Goal: Task Accomplishment & Management: Complete application form

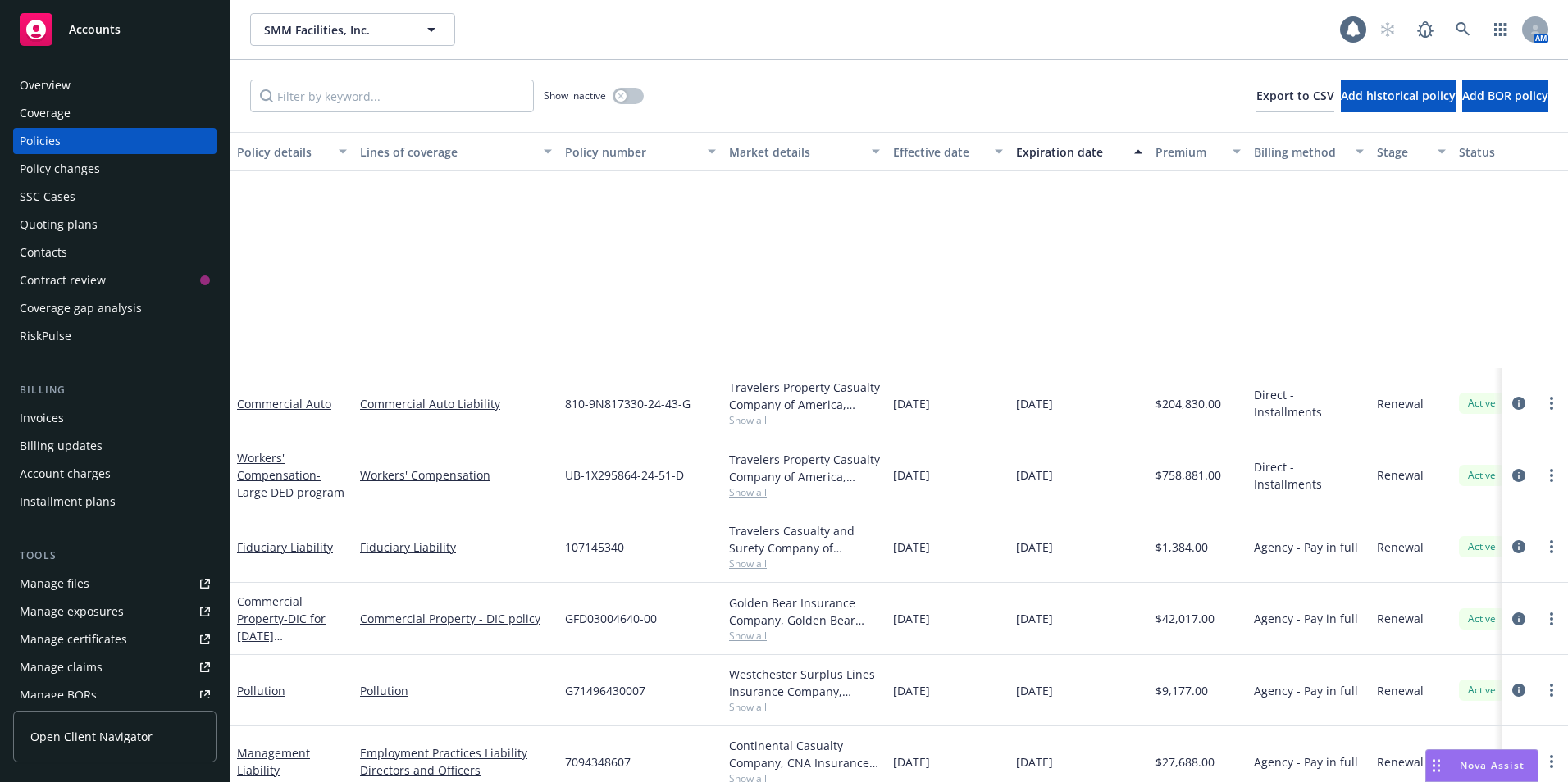
scroll to position [307, 0]
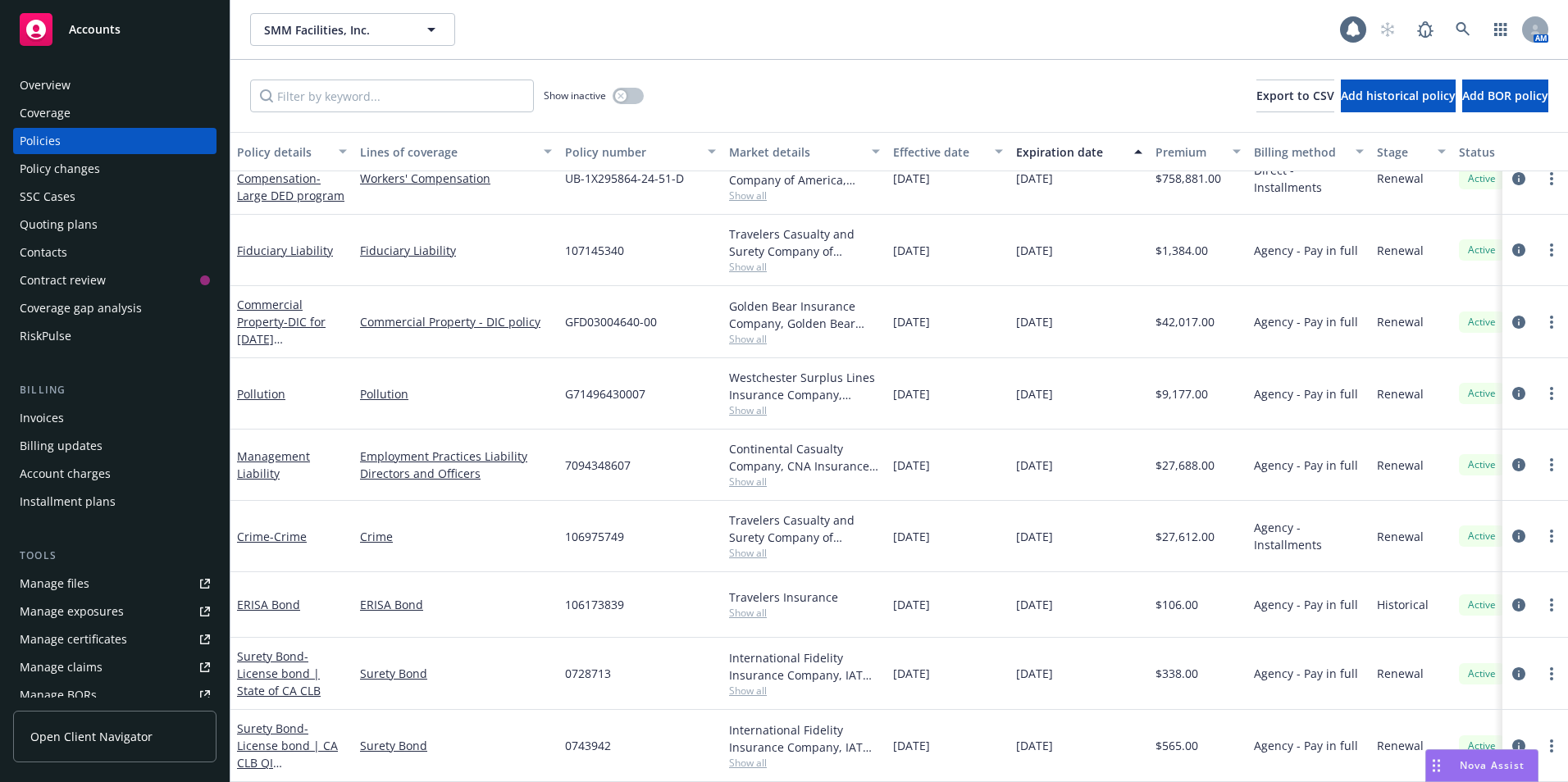
click at [54, 145] on div "Policies" at bounding box center [40, 140] width 41 height 26
click at [66, 225] on div "Quoting plans" at bounding box center [58, 225] width 78 height 26
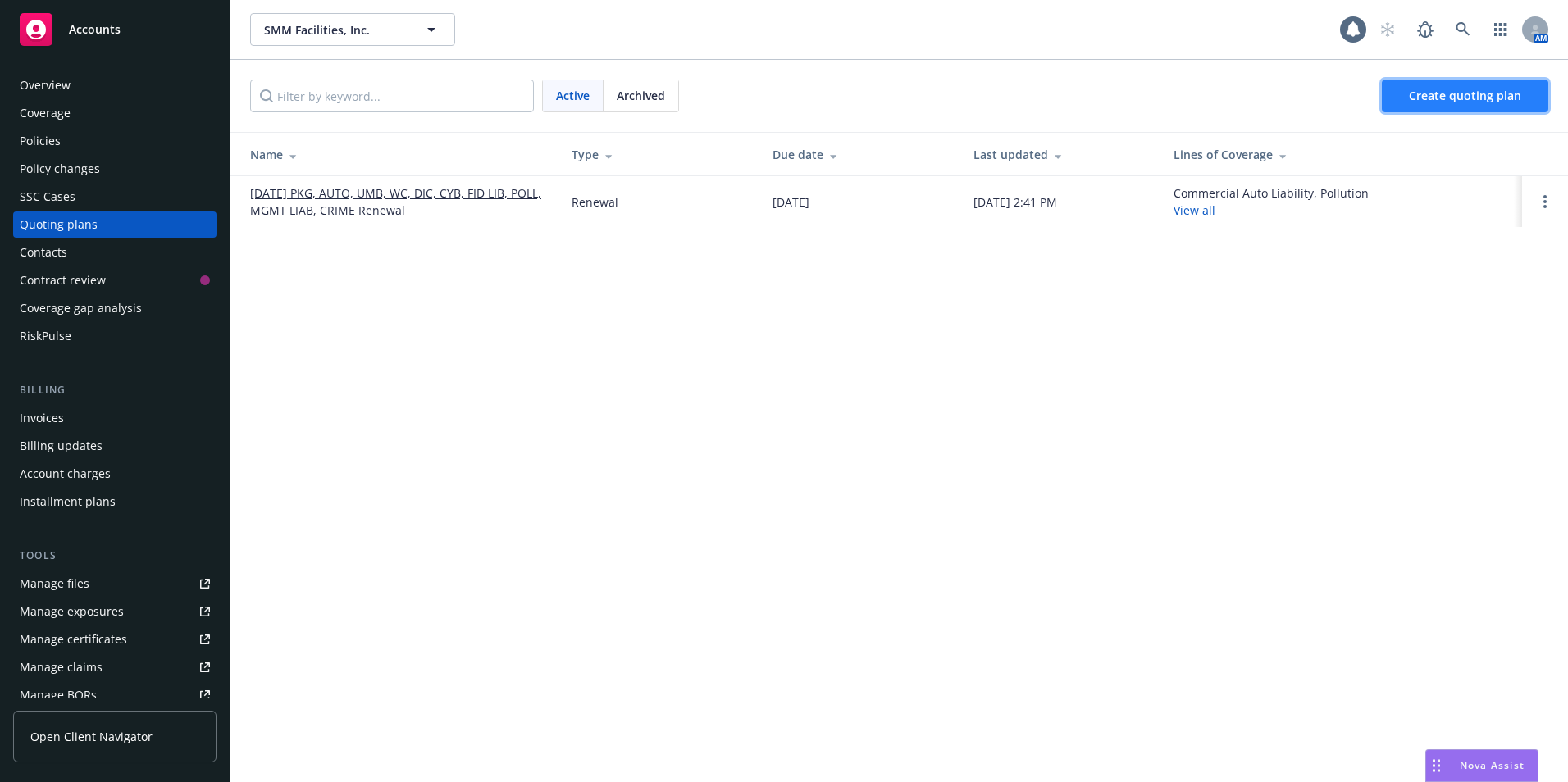
click at [1484, 92] on span "Create quoting plan" at bounding box center [1465, 95] width 113 height 16
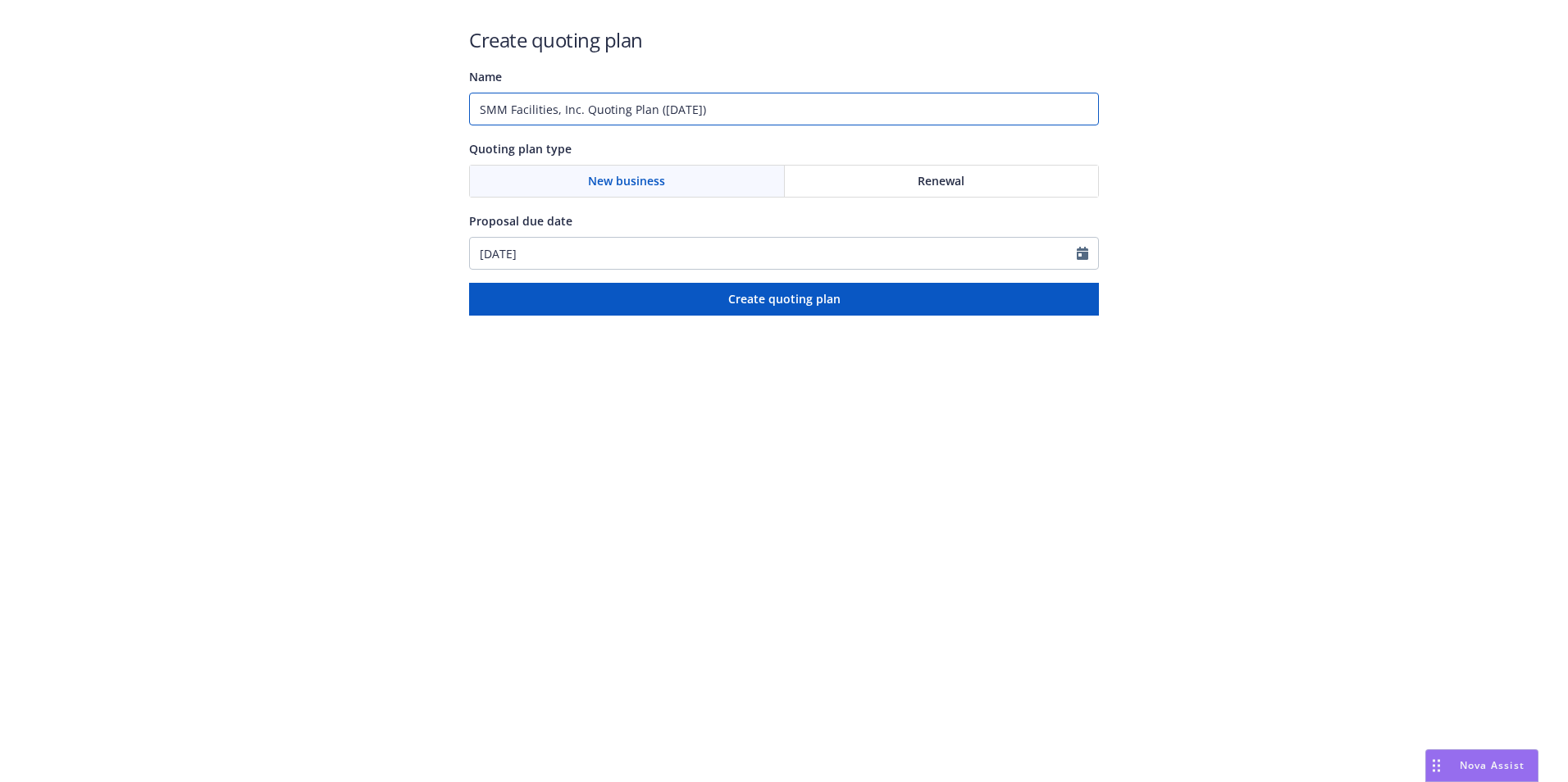
drag, startPoint x: 757, startPoint y: 108, endPoint x: 460, endPoint y: 147, distance: 299.5
click at [469, 119] on input "SMM Facilities, Inc. Quoting Plan ([DATE])" at bounding box center [784, 108] width 630 height 33
click at [537, 111] on input "8000198660" at bounding box center [784, 108] width 630 height 33
type input "800019860"
click at [907, 178] on div "Renewal" at bounding box center [941, 181] width 314 height 31
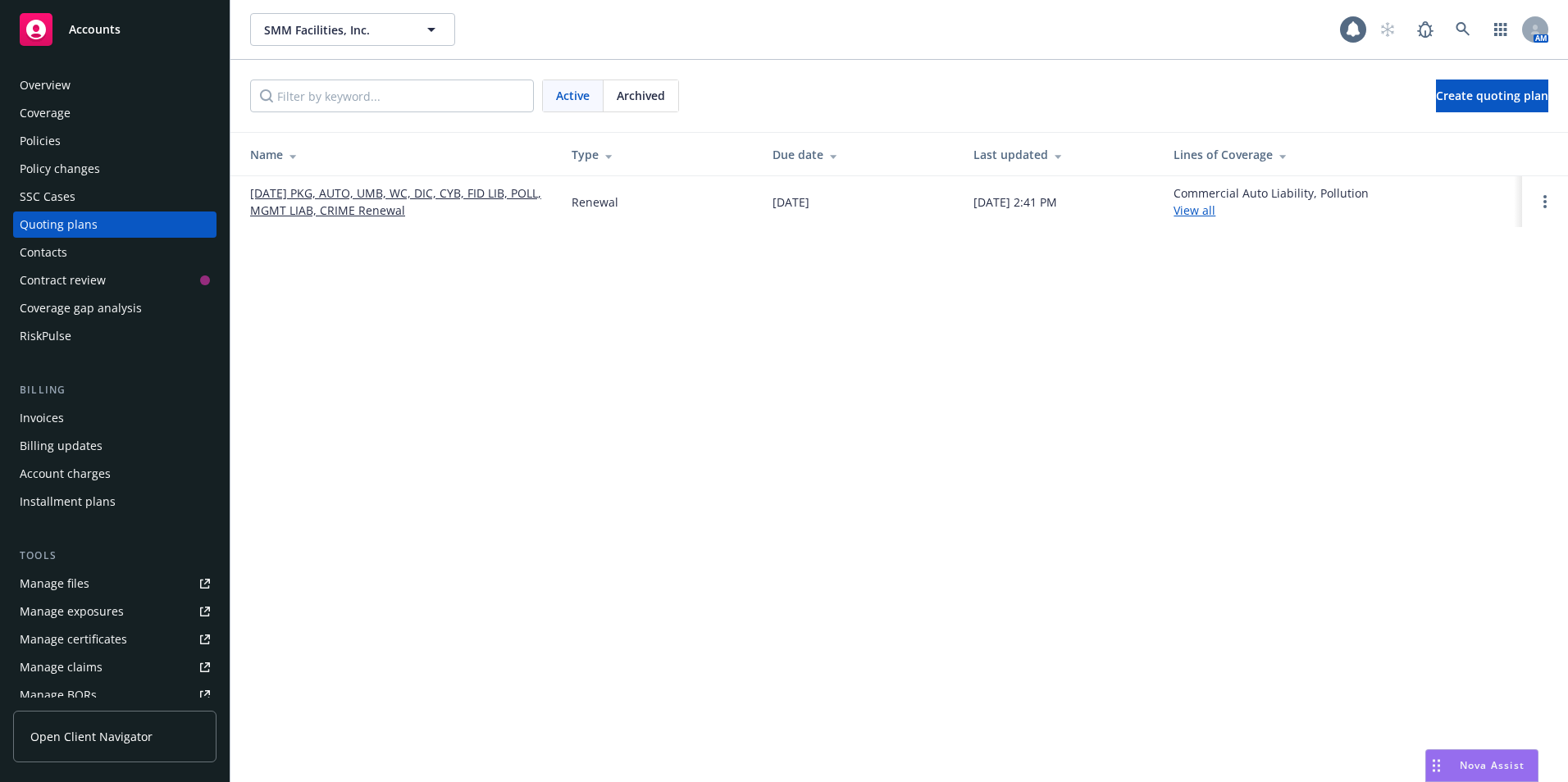
click at [39, 139] on div "Policies" at bounding box center [40, 140] width 41 height 26
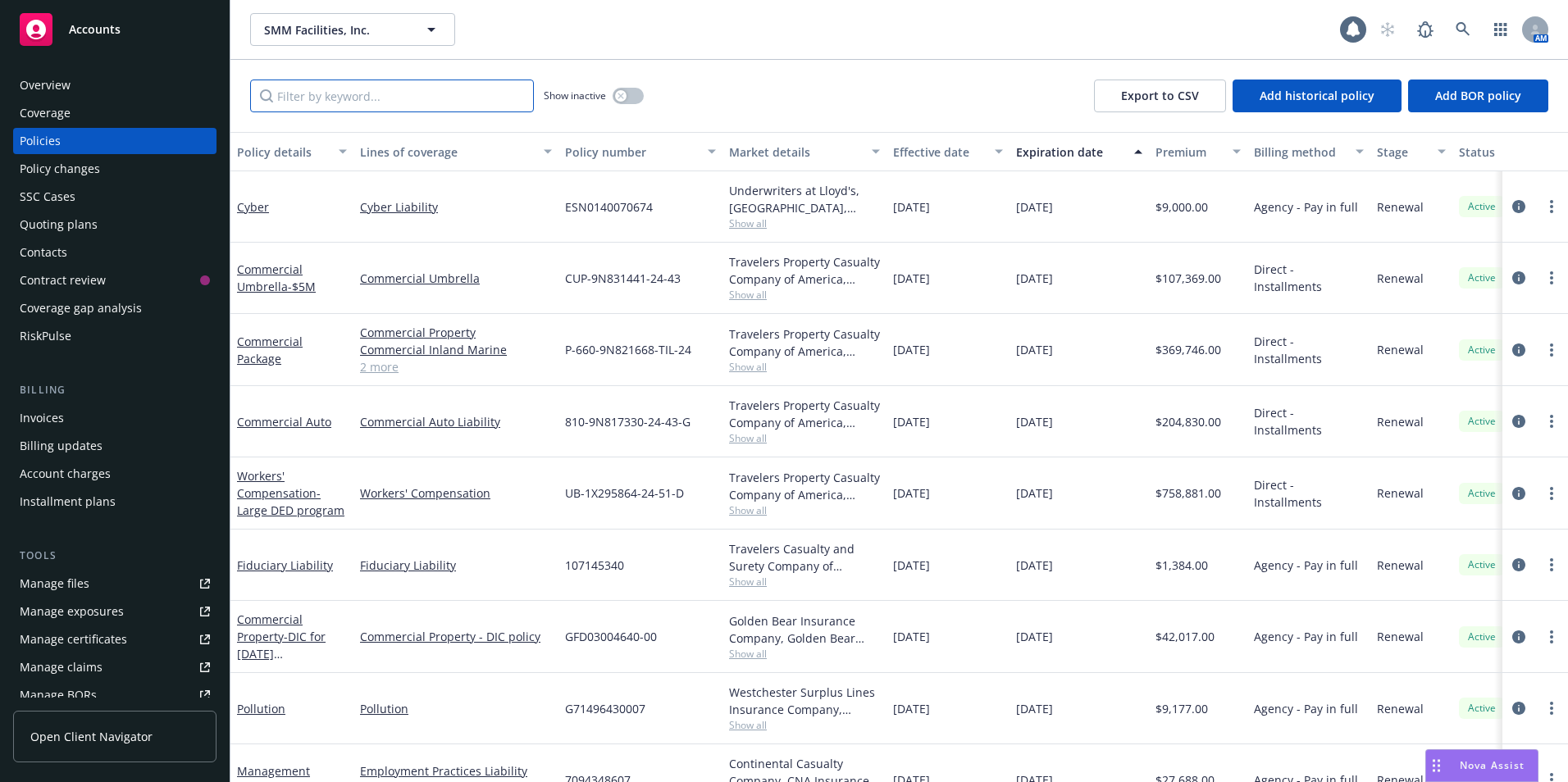
click at [322, 101] on input "Filter by keyword..." at bounding box center [391, 96] width 283 height 33
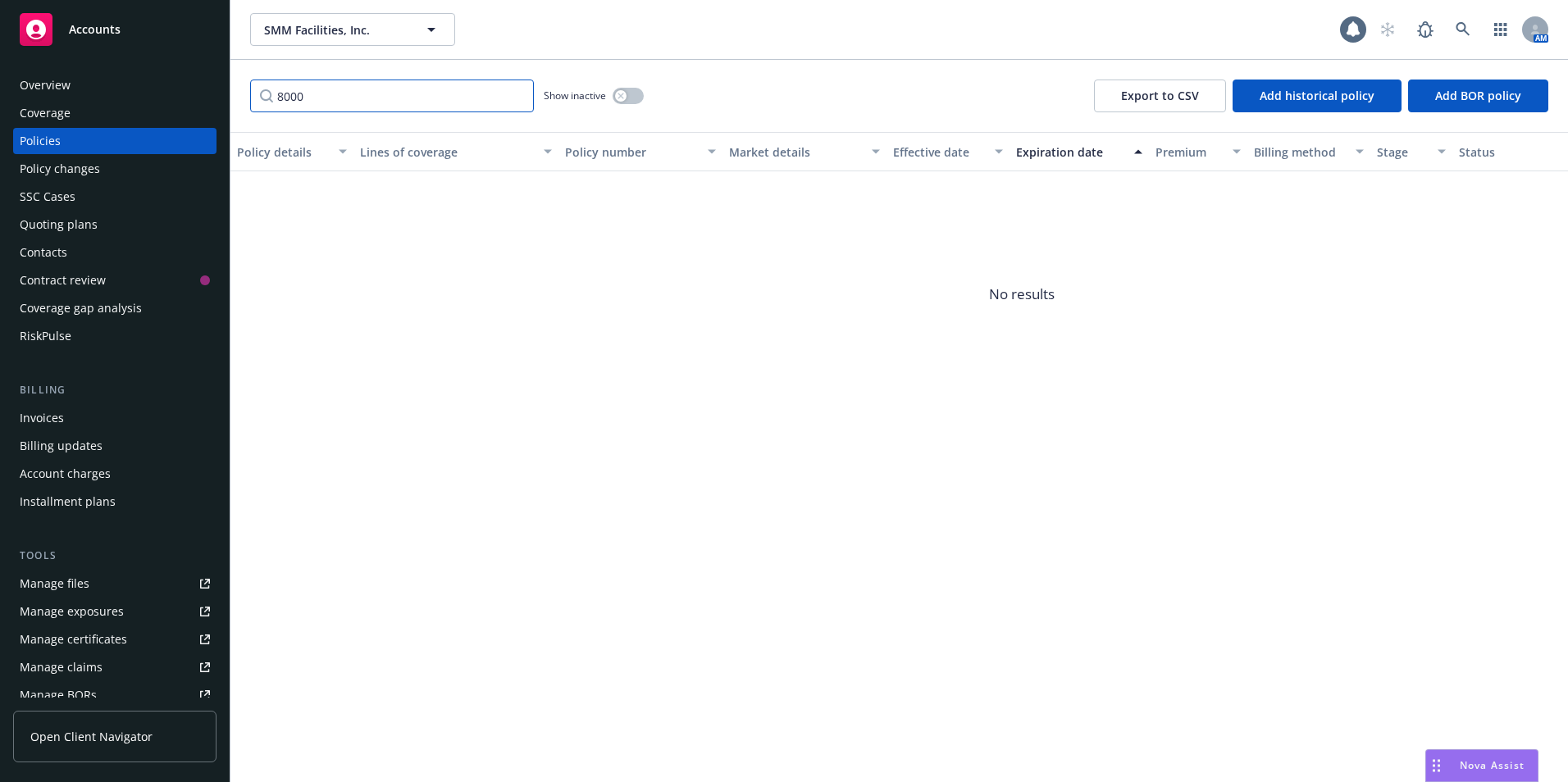
type input "8000"
click at [61, 223] on div "Quoting plans" at bounding box center [58, 225] width 78 height 26
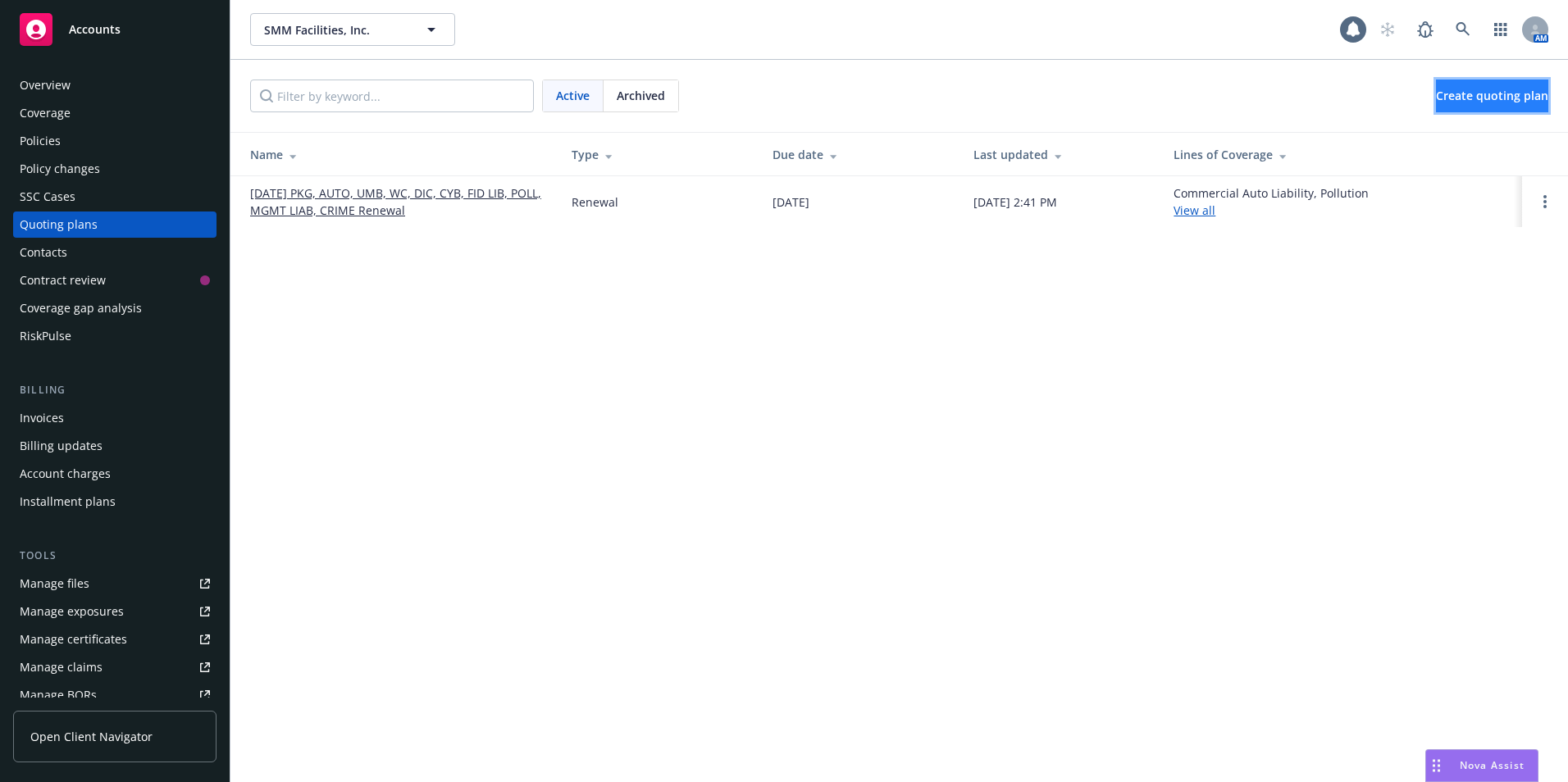
click at [1454, 96] on span "Create quoting plan" at bounding box center [1492, 95] width 113 height 16
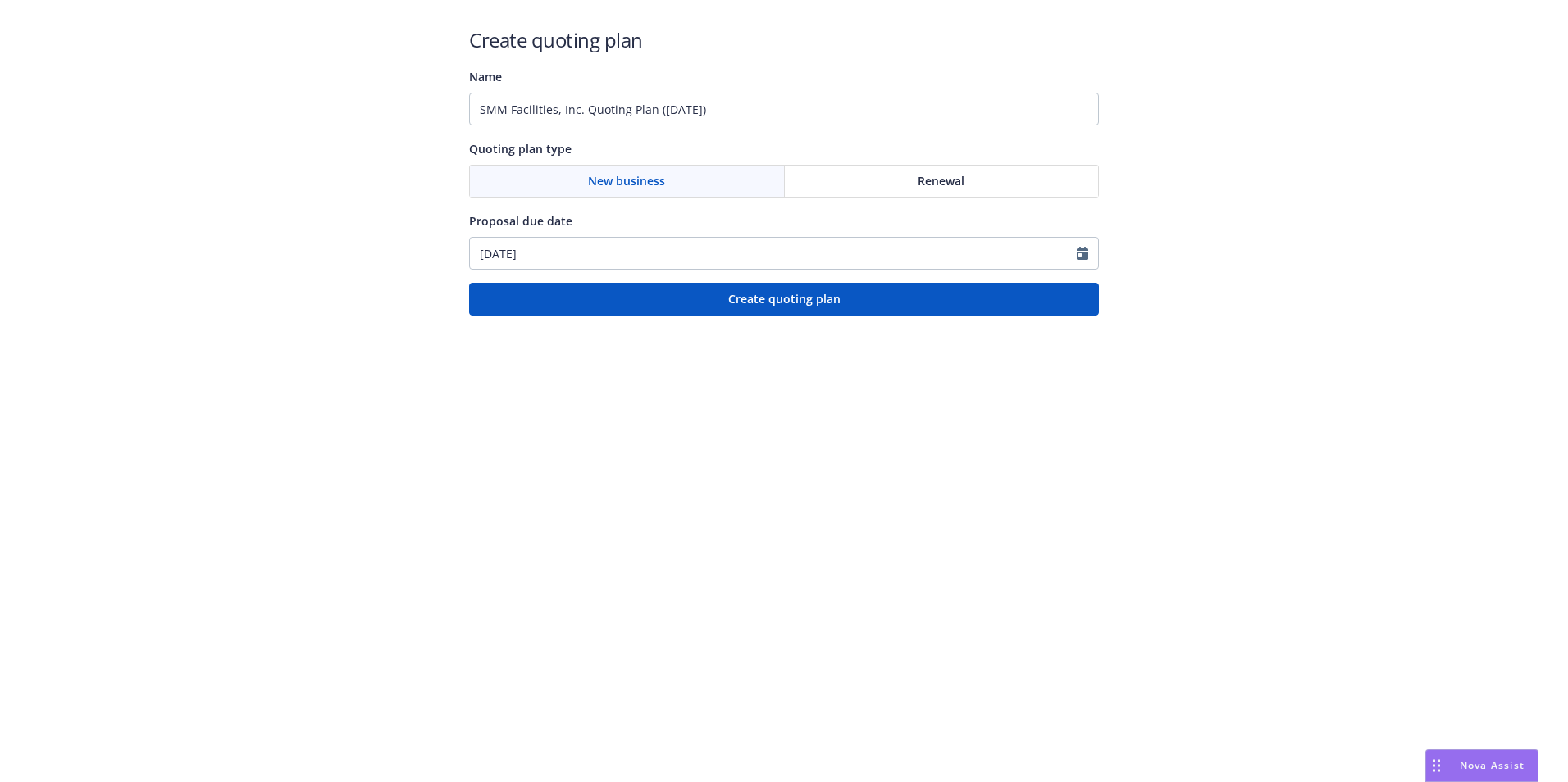
click at [896, 173] on div "Renewal" at bounding box center [941, 181] width 314 height 31
drag, startPoint x: 744, startPoint y: 101, endPoint x: 266, endPoint y: 147, distance: 480.2
click at [266, 115] on div "Create quoting plan Name SMM Facilities, Inc. Quoting Plan ([DATE]) Quoting pla…" at bounding box center [784, 157] width 1568 height 315
type input "1"
click at [561, 109] on input "800019860" at bounding box center [784, 108] width 630 height 33
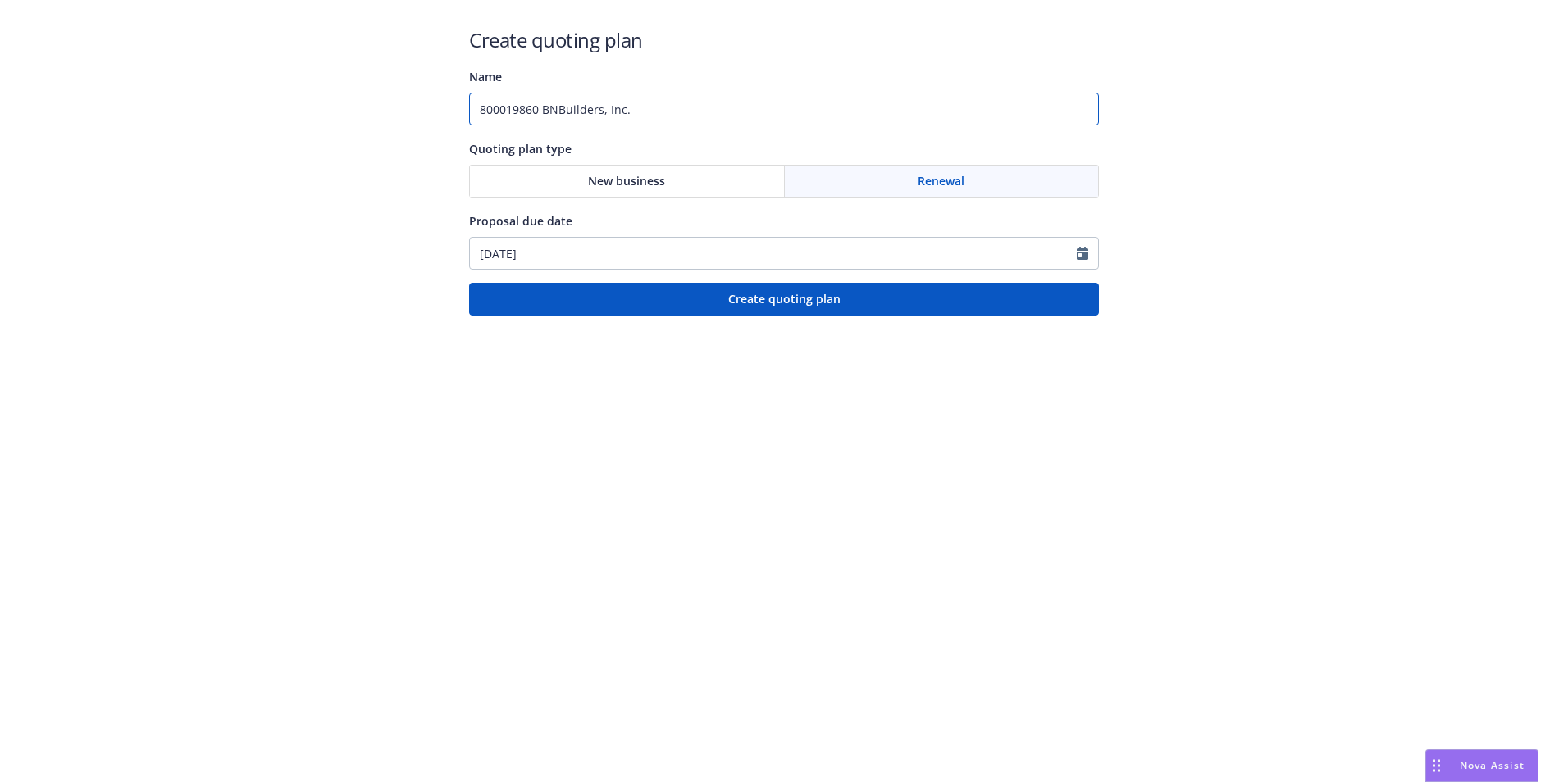
click at [686, 104] on input "800019860 BNBuilders, Inc." at bounding box center [784, 108] width 630 height 33
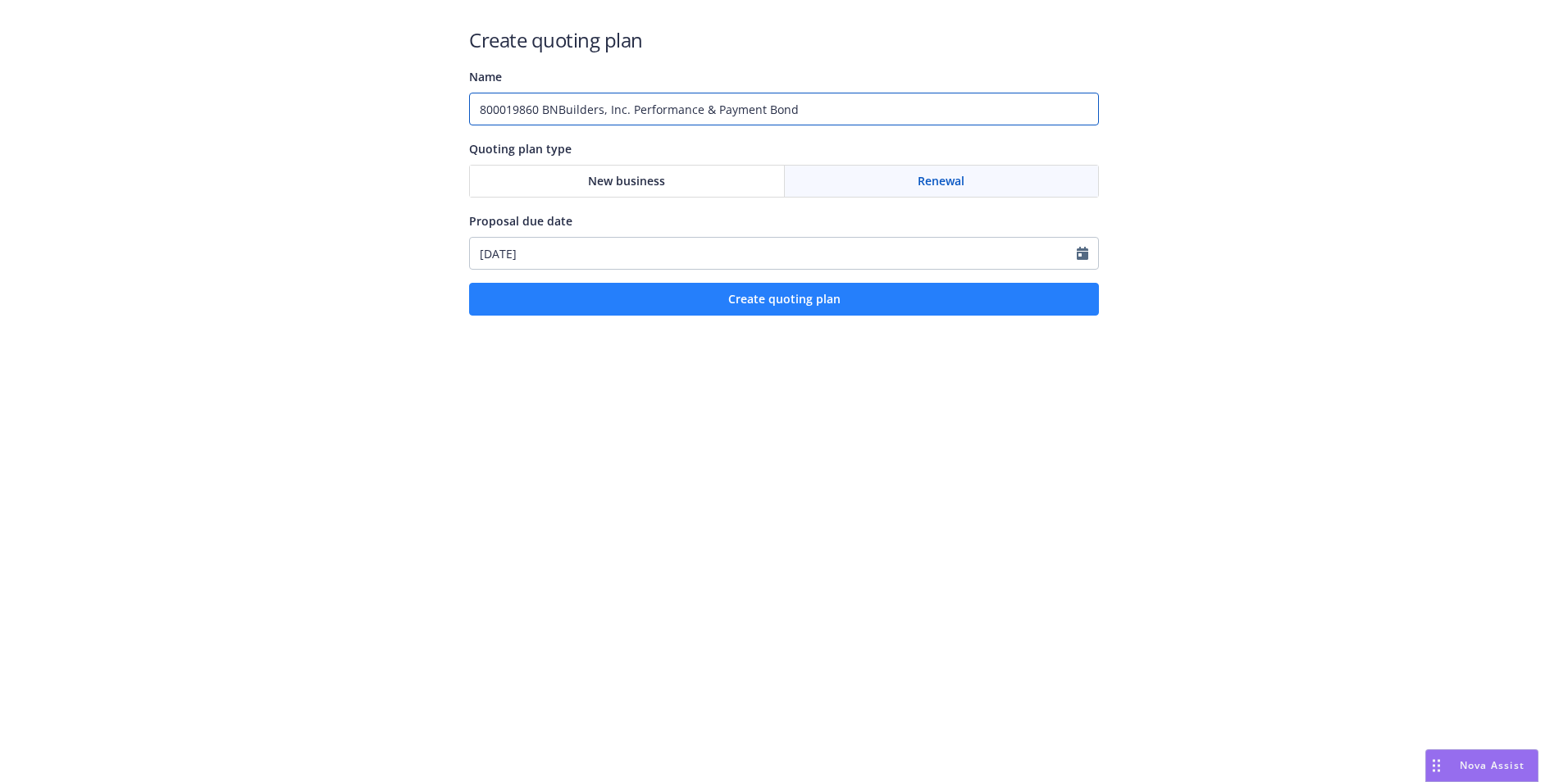
type input "800019860 BNBuilders, Inc. Performance & Payment Bond"
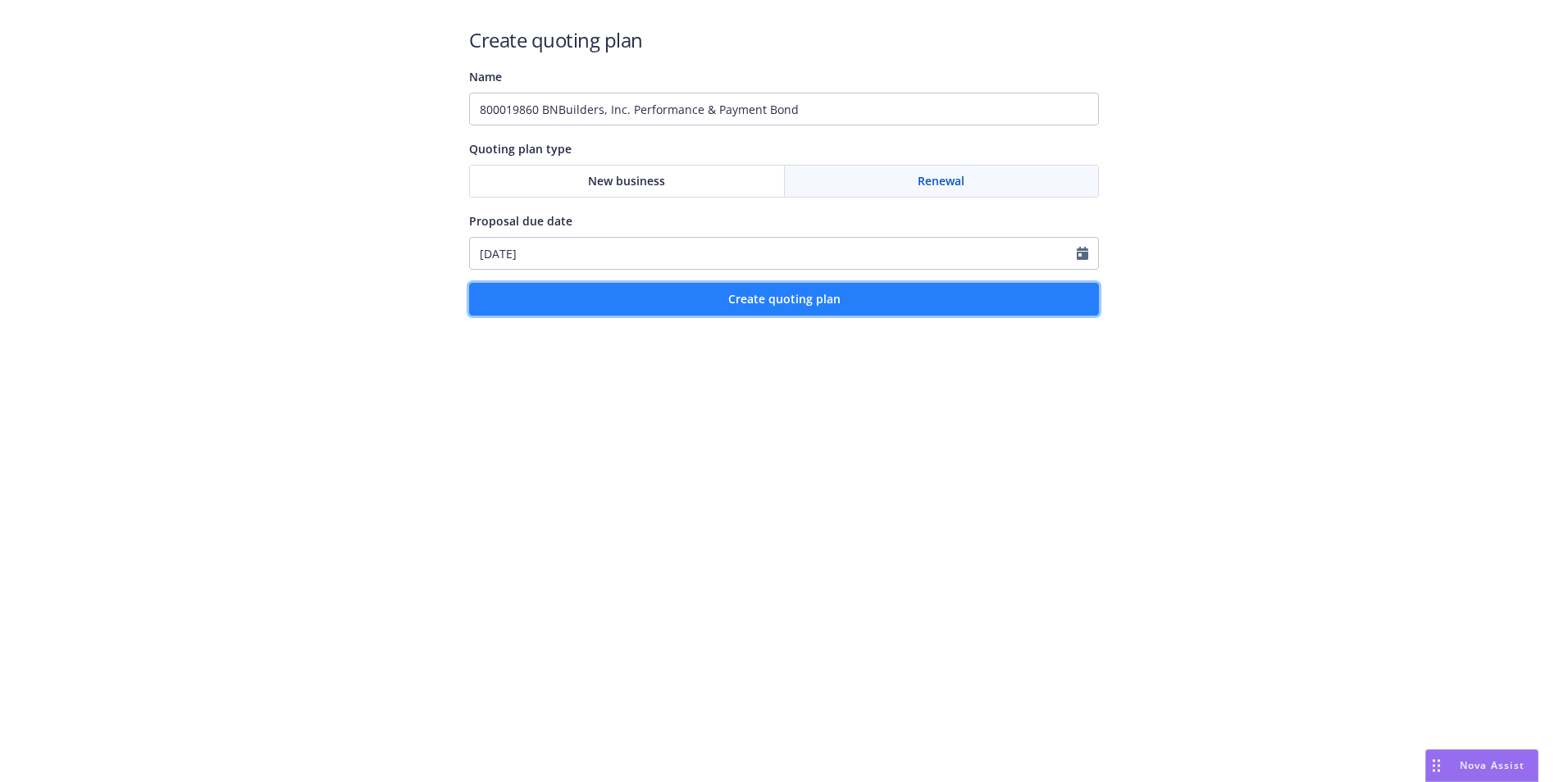
click at [796, 291] on span "Create quoting plan" at bounding box center [785, 299] width 113 height 16
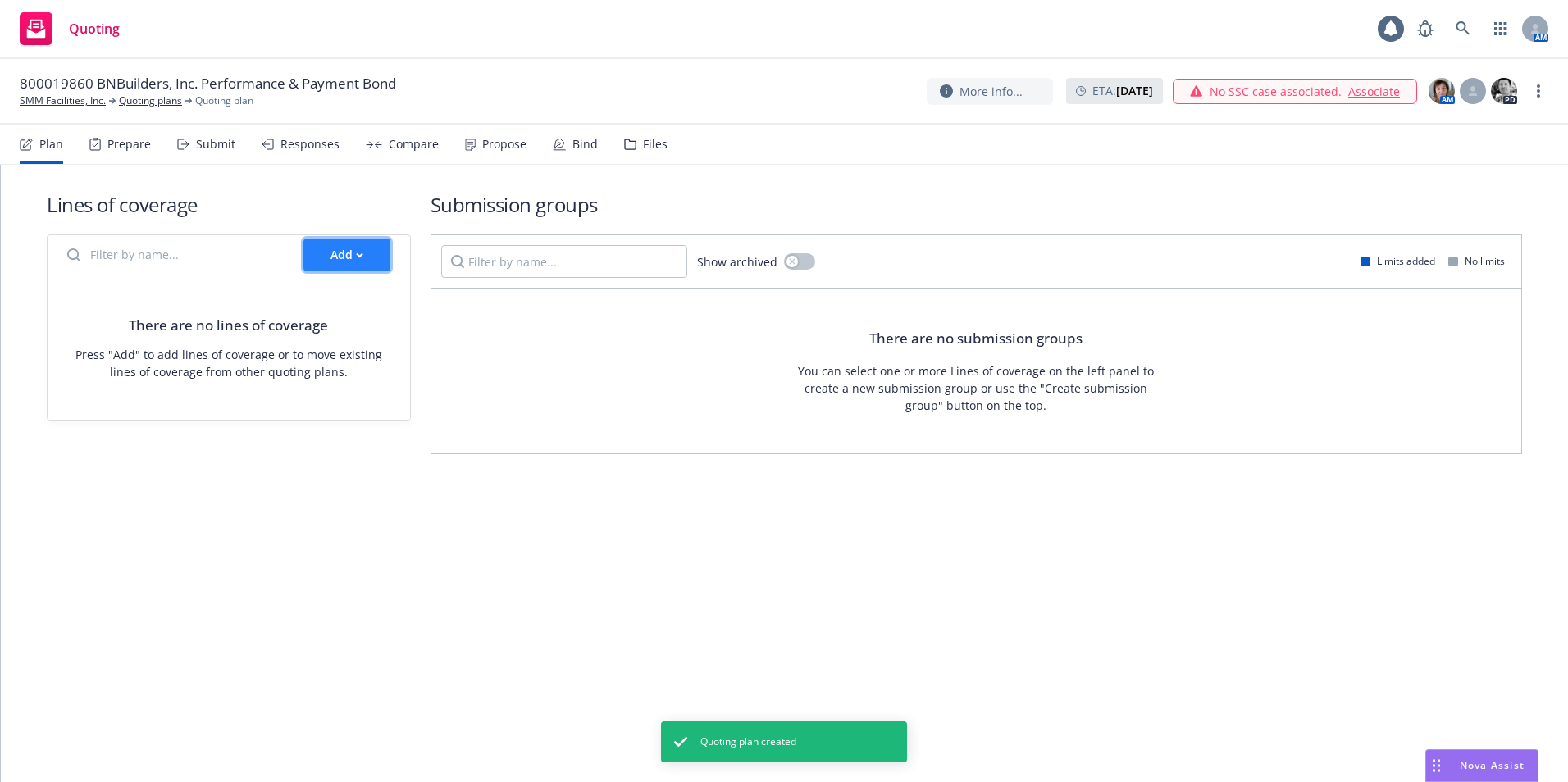
click at [349, 258] on div "Add" at bounding box center [347, 255] width 33 height 31
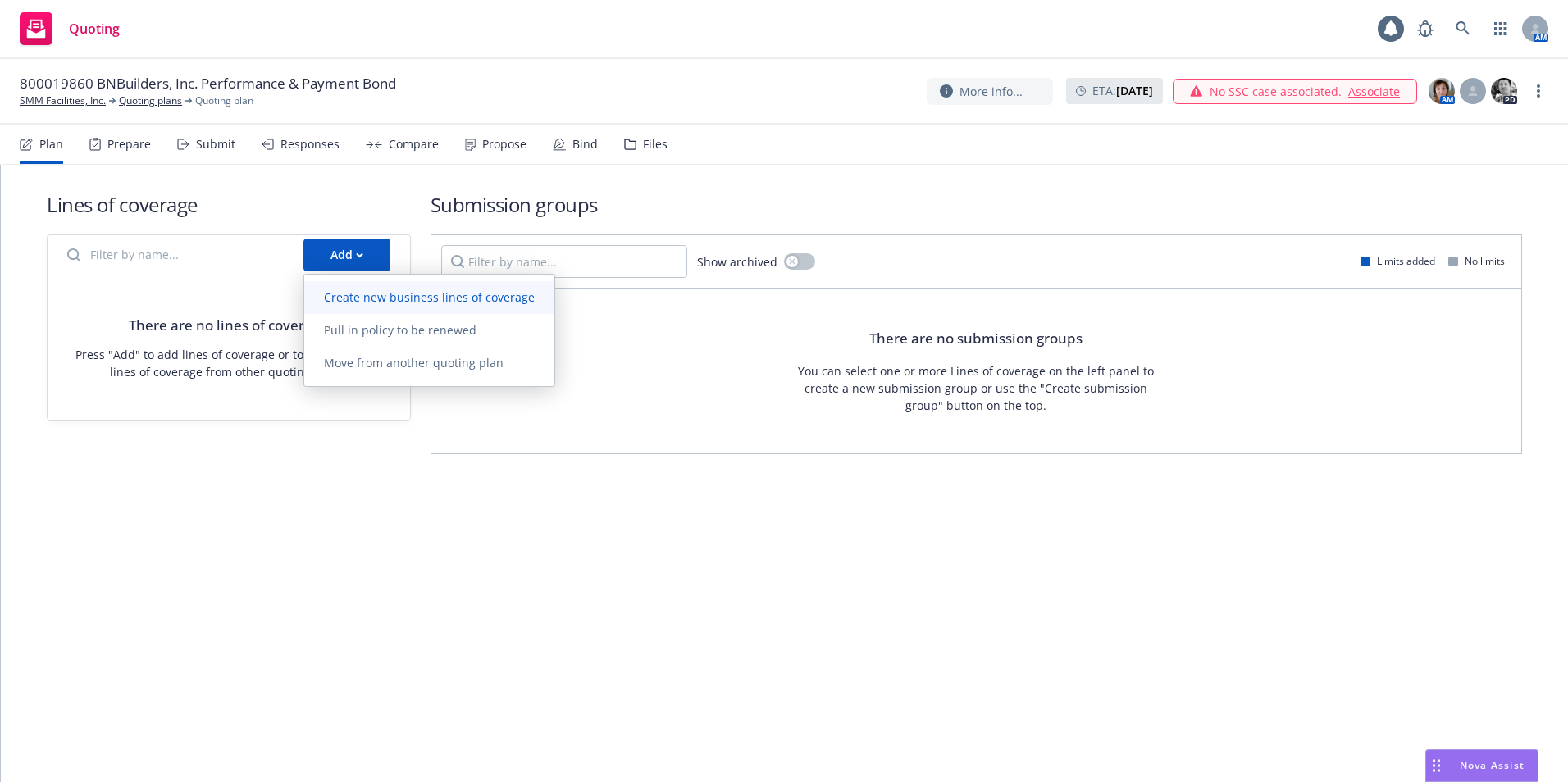
click at [390, 297] on span "Create new business lines of coverage" at bounding box center [429, 297] width 250 height 16
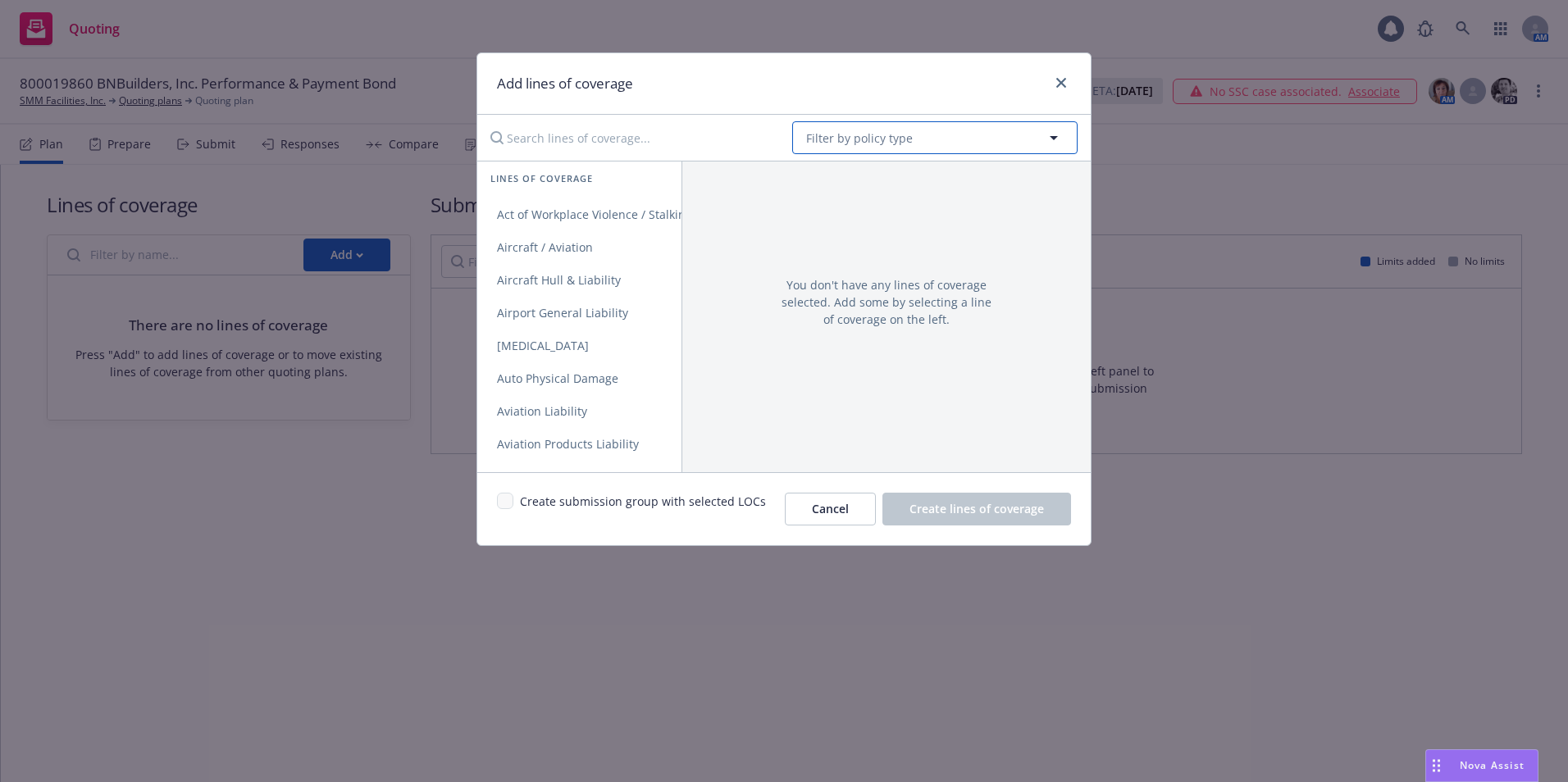
click at [840, 137] on span "Filter by policy type" at bounding box center [859, 138] width 107 height 17
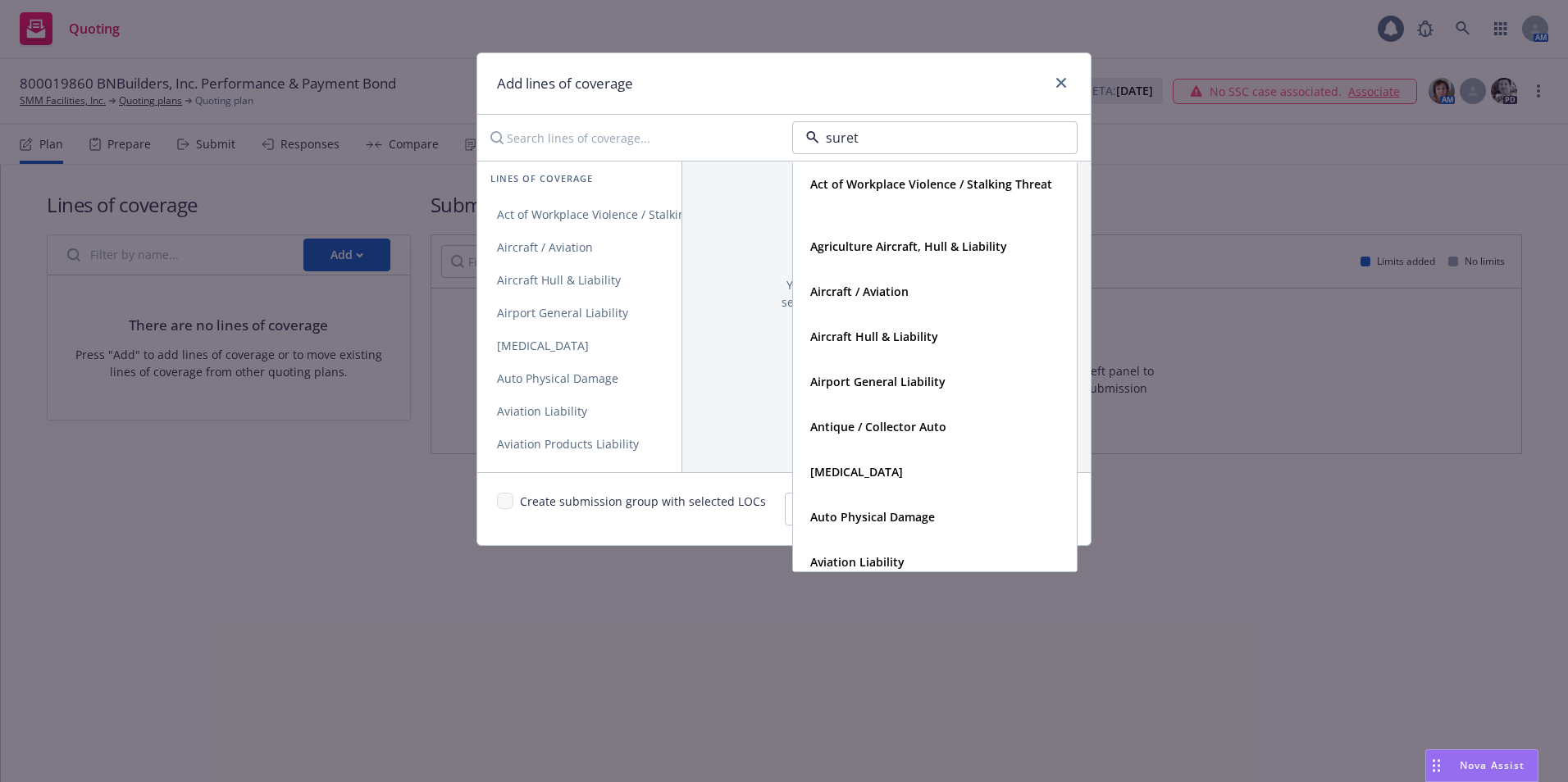
type input "surety"
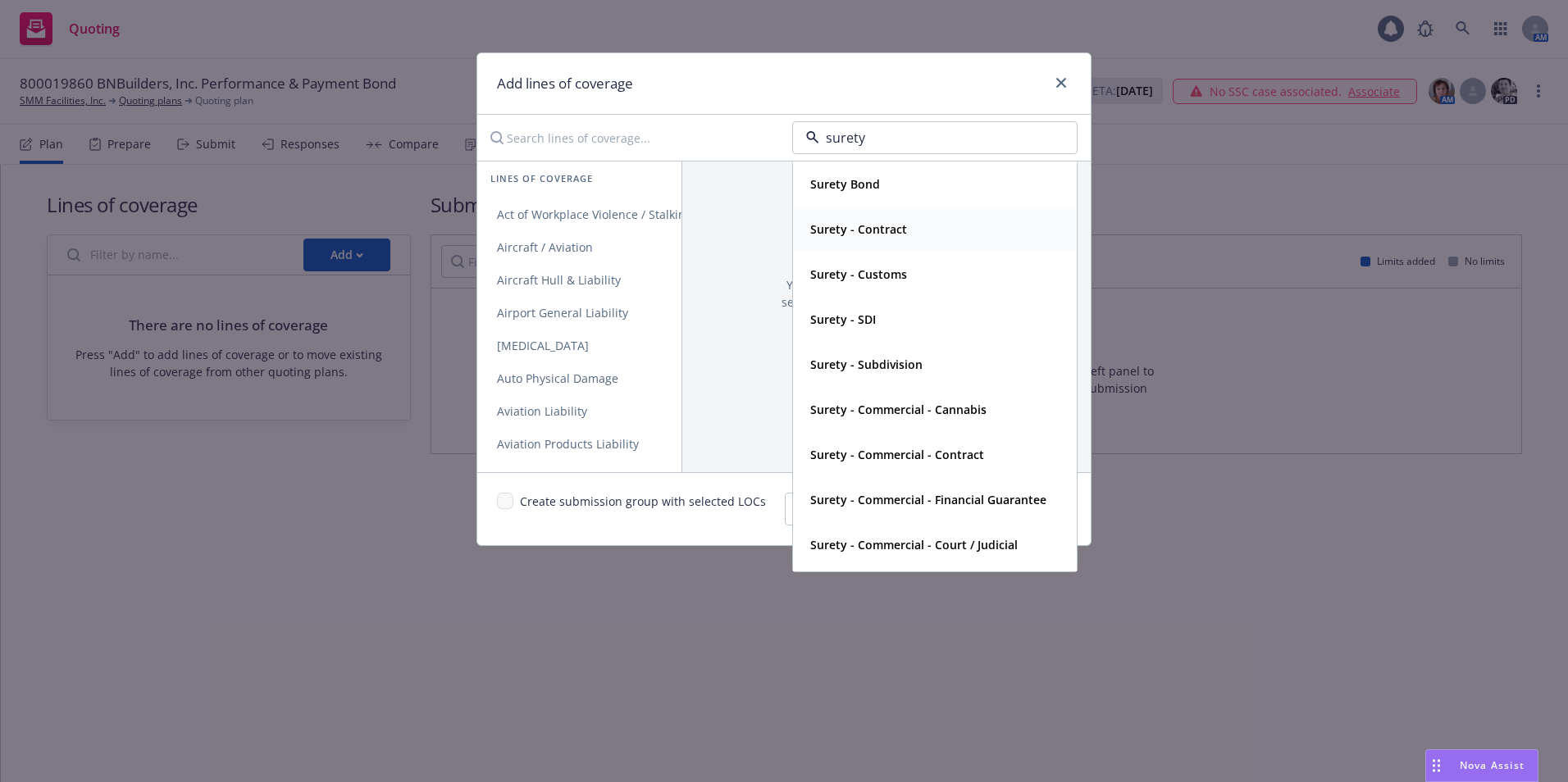
click at [907, 229] on div "Surety - Contract" at bounding box center [856, 229] width 107 height 24
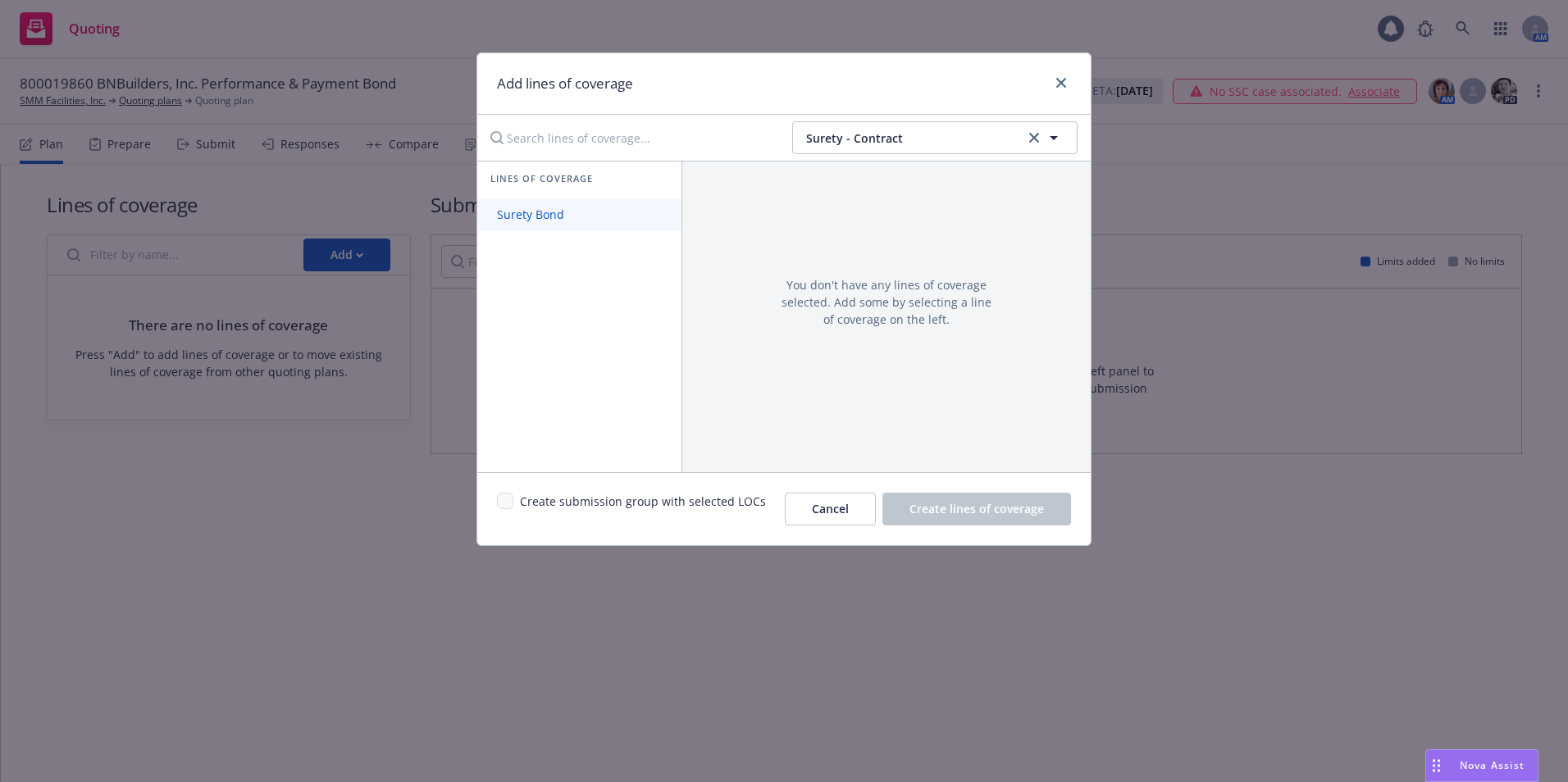
click at [516, 214] on span "Surety Bond" at bounding box center [530, 214] width 107 height 16
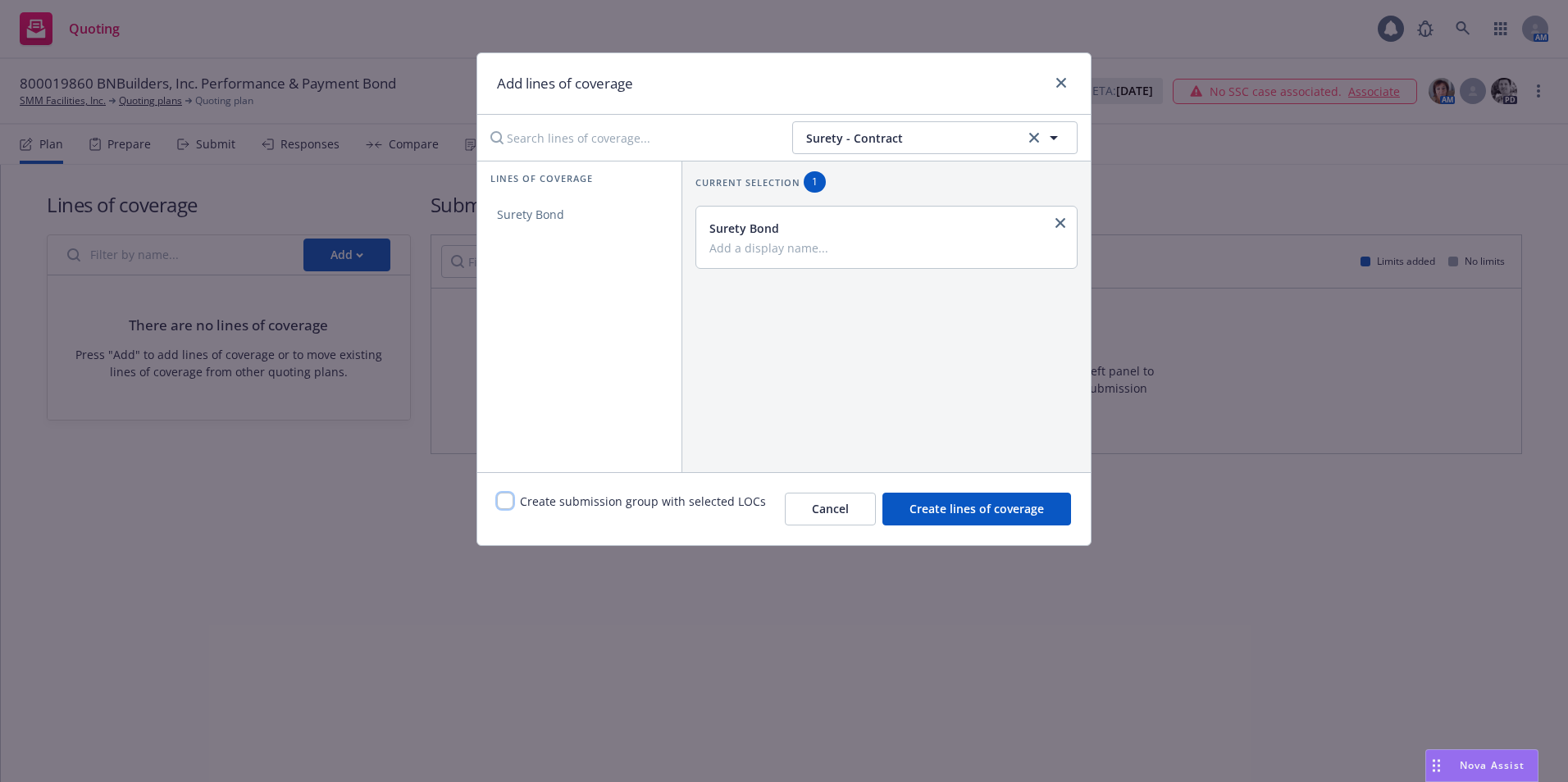
click at [506, 499] on input "checkbox" at bounding box center [505, 500] width 16 height 16
checkbox input "true"
click at [783, 249] on input "Add a display name..." at bounding box center [884, 248] width 351 height 15
type input "Performance & Payment Bond"
click at [993, 510] on span "Create lines of coverage" at bounding box center [977, 509] width 135 height 16
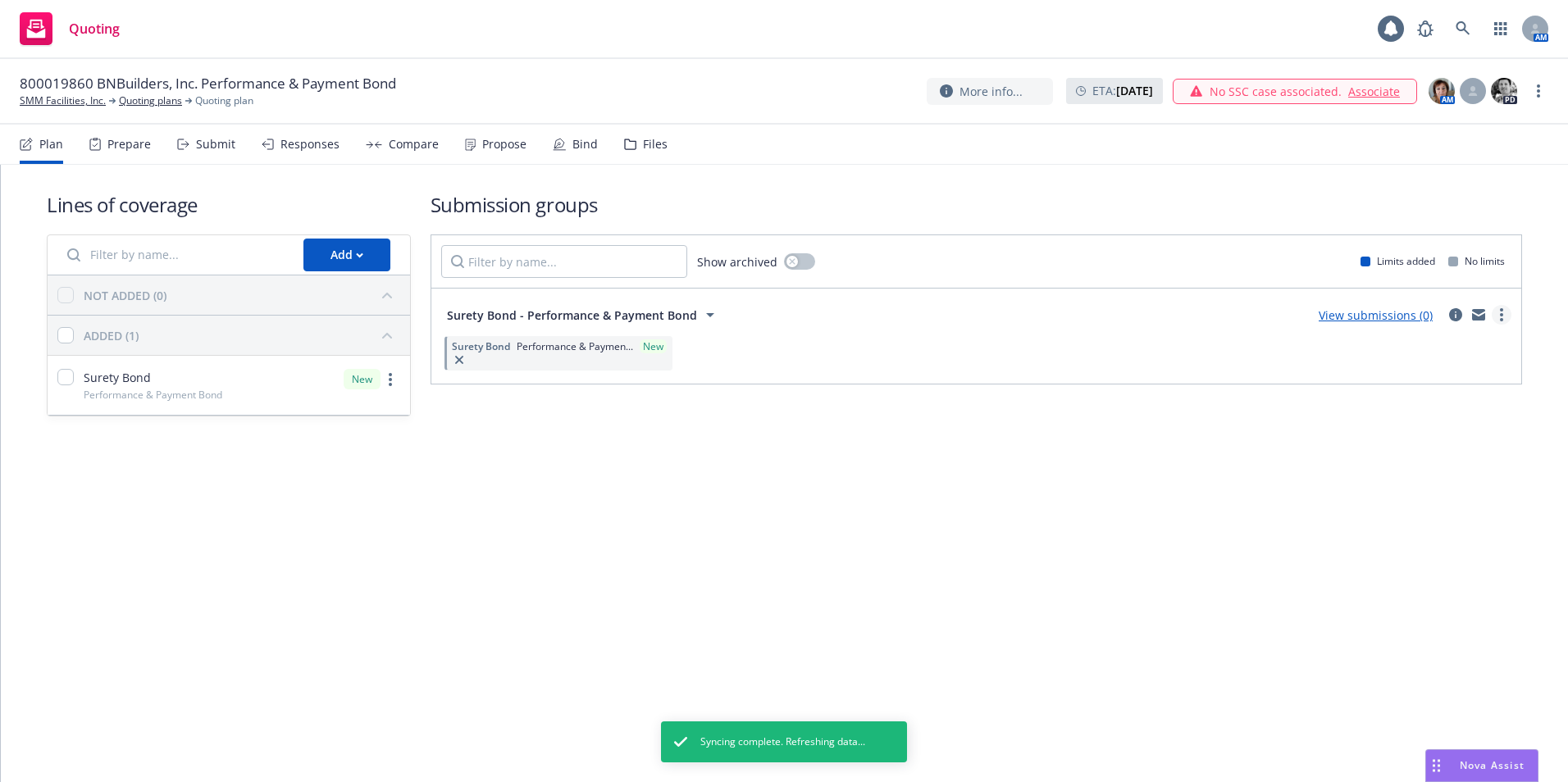
click at [1507, 319] on link "more" at bounding box center [1501, 314] width 19 height 19
click at [1459, 515] on span "Create policy (fast track)" at bounding box center [1423, 518] width 172 height 16
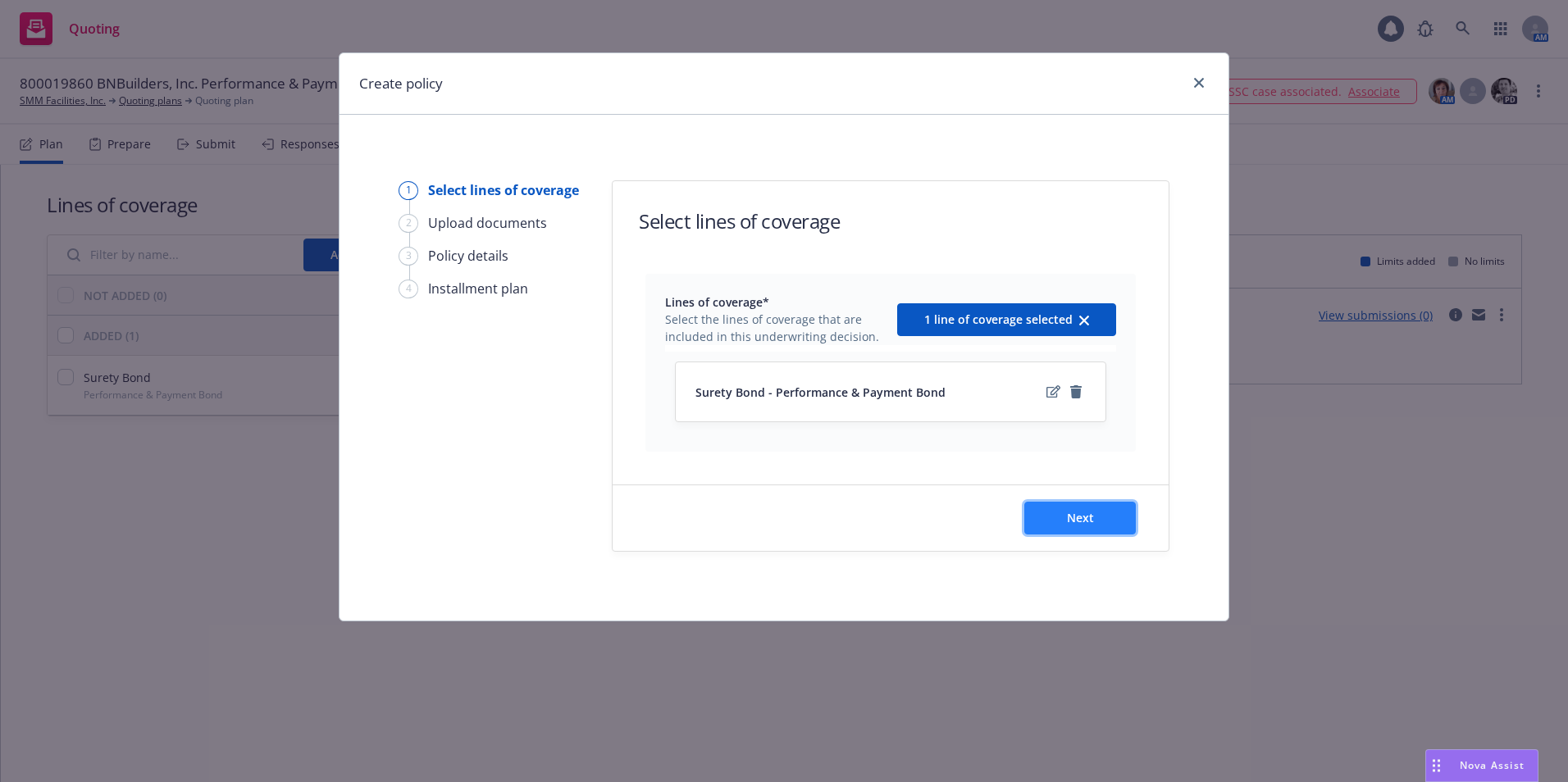
click at [1077, 518] on span "Next" at bounding box center [1080, 517] width 27 height 16
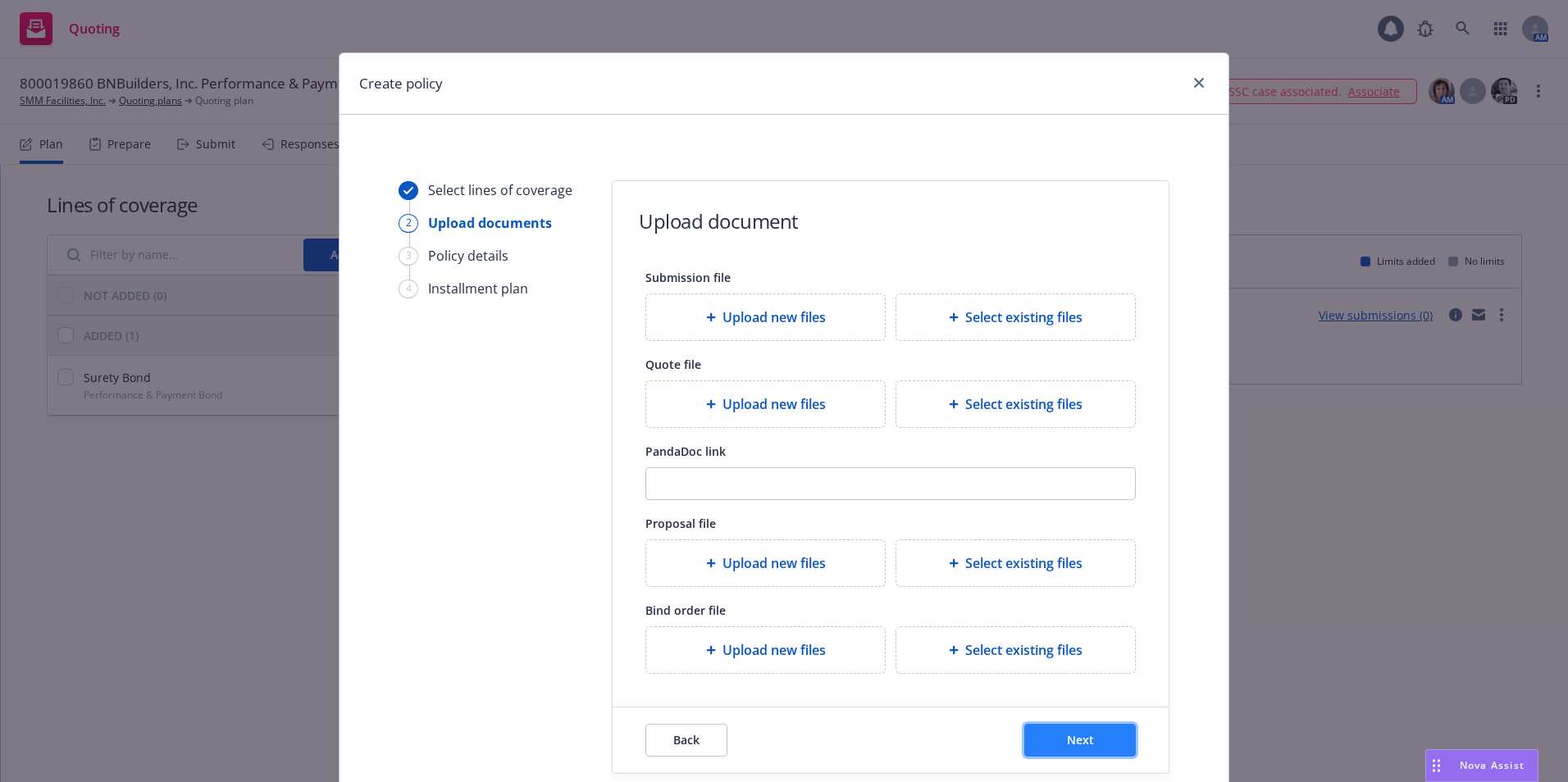
click at [1073, 739] on span "Next" at bounding box center [1080, 740] width 27 height 16
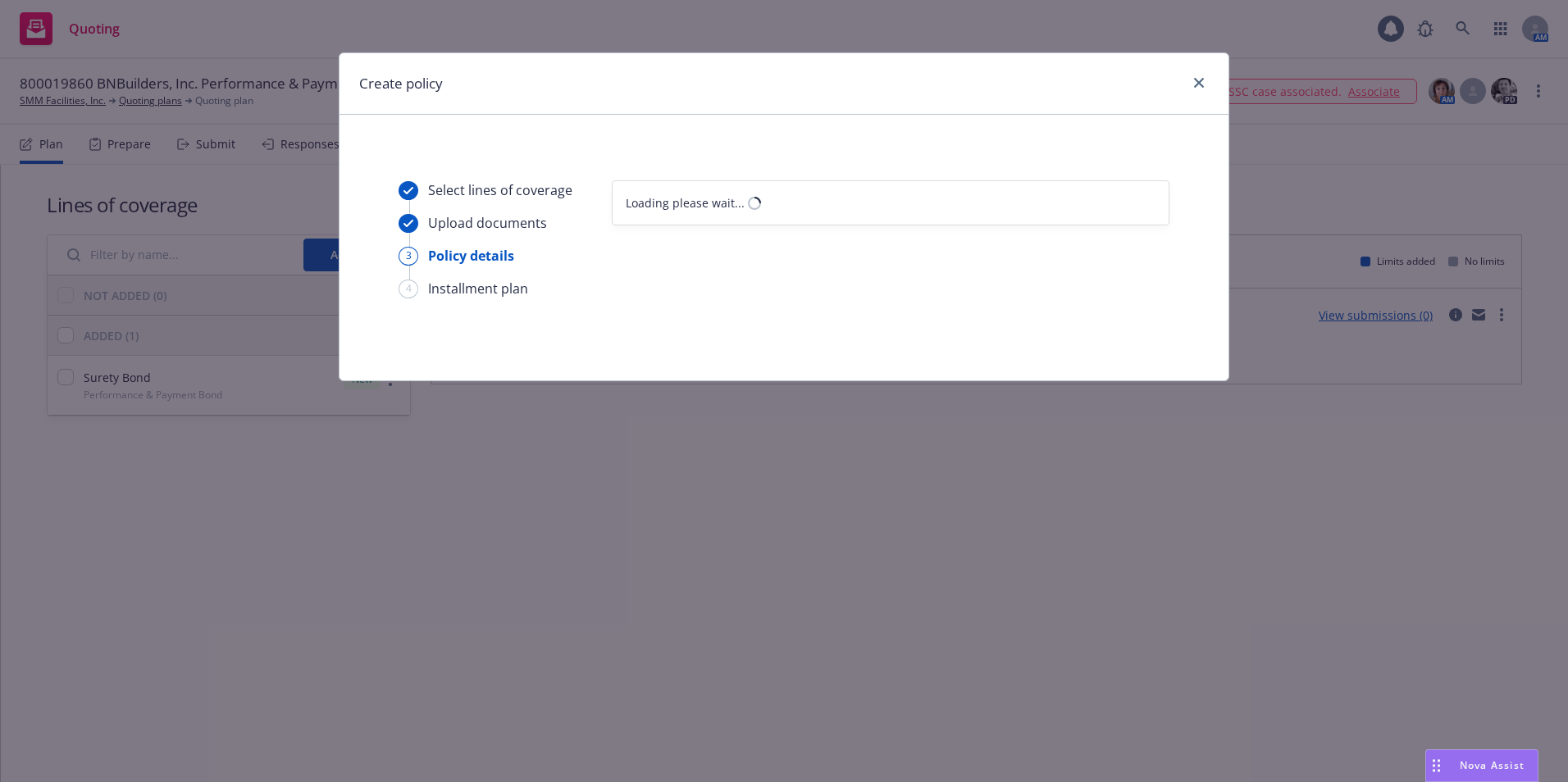
select select "12"
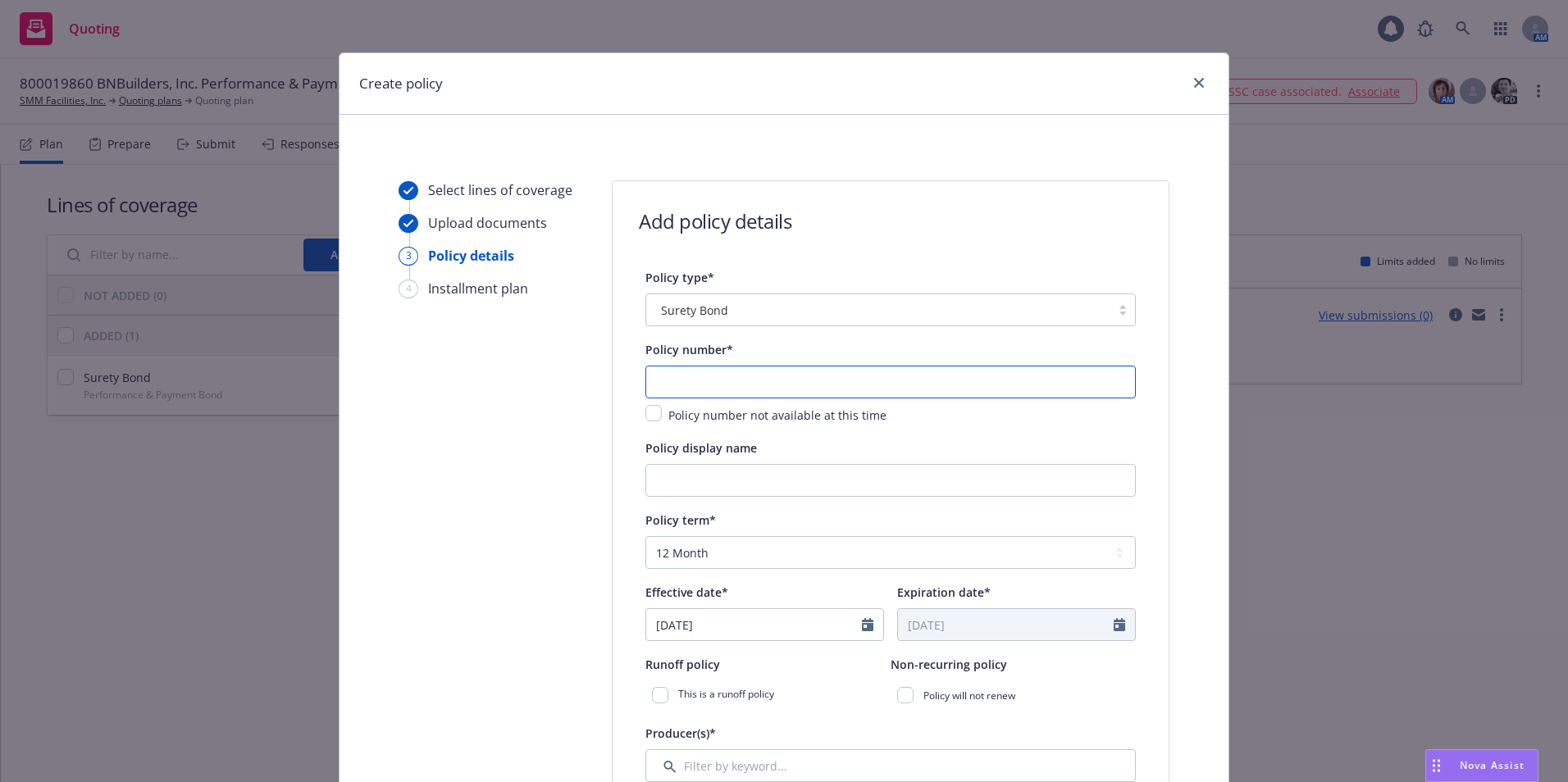
click at [668, 383] on input "text" at bounding box center [890, 382] width 490 height 33
type input "800019860"
click at [695, 491] on input "Policy display name" at bounding box center [890, 480] width 490 height 33
type input "BNBuilders, Inc.-Performance & Payment Bond"
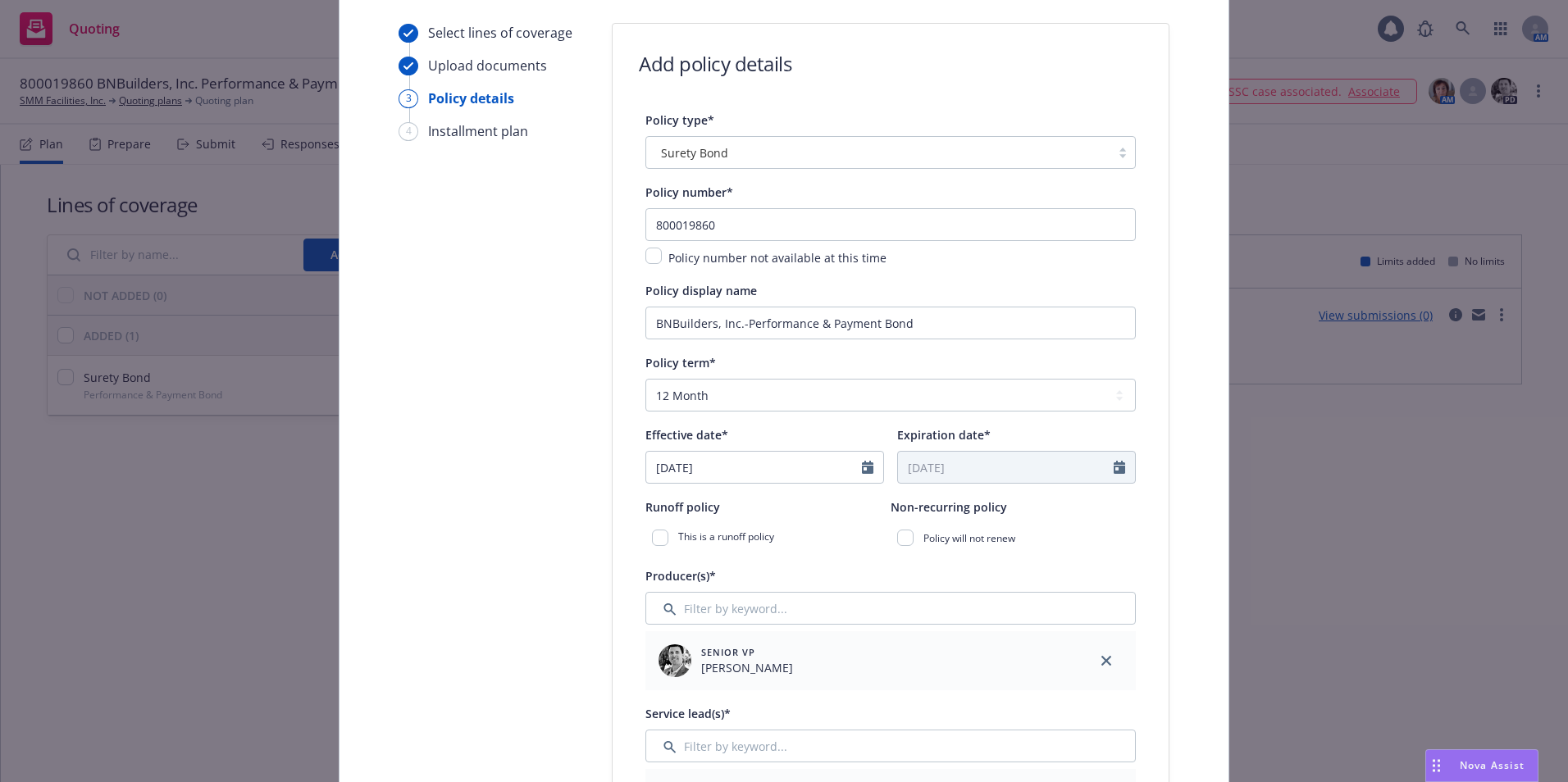
scroll to position [328, 0]
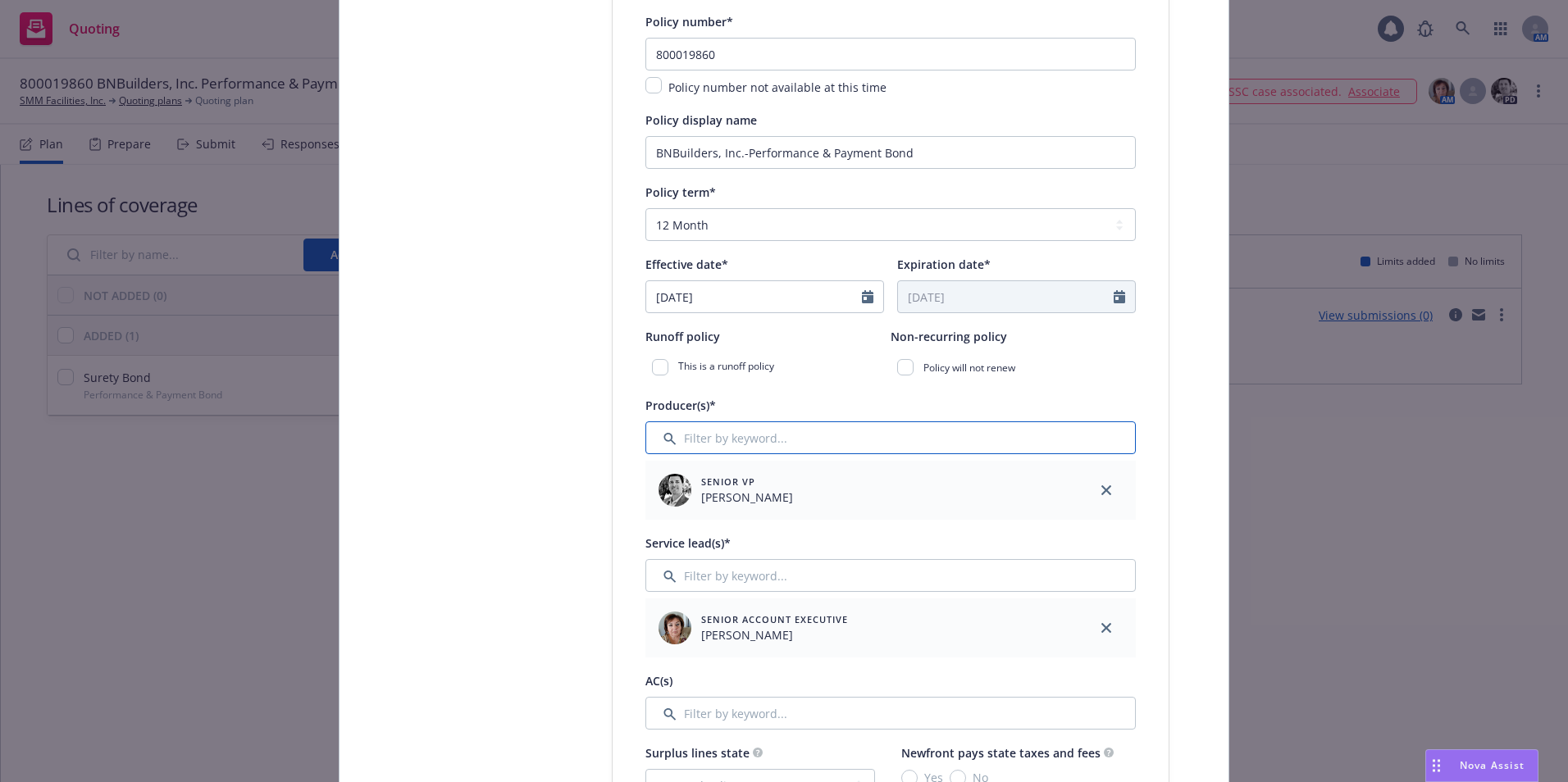
click at [685, 431] on input "Filter by keyword..." at bounding box center [890, 437] width 490 height 33
click at [898, 370] on input "checkbox" at bounding box center [905, 367] width 16 height 16
click at [898, 367] on input "checkbox" at bounding box center [905, 367] width 16 height 16
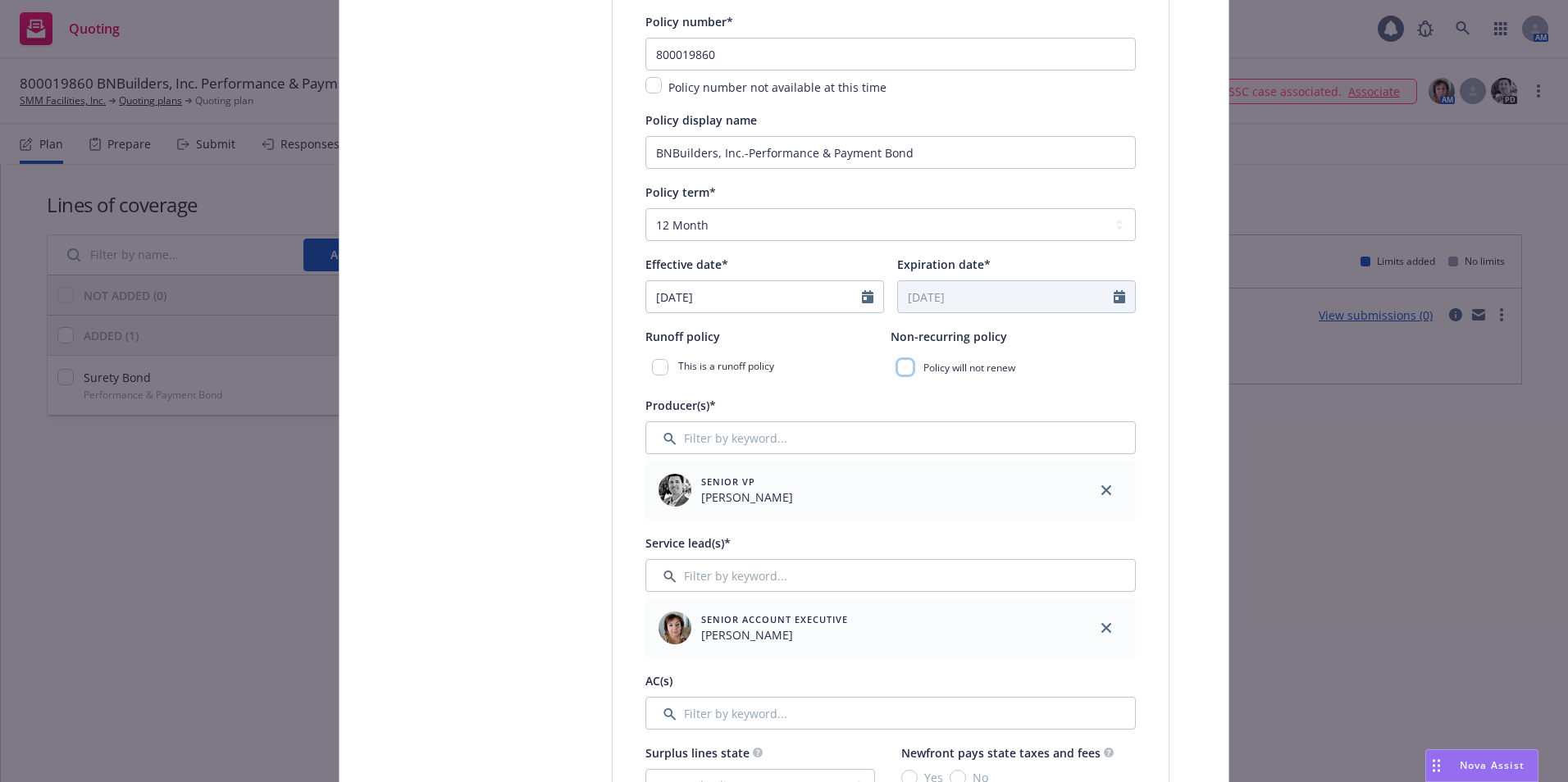
checkbox input "false"
click at [704, 431] on input "Filter by keyword..." at bounding box center [890, 437] width 490 height 33
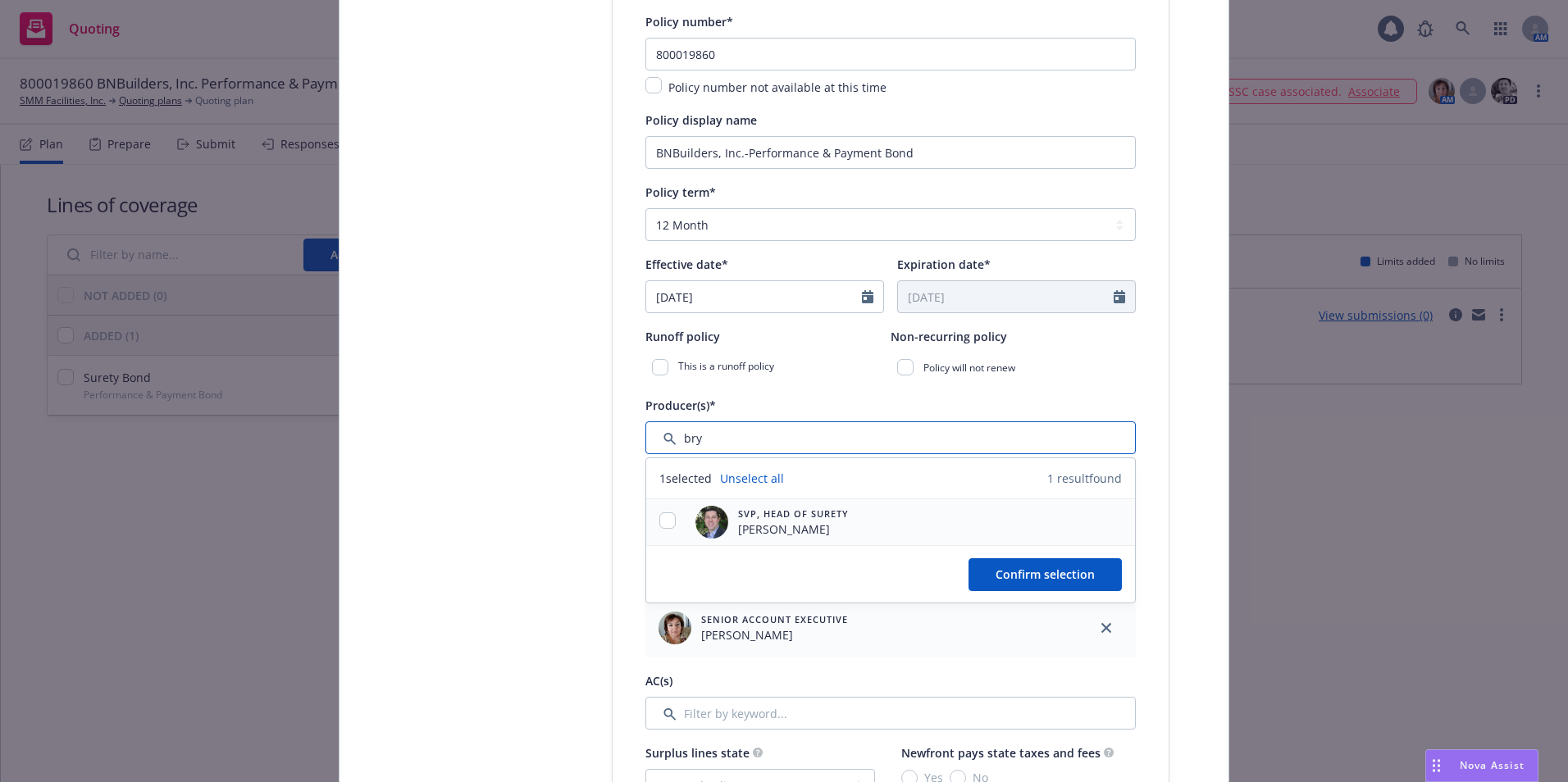
type input "bry"
click at [652, 512] on div at bounding box center [667, 521] width 43 height 19
click at [669, 519] on input "checkbox" at bounding box center [667, 520] width 16 height 16
checkbox input "true"
click at [1022, 575] on span "Confirm selection" at bounding box center [1046, 574] width 99 height 16
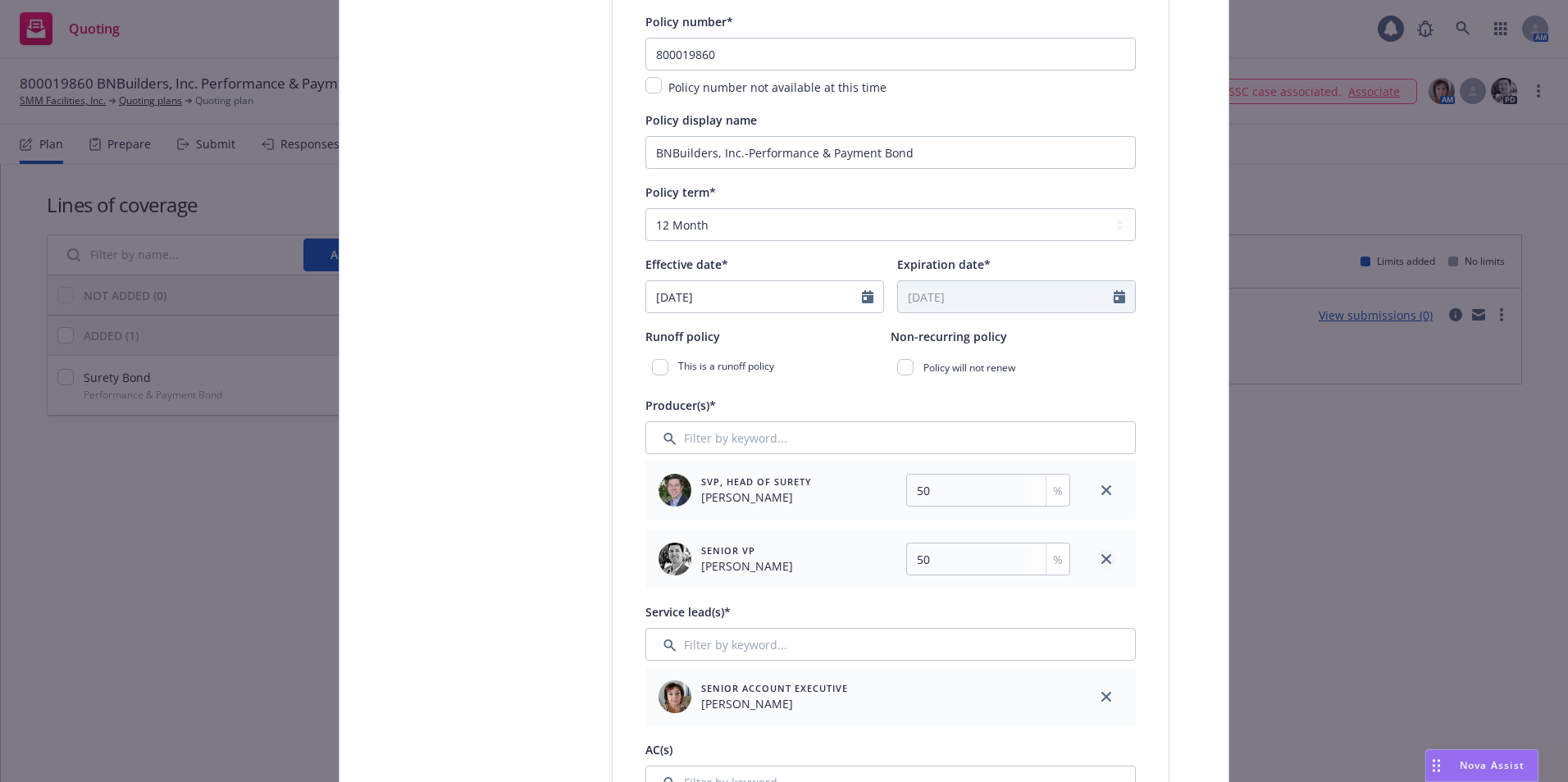
click at [1097, 552] on link "close" at bounding box center [1106, 558] width 19 height 19
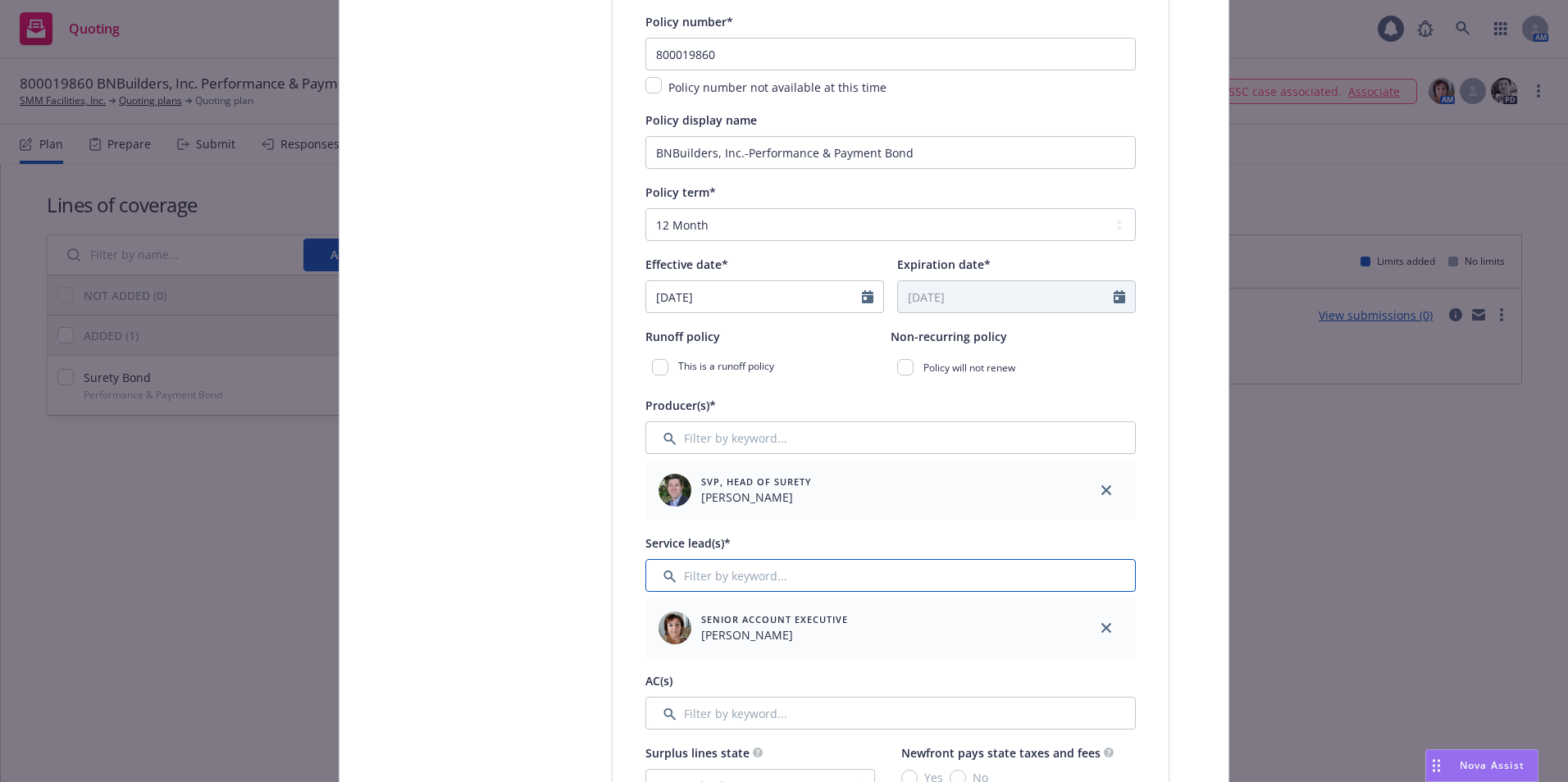
click at [672, 570] on input "Filter by keyword..." at bounding box center [890, 575] width 490 height 33
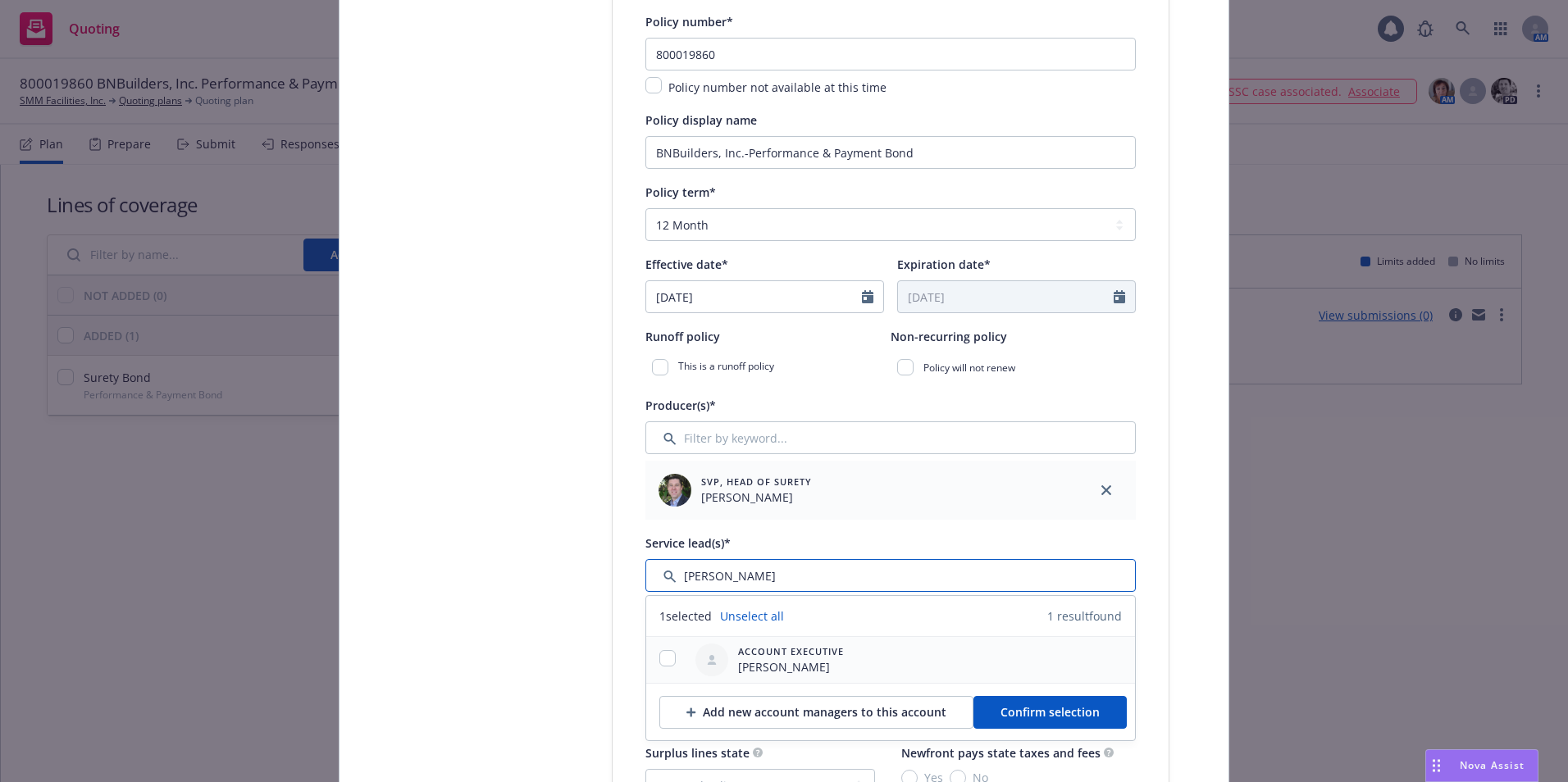
type input "susan"
click at [664, 663] on input "checkbox" at bounding box center [667, 658] width 16 height 16
checkbox input "true"
click at [1029, 716] on span "Confirm selection" at bounding box center [1050, 712] width 99 height 16
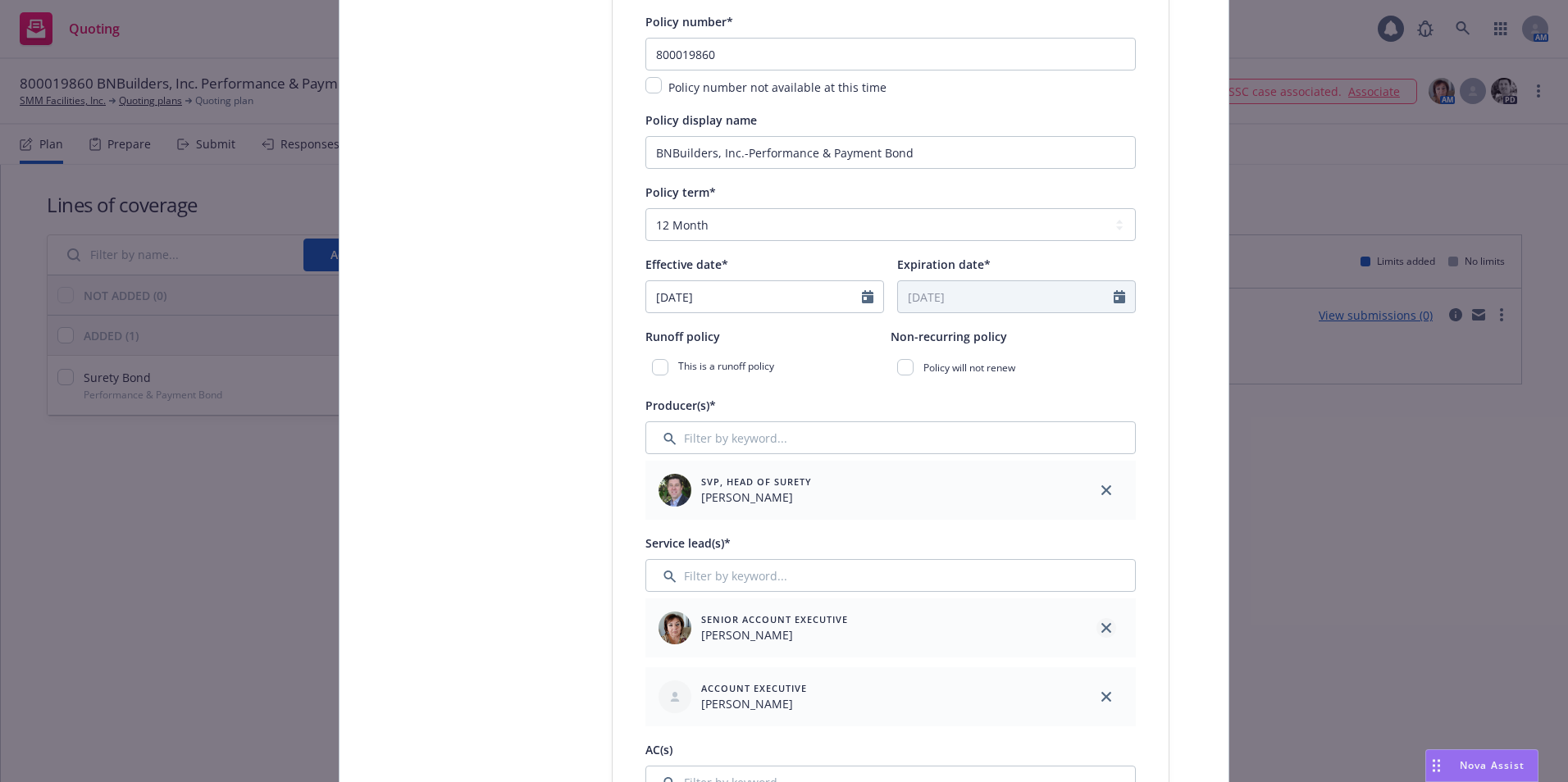
click at [1101, 624] on icon "close" at bounding box center [1106, 628] width 10 height 10
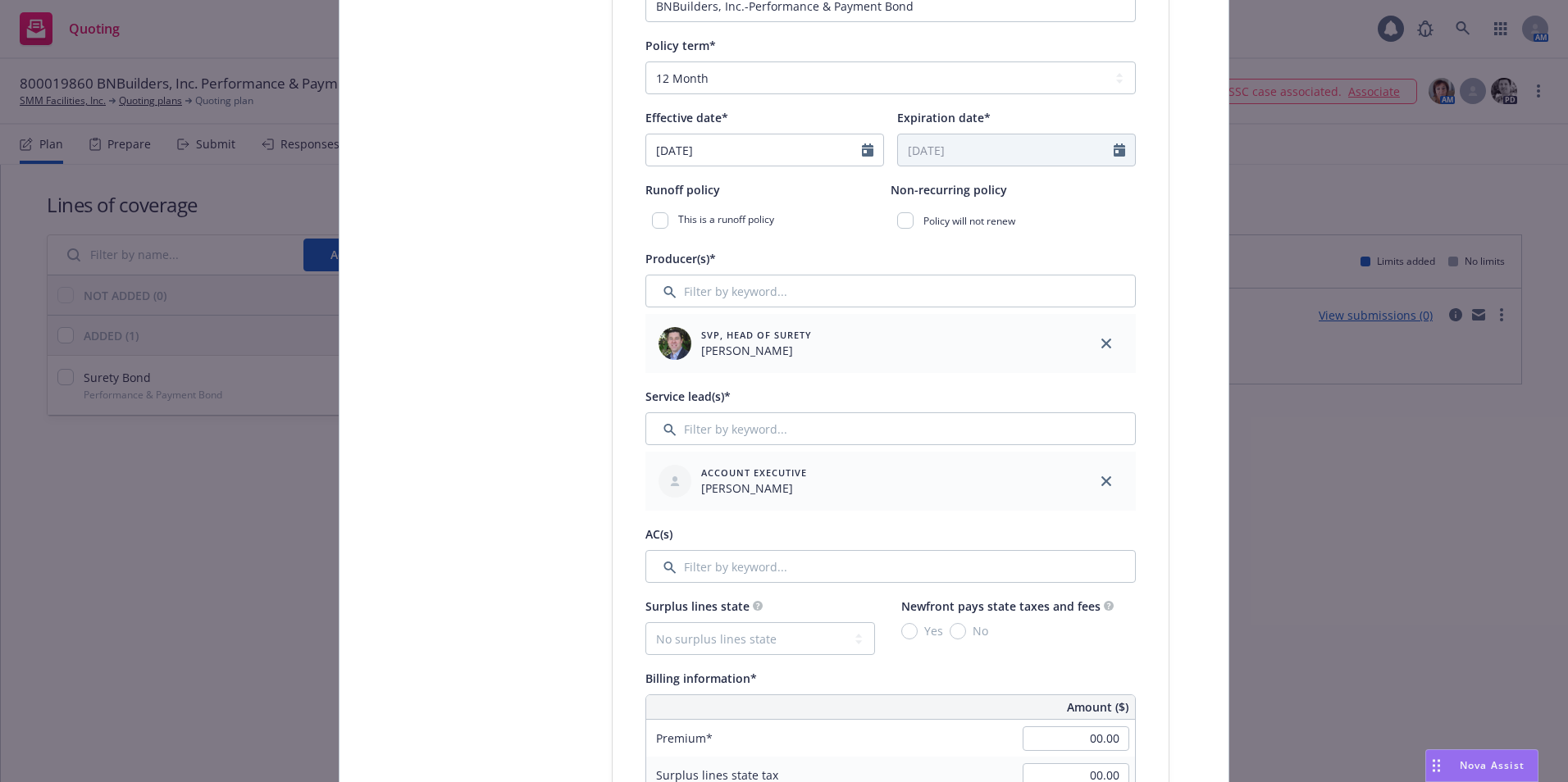
scroll to position [492, 0]
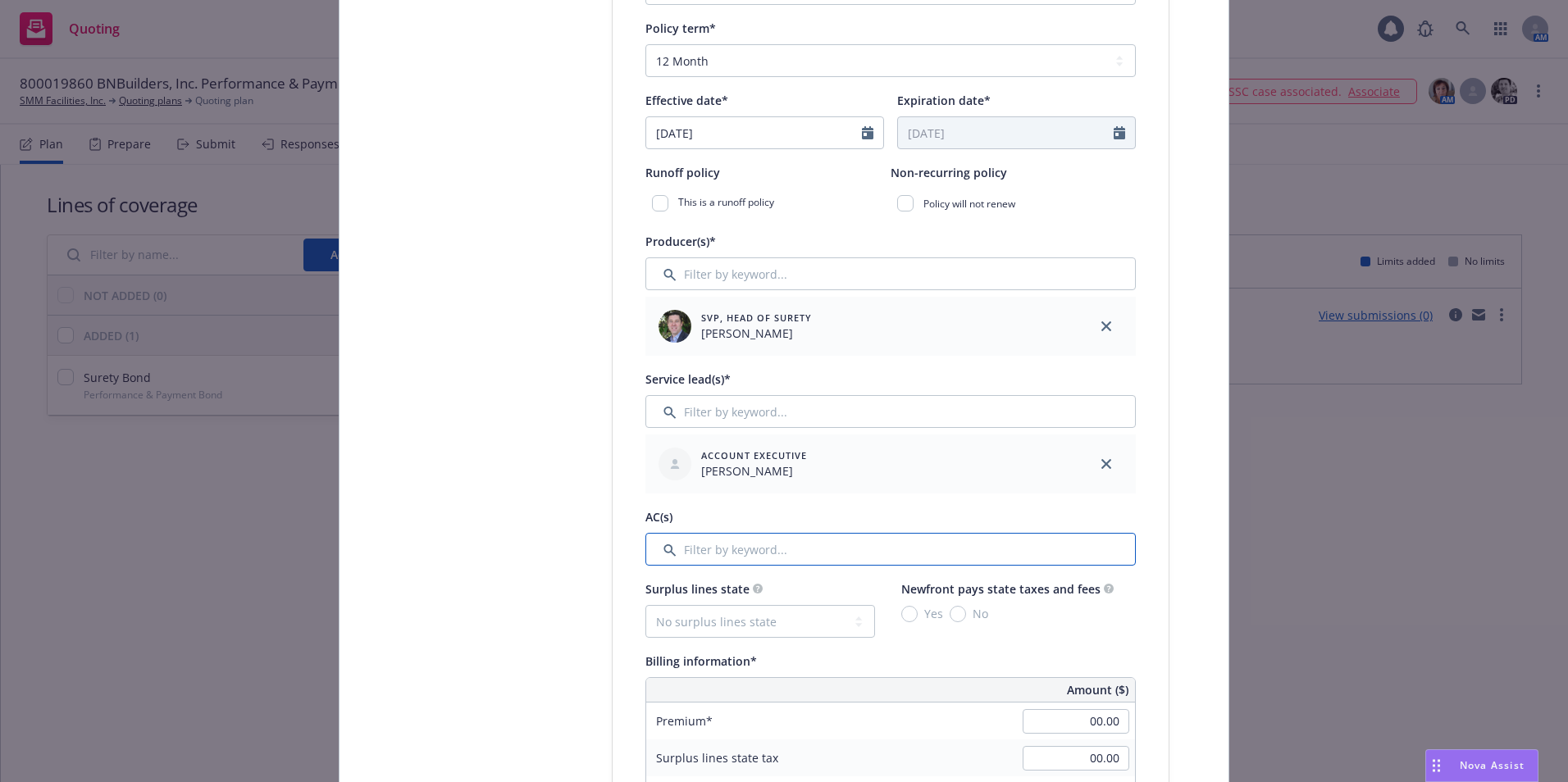
click at [717, 548] on input "Filter by keyword..." at bounding box center [890, 549] width 490 height 33
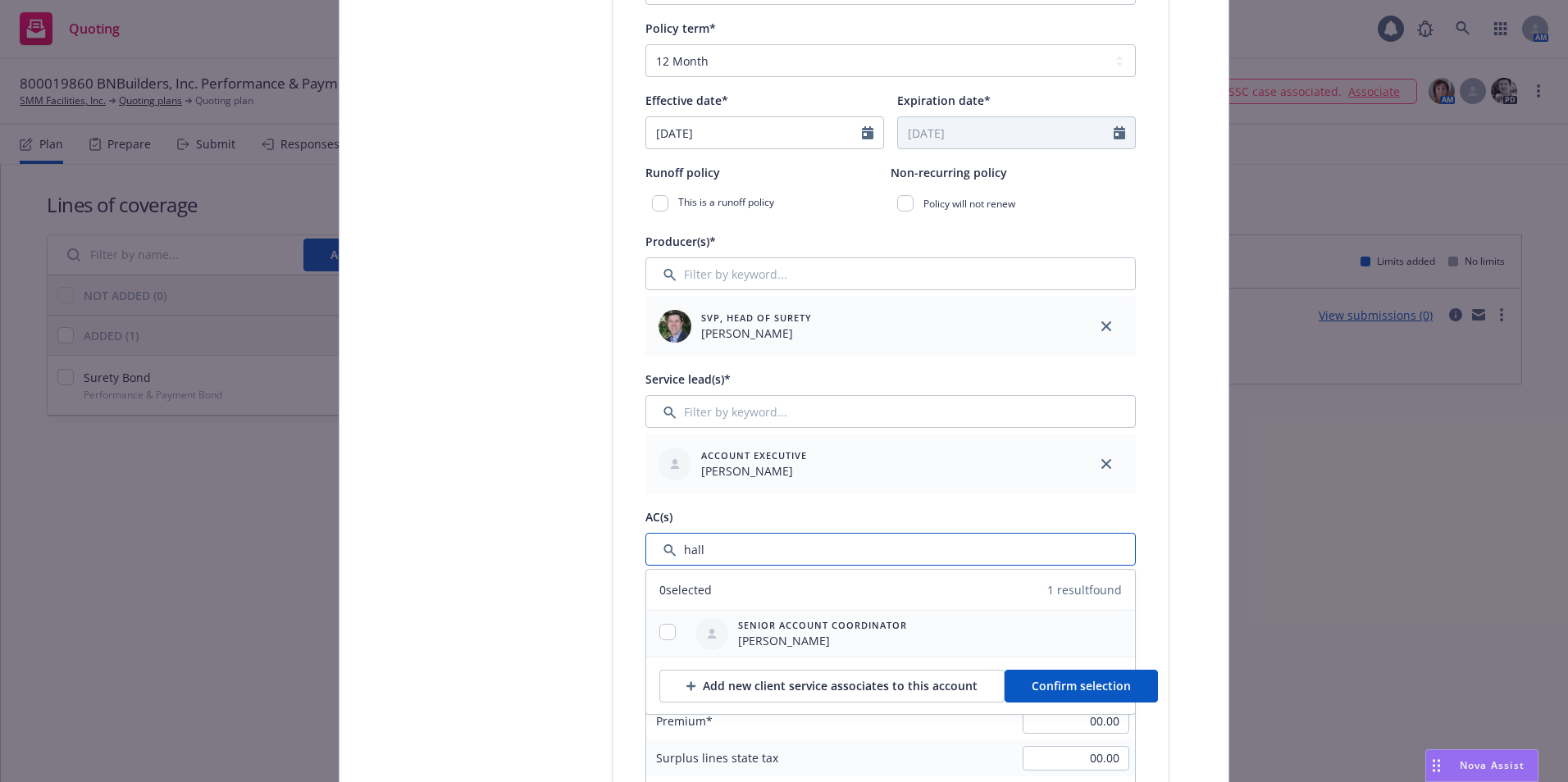
type input "hall"
click at [660, 624] on input "checkbox" at bounding box center [667, 631] width 16 height 16
checkbox input "true"
click at [1054, 680] on span "Confirm selection" at bounding box center [1082, 685] width 99 height 16
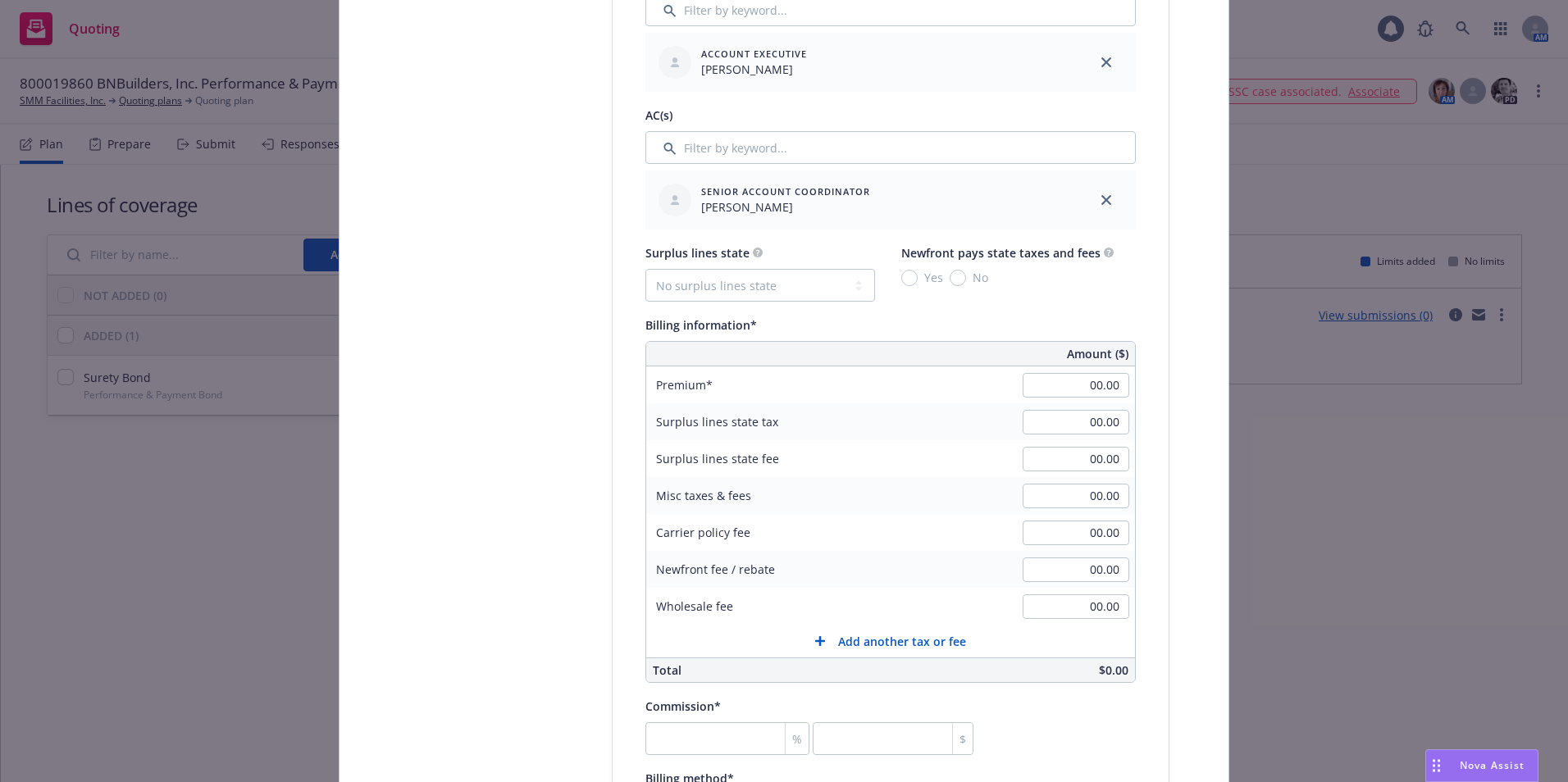
scroll to position [901, 0]
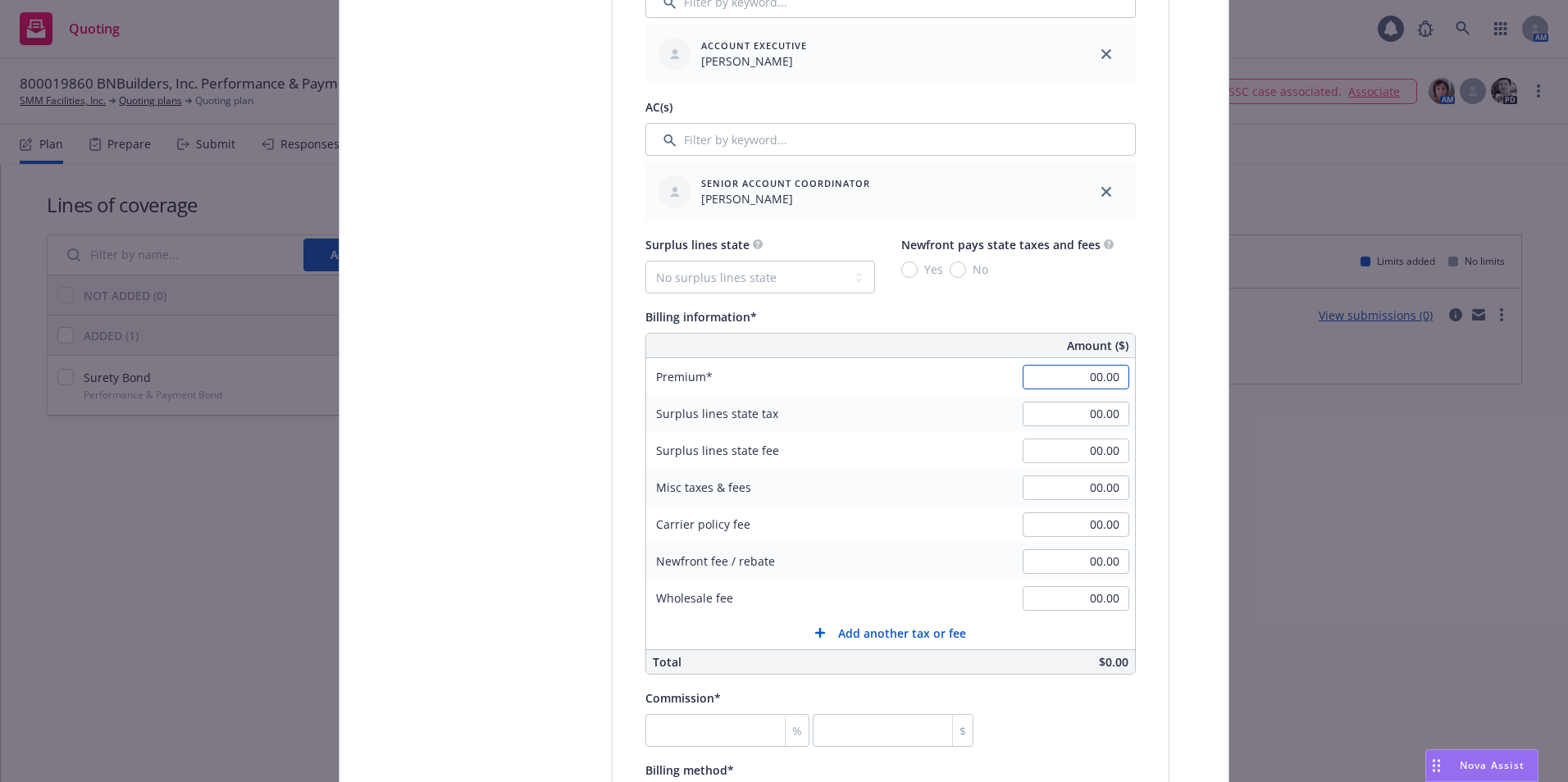
click at [1062, 381] on input "00.00" at bounding box center [1076, 377] width 107 height 24
type input "5,058.00"
click at [727, 731] on input "number" at bounding box center [727, 730] width 164 height 33
type input "3"
type input "151.74"
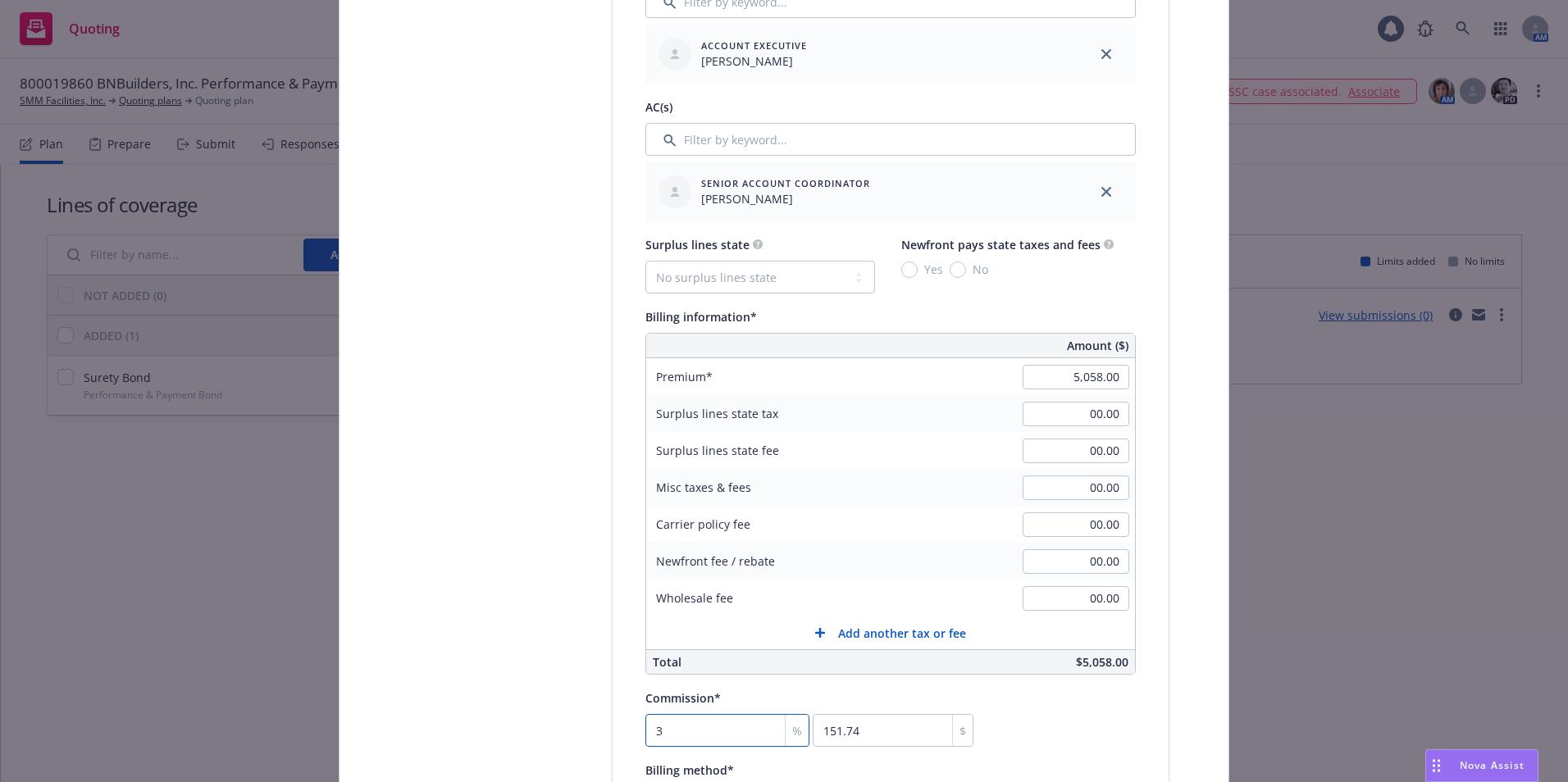
type input "35"
type input "1770.3"
type input "35"
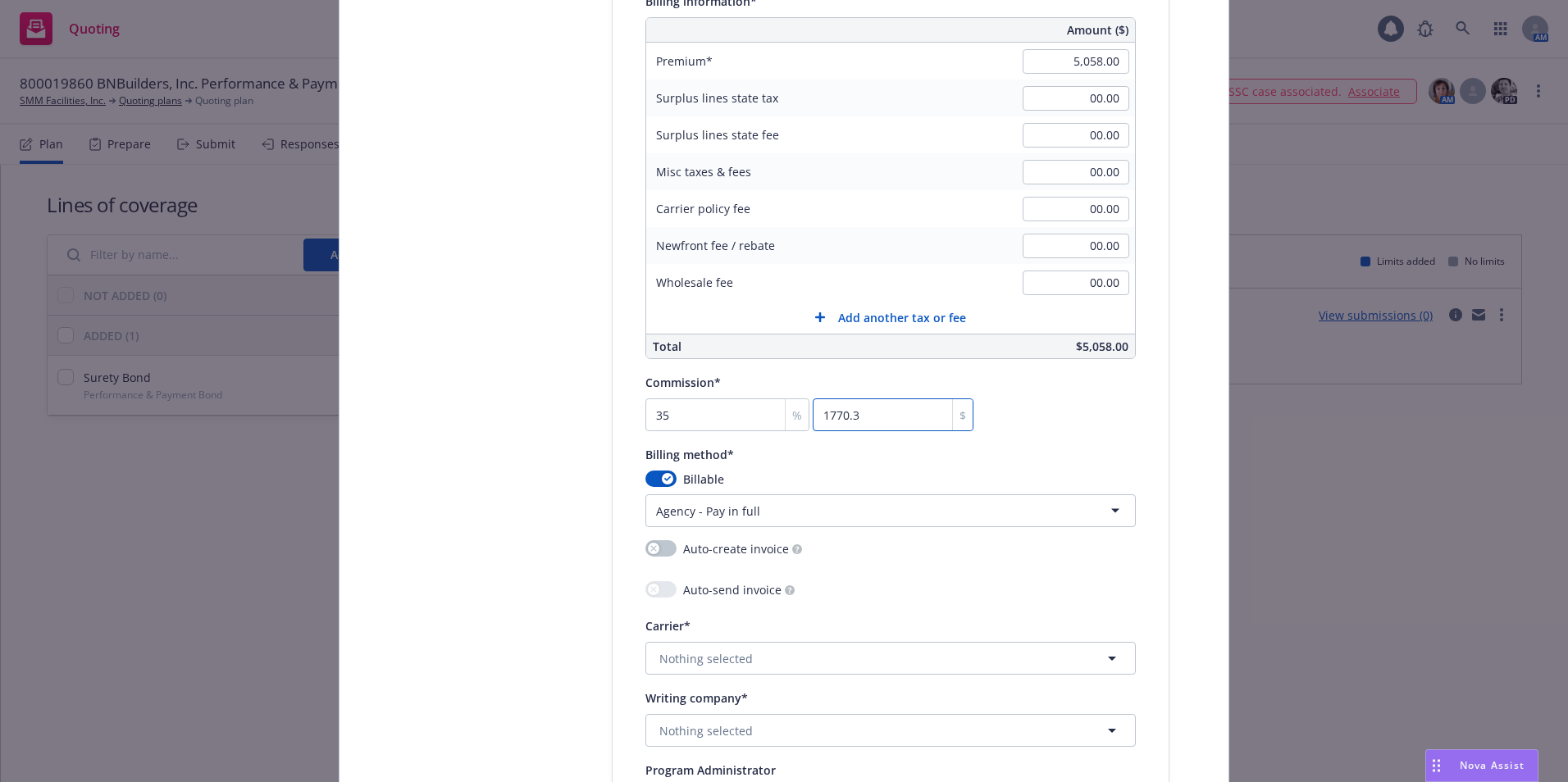
scroll to position [1393, 0]
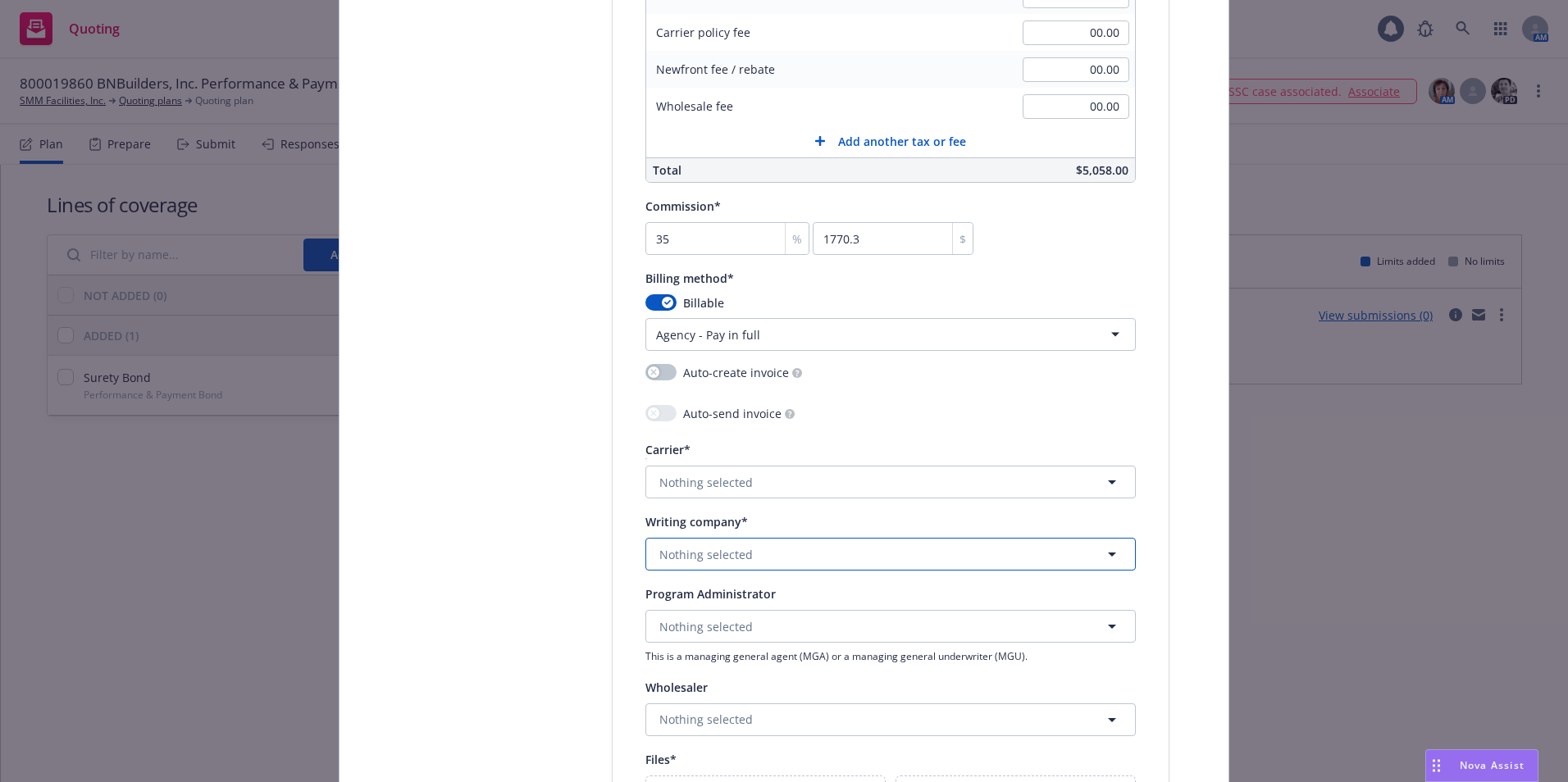
click at [706, 556] on span "Nothing selected" at bounding box center [706, 554] width 93 height 17
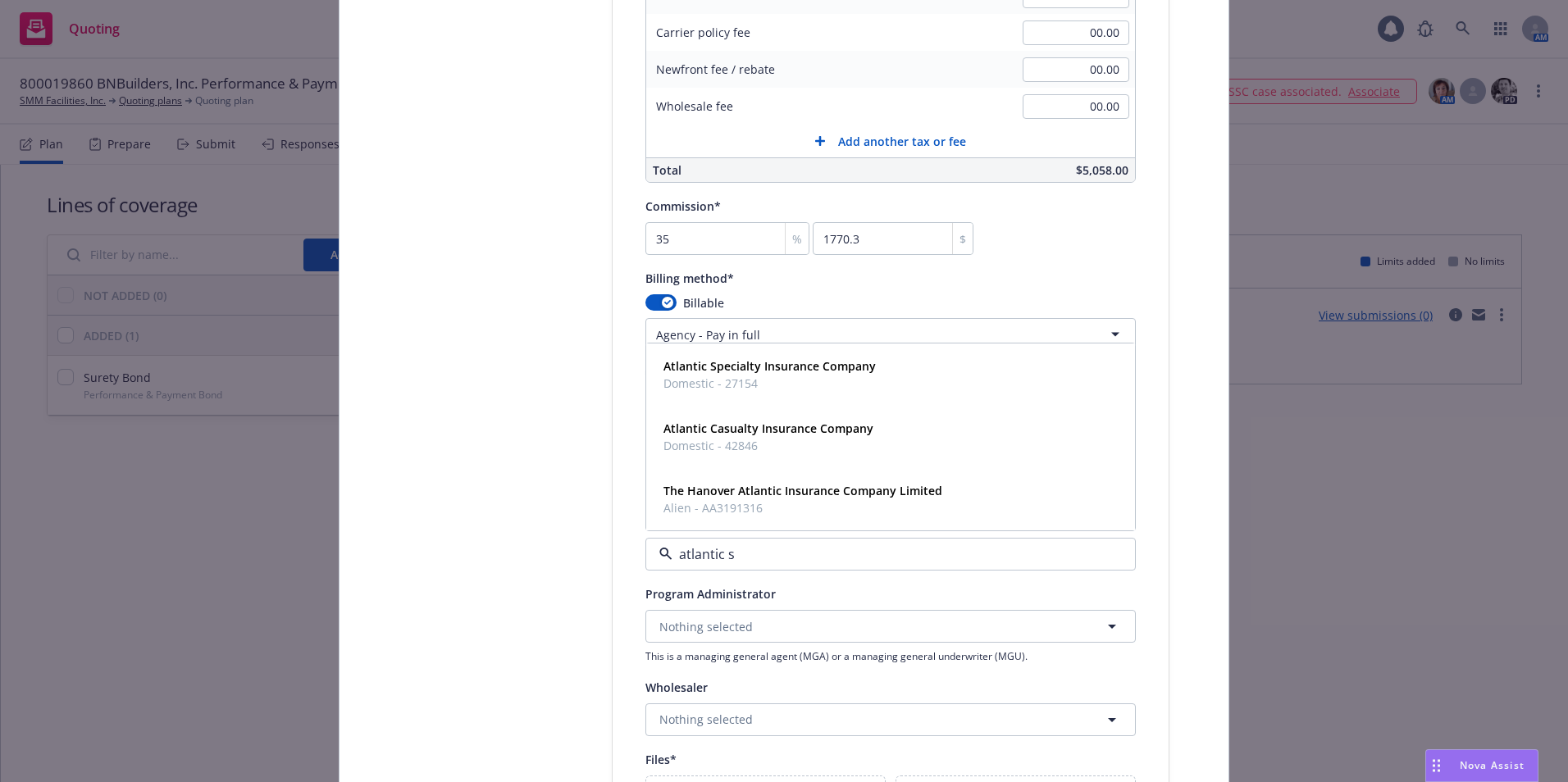
type input "atlantic sp"
click at [739, 496] on strong "Atlantic Specialty Insurance Company" at bounding box center [770, 490] width 213 height 16
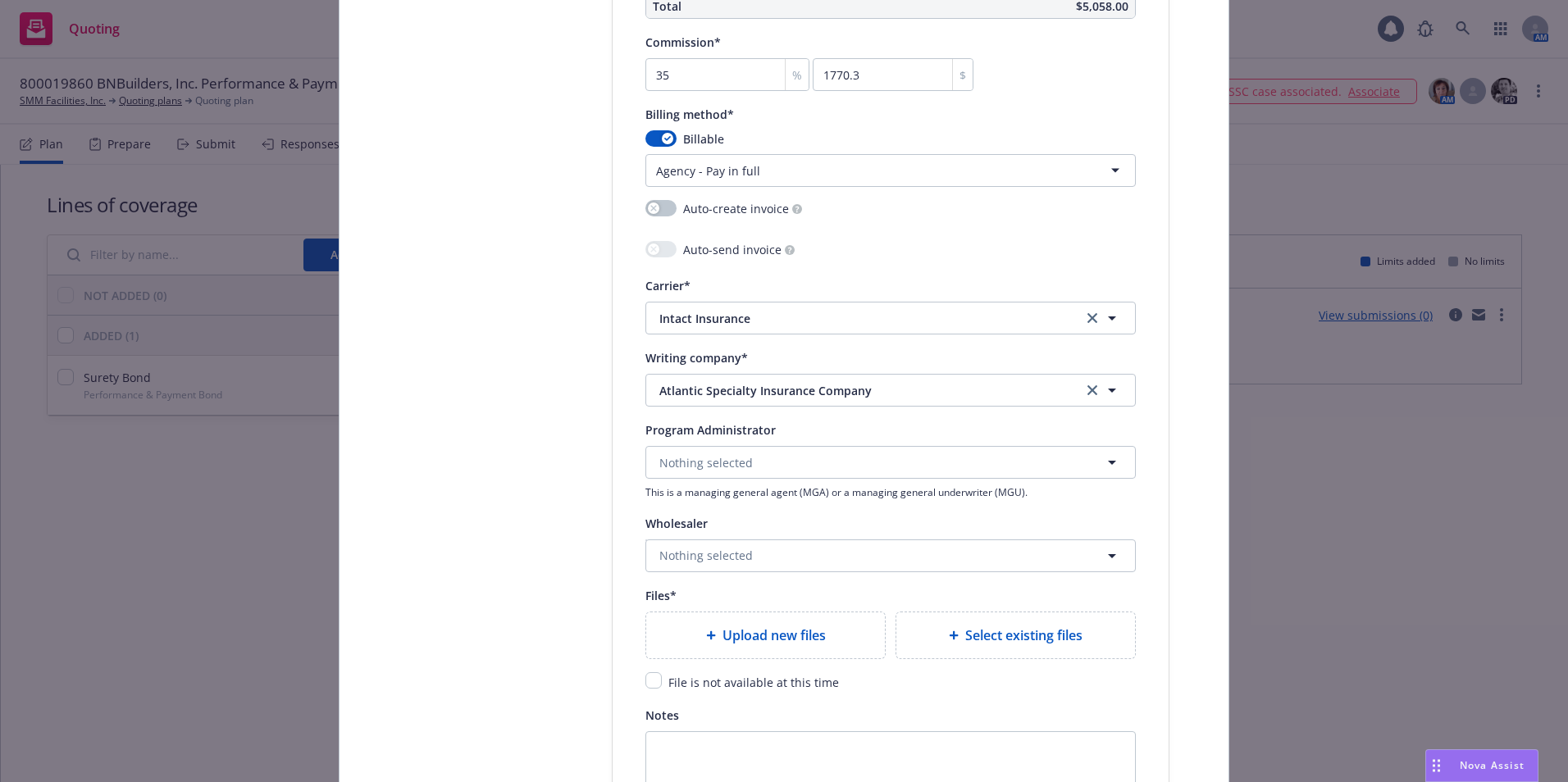
scroll to position [1721, 0]
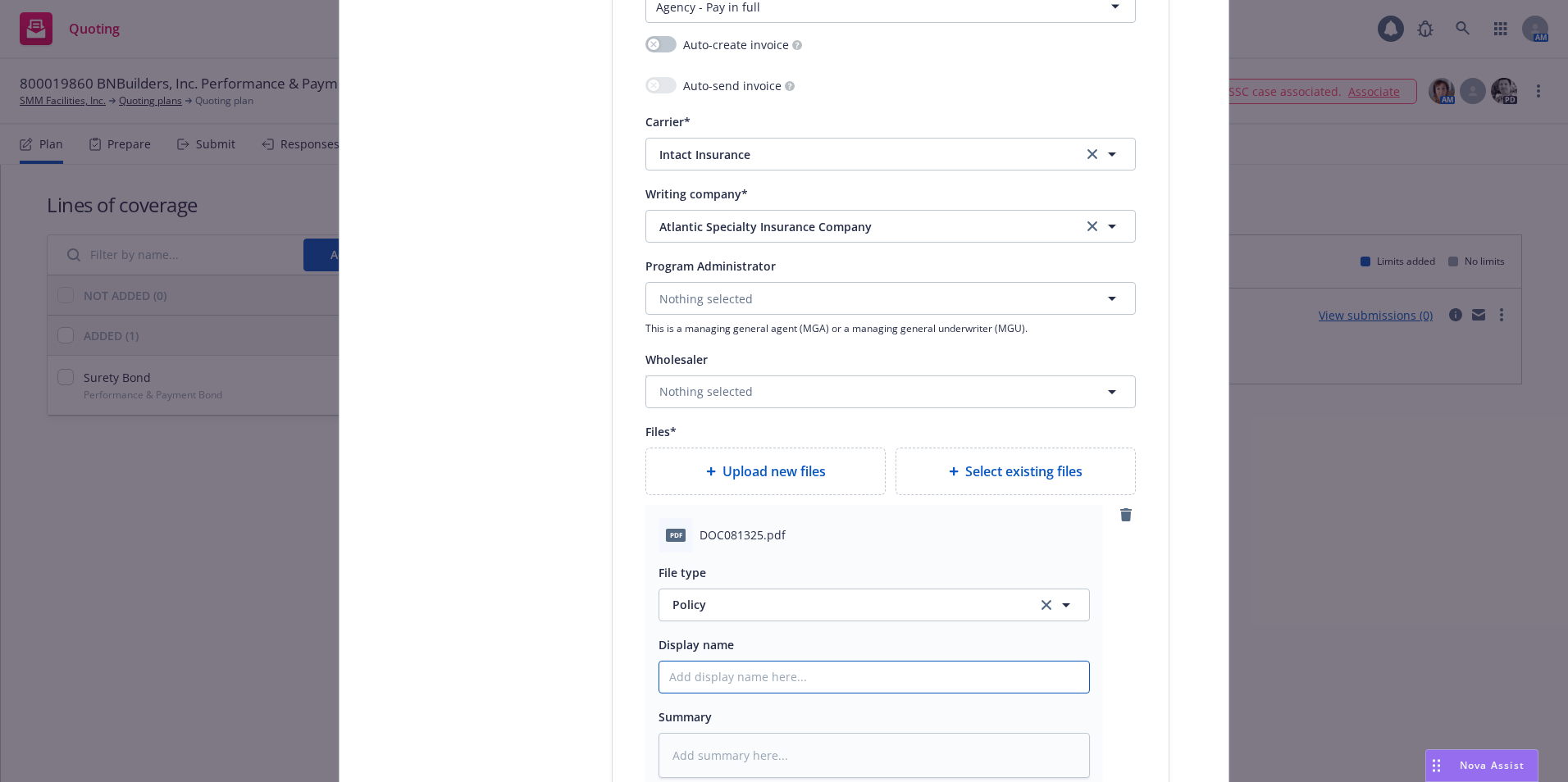
click at [705, 677] on input "Policy display name" at bounding box center [874, 677] width 430 height 31
type textarea "x"
type input "B"
type textarea "x"
type input "Bo"
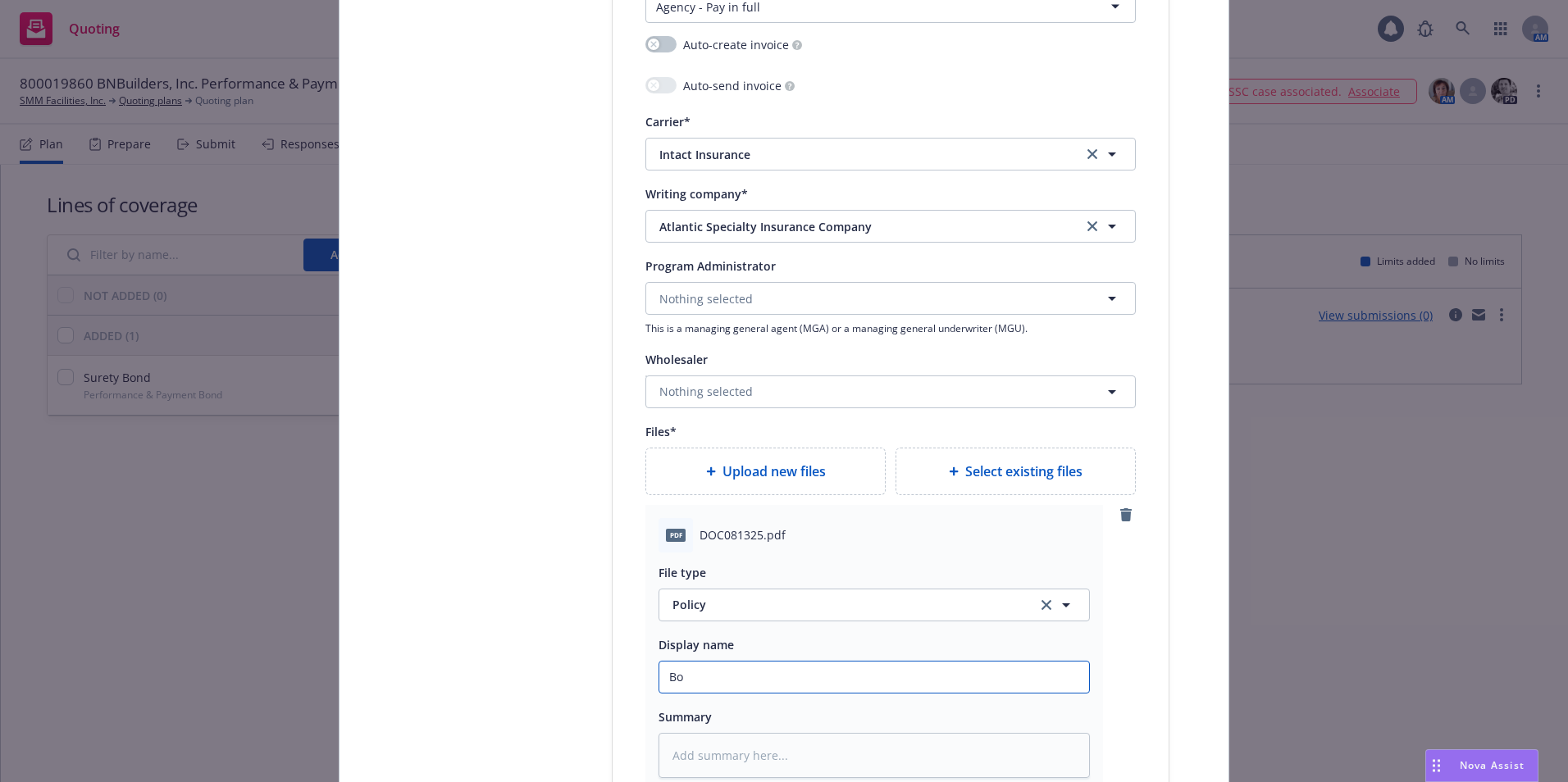
type textarea "x"
type input "Bon"
type textarea "x"
type input "Bond"
type textarea "x"
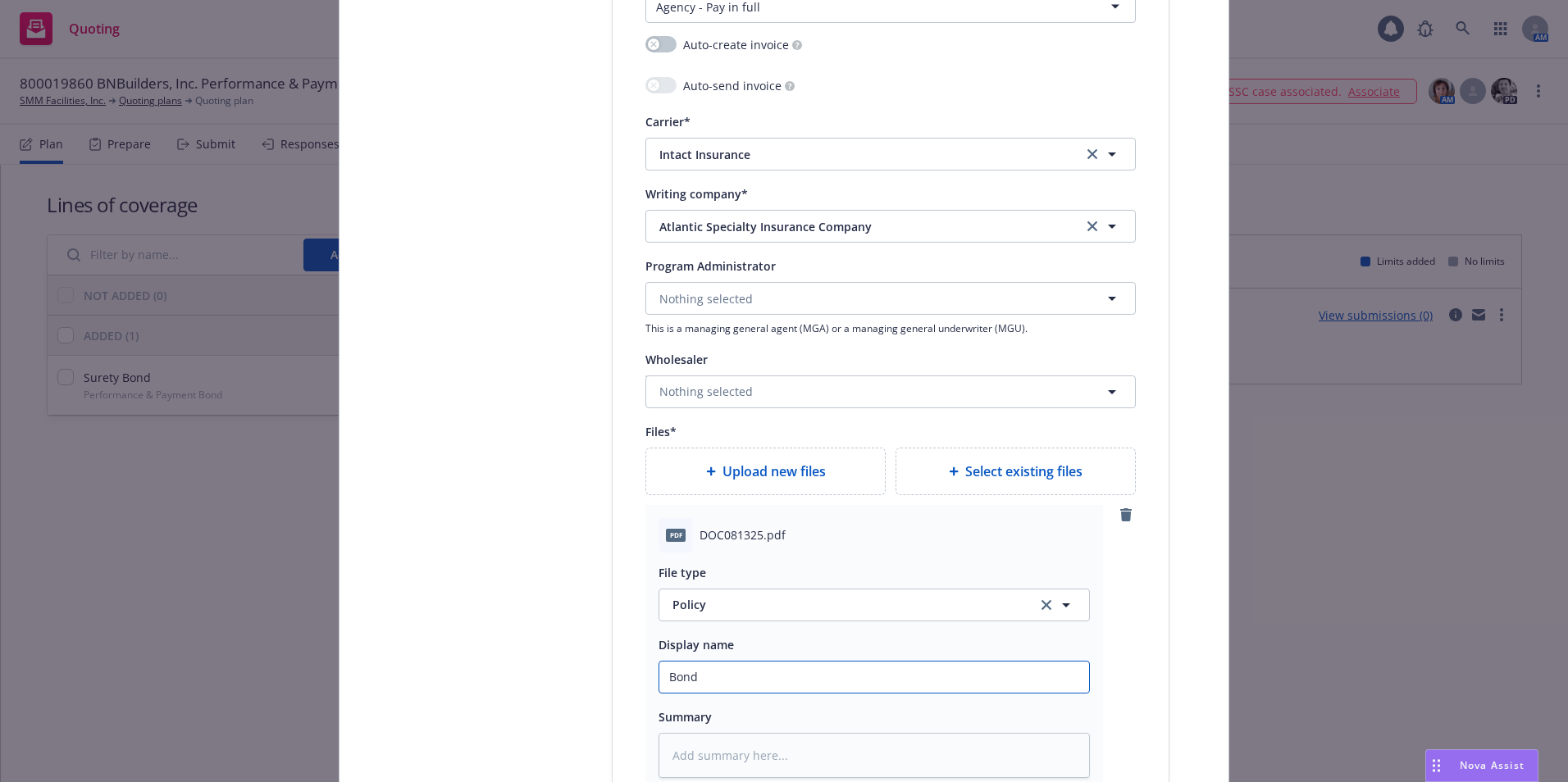
type input "Bond"
type textarea "x"
type input "Bond N"
type textarea "x"
type input "Bond No"
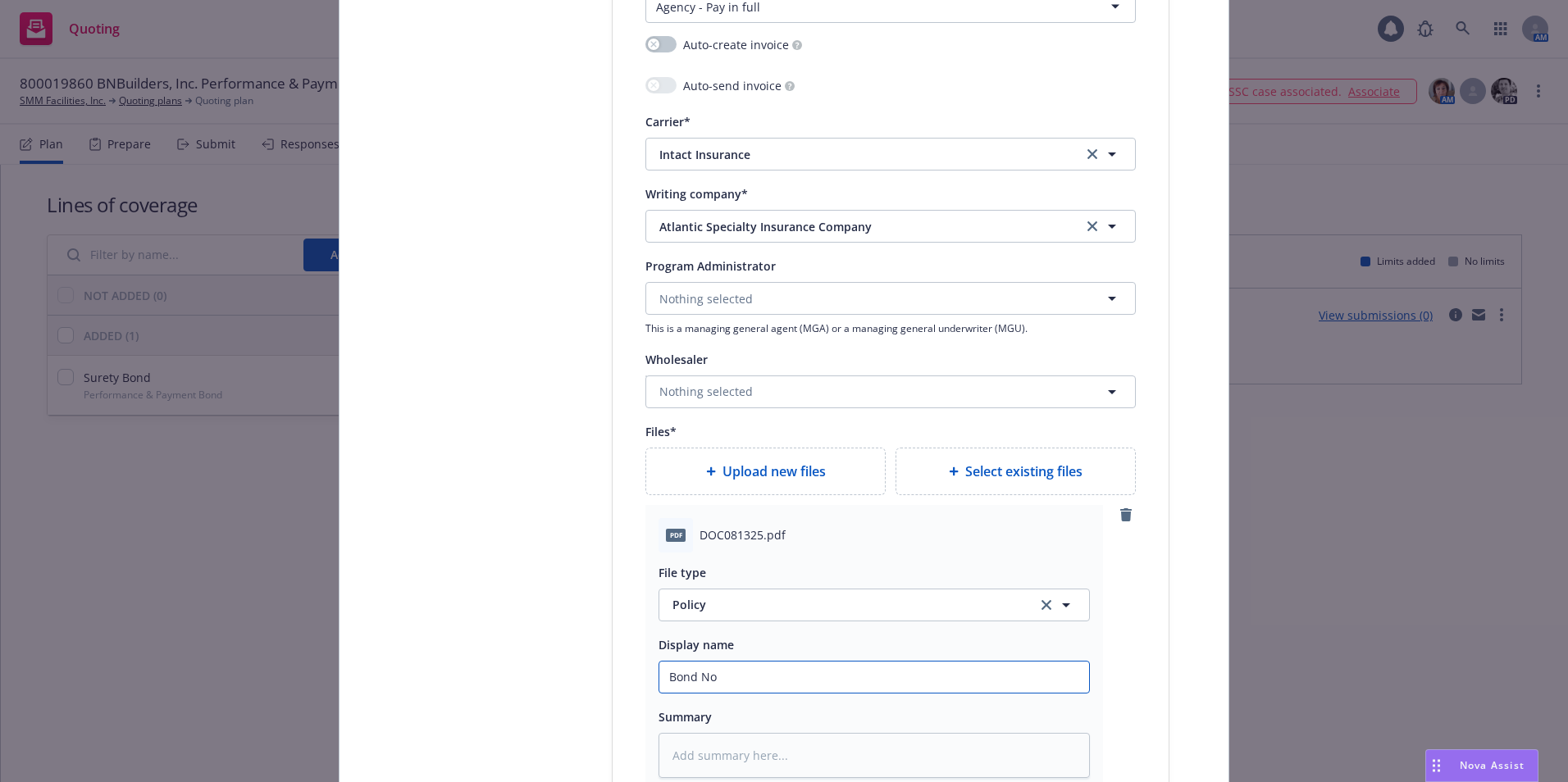
type textarea "x"
type input "Bond No."
type textarea "x"
type input "Bond No."
type textarea "x"
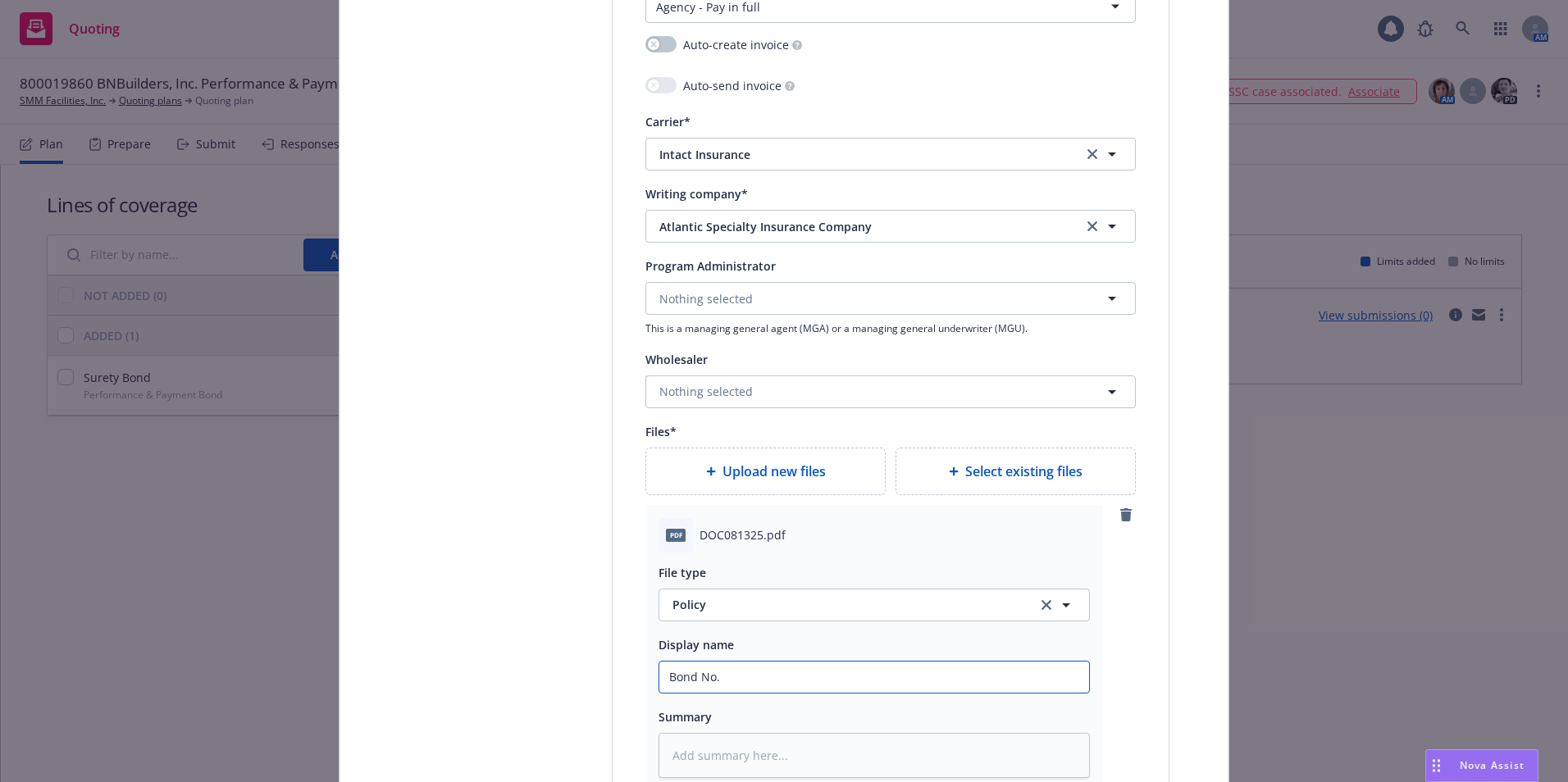
type input "Bond No. 8"
type textarea "x"
type input "Bond No. 80"
type textarea "x"
type input "Bond No. 800"
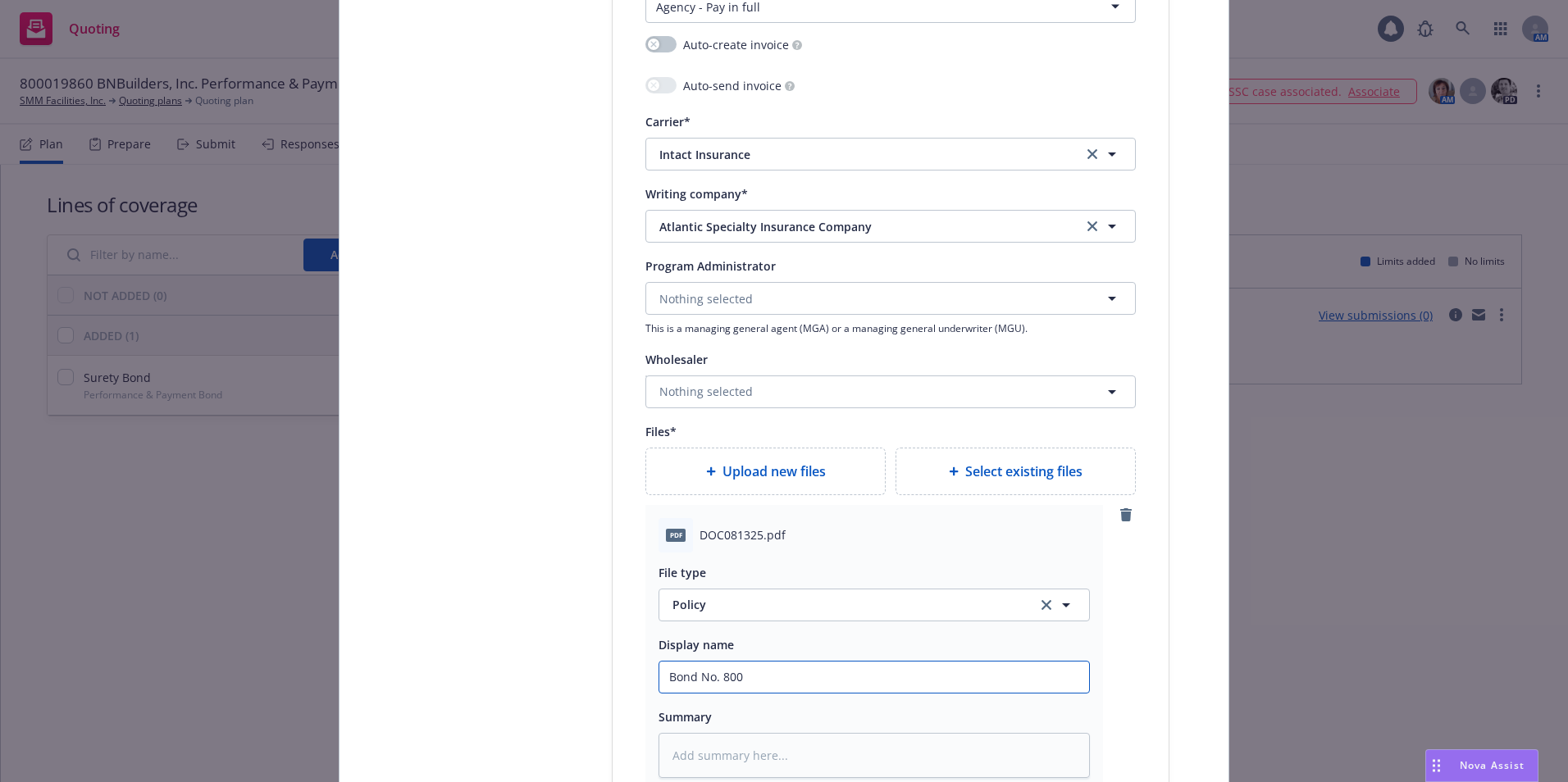
type textarea "x"
type input "Bond No. 8000"
type textarea "x"
type input "Bond No. 80001"
type textarea "x"
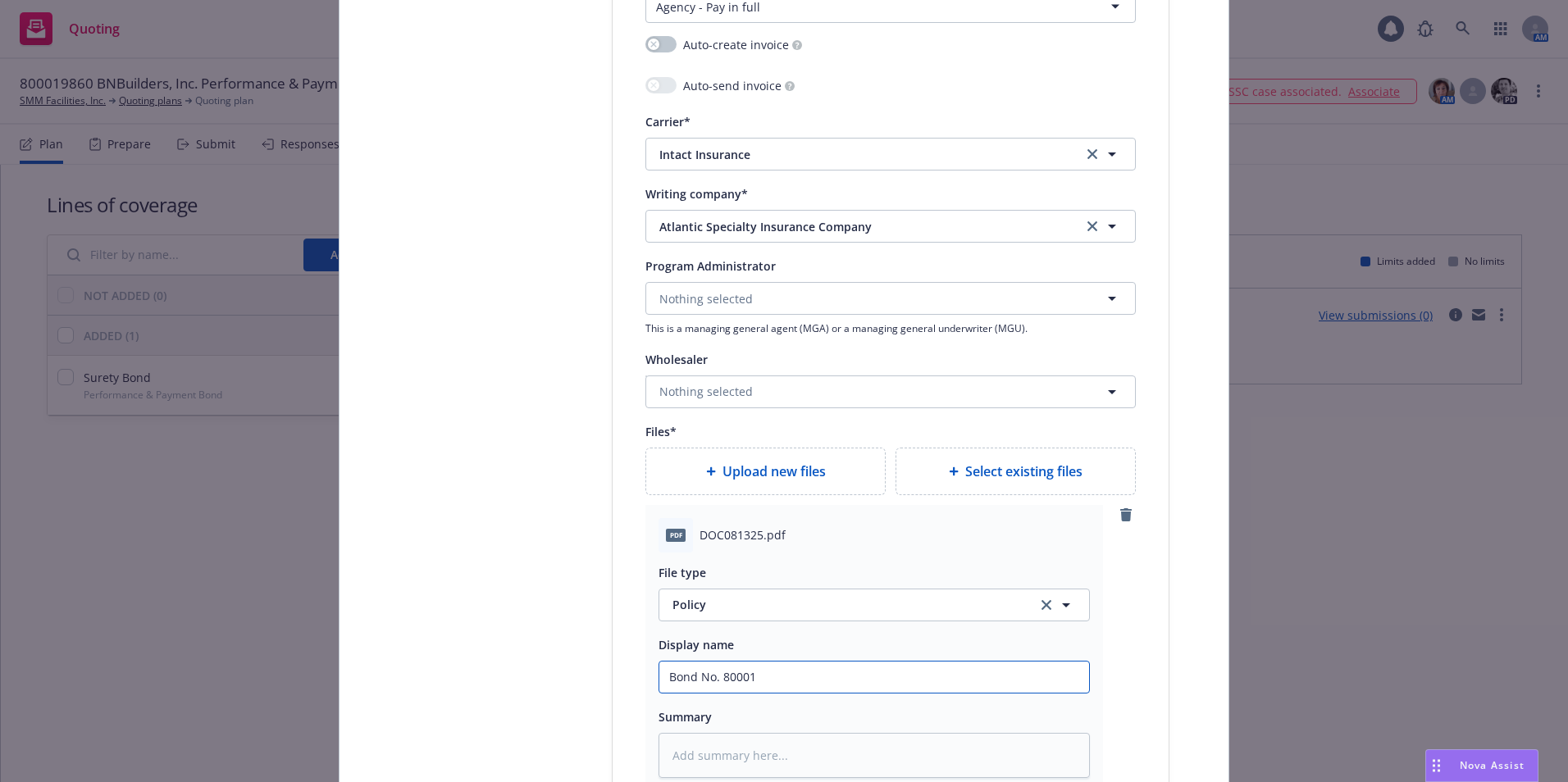
type input "Bond No. 800019"
type textarea "x"
type input "Bond No. 8000198"
type textarea "x"
type input "Bond No. 80001986"
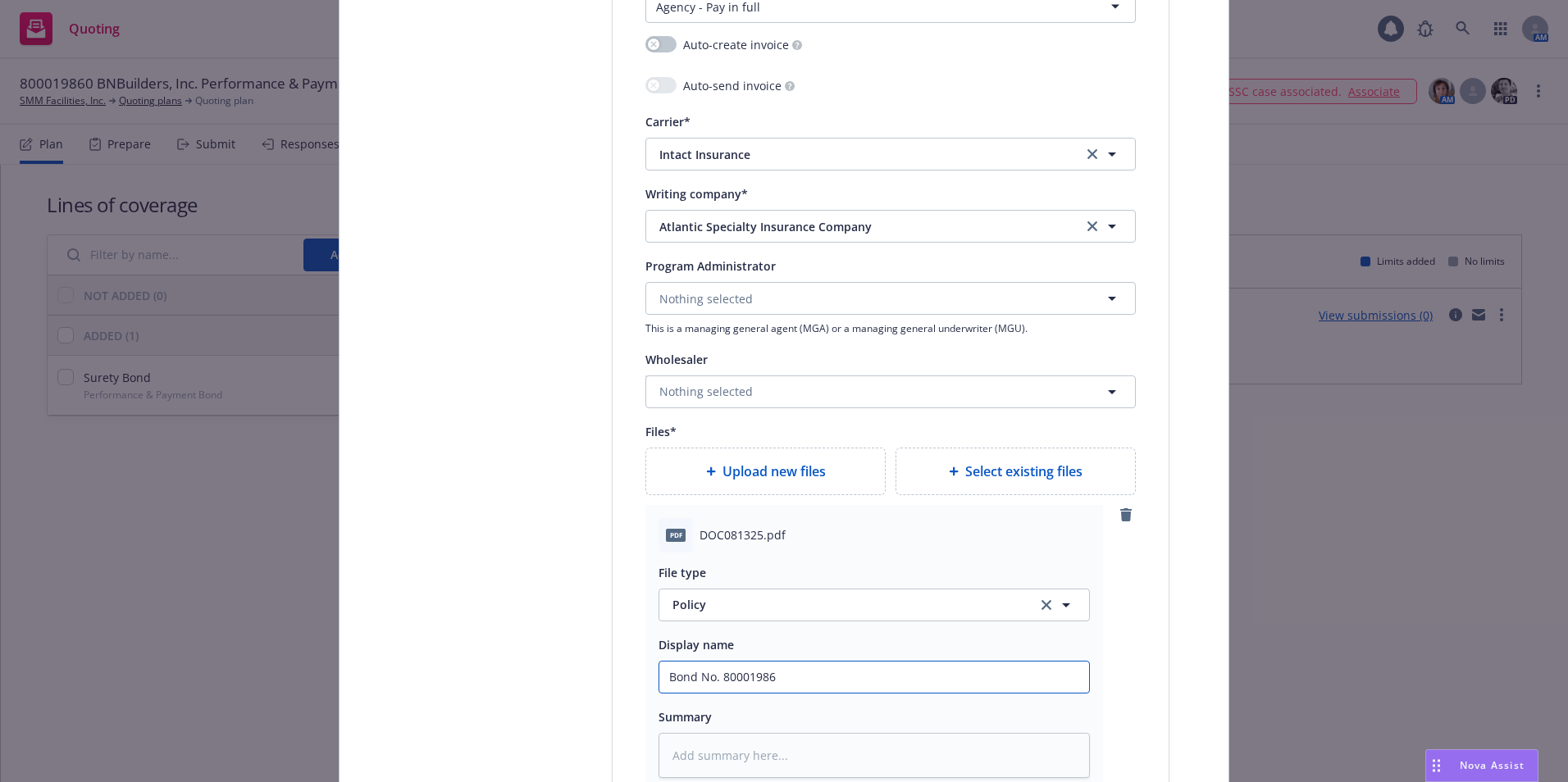
type textarea "x"
type input "Bond No. 800019860"
type textarea "x"
type input "Bond No. 800019860"
type textarea "x"
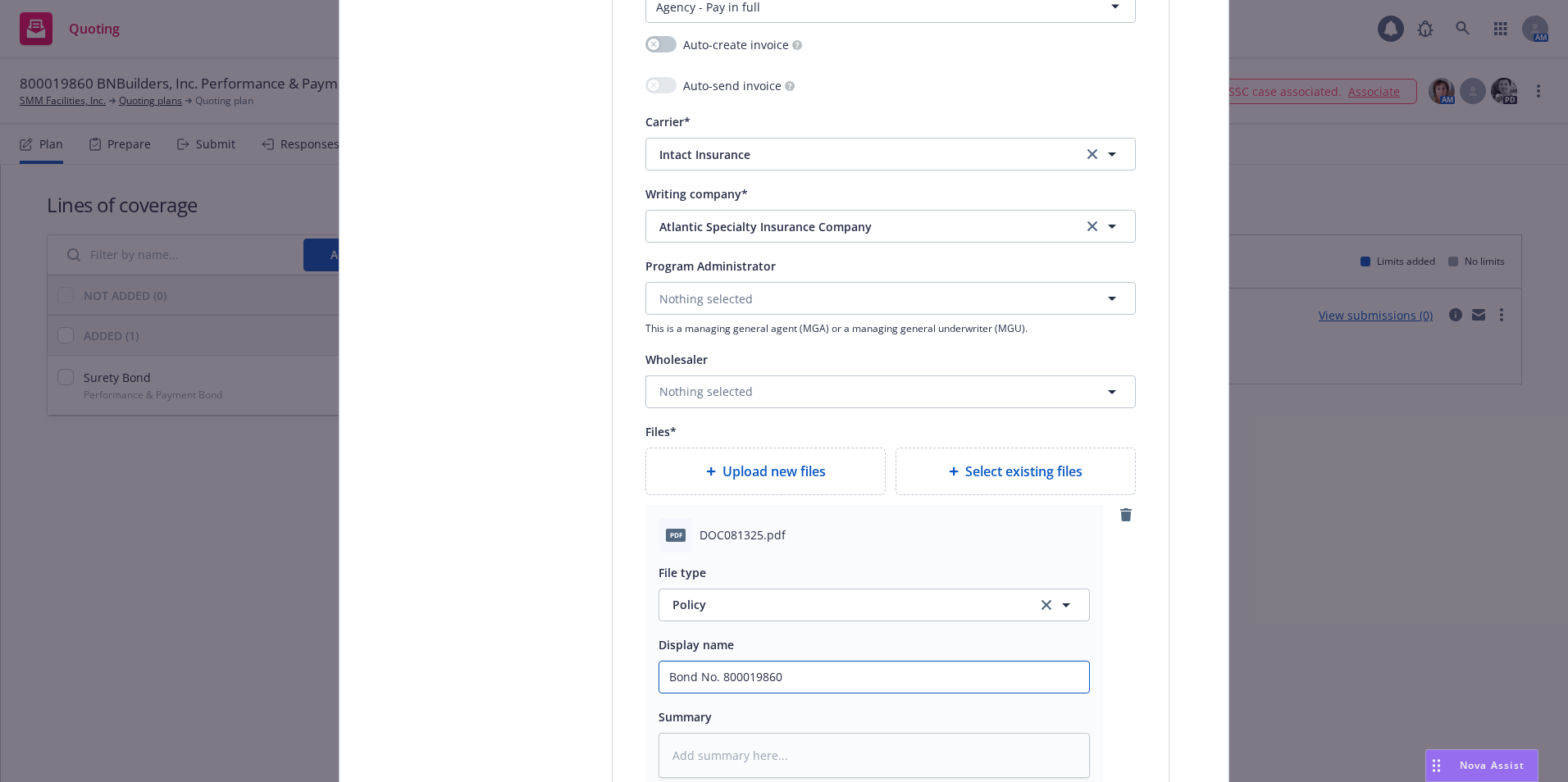
type input "Bond No. 800019860 P"
type textarea "x"
type input "Bond No. 800019860 Pe"
type textarea "x"
type input "Bond No. 800019860 Per"
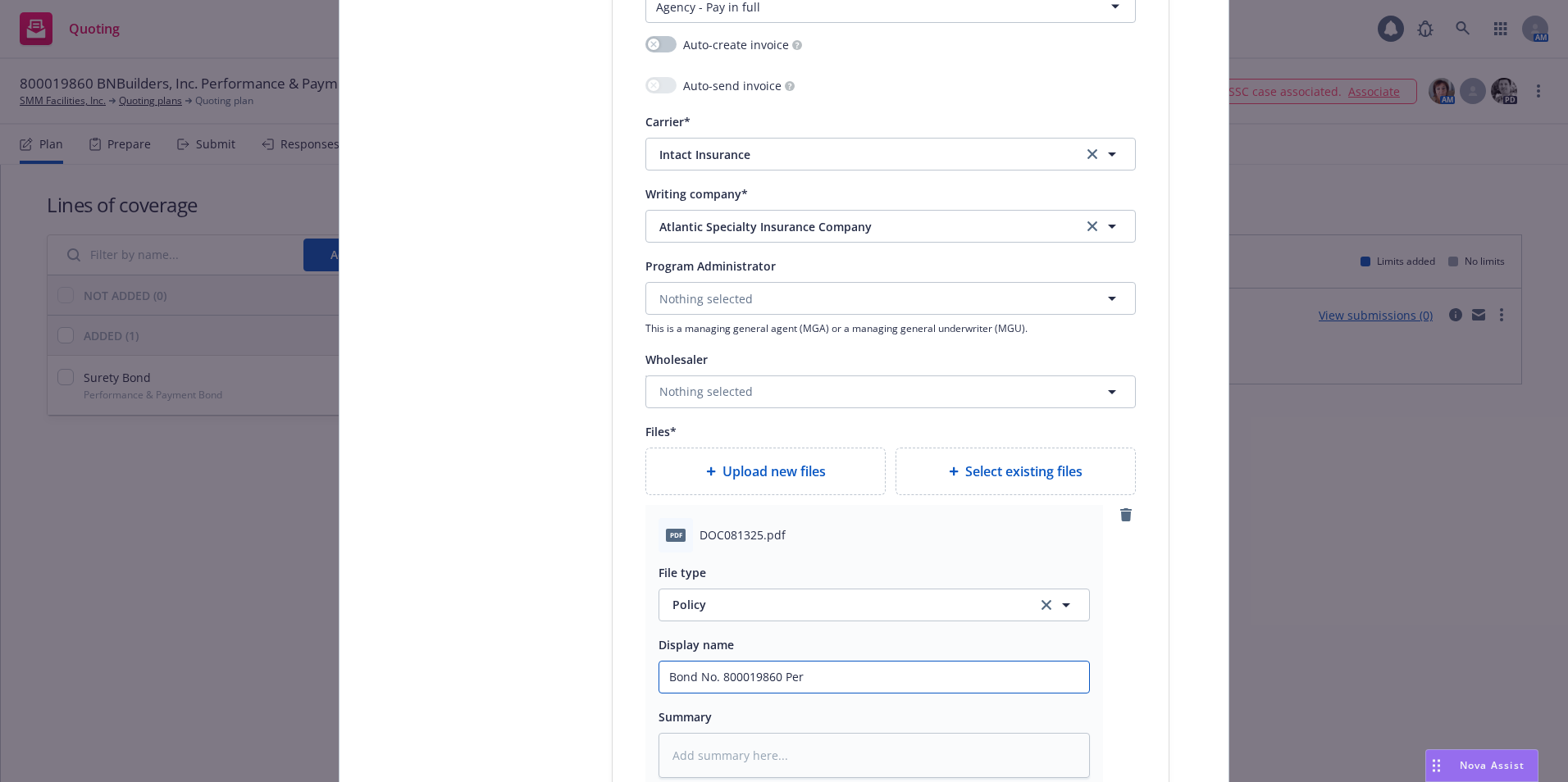
type textarea "x"
type input "Bond No. 800019860 Perf"
type textarea "x"
type input "Bond No. 800019860 Perf"
type textarea "x"
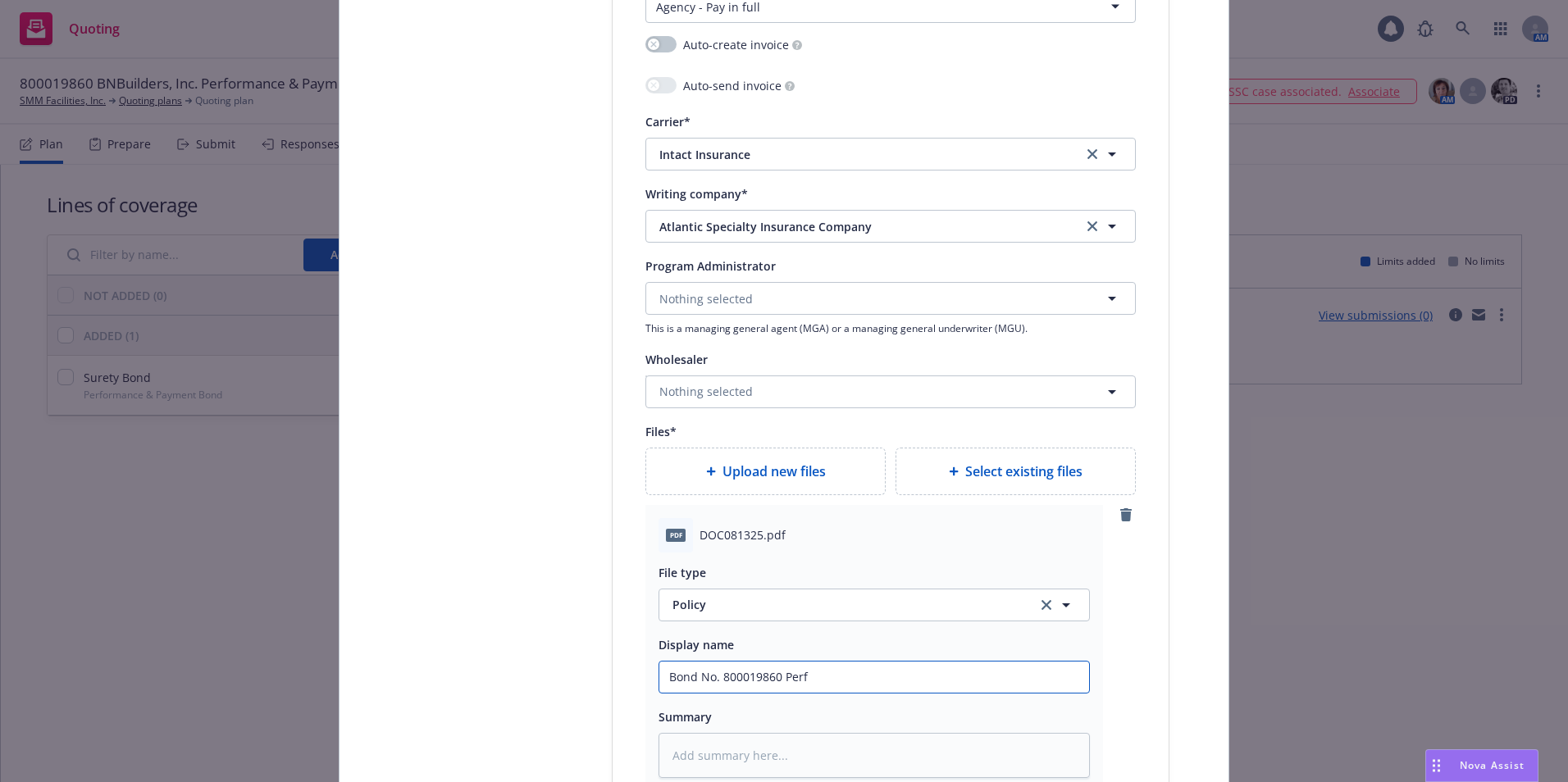
type input "Bond No. 800019860 Perf &"
type textarea "x"
type input "Bond No. 800019860 Perf &"
type textarea "x"
type input "Bond No. 800019860 Perf & P"
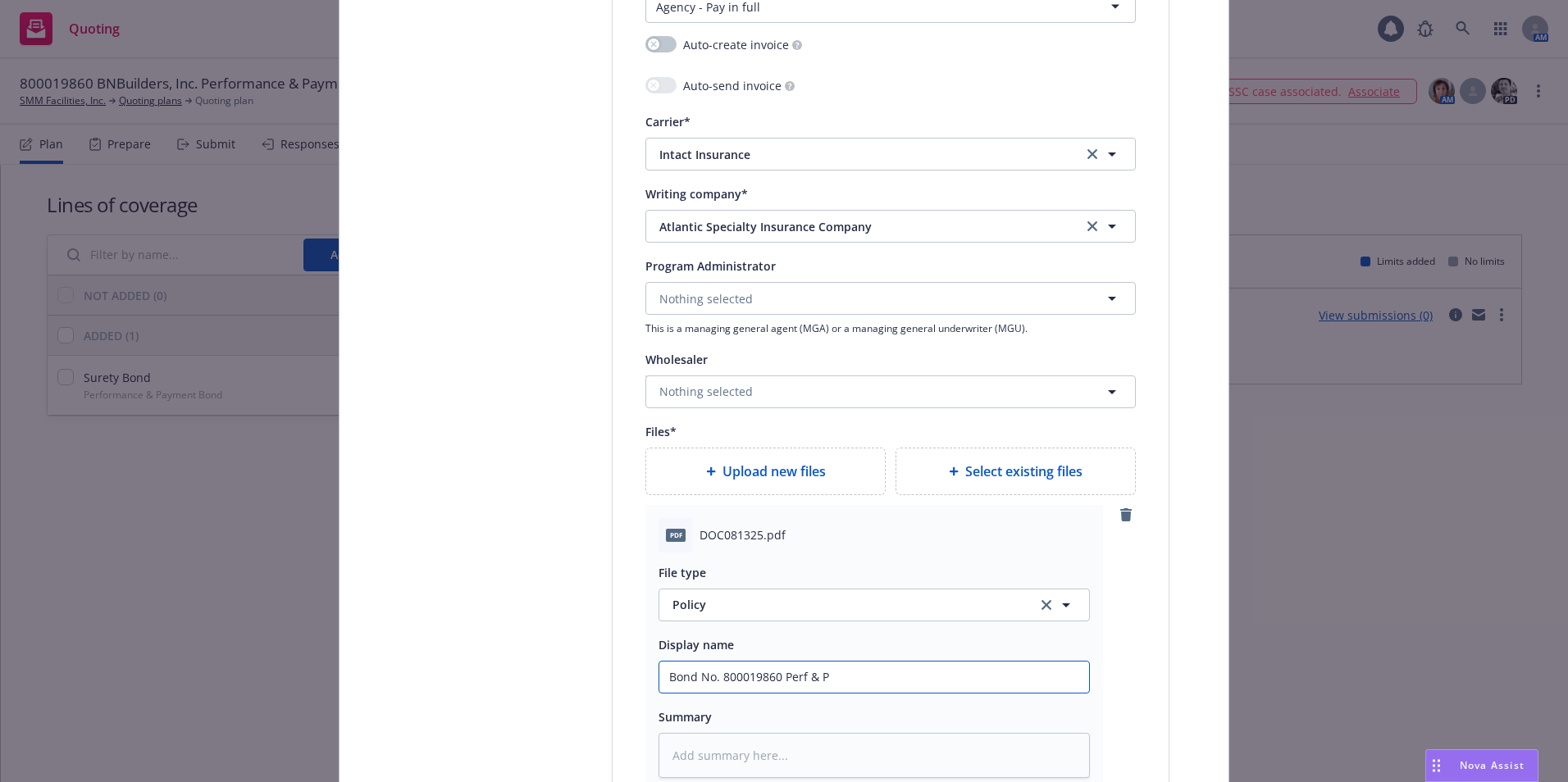
type textarea "x"
type input "Bond No. 800019860 Perf & Pa"
type textarea "x"
type input "Bond No. 800019860 Perf & Pay"
type textarea "x"
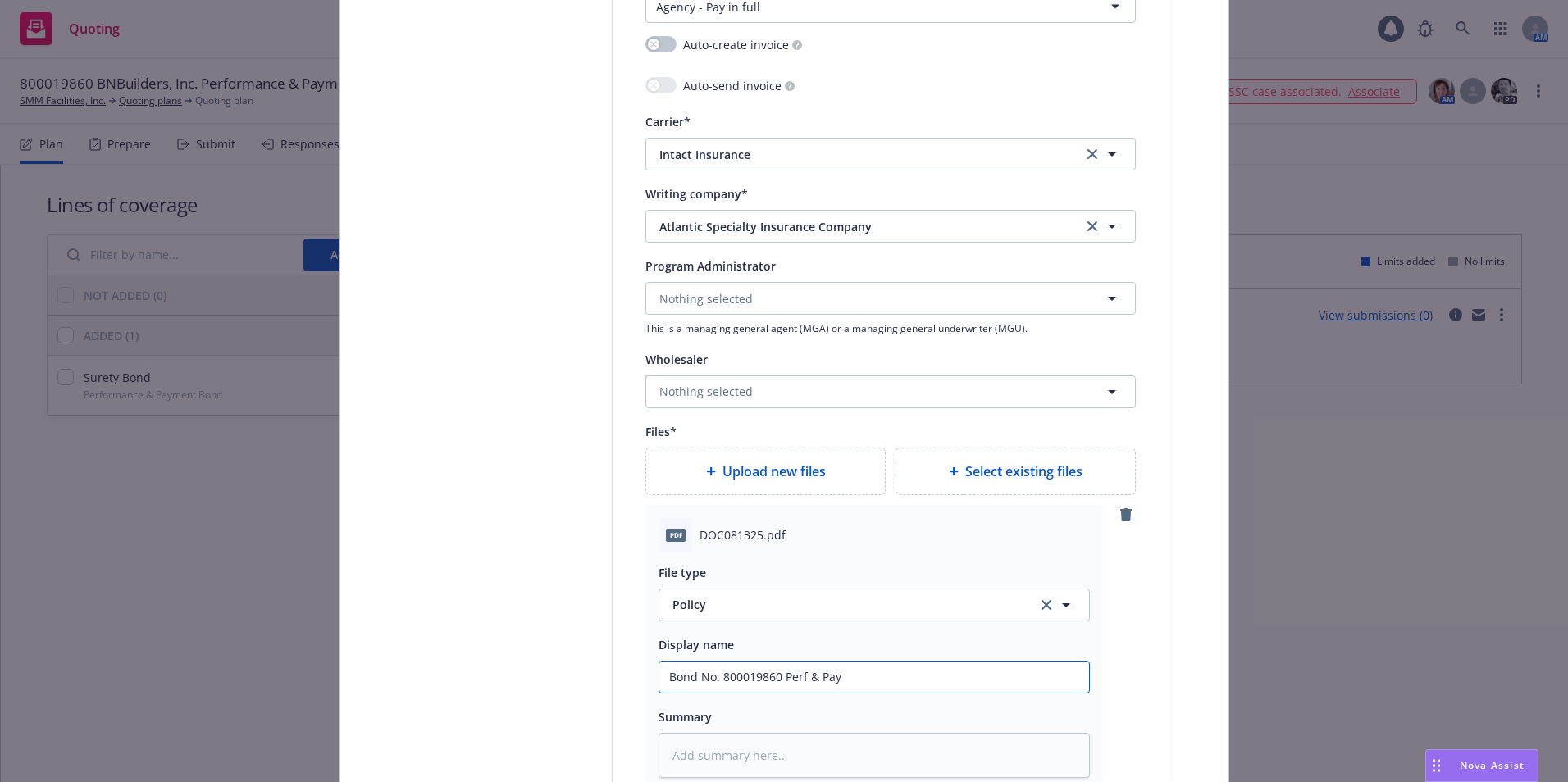
type input "Bond No. 800019860 Perf & Paym"
type textarea "x"
type input "Bond No. 800019860 Perf & Payme"
type textarea "x"
type input "Bond No. 800019860 Perf & Paymen"
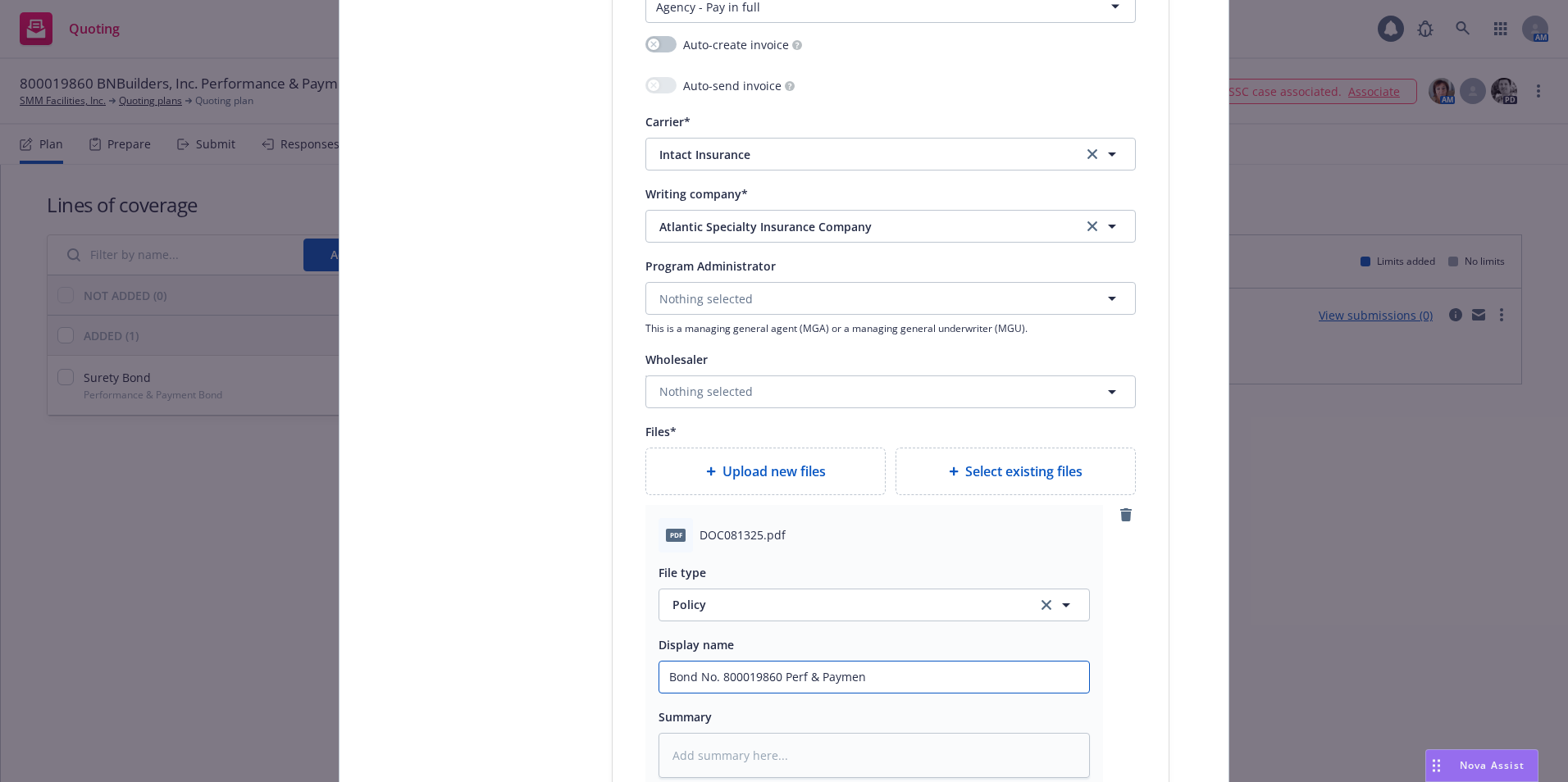
type textarea "x"
type input "Bond No. 800019860 Perf & Payment"
type textarea "x"
type input "Bond No. 800019860 Perf & Payment"
type textarea "x"
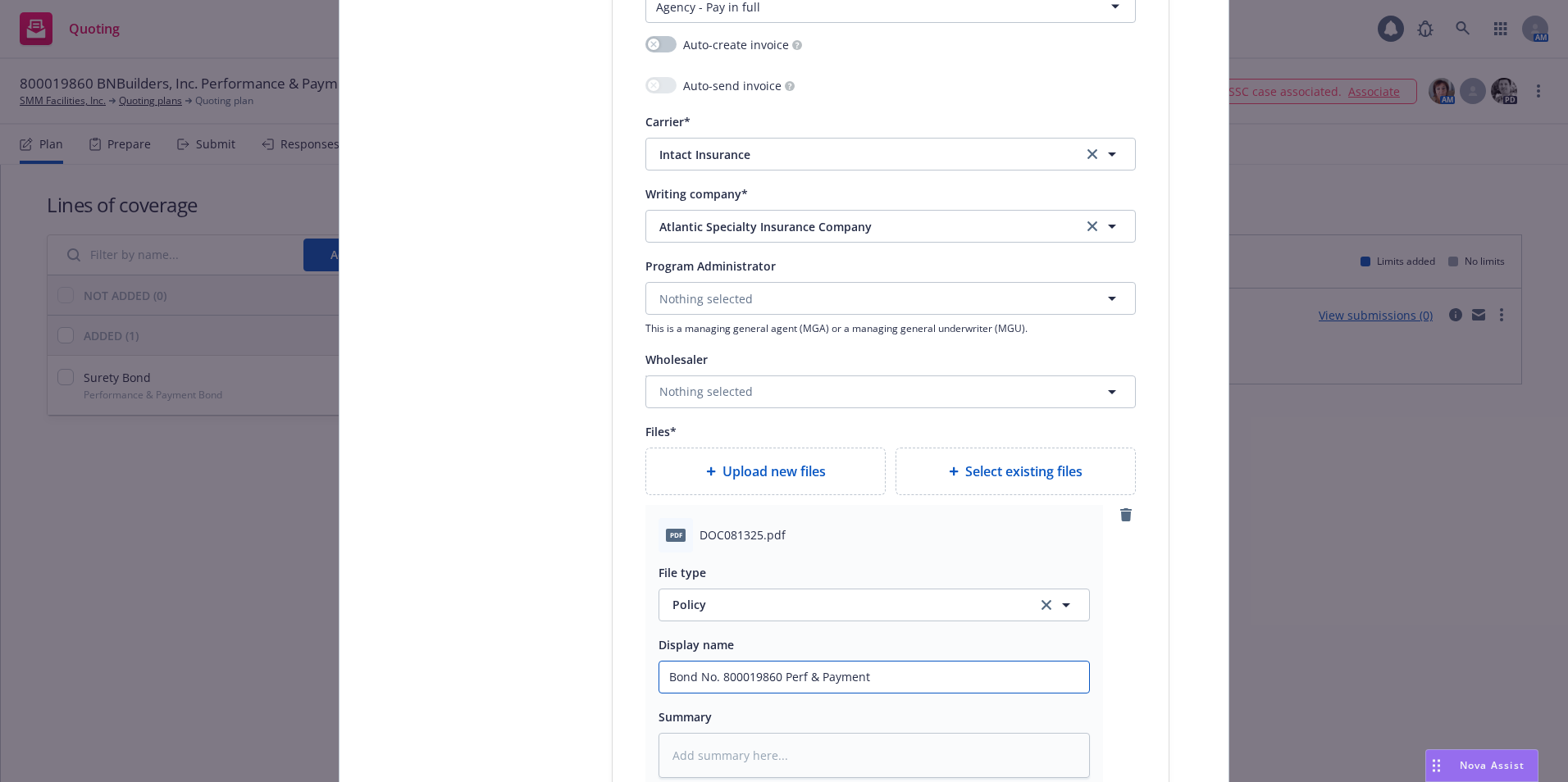
type input "Bond No. 800019860 Perf & Payment B"
type textarea "x"
type input "Bond No. 800019860 Perf & Payment Bo"
type textarea "x"
type input "Bond No. 800019860 Perf & Payment Bon"
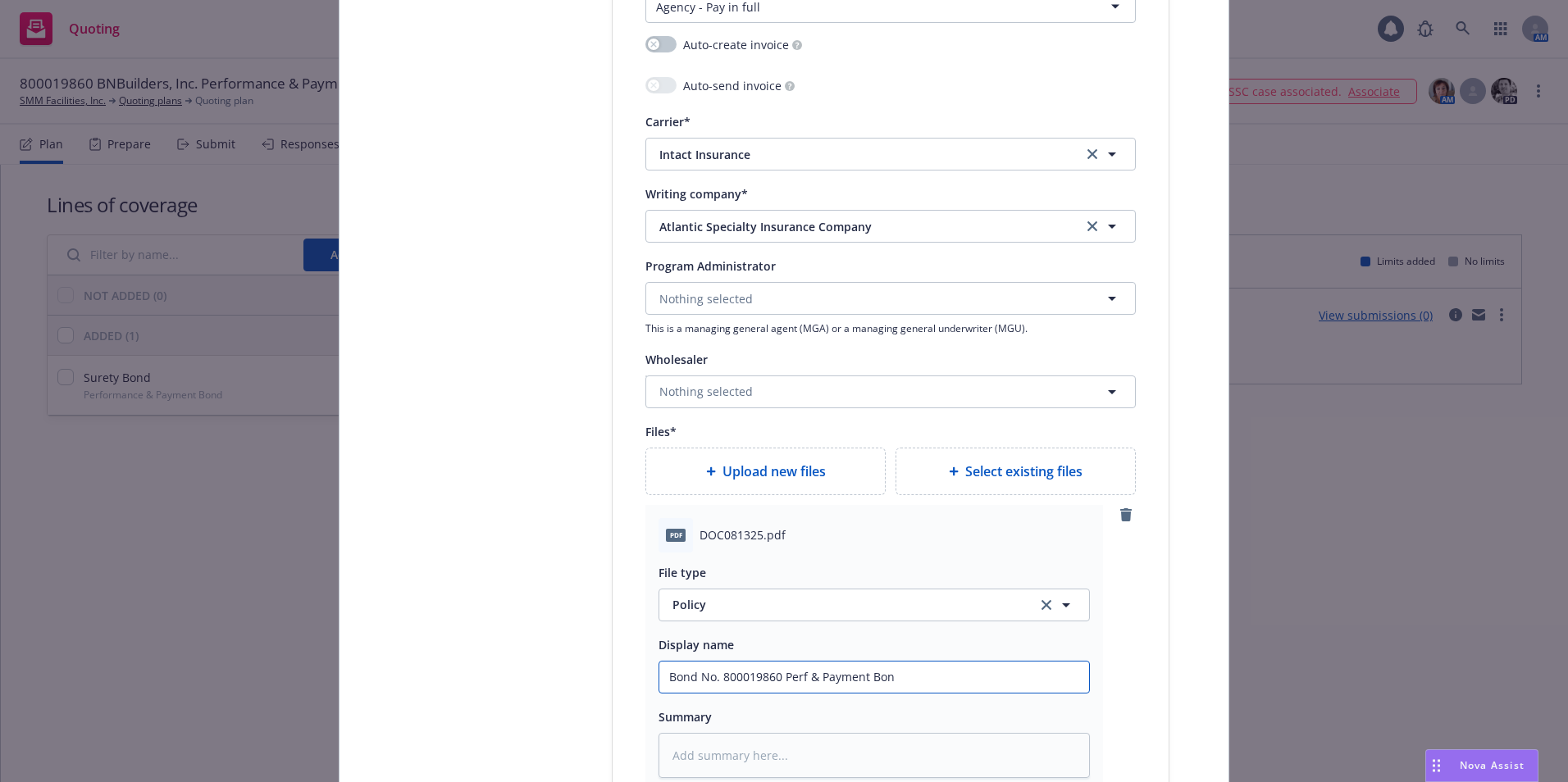
type textarea "x"
type input "Bond No. 800019860 Perf & Payment Bond"
type textarea "x"
type input "Bond No. 800019860 Perf & Payment Bond-"
type textarea "x"
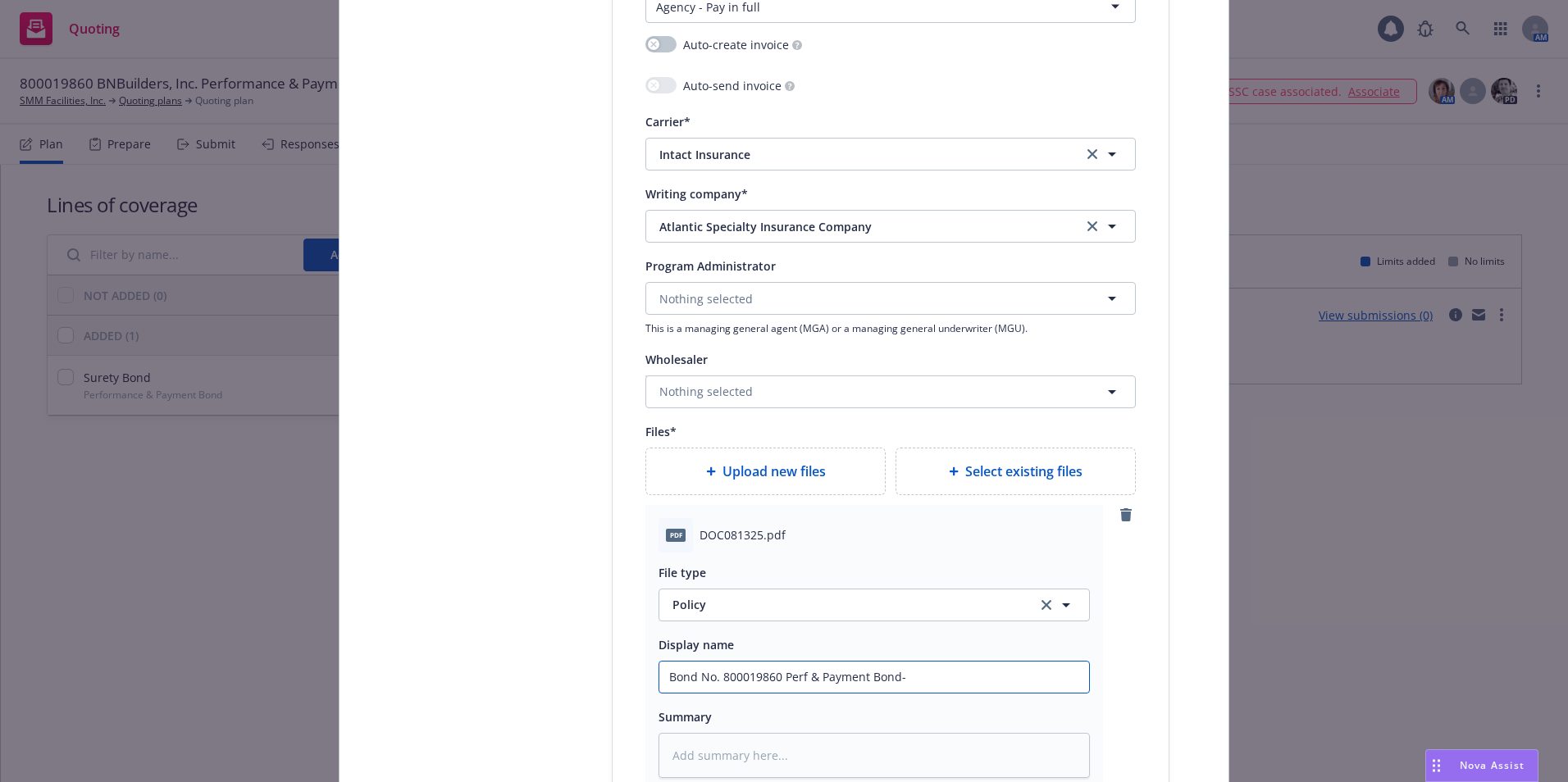
type input "Bond No. 800019860 Perf & Payment Bond-C"
type textarea "x"
type input "Bond No. 800019860 Perf & Payment Bond-Co"
type textarea "x"
type input "Bond No. 800019860 Perf & Payment Bond-Coy"
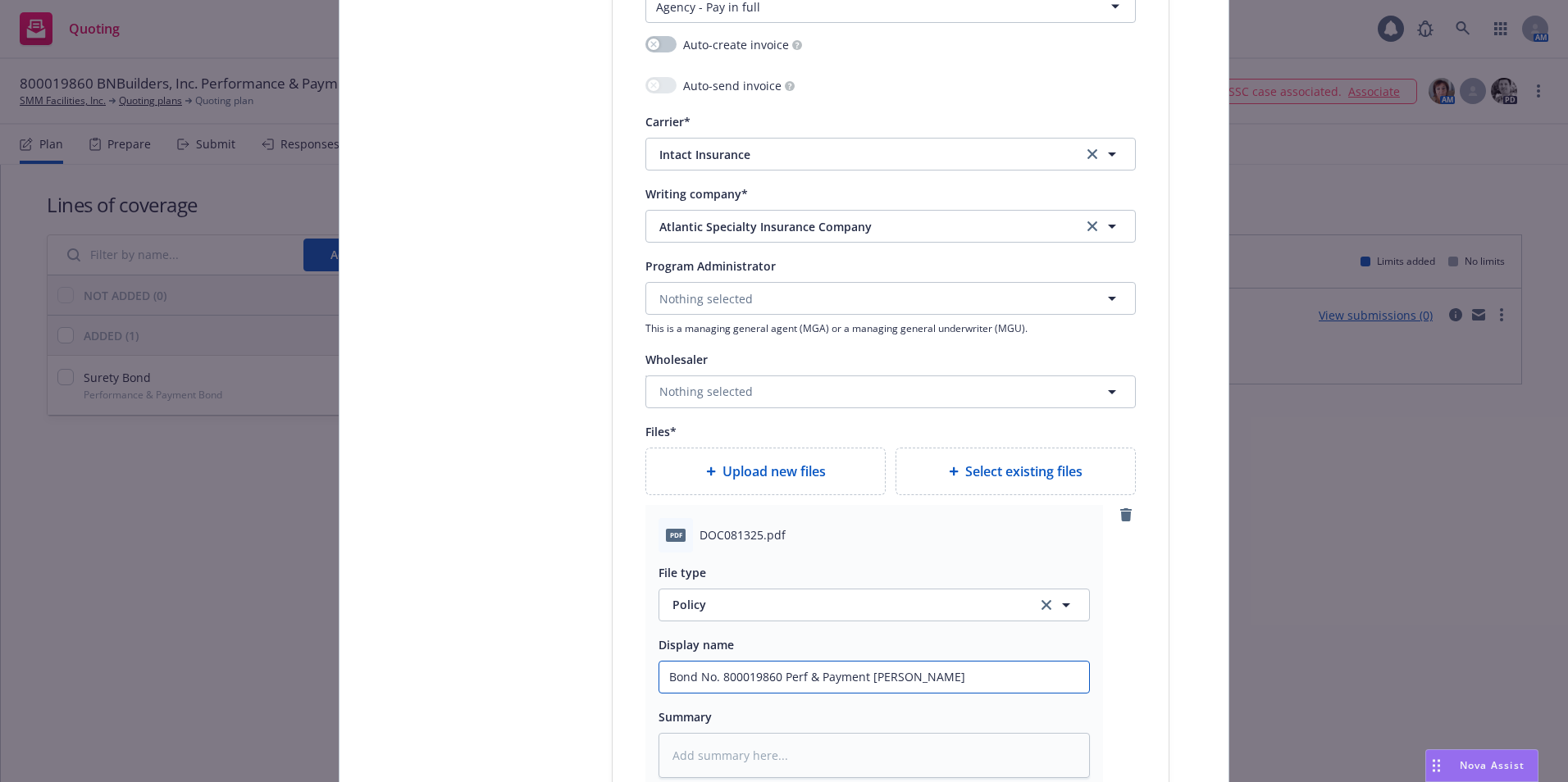
type textarea "x"
type input "Bond No. 800019860 Perf & Payment Bond-Coyp"
type textarea "x"
type input "Bond No. 800019860 Perf & Payment Bond-Coy"
type textarea "x"
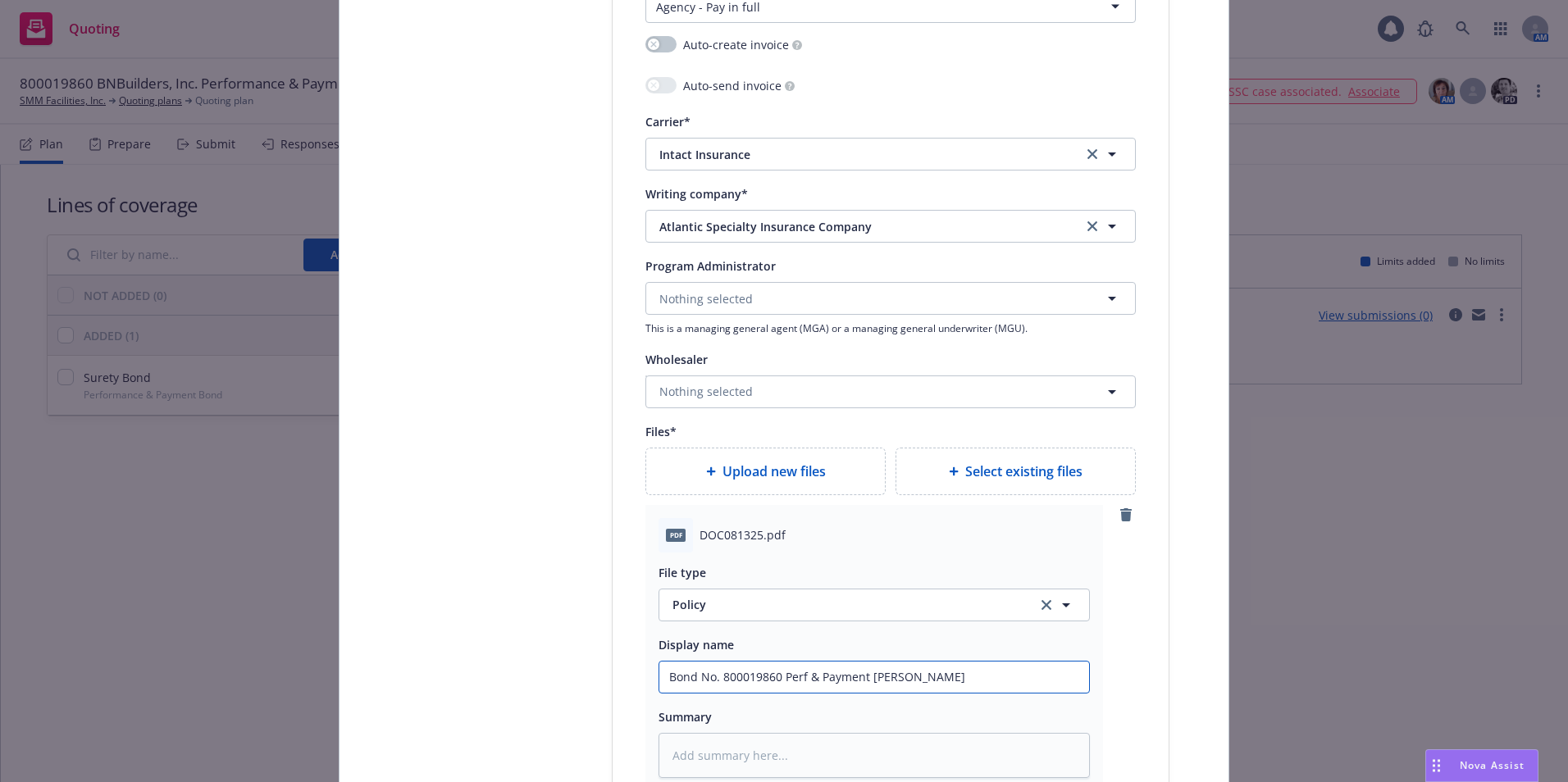
type input "Bond No. 800019860 Perf & Payment Bond-Co"
type textarea "x"
type input "Bond No. 800019860 Perf & Payment Bond-Cop"
type textarea "x"
type input "Bond No. 800019860 Perf & Payment Bond-Copf"
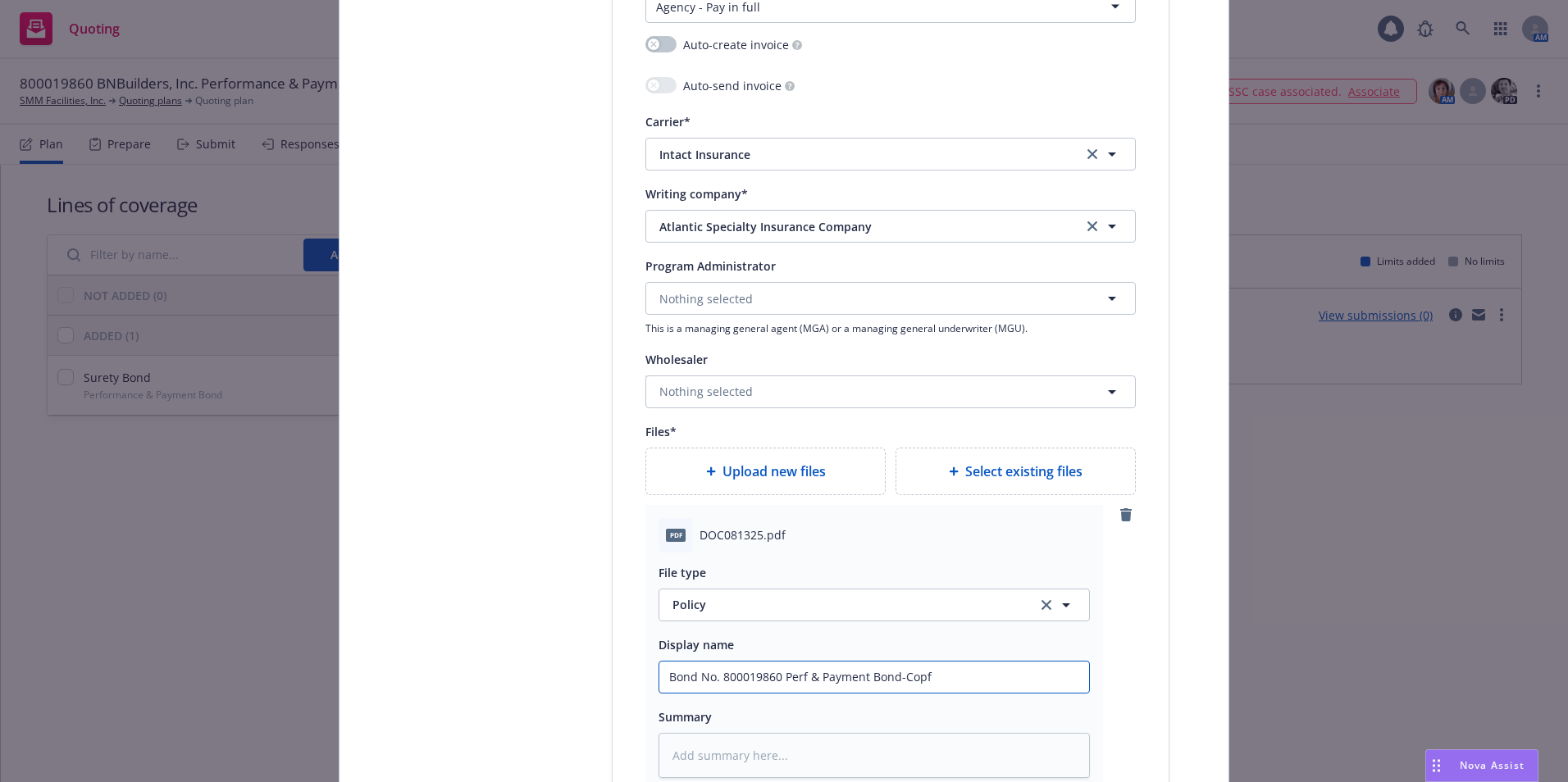
type textarea "x"
type input "Bond No. 800019860 Perf & Payment Bond-Copf"
type textarea "x"
type input "Bond No. 800019860 Perf & Payment Bond-Copf"
type textarea "x"
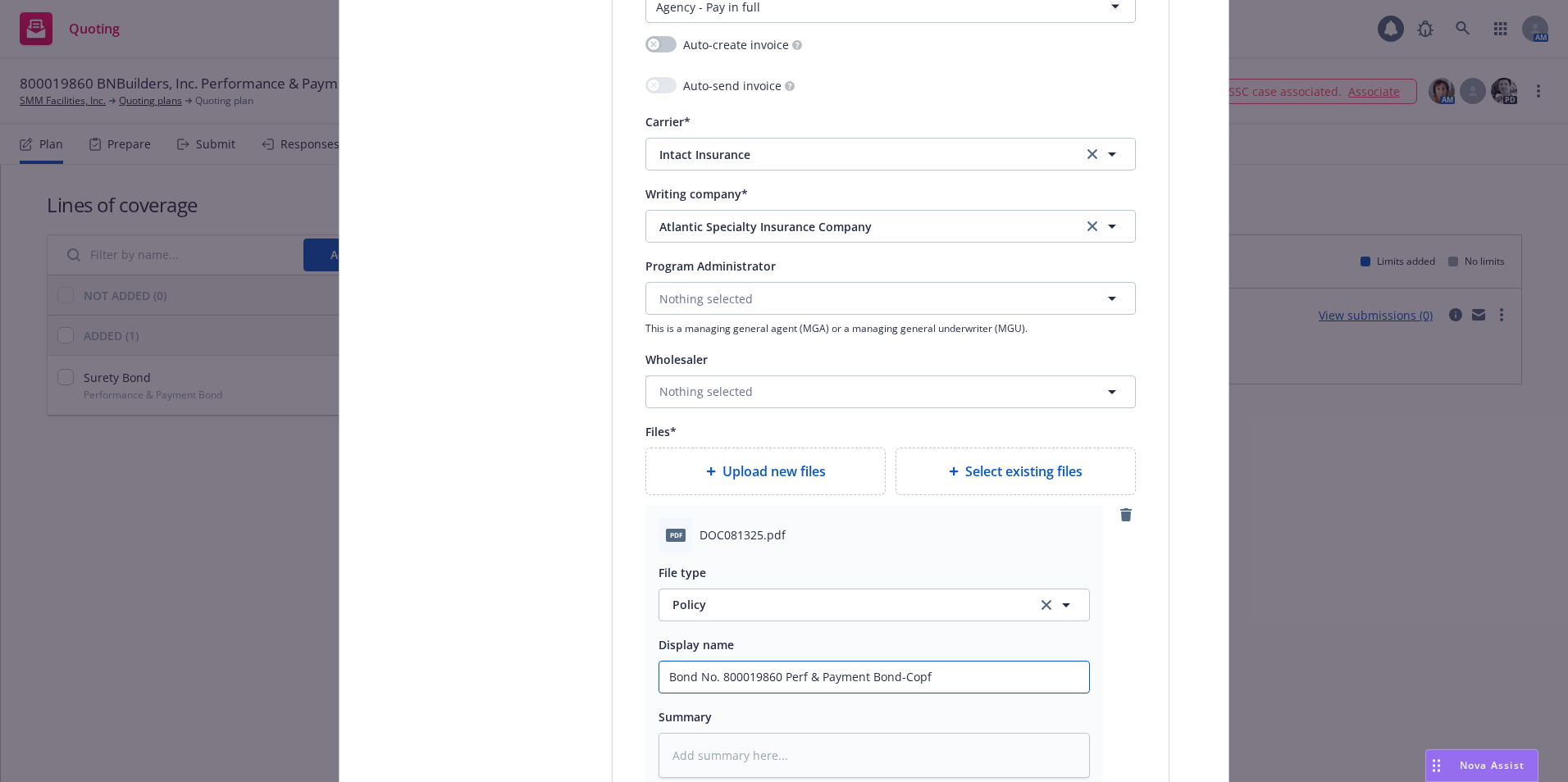
type input "Bond No. 800019860 Perf & Payment Bond-Cop"
type textarea "x"
type input "Bond No. 800019860 Perf & Payment Bond-Copy"
type textarea "x"
type input "Bond No. 800019860 Perf & Payment Bond-Copy"
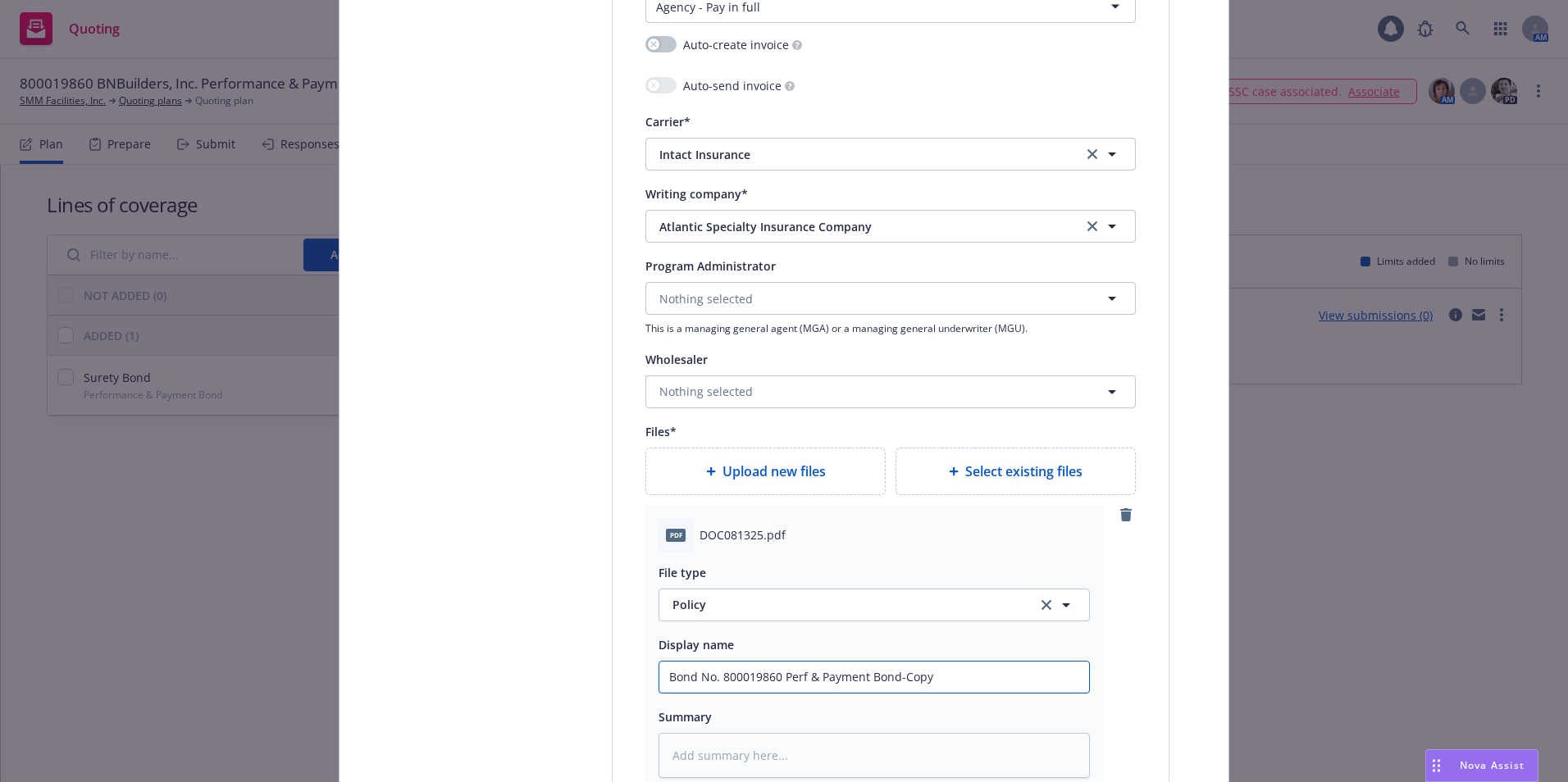
type textarea "x"
type input "Bond No. 800019860 Perf & Payment Bond-Copy o"
type textarea "x"
type input "Bond No. 800019860 Perf & Payment Bond-Copy of"
type textarea "x"
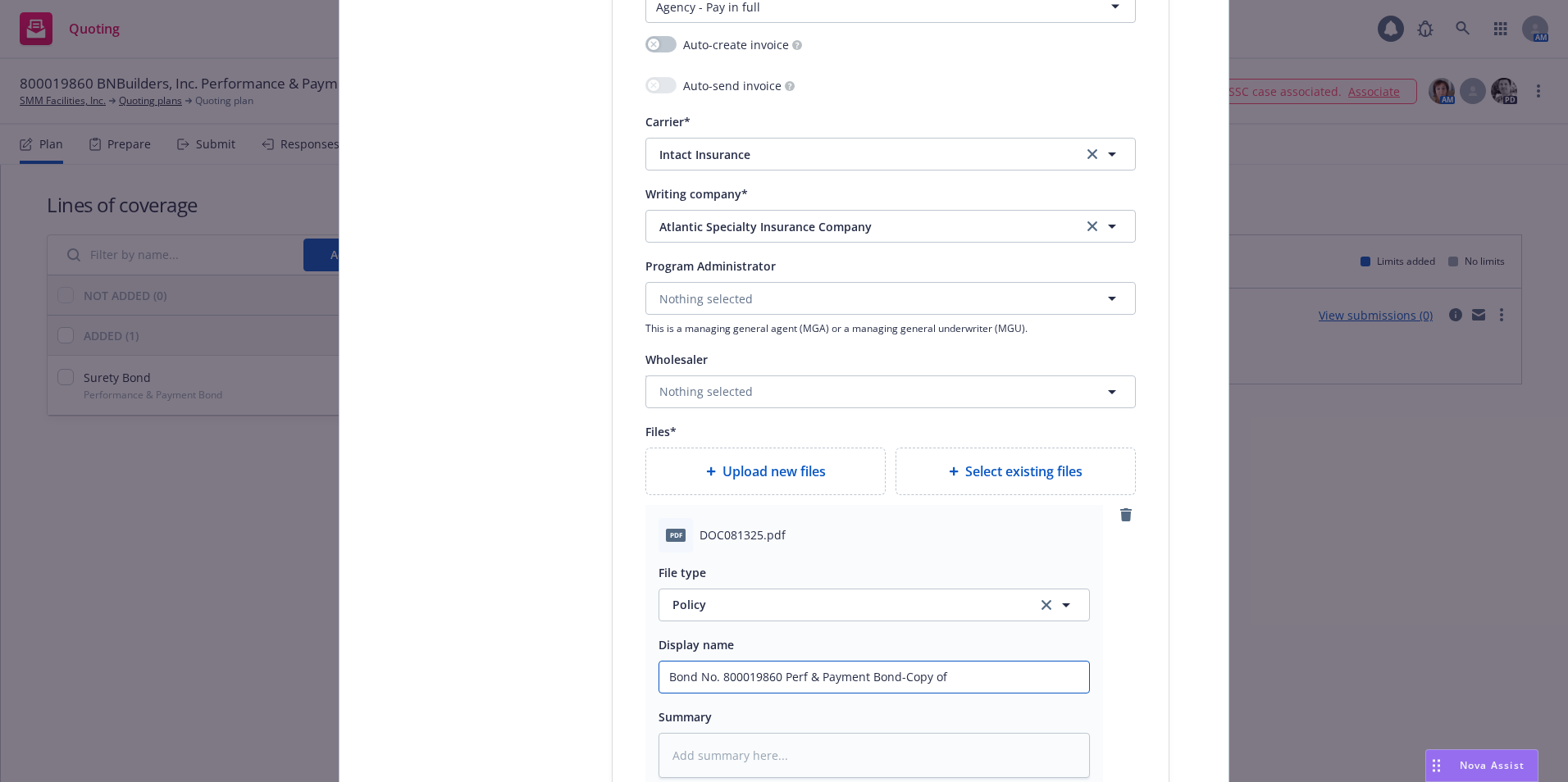
type input "Bond No. 800019860 Perf & Payment Bond-Copy of"
type textarea "x"
type input "Bond No. 800019860 Perf & Payment Bond-Copy of E"
type textarea "x"
type input "Bond No. 800019860 Perf & Payment Bond-Copy of Ex"
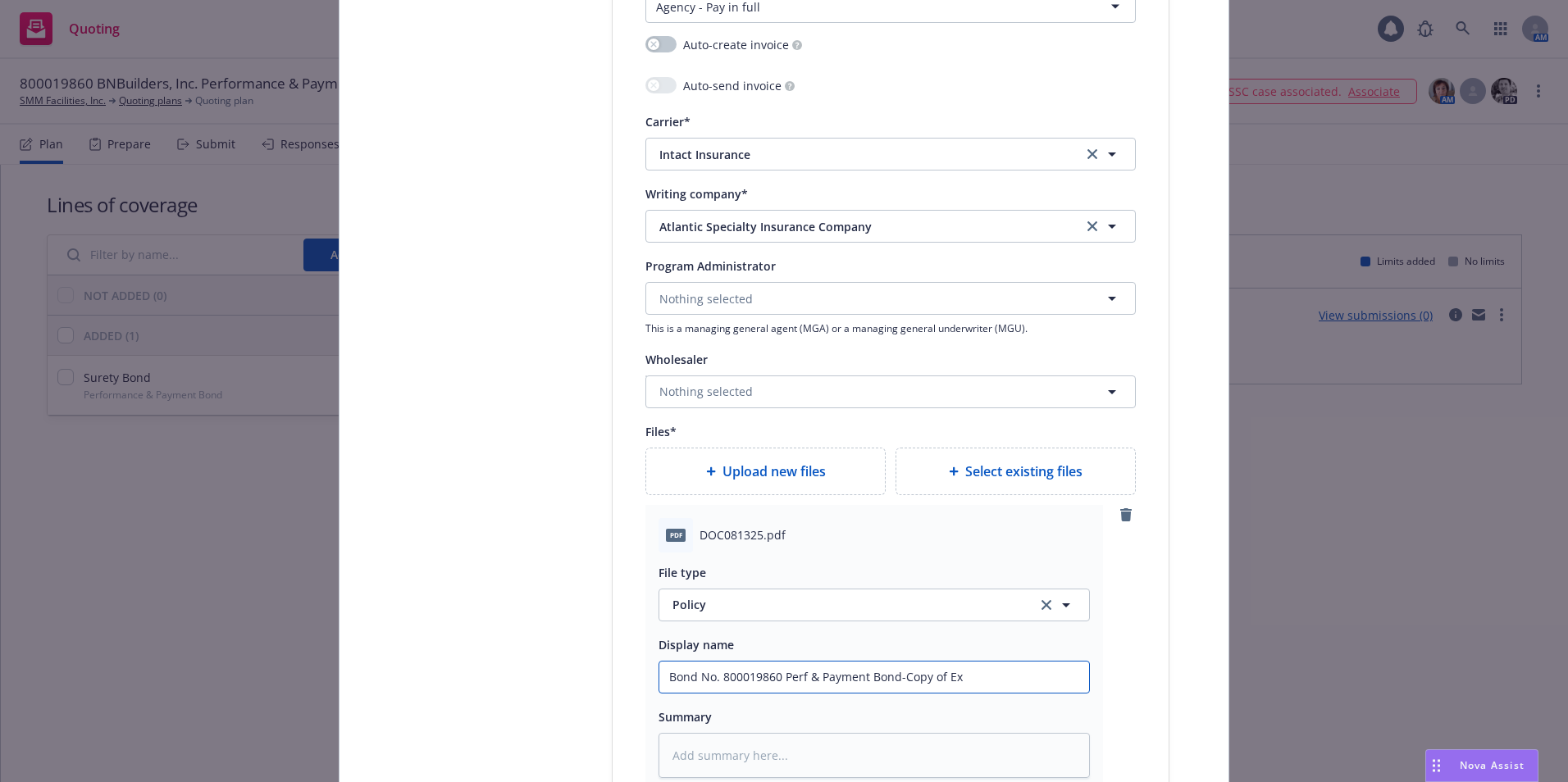
type textarea "x"
type input "Bond No. 800019860 Perf & Payment Bond-Copy of Exe"
type textarea "x"
type input "Bond No. 800019860 Perf & Payment Bond-Copy of Execu"
type textarea "x"
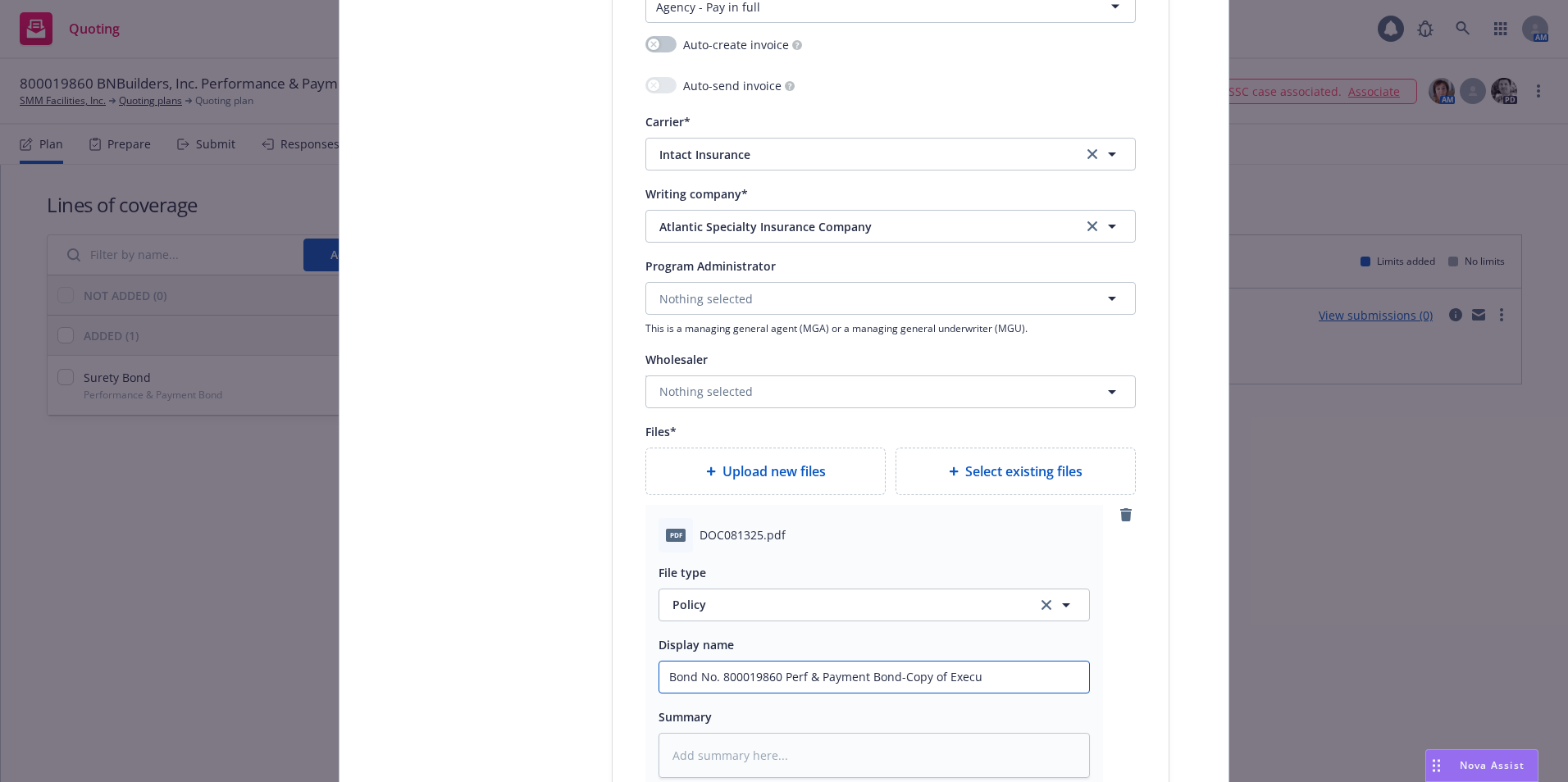
type input "Bond No. 800019860 Perf & Payment Bond-Copy of Execut"
type textarea "x"
type input "Bond No. 800019860 Perf & Payment Bond-Copy of Execute"
type textarea "x"
type input "Bond No. 800019860 Perf & Payment Bond-Copy of Executed"
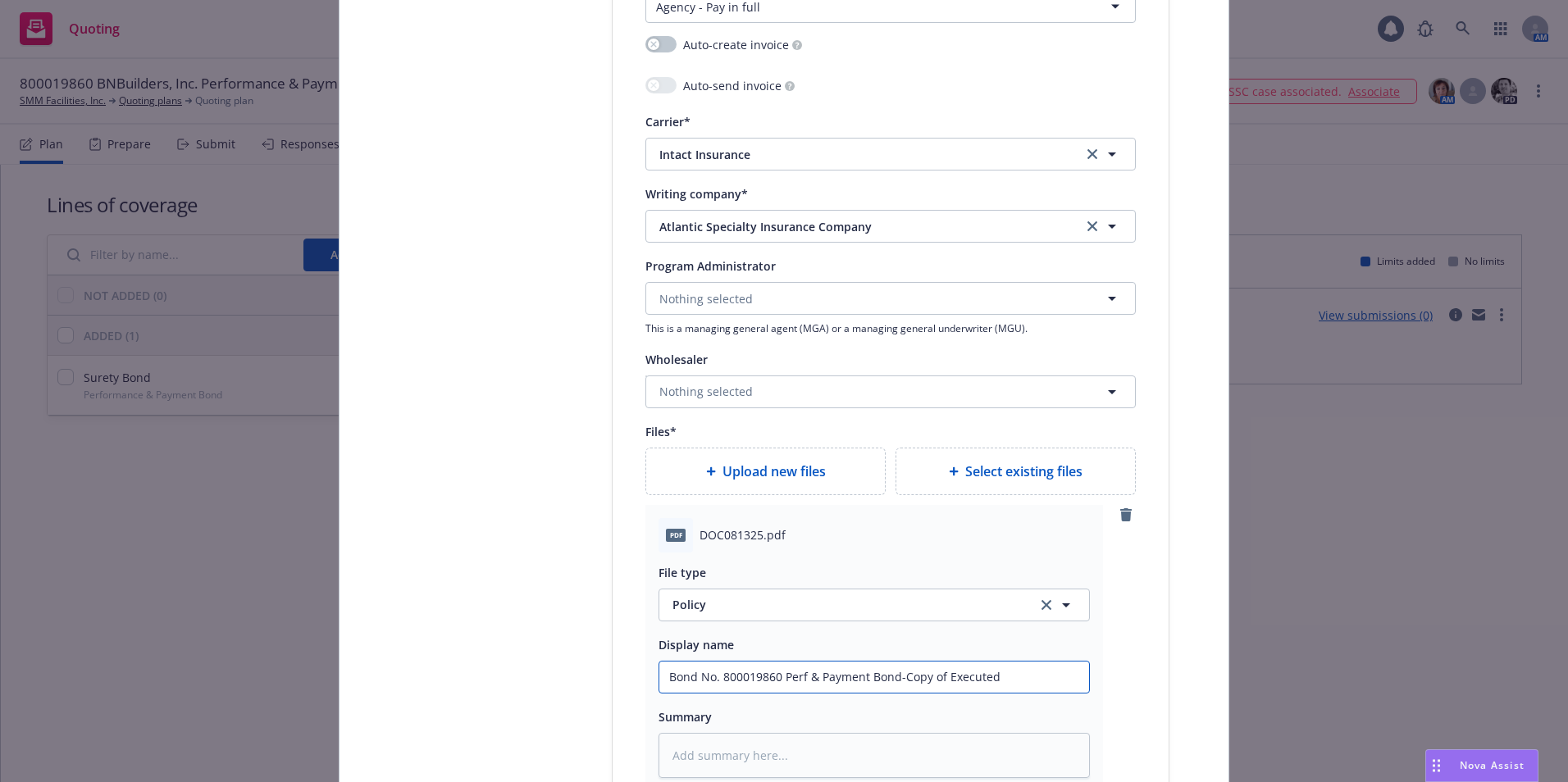
type textarea "x"
type input "Bond No. 800019860 Perf & Payment Bond-Copy of Executed b"
type textarea "x"
type input "Bond No. 800019860 Perf & Payment Bond-Copy of Executed bo"
type textarea "x"
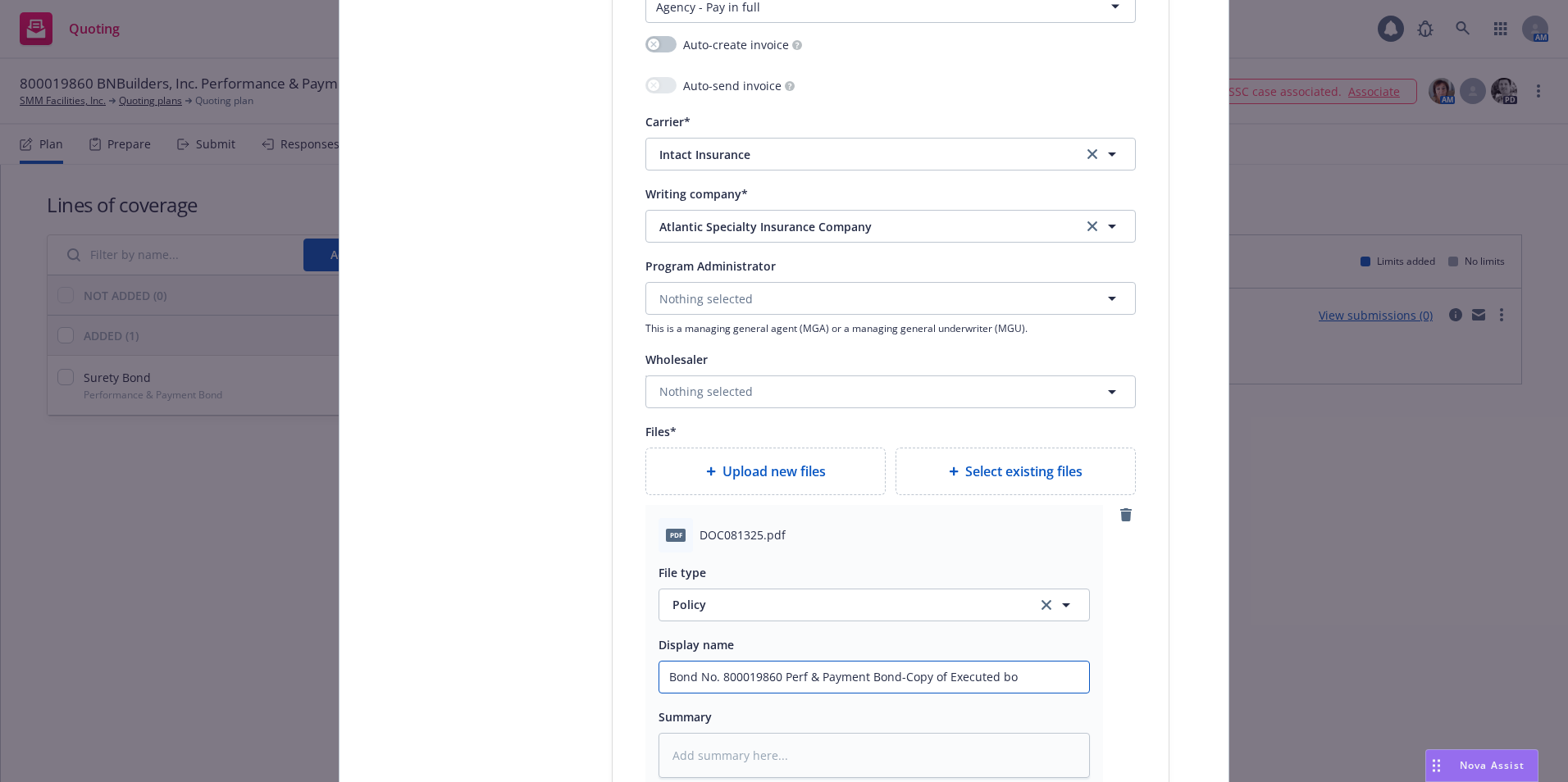
type input "Bond No. 800019860 Perf & Payment Bond-Copy of Executed bon"
type textarea "x"
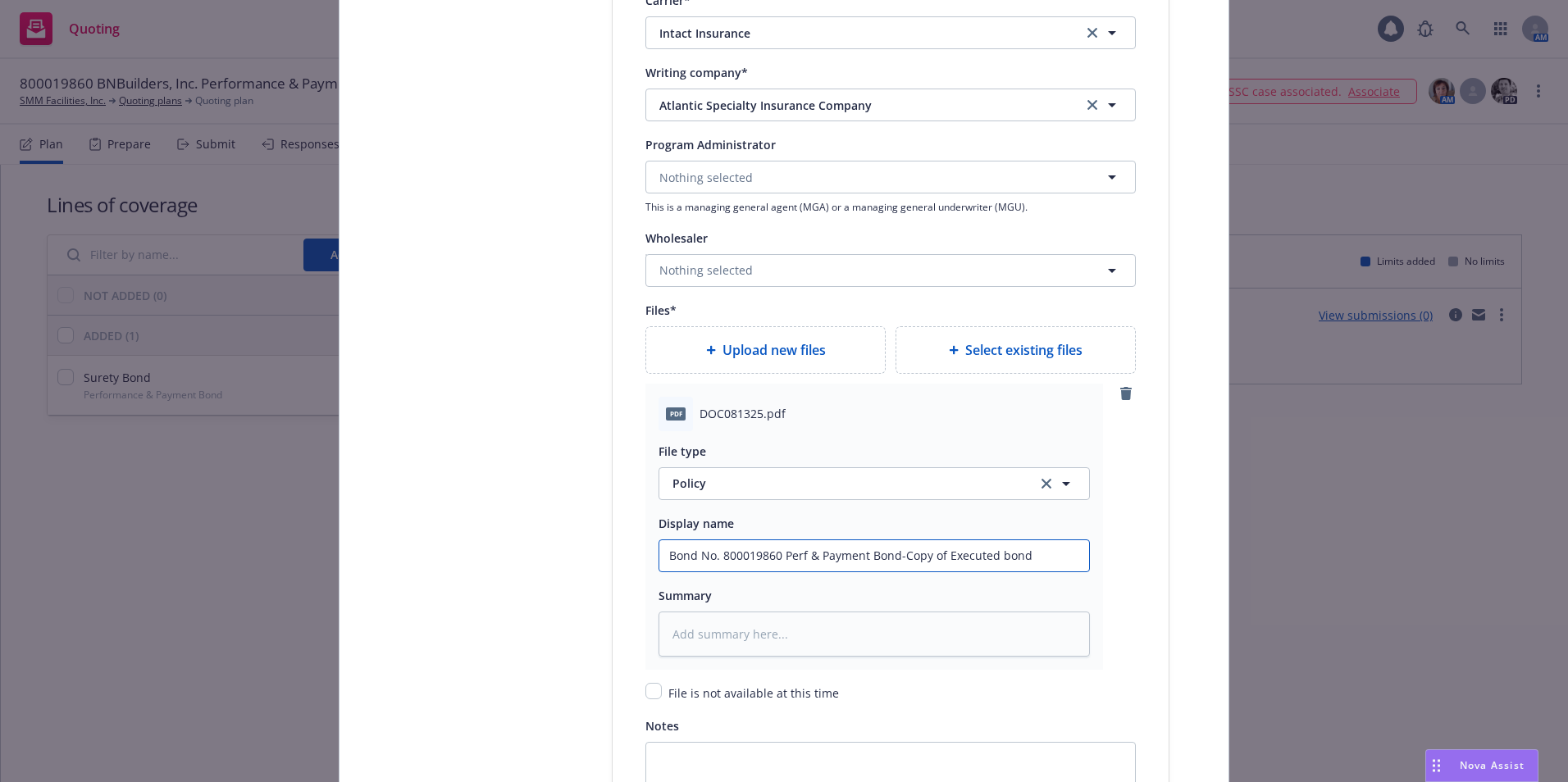
scroll to position [1968, 0]
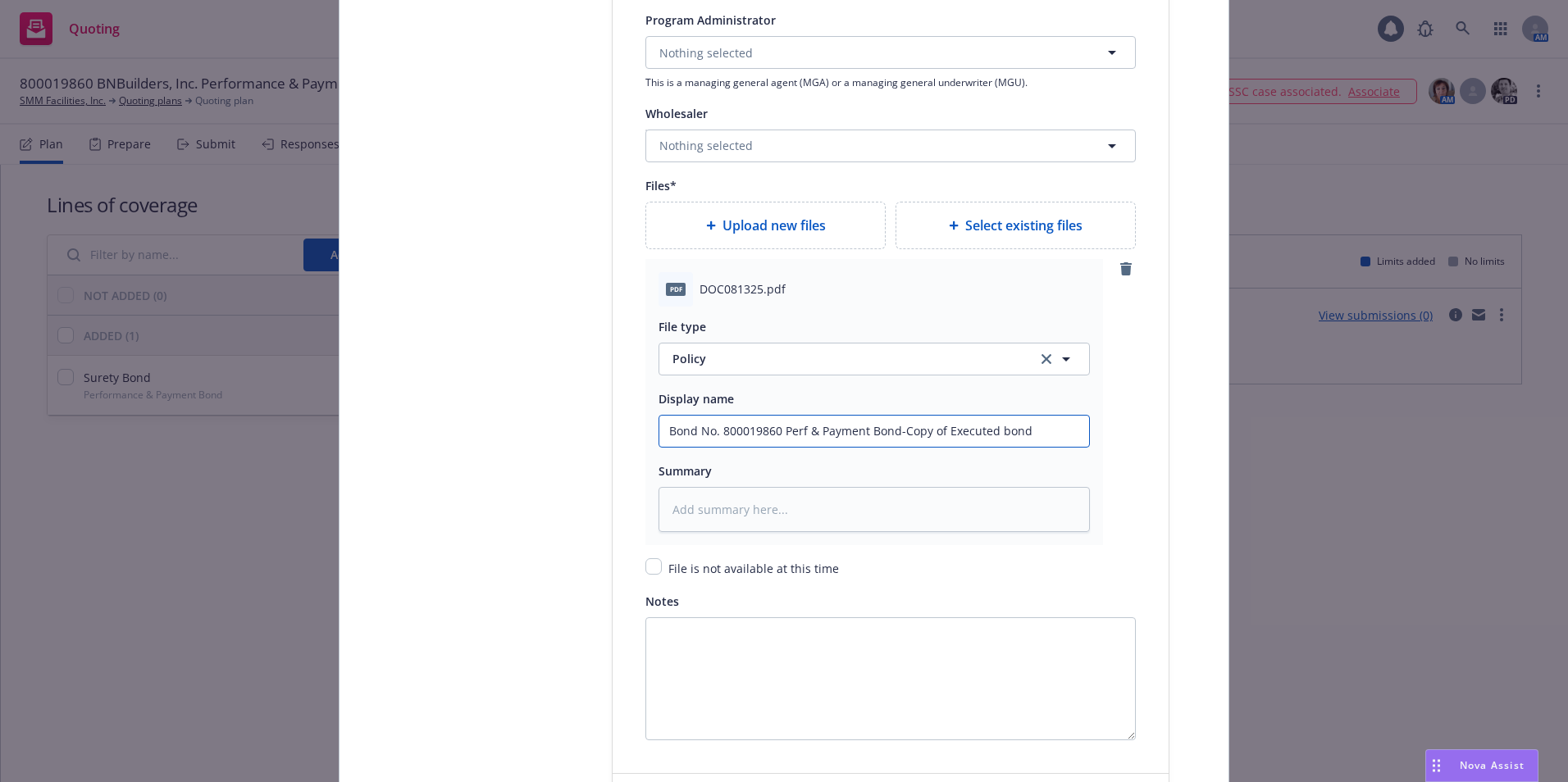
type input "Bond No. 800019860 Perf & Payment Bond-Copy of Executed bond"
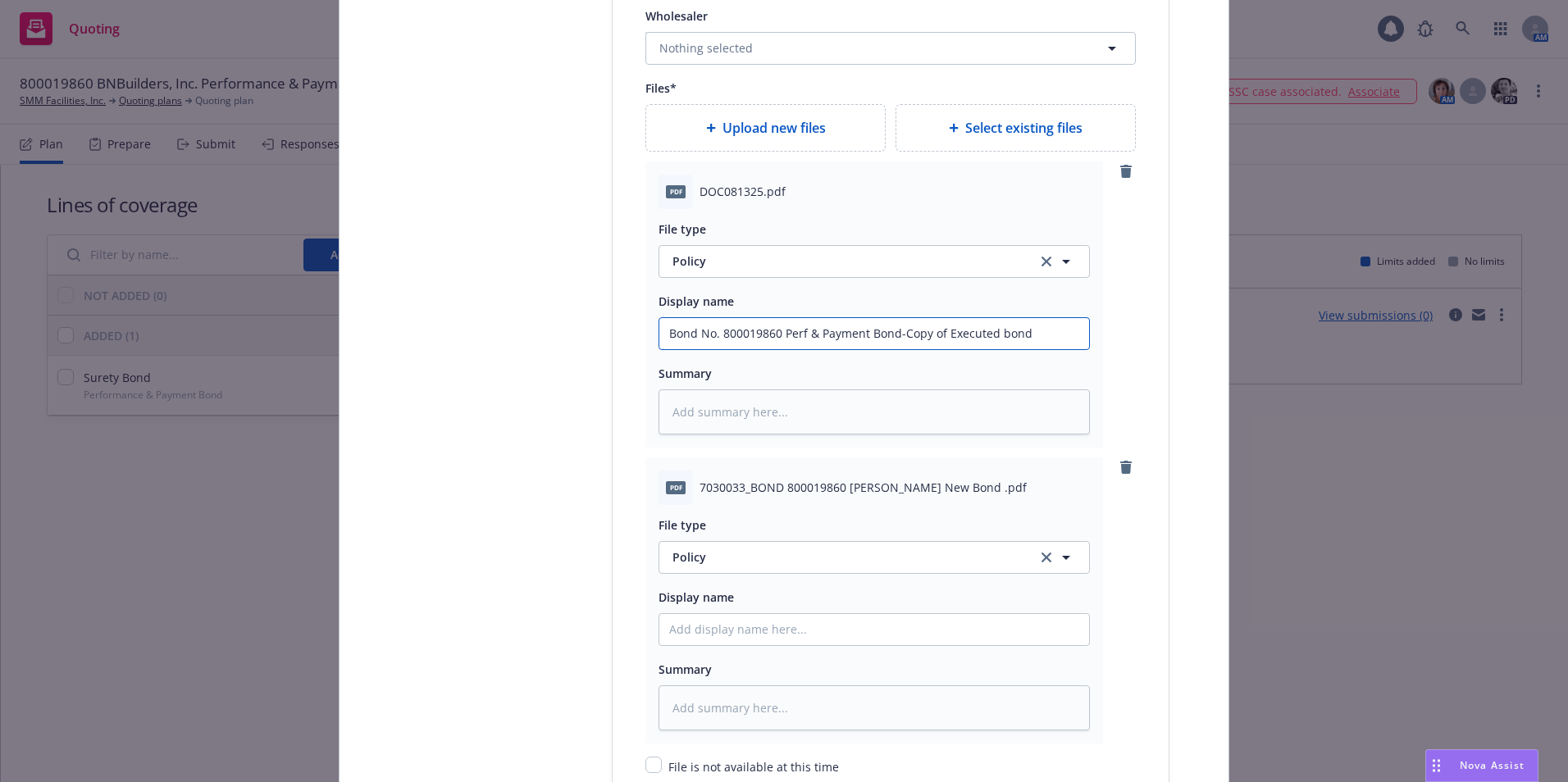
scroll to position [2213, 0]
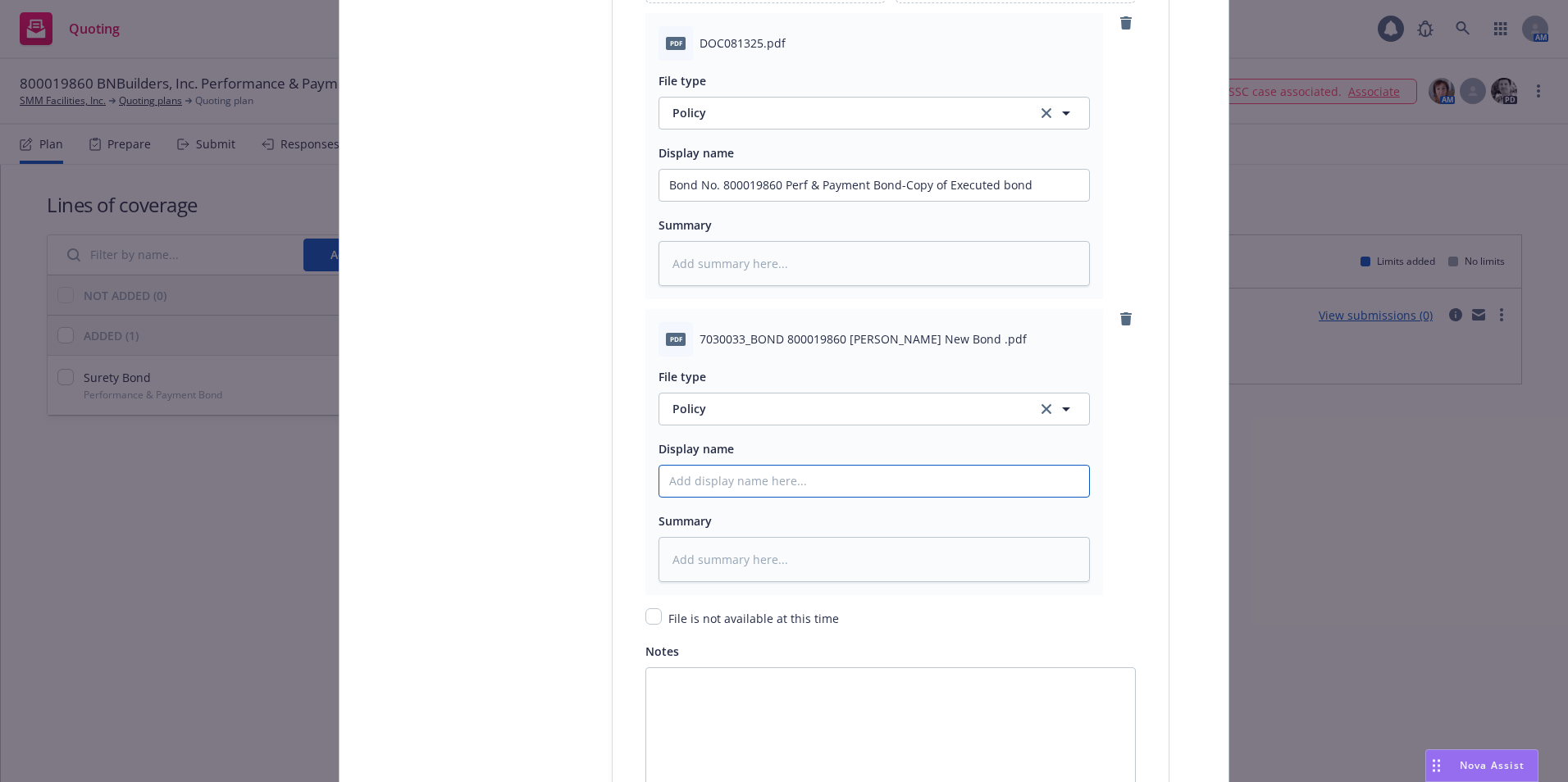
click at [681, 201] on input "Policy display name" at bounding box center [874, 185] width 430 height 31
type textarea "x"
type input "I"
type textarea "x"
type input "In"
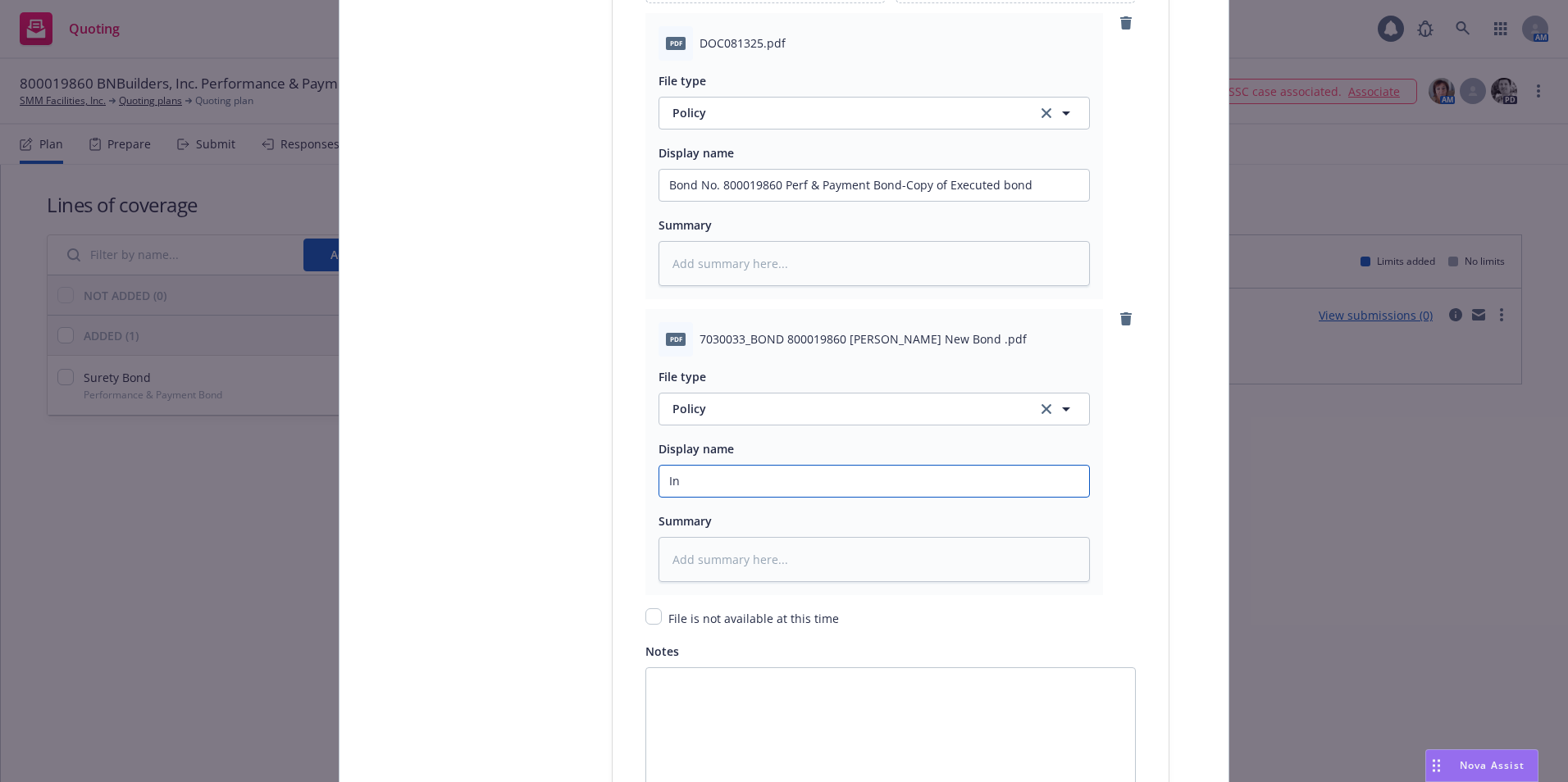
type textarea "x"
type input "Int"
type textarea "x"
type input "Inta"
type textarea "x"
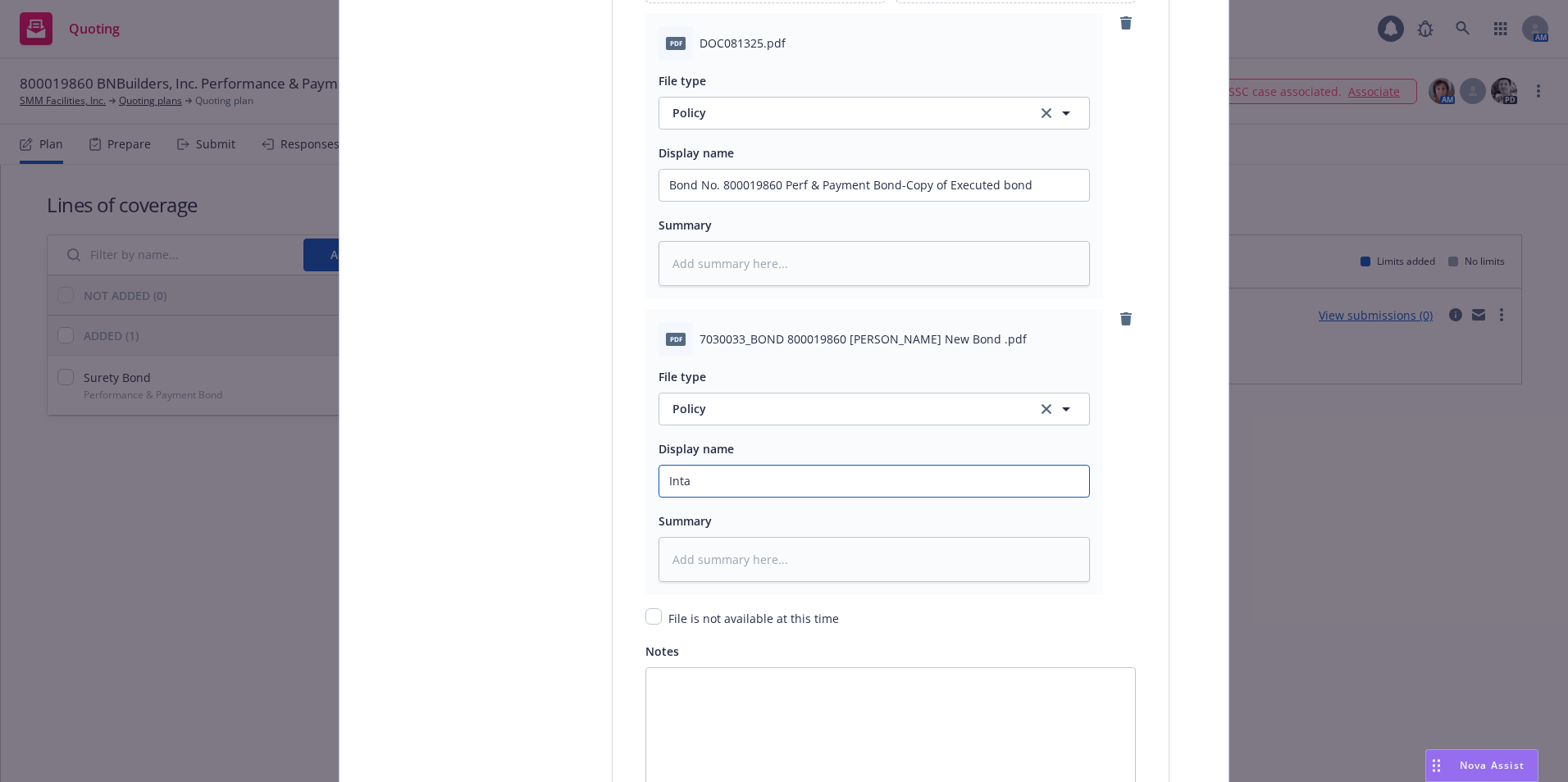
type input "Intac"
type textarea "x"
type input "Intact"
type textarea "x"
type input "Intact"
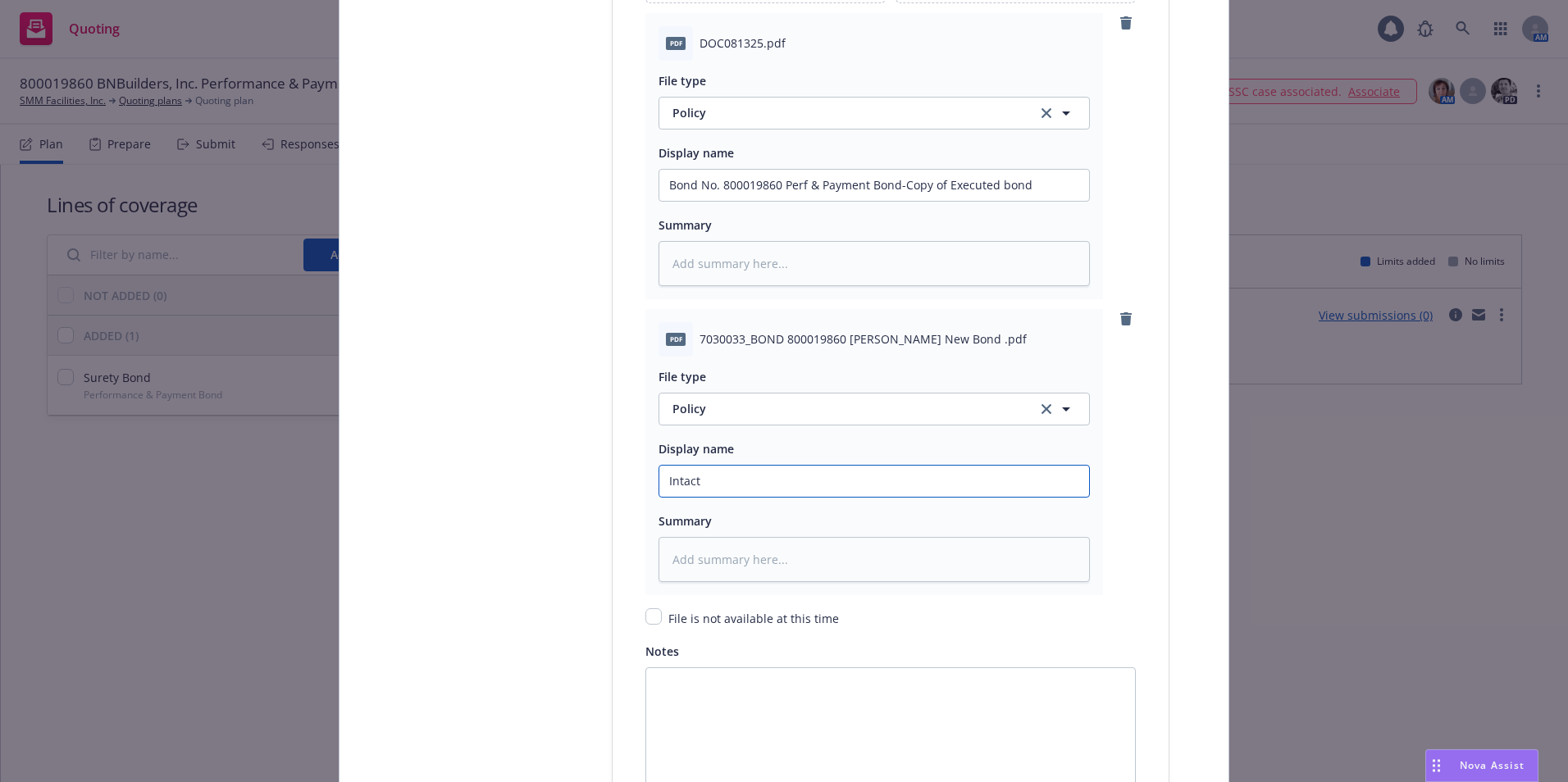
type textarea "x"
type input "Intact IN"
type textarea "x"
type input "Intact INvo"
type textarea "x"
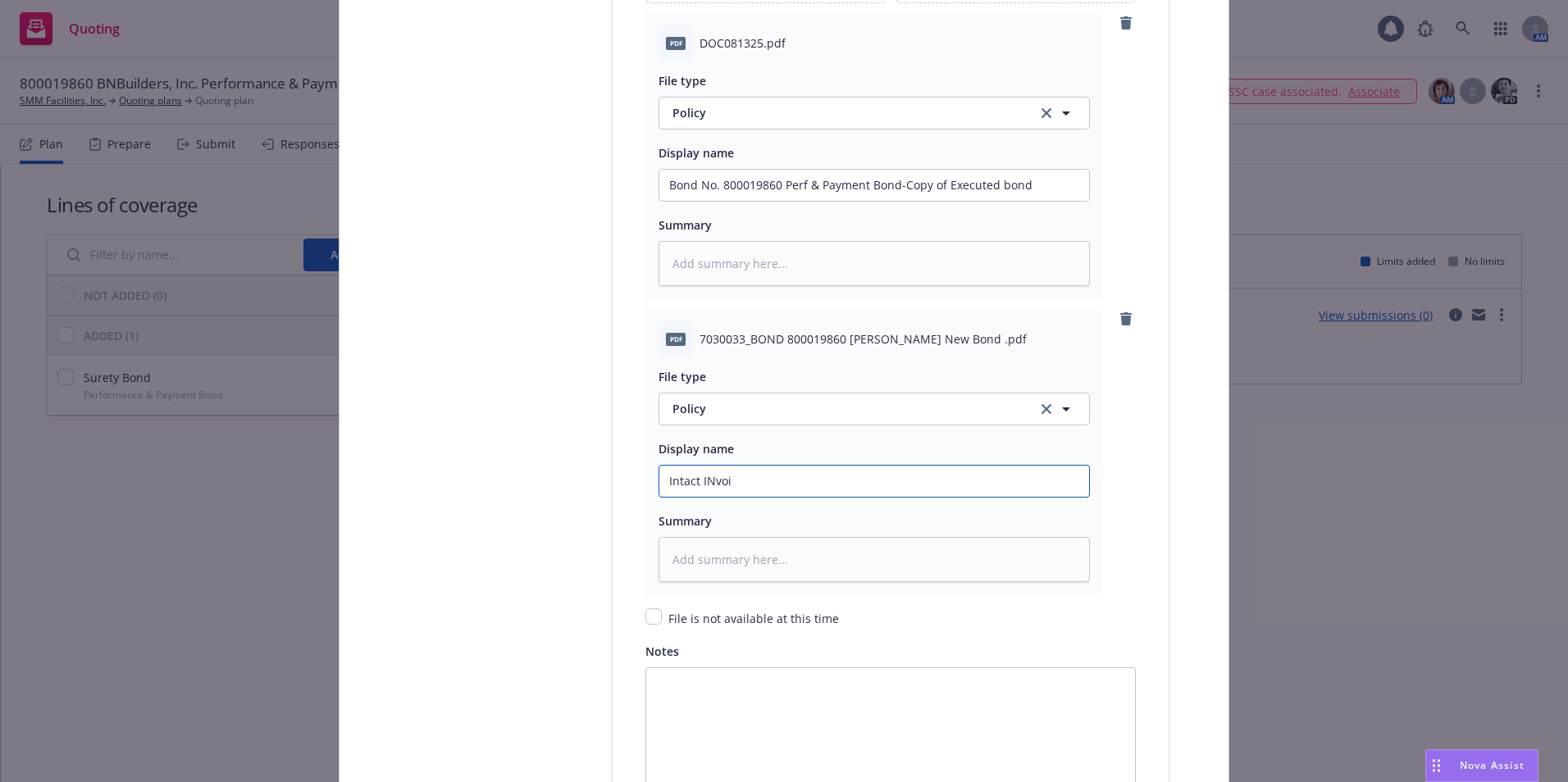
type input "Intact INvoic"
type textarea "x"
type input "Intact INvoice"
type textarea "x"
type input "Intact INvoice"
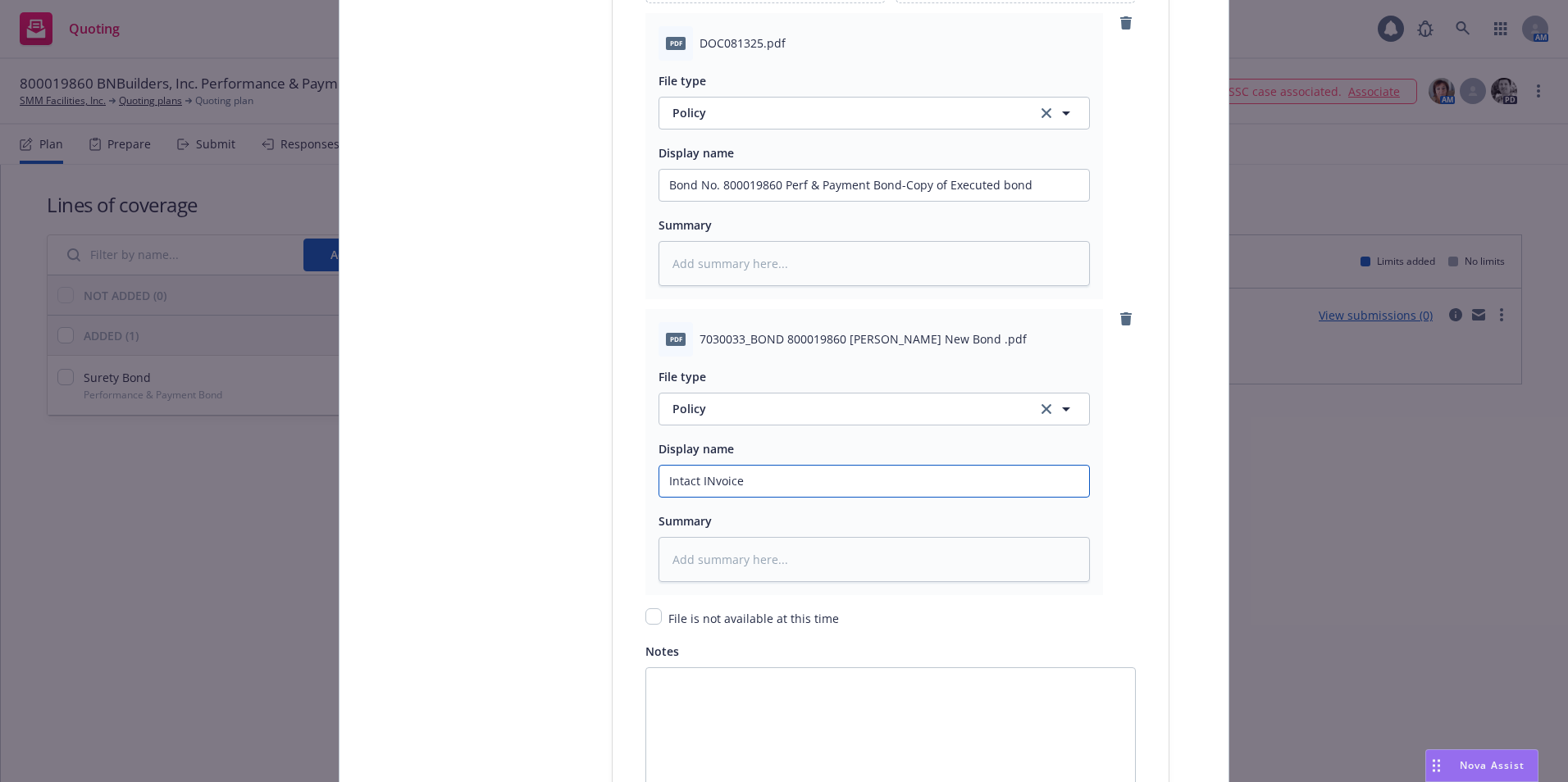
type textarea "x"
type input "Intact INvoice B"
type textarea "x"
type input "Intact INvoice Bo"
type textarea "x"
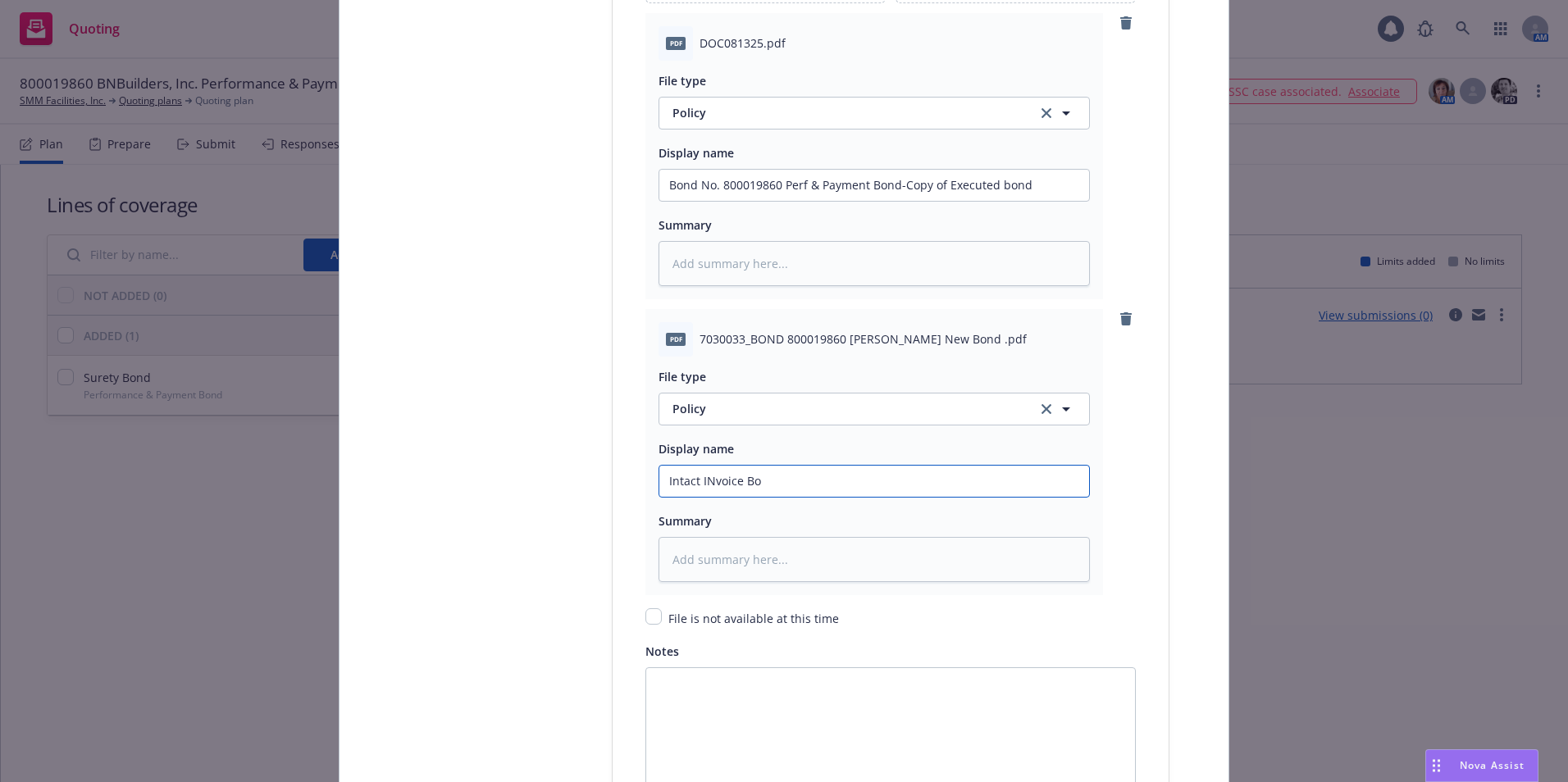
type input "Intact INvoice Bon"
type textarea "x"
type input "Intact INvoice Bond"
type textarea "x"
type input "Intact INvoice Bond"
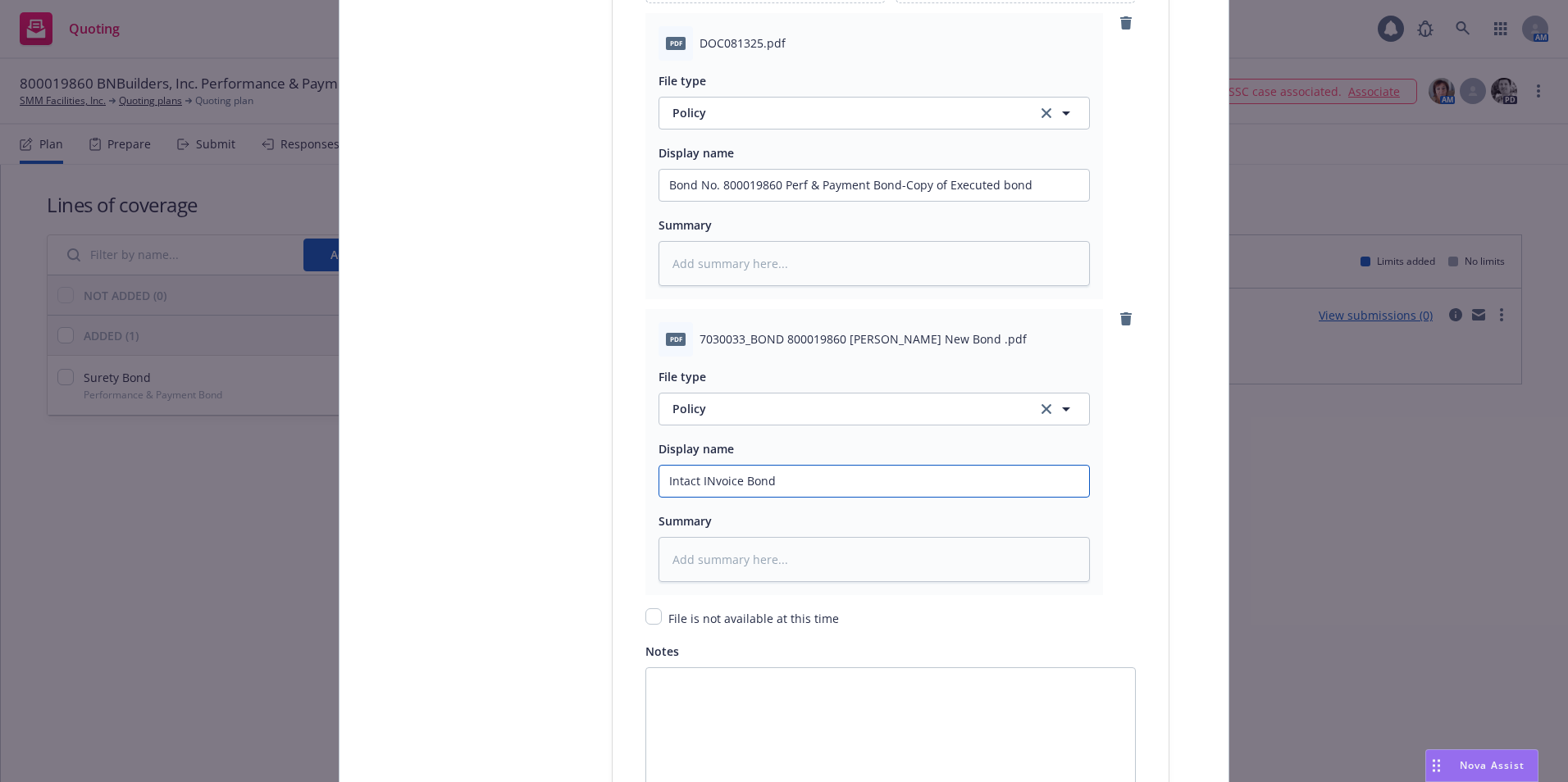
type textarea "x"
type input "Intact INvoice Bond N"
type textarea "x"
type input "Intact INvoice Bond No"
type textarea "x"
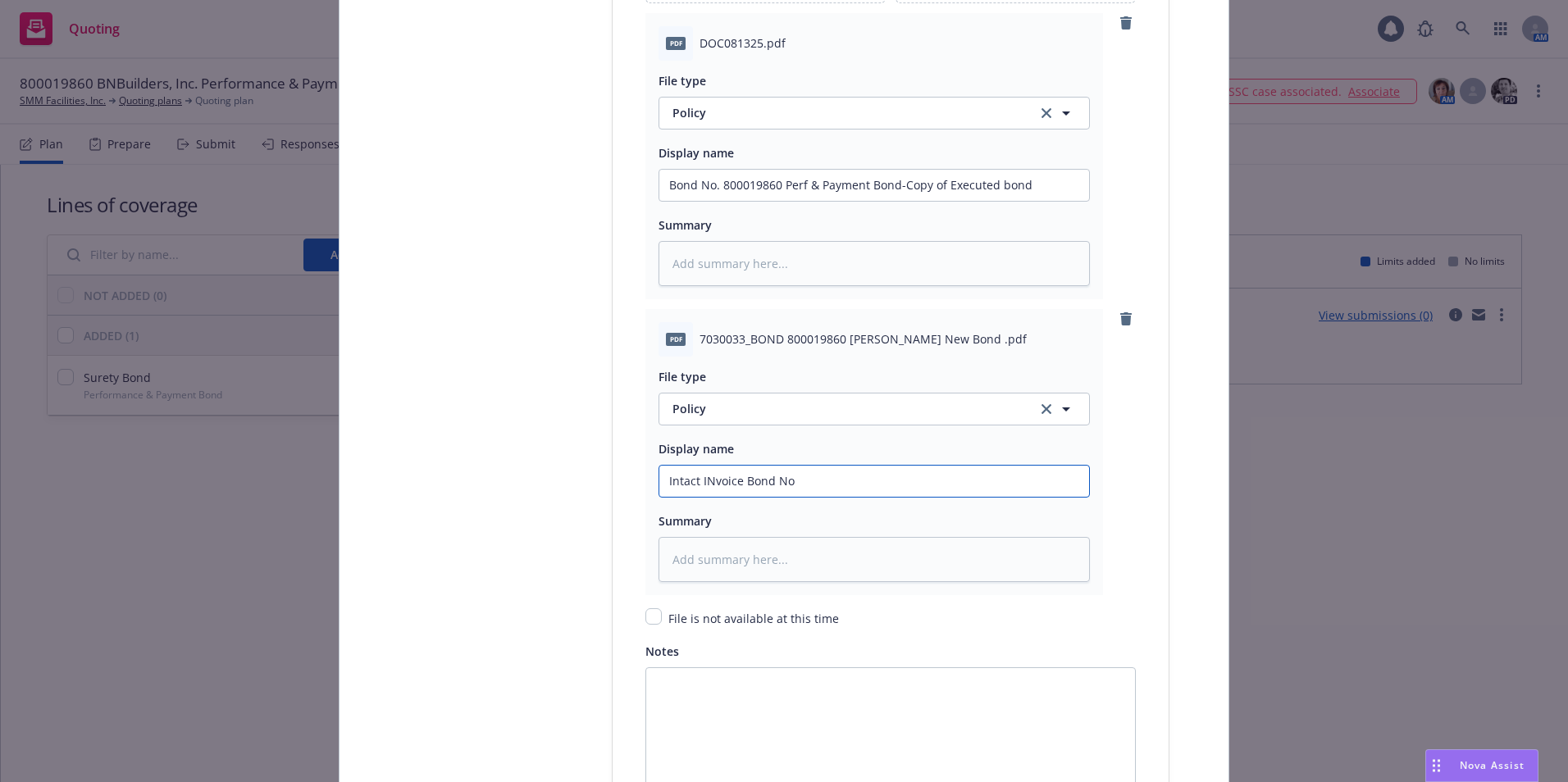
type input "Intact INvoice Bond No."
type textarea "x"
type input "Intact INvoice Bond No."
type textarea "x"
click at [789, 201] on input "Intact Invoice Bond No." at bounding box center [874, 185] width 430 height 31
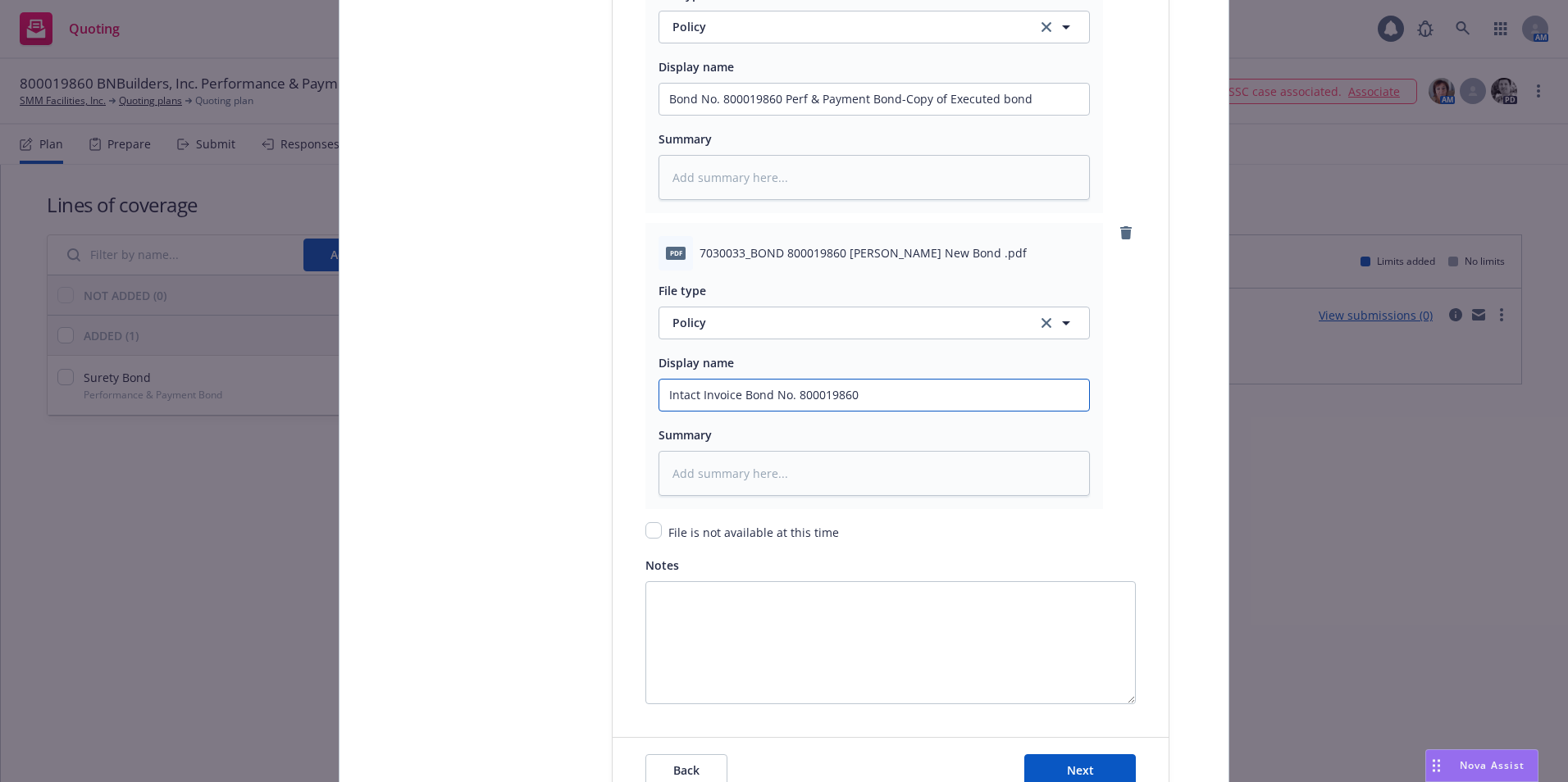
scroll to position [2444, 0]
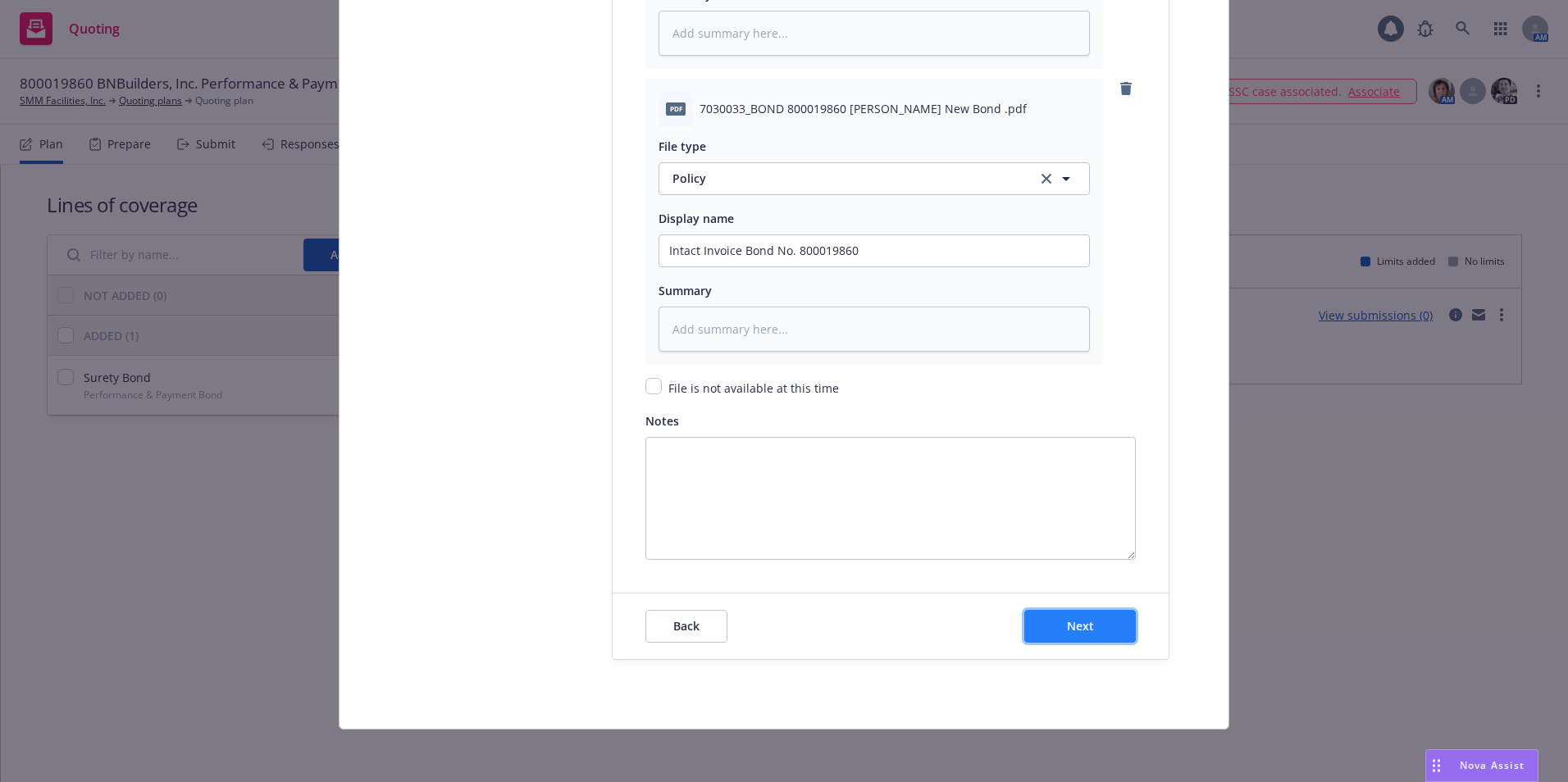
click at [1090, 622] on button "Next" at bounding box center [1080, 626] width 112 height 33
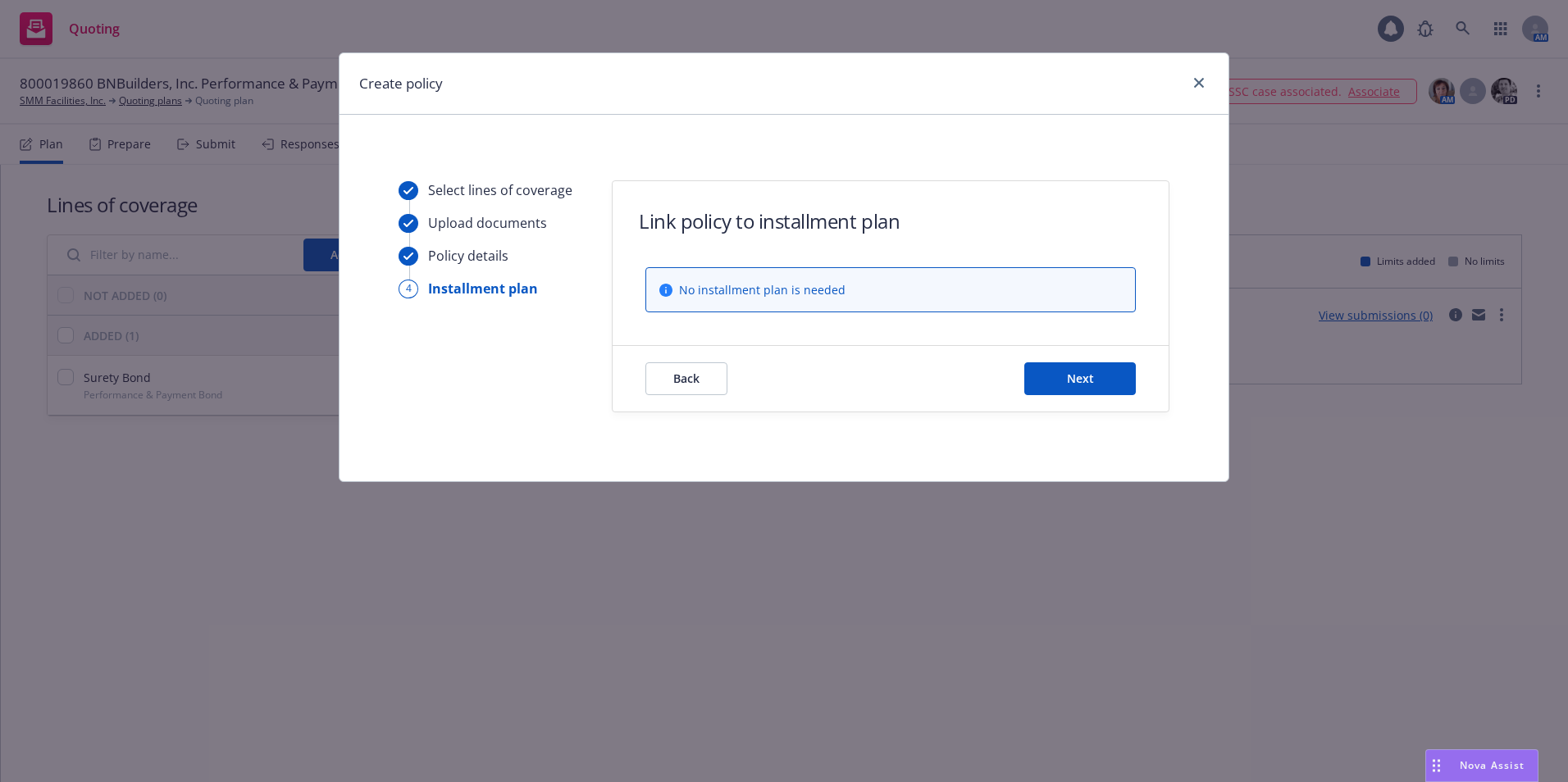
scroll to position [0, 0]
click at [1072, 378] on span "Next" at bounding box center [1080, 378] width 27 height 16
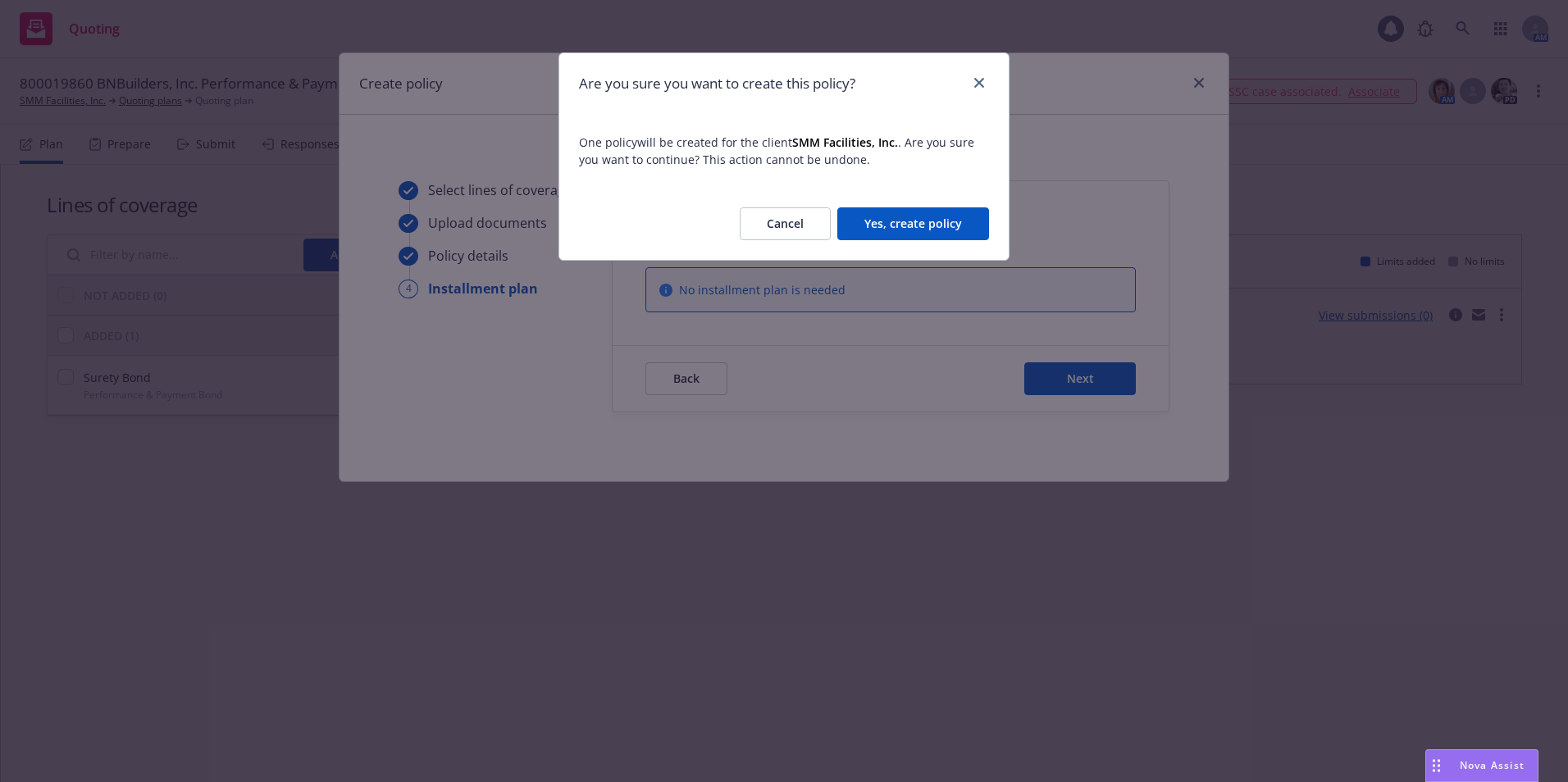
click at [896, 214] on button "Yes, create policy" at bounding box center [913, 224] width 151 height 33
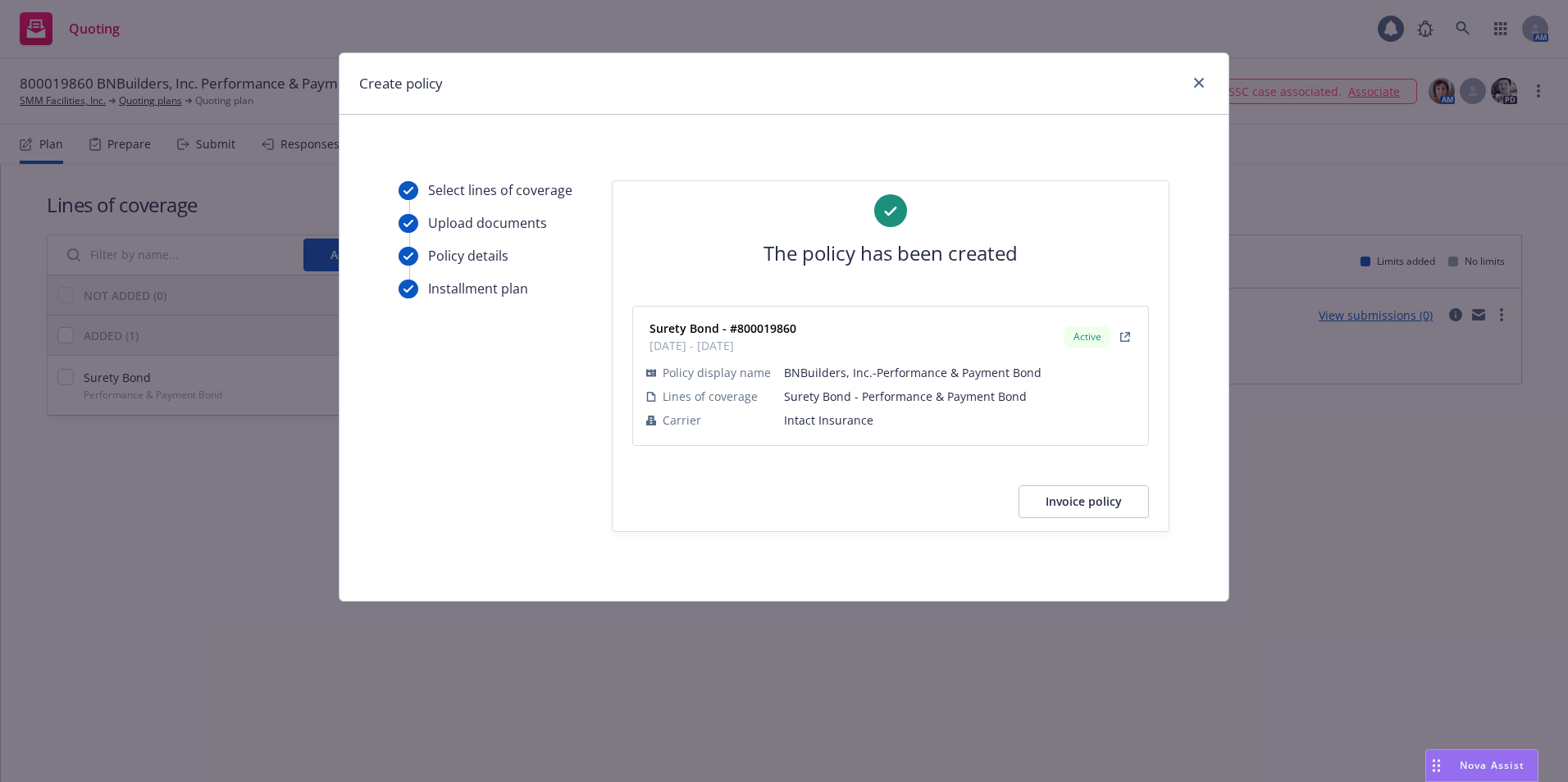
click at [1056, 505] on button "Invoice policy" at bounding box center [1083, 501] width 130 height 33
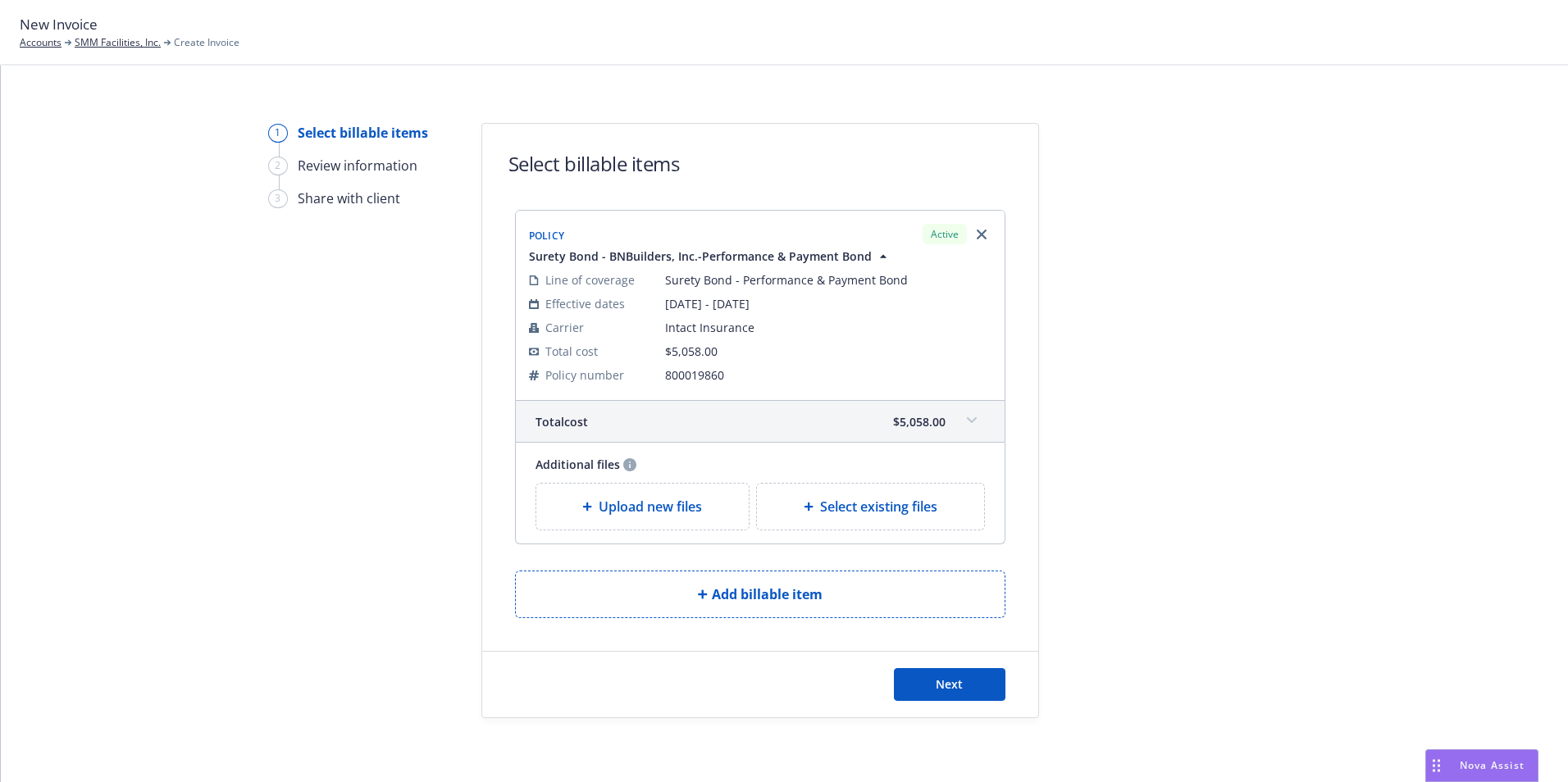
scroll to position [10, 0]
click at [962, 684] on button "Next" at bounding box center [950, 683] width 112 height 33
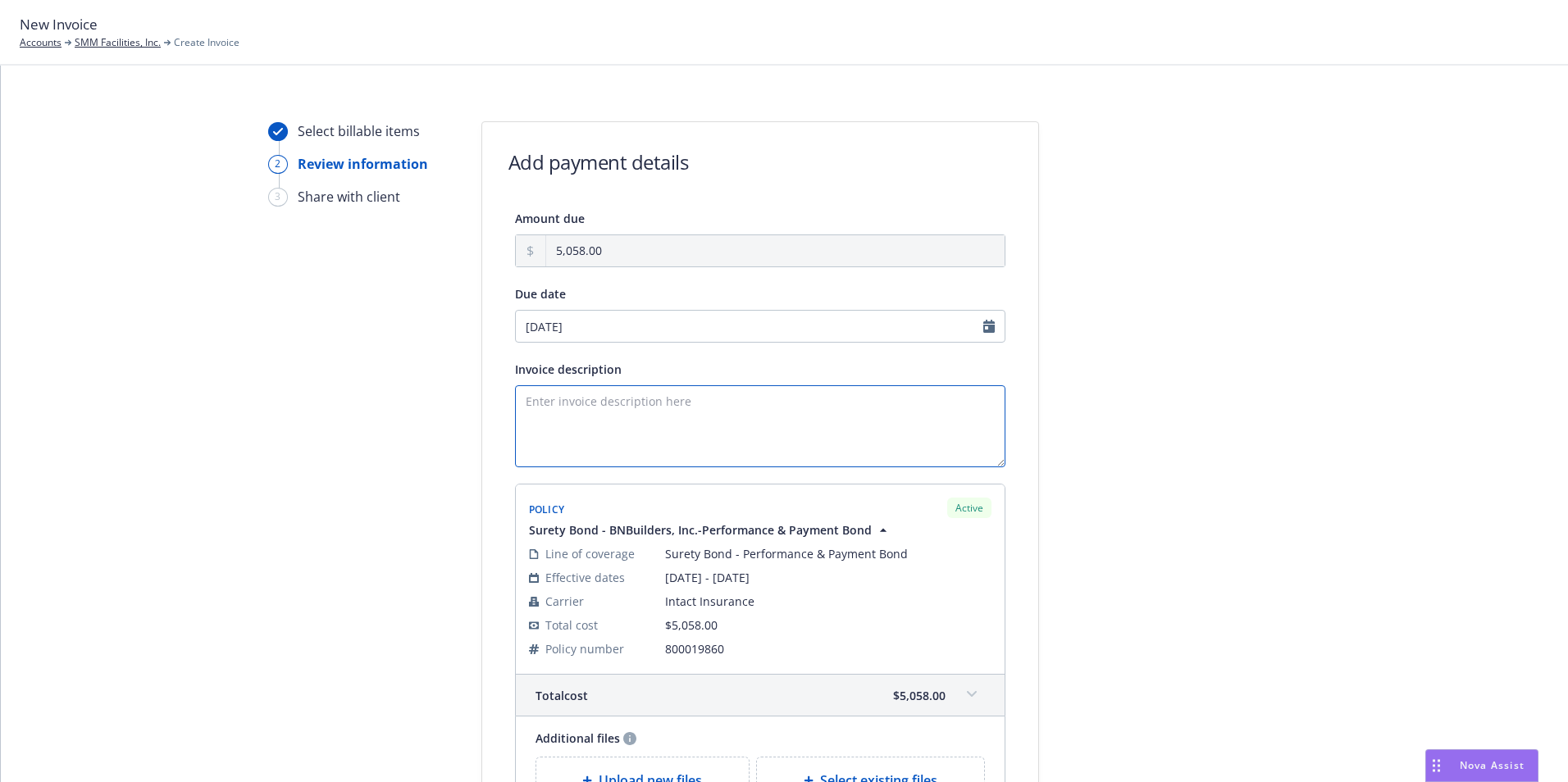
click at [535, 398] on textarea "Invoice description" at bounding box center [760, 425] width 490 height 82
click at [829, 451] on textarea "Principal: SMM Facilities, Inc. Obligee: BNBuilders, Inc. Bond Amount: $252,900…" at bounding box center [760, 425] width 490 height 82
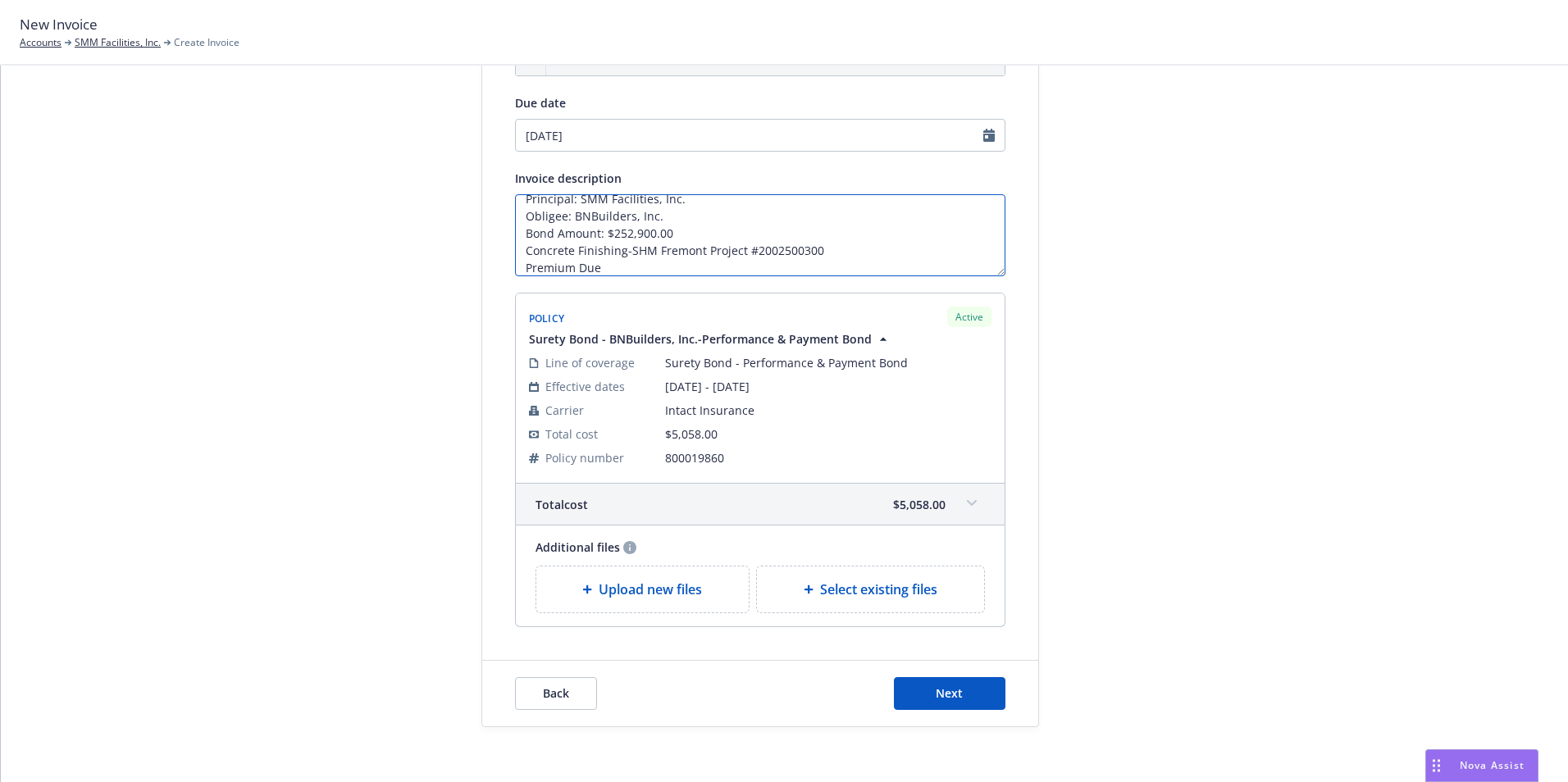
scroll to position [212, 0]
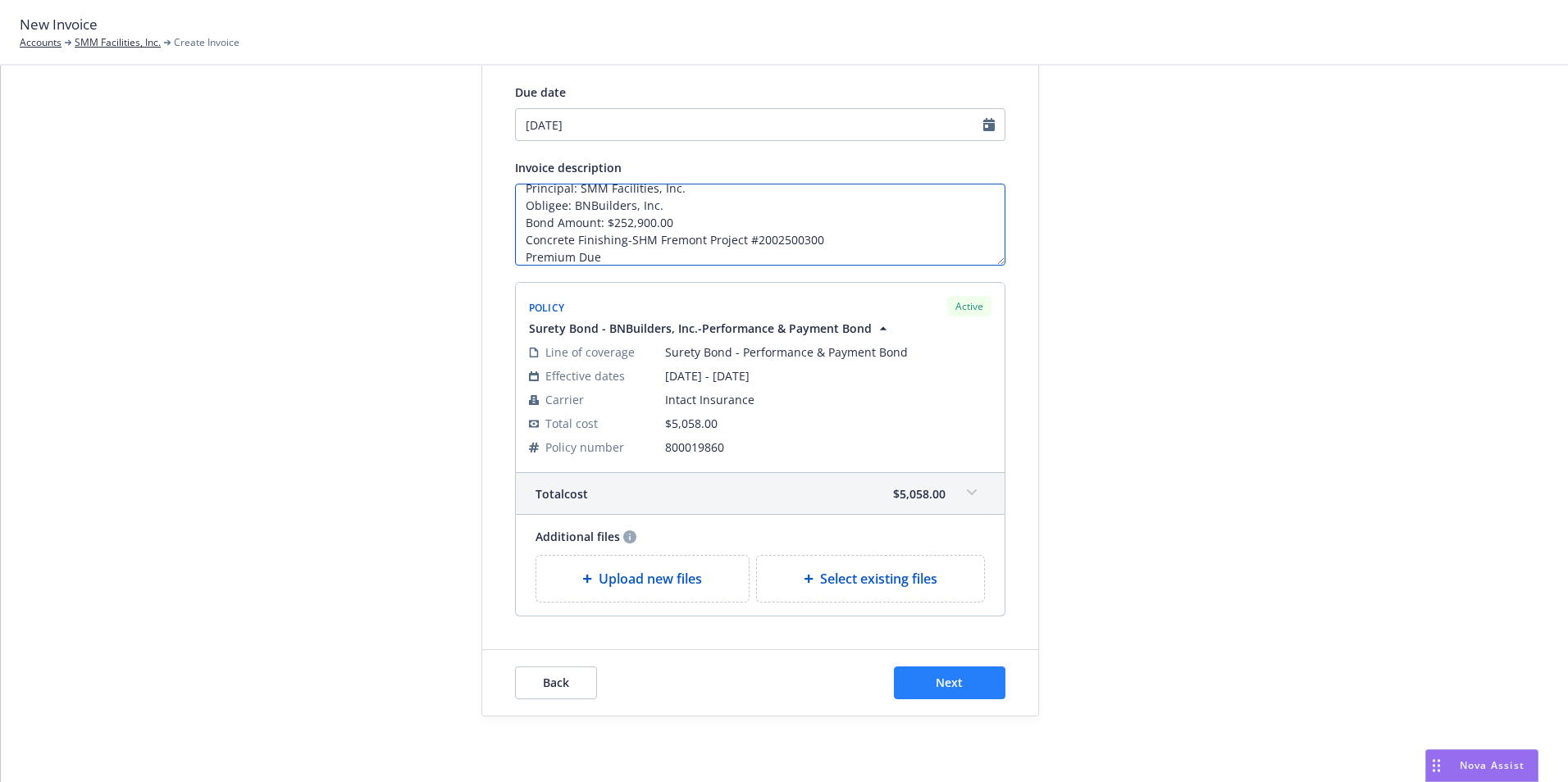
type textarea "Principal: SMM Facilities, Inc. Obligee: BNBuilders, Inc. Bond Amount: $252,900…"
click at [938, 684] on span "Next" at bounding box center [949, 682] width 27 height 16
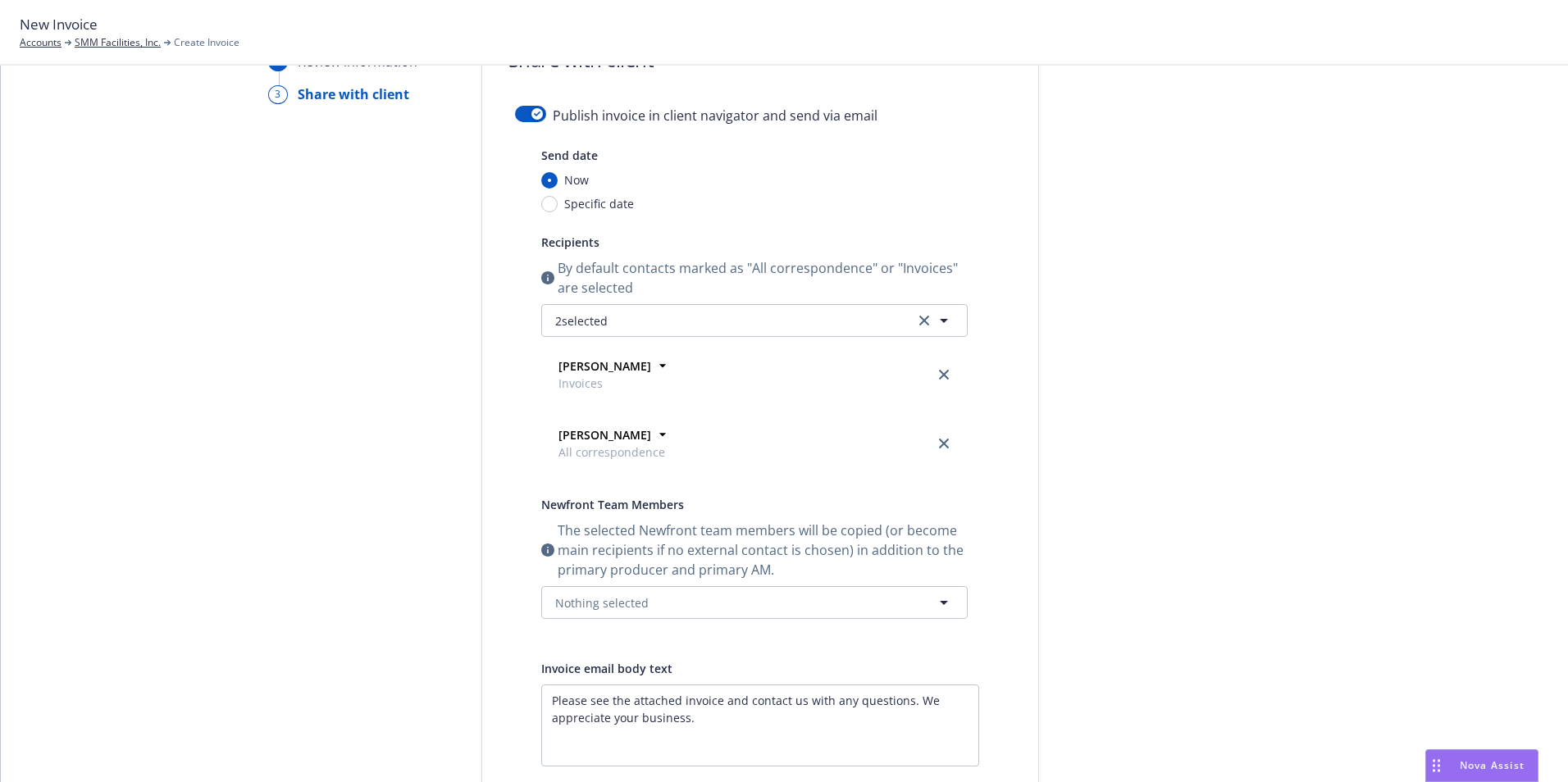
scroll to position [0, 0]
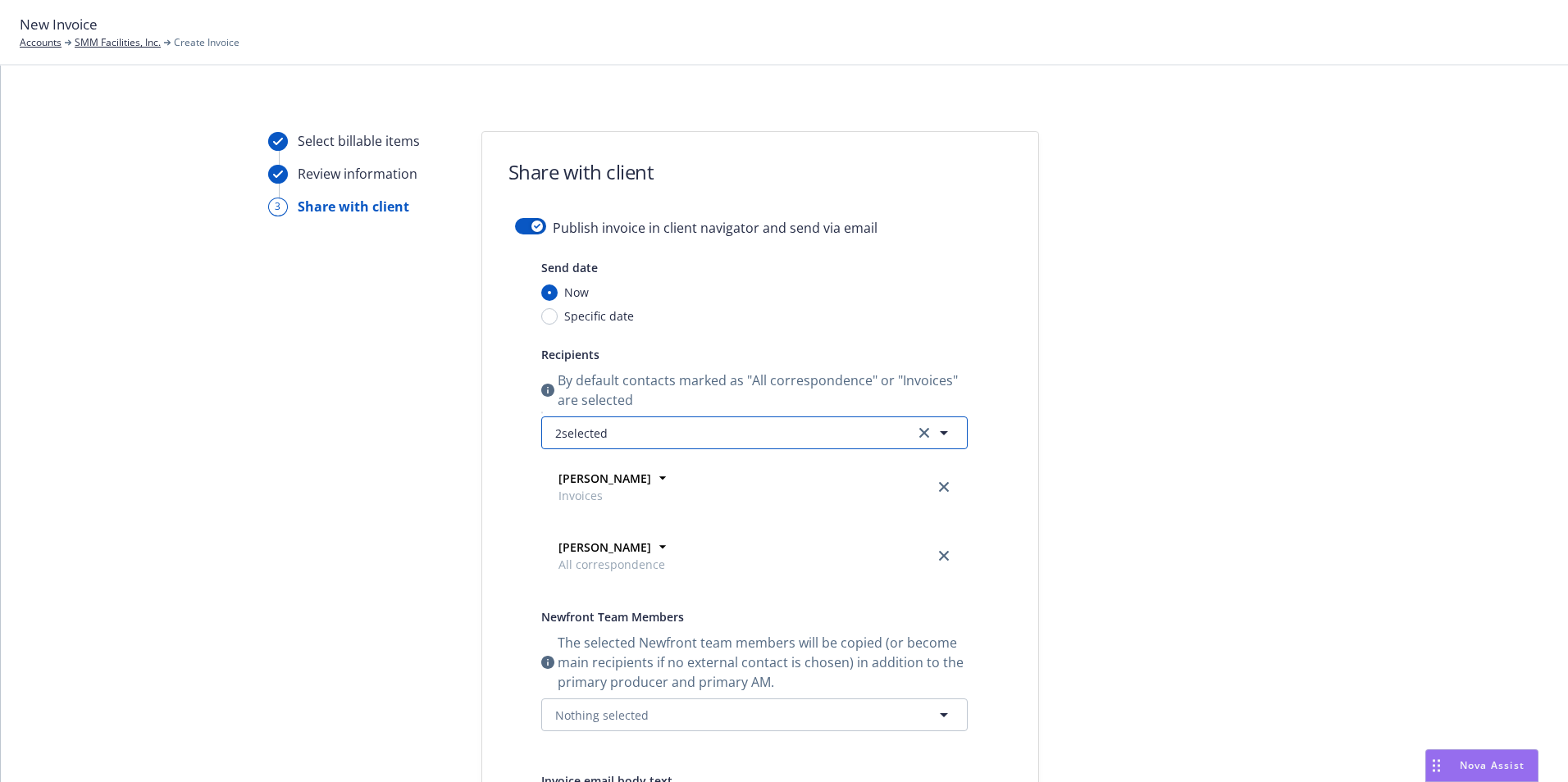
click at [934, 427] on icon "button" at bounding box center [943, 432] width 19 height 19
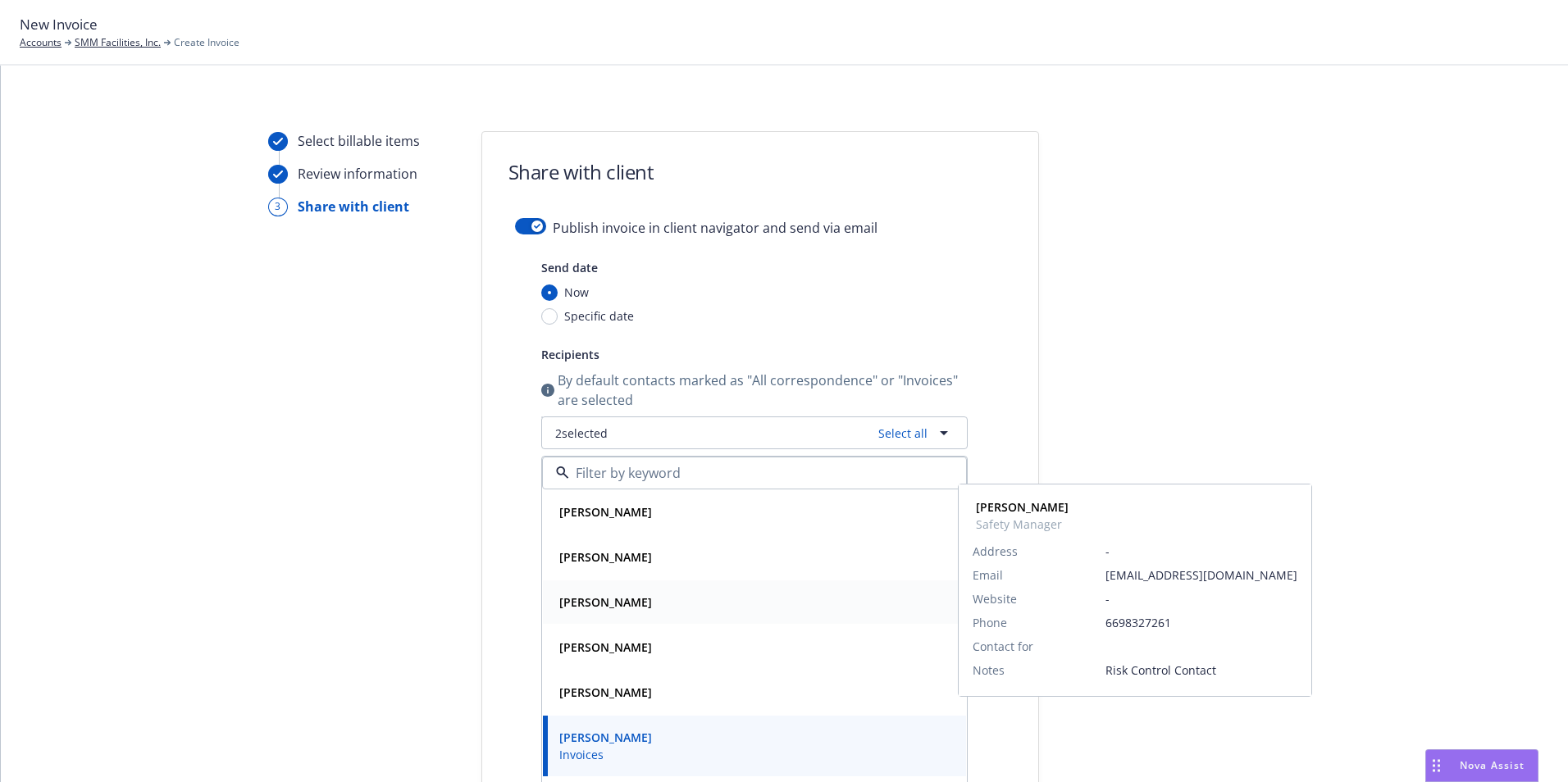
scroll to position [48, 0]
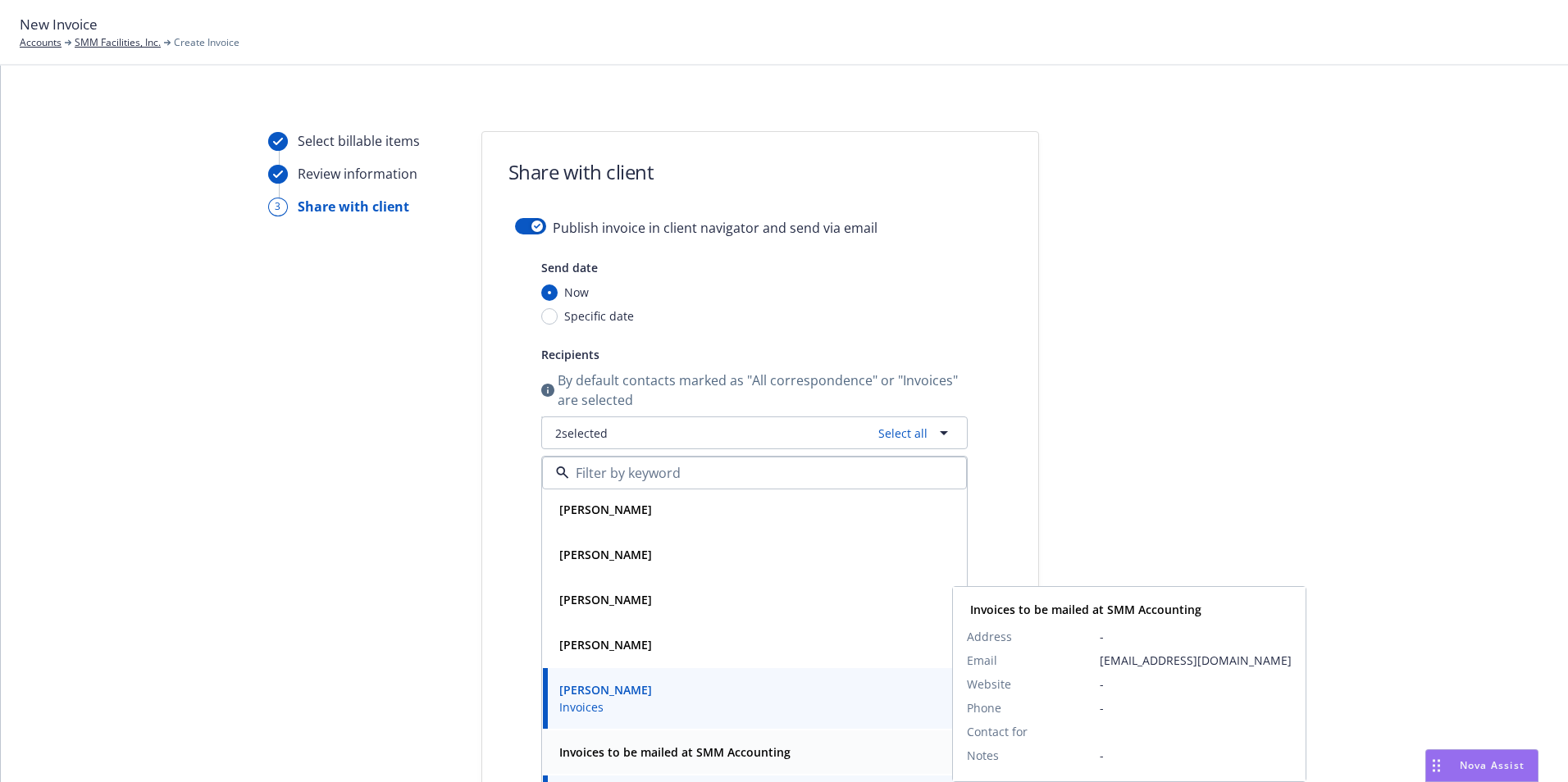
click at [712, 755] on strong "Invoices to be mailed at SMM Accounting" at bounding box center [675, 752] width 231 height 16
click at [678, 745] on strong "Invoices to be mailed at SMM Accounting" at bounding box center [675, 752] width 231 height 16
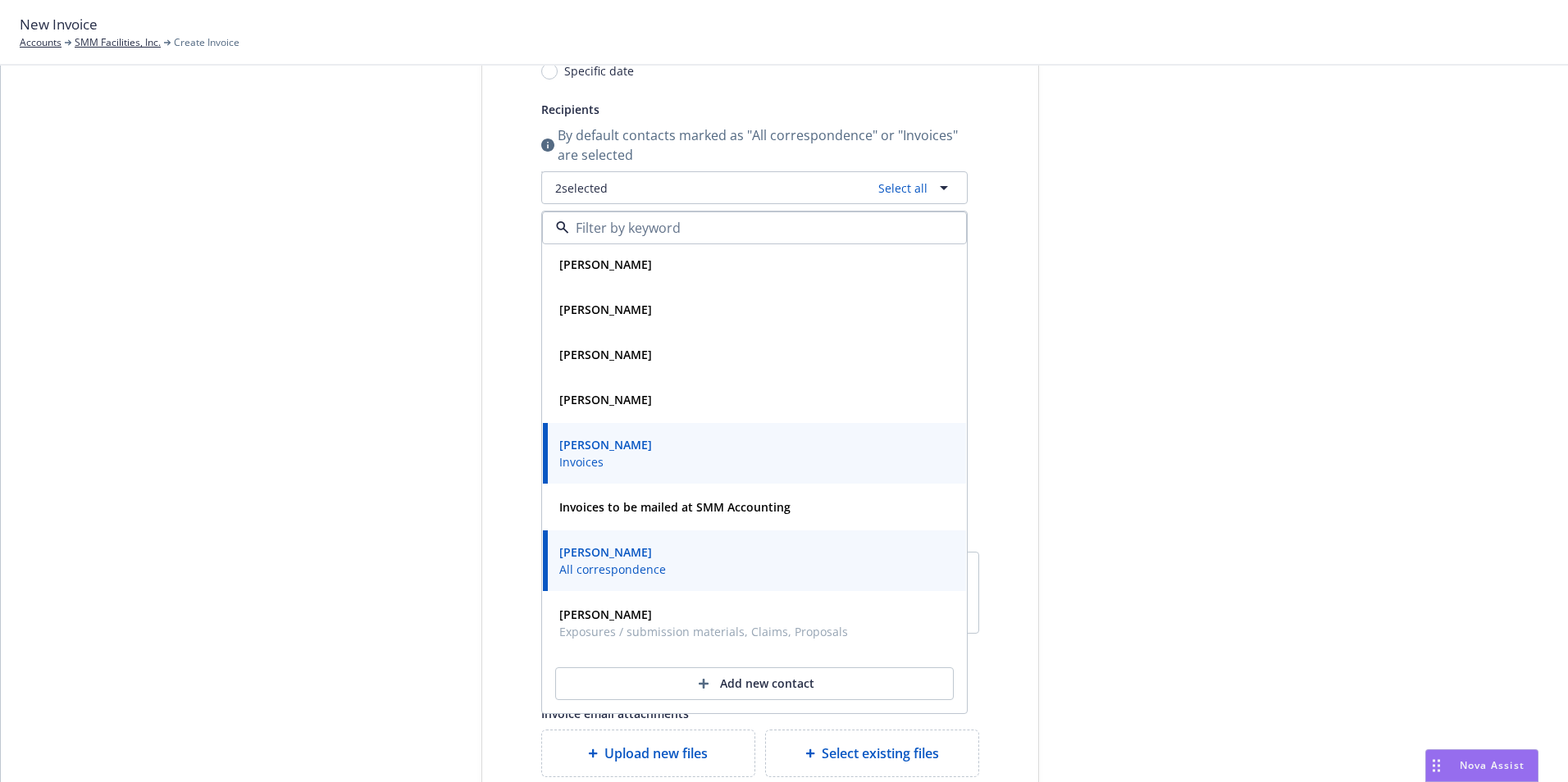
scroll to position [246, 0]
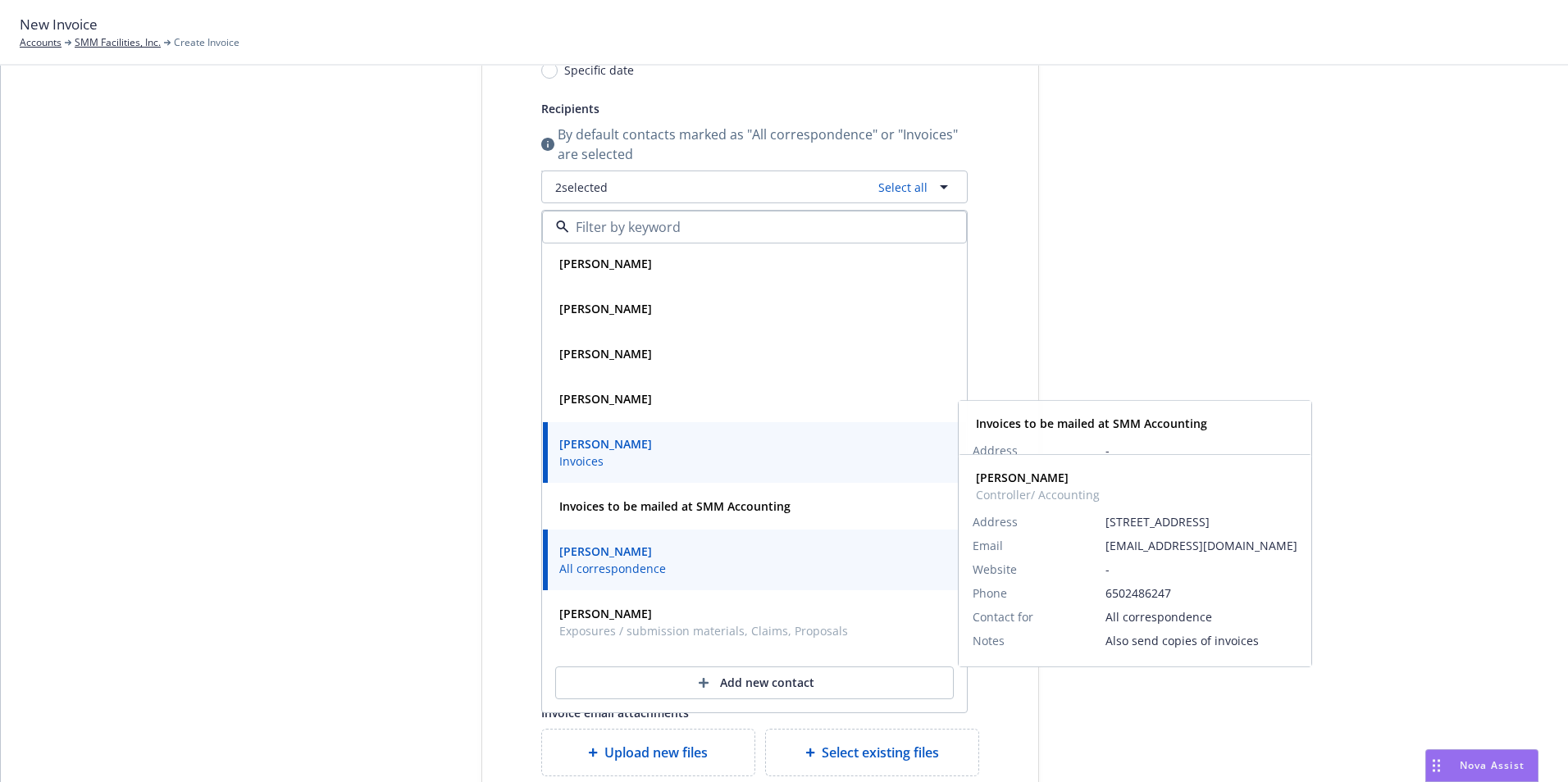
click at [621, 551] on span "[PERSON_NAME]" at bounding box center [612, 551] width 107 height 17
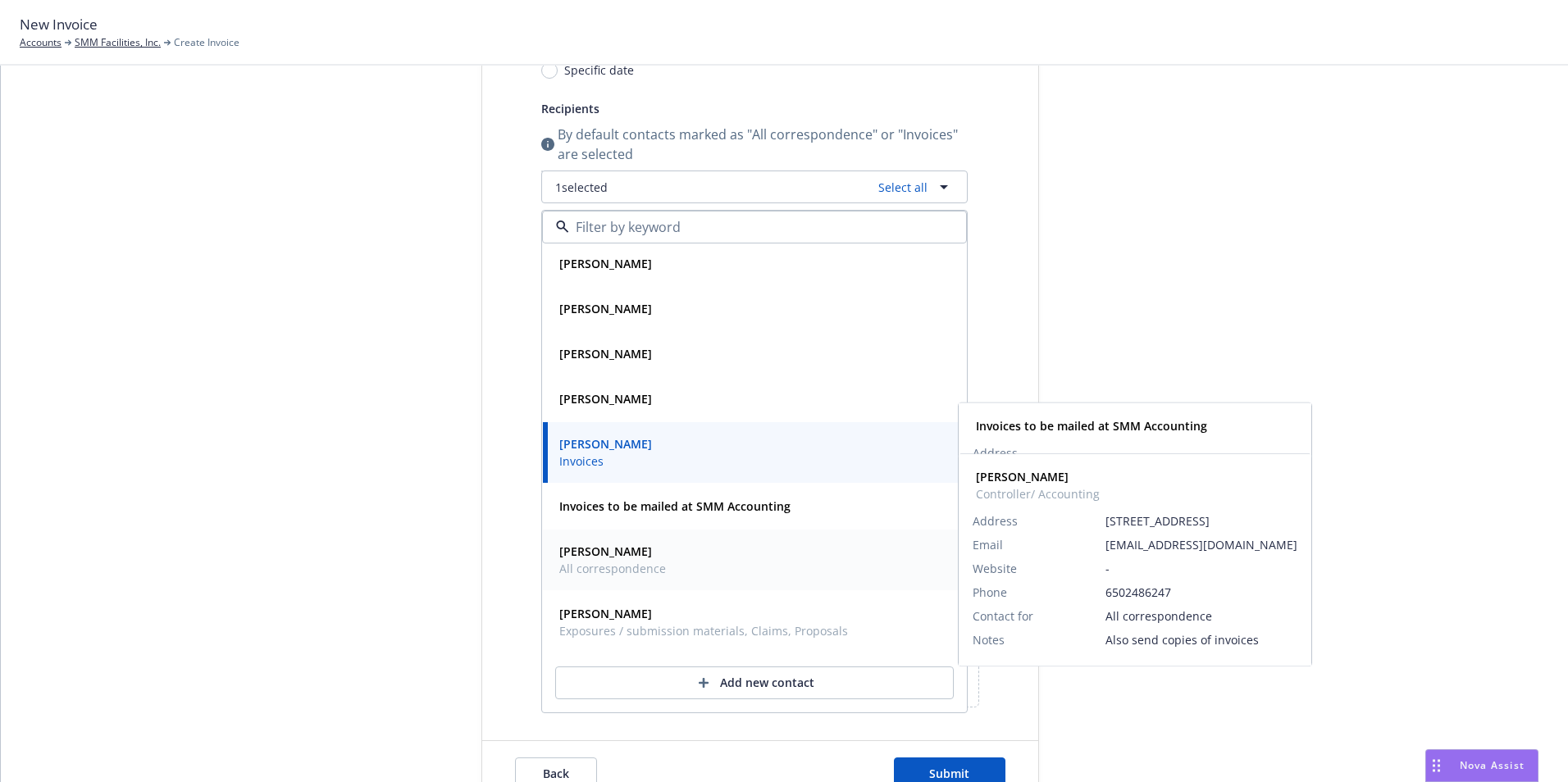
click at [601, 554] on strong "[PERSON_NAME]" at bounding box center [606, 551] width 93 height 16
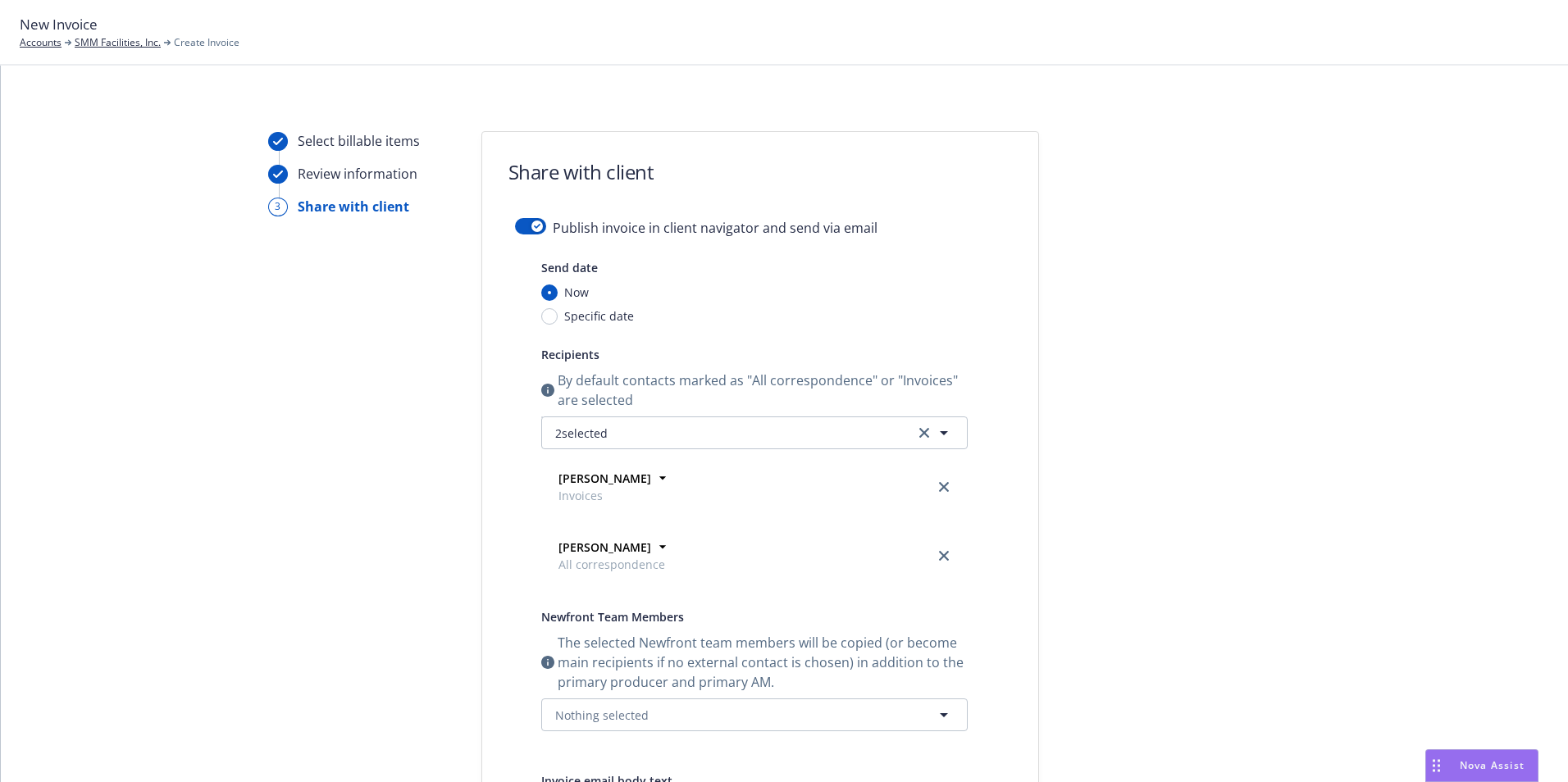
scroll to position [117, 0]
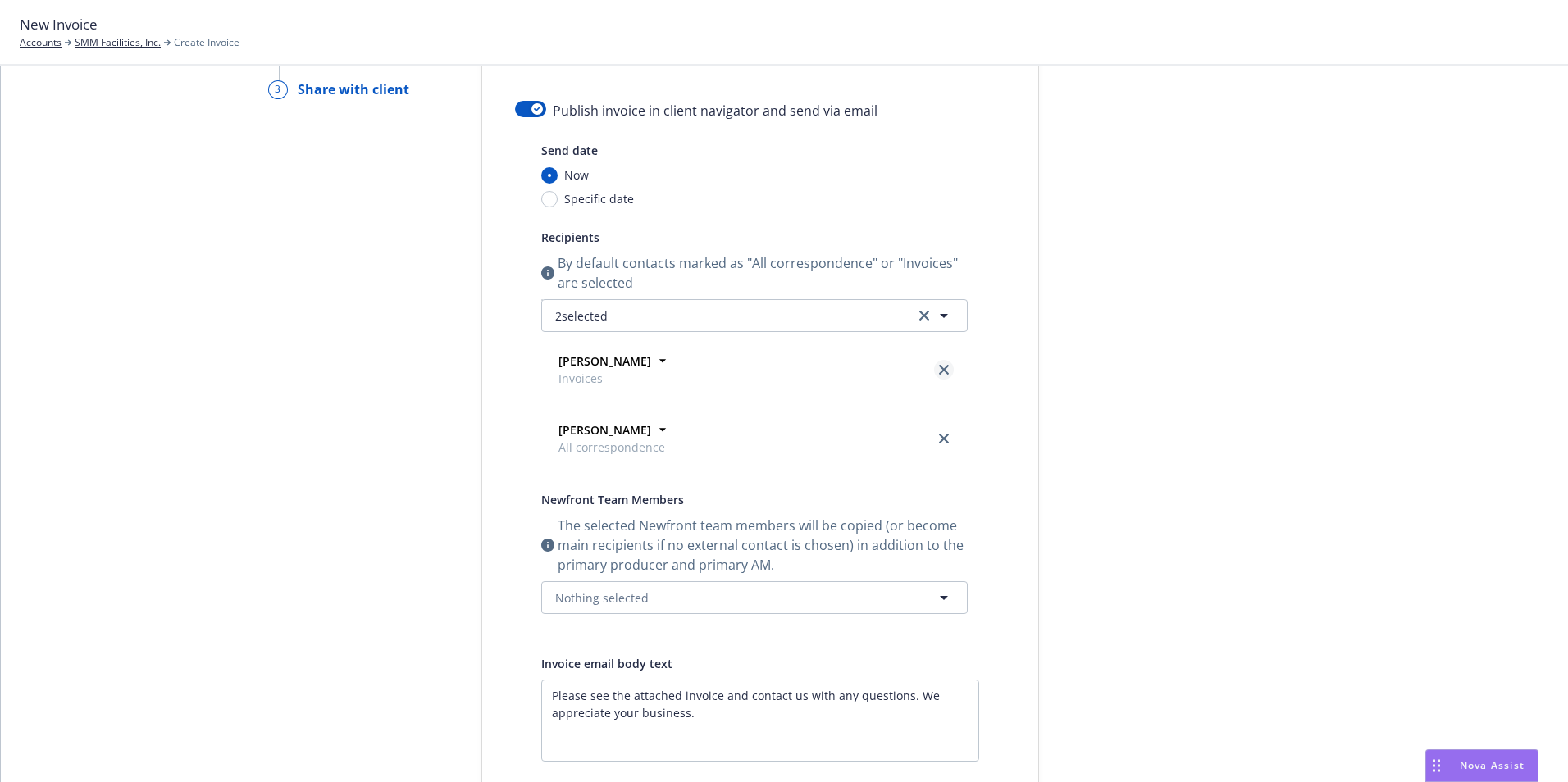
click at [940, 367] on icon "close" at bounding box center [944, 370] width 10 height 10
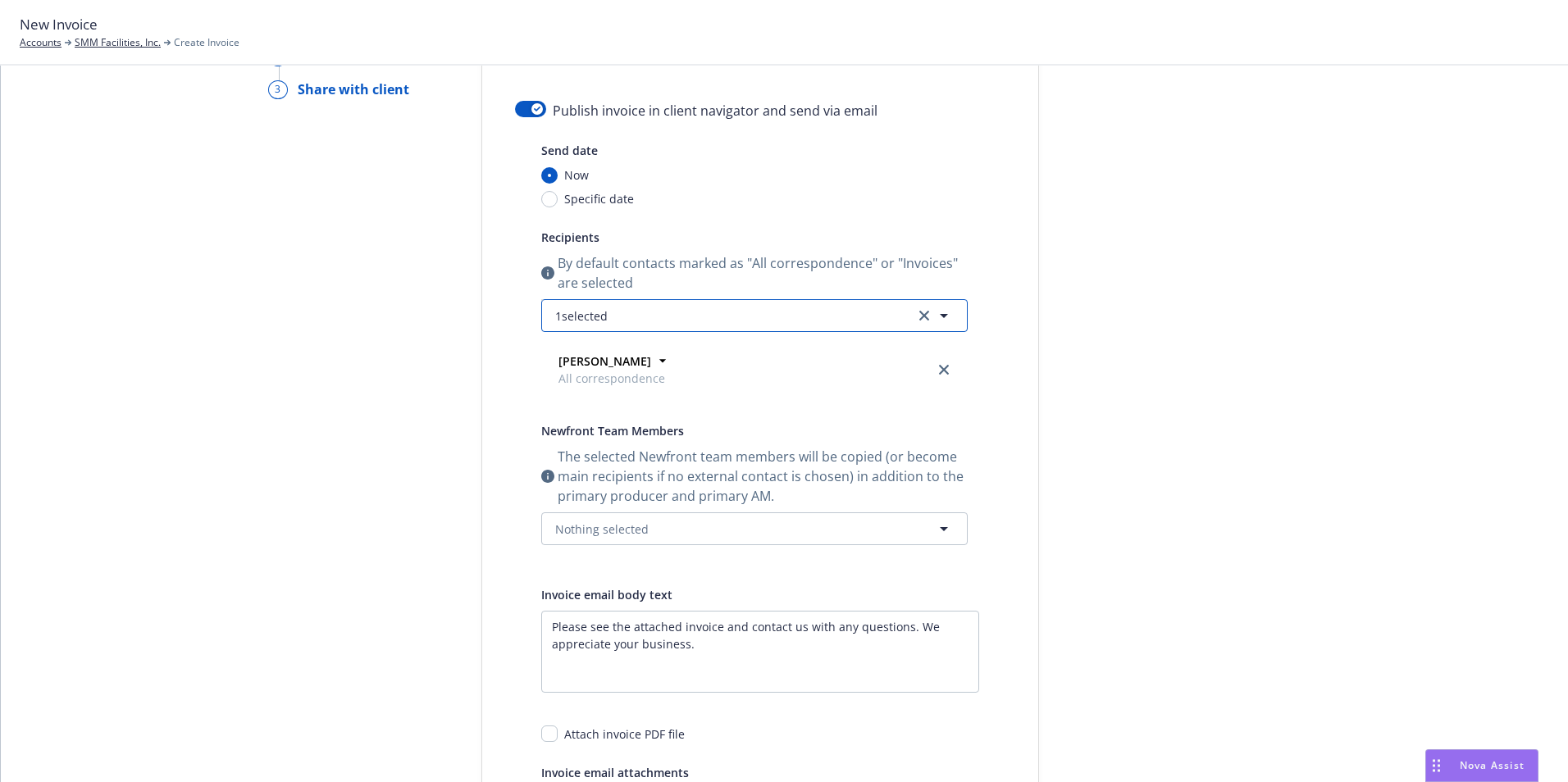
click at [683, 322] on button "1 selected" at bounding box center [754, 315] width 426 height 33
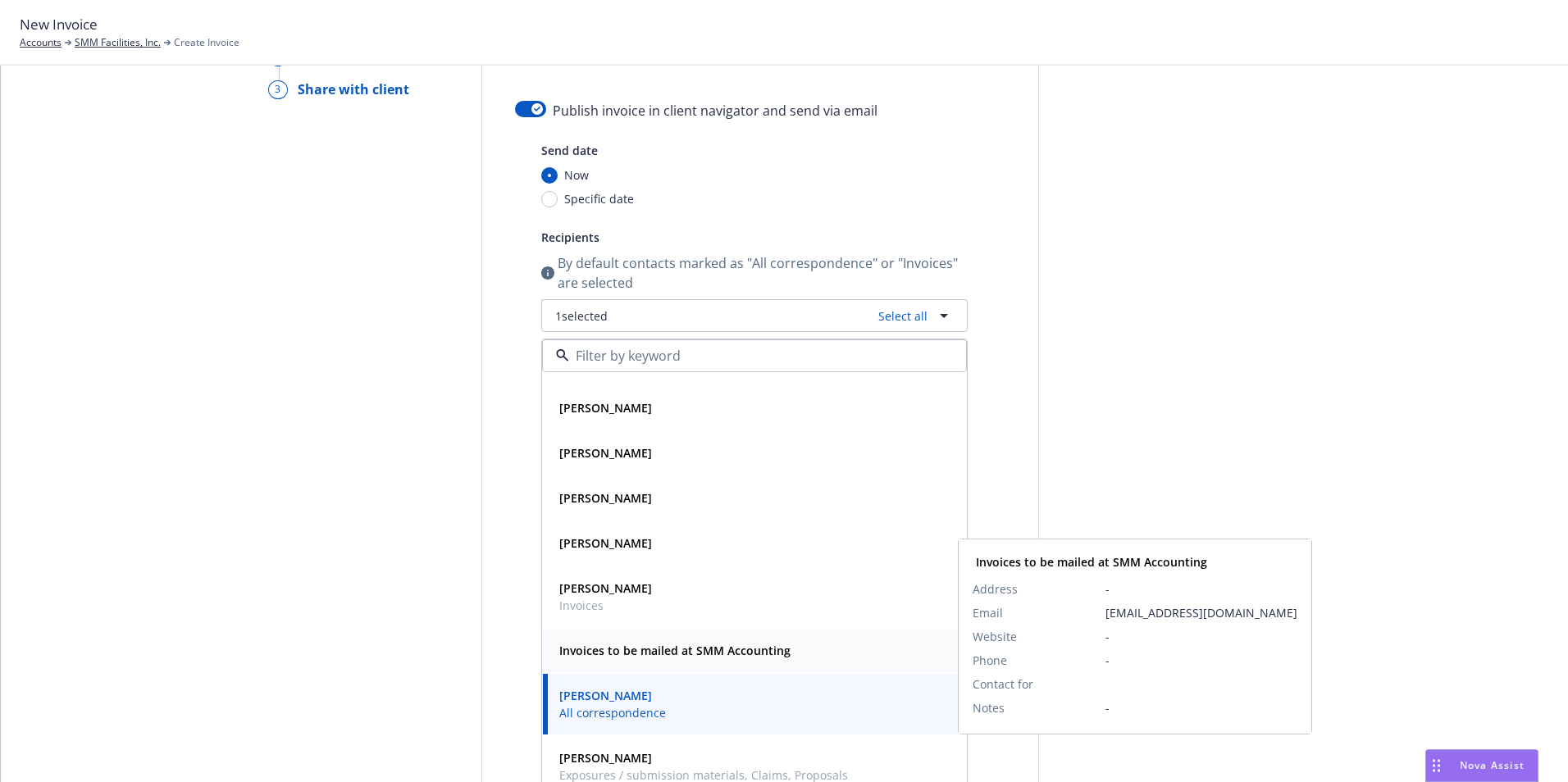
scroll to position [48, 0]
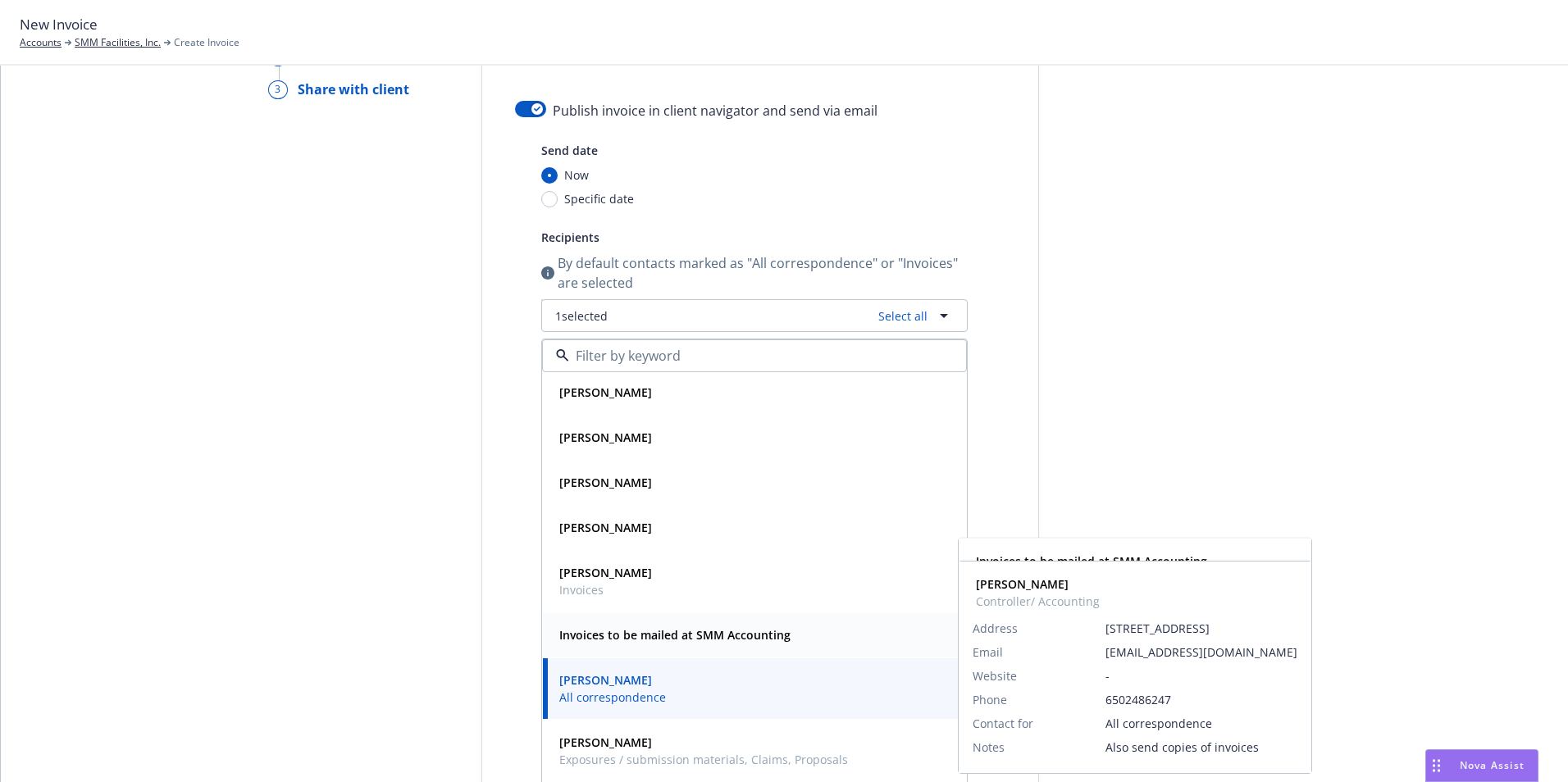
click at [660, 632] on strong "Invoices to be mailed at SMM Accounting" at bounding box center [675, 635] width 231 height 16
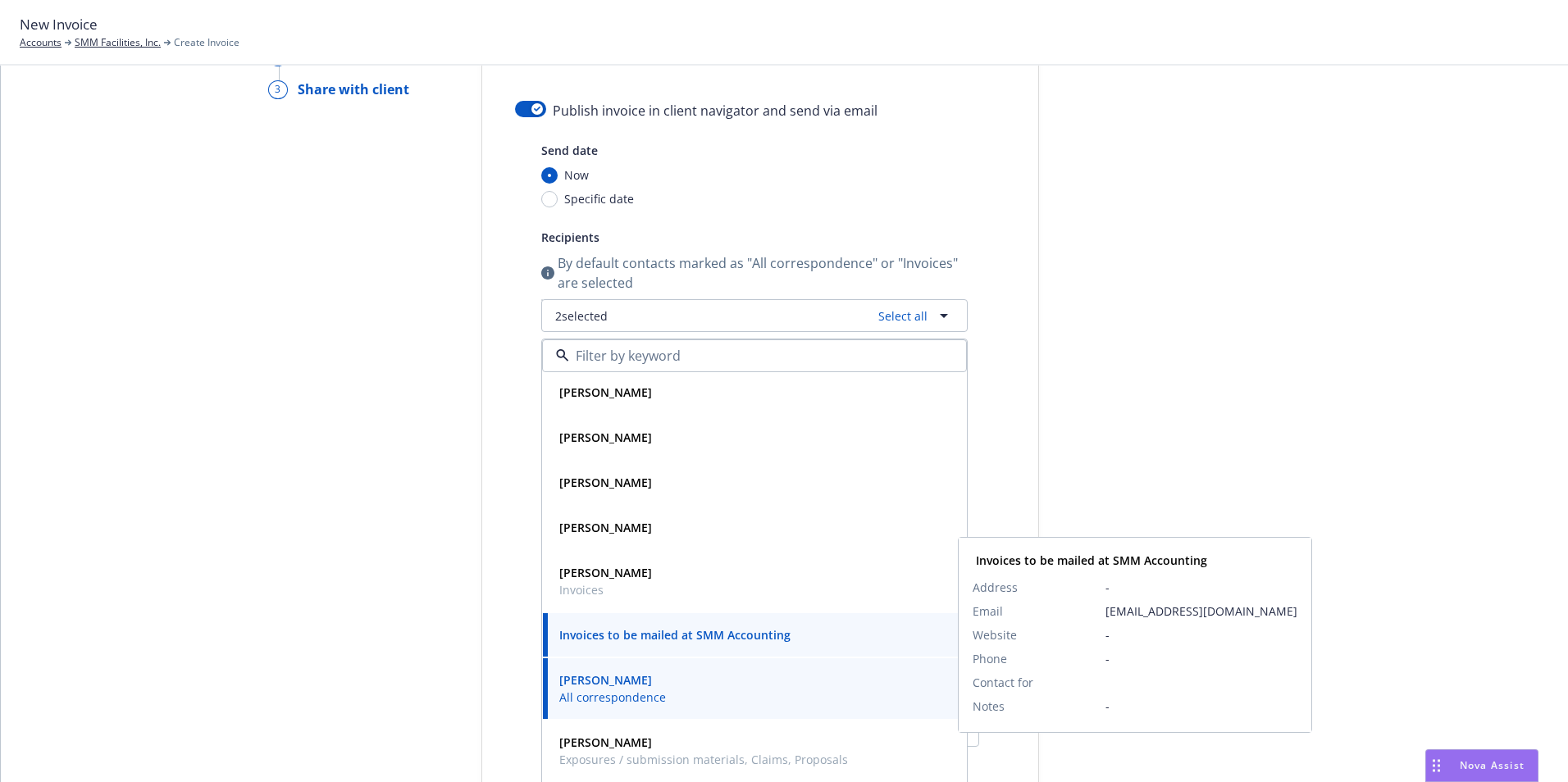
click at [660, 632] on strong "Invoices to be mailed at SMM Accounting" at bounding box center [675, 635] width 231 height 16
click at [1120, 605] on span "[EMAIL_ADDRESS][DOMAIN_NAME]" at bounding box center [1201, 611] width 192 height 17
drag, startPoint x: 1104, startPoint y: 615, endPoint x: 1148, endPoint y: 611, distance: 44.2
click at [1148, 611] on tr "Email ap@smmfacilities.com" at bounding box center [1135, 611] width 325 height 24
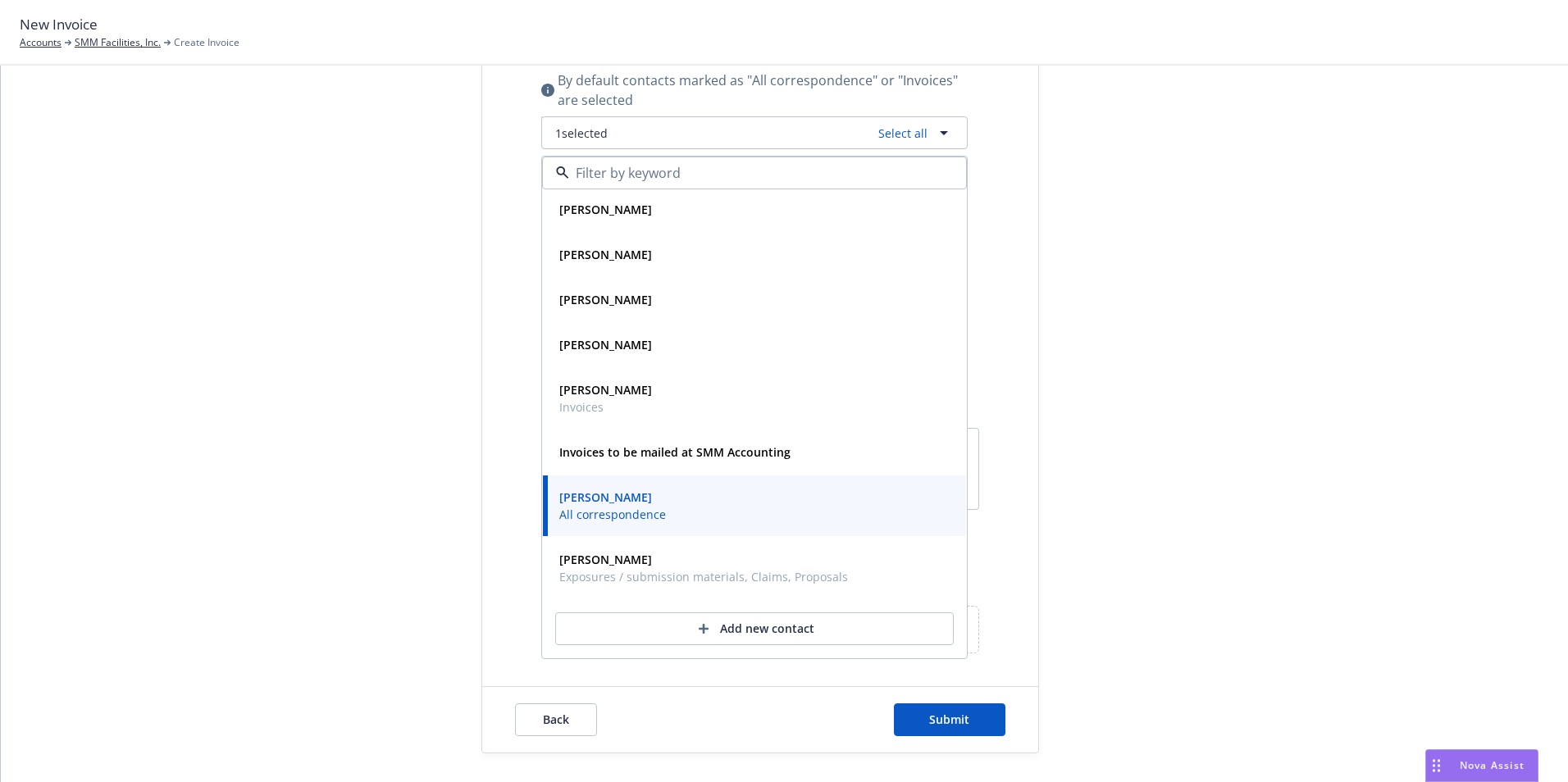
scroll to position [337, 0]
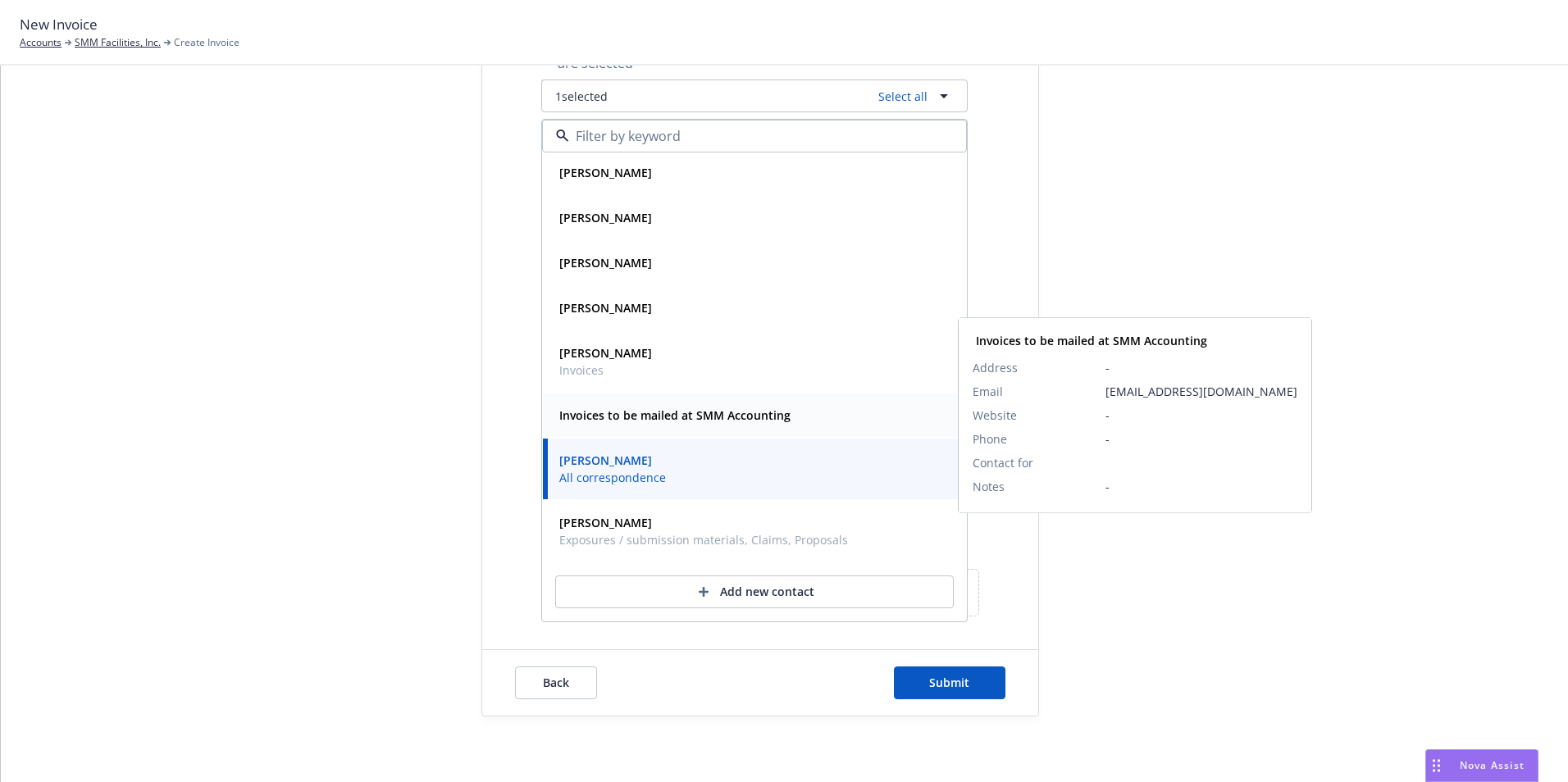
click at [684, 411] on strong "Invoices to be mailed at SMM Accounting" at bounding box center [675, 415] width 231 height 16
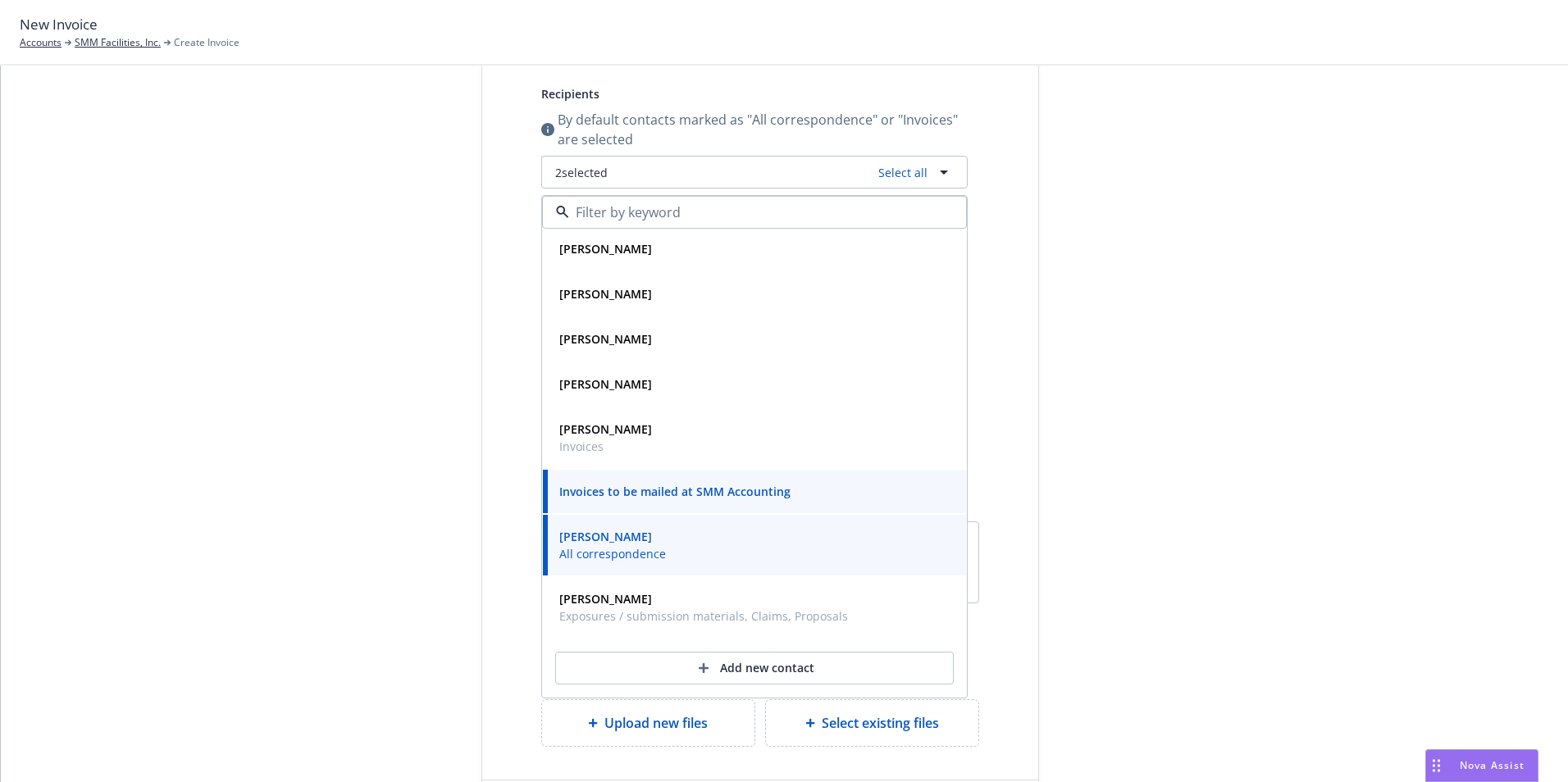
scroll to position [145, 0]
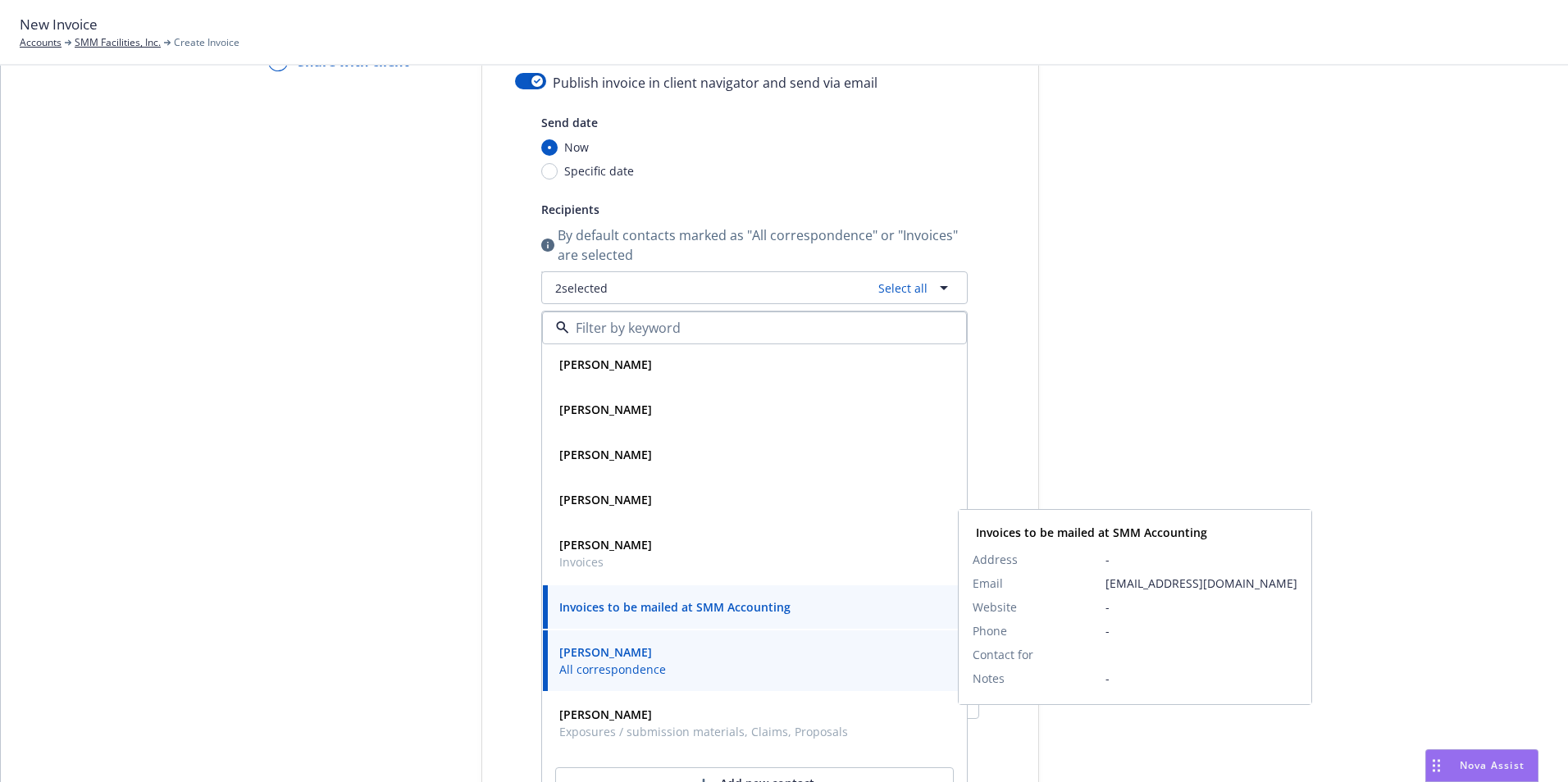
click at [626, 615] on span "Invoices to be mailed at SMM Accounting" at bounding box center [675, 607] width 231 height 17
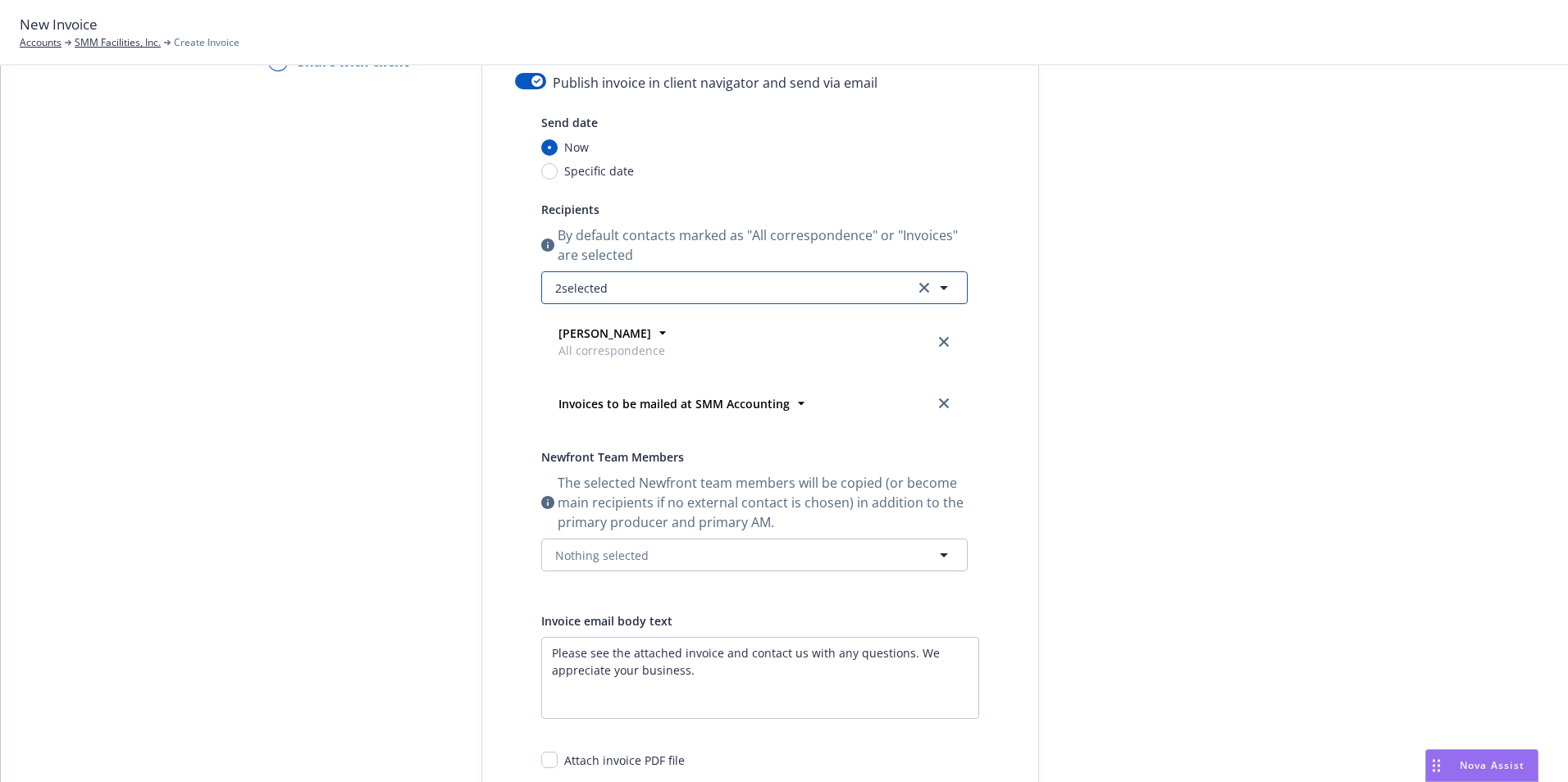
click at [940, 286] on icon "button" at bounding box center [944, 288] width 8 height 4
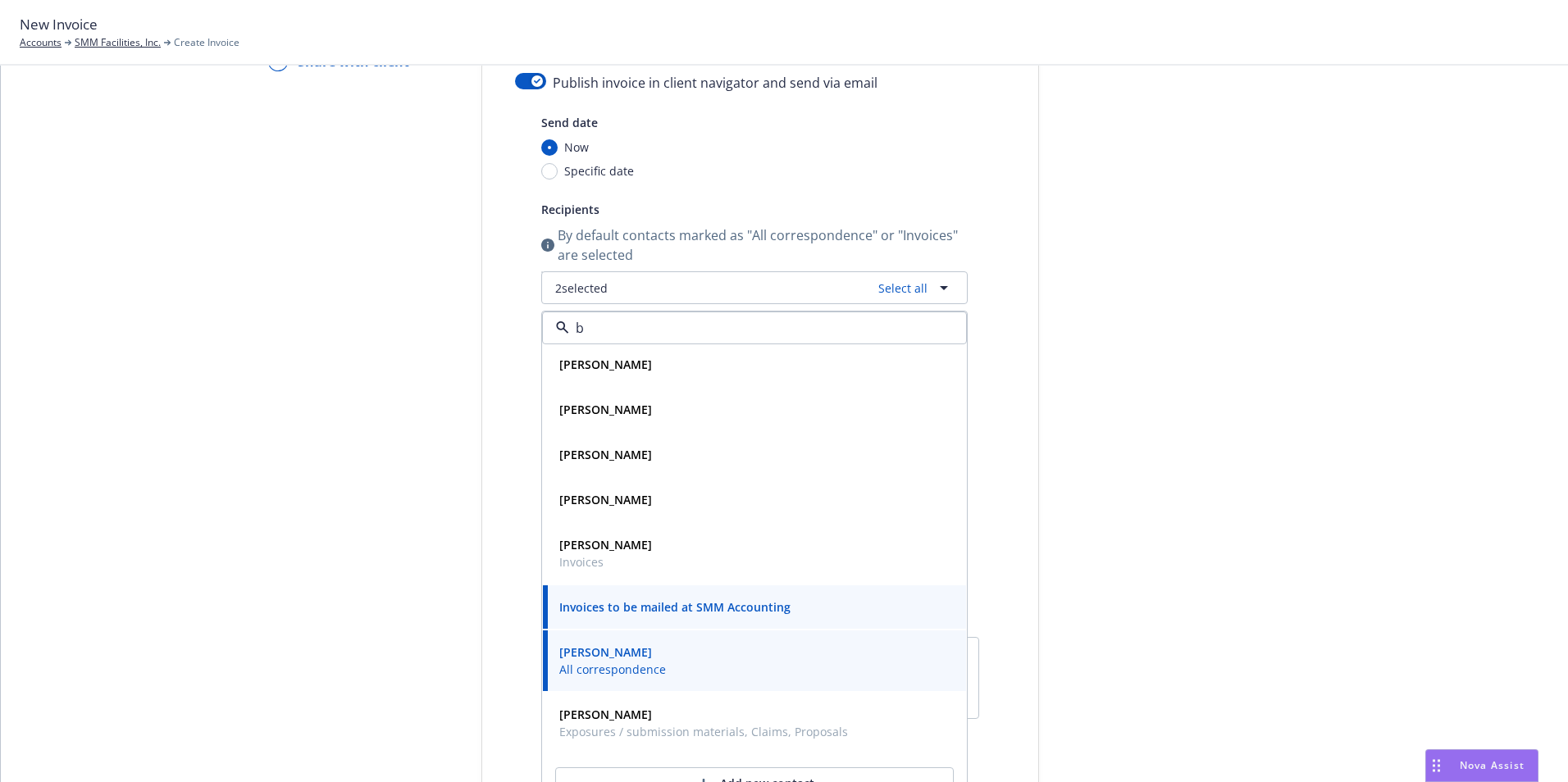
scroll to position [0, 0]
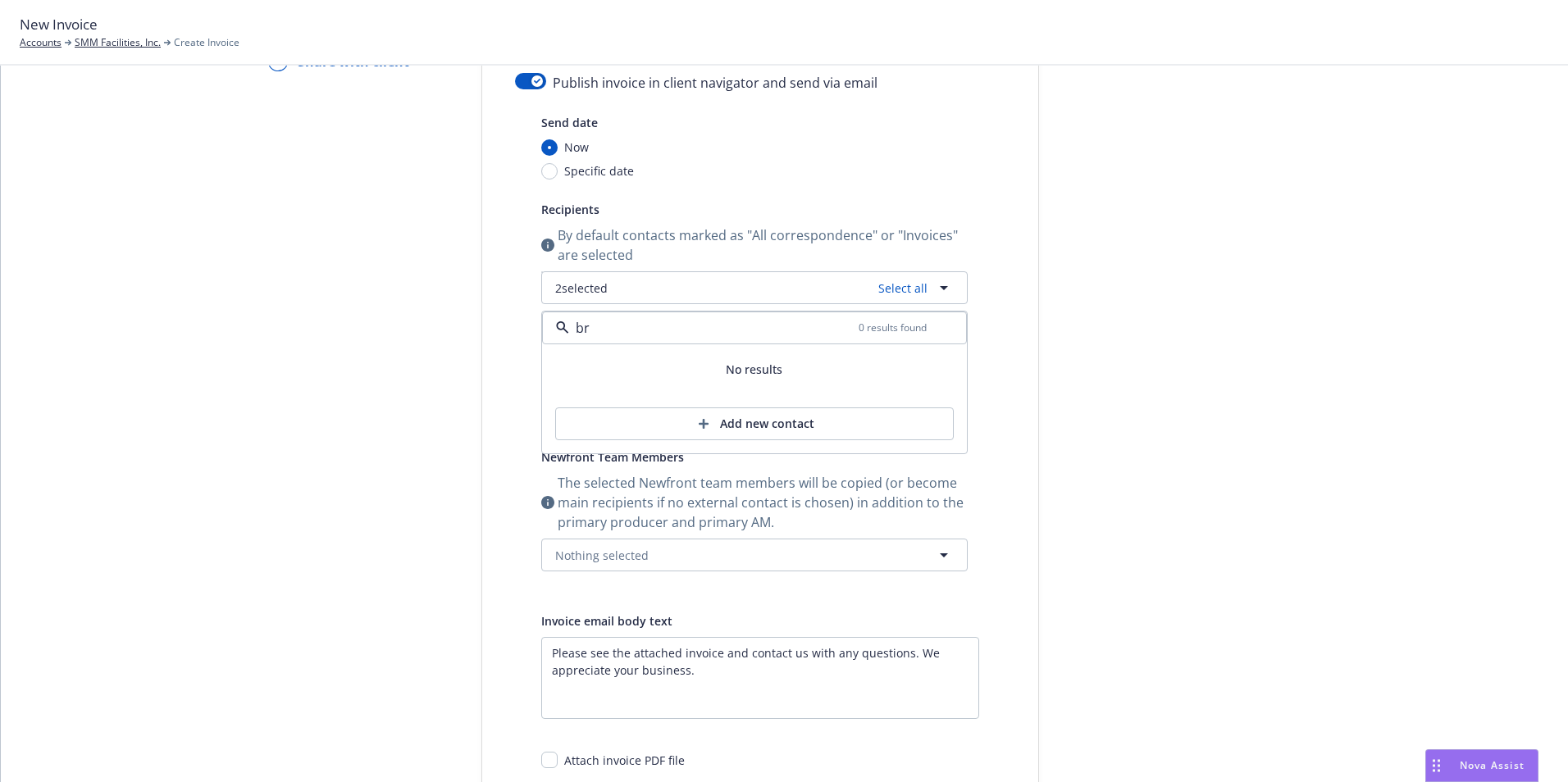
type input "b"
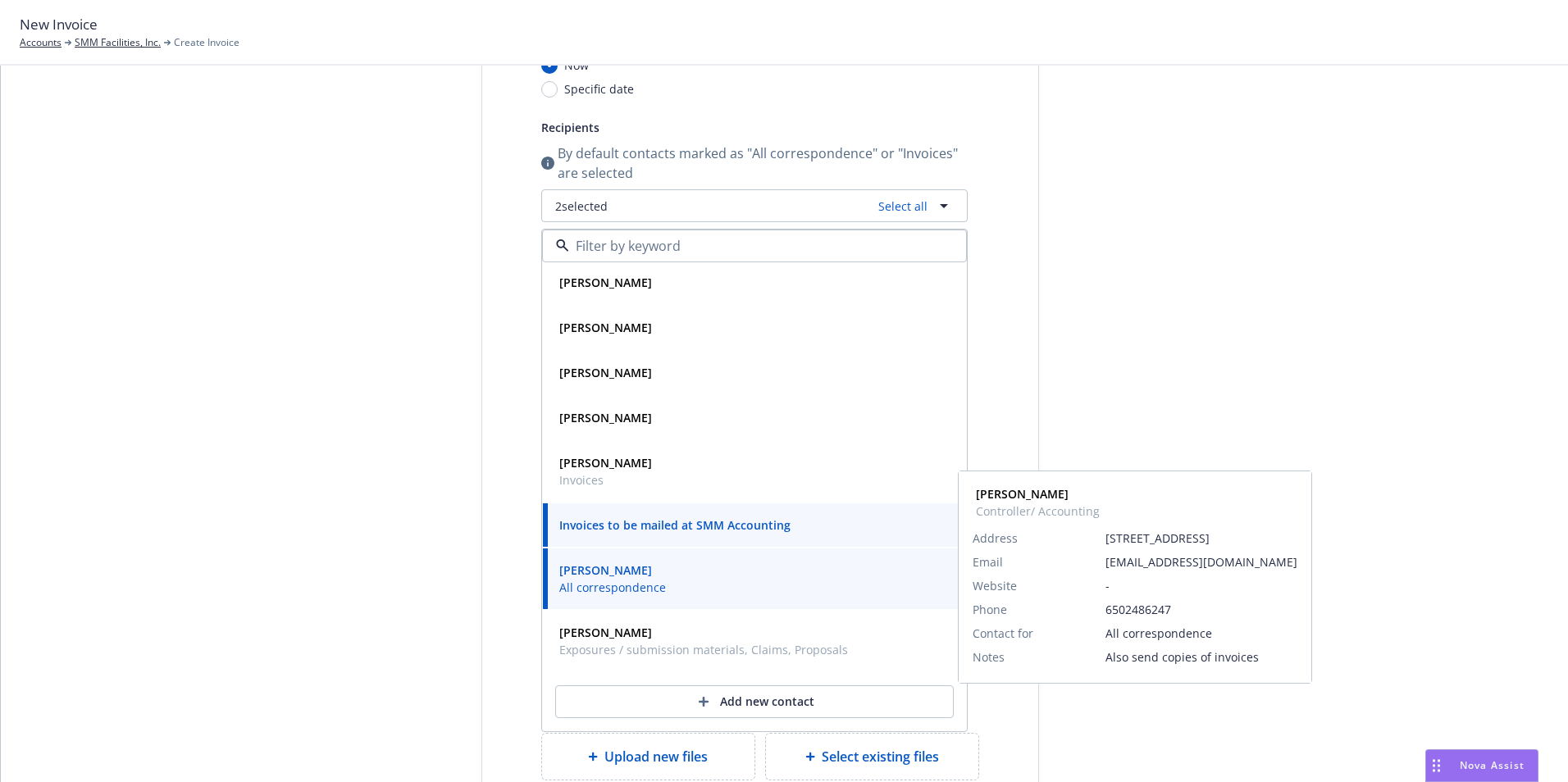
scroll to position [391, 0]
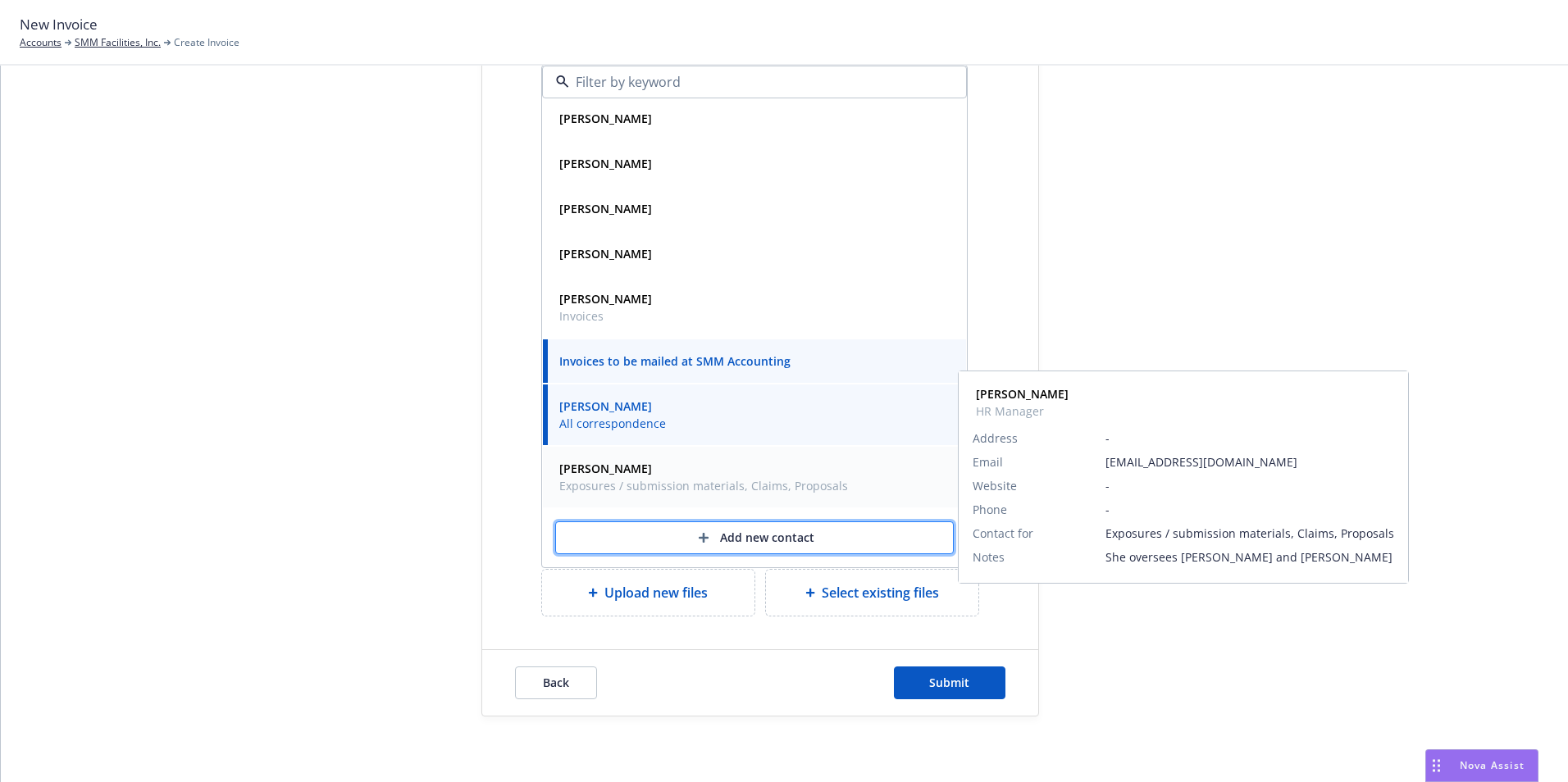
click at [739, 538] on div "Add new contact" at bounding box center [754, 537] width 344 height 31
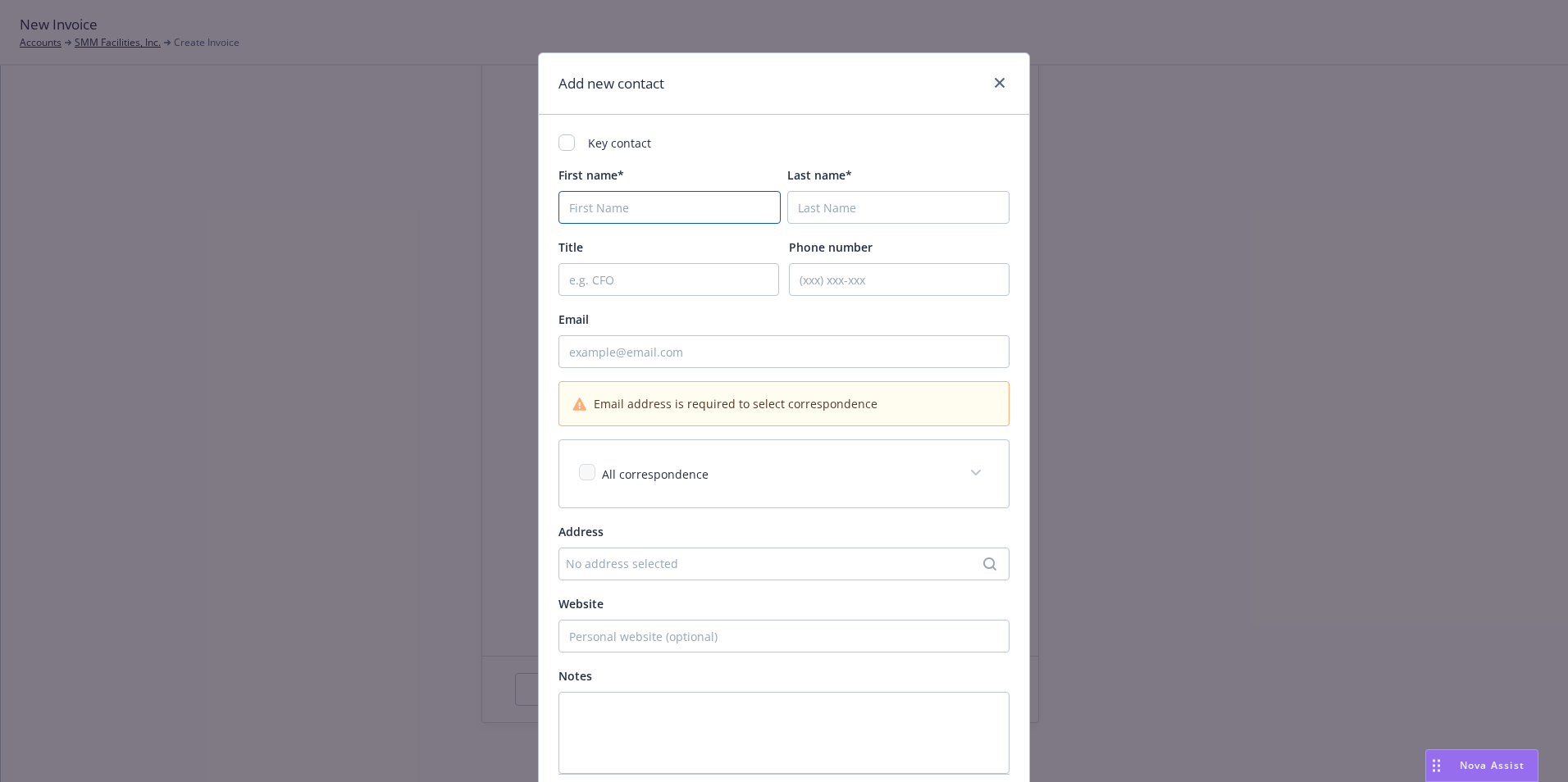
click at [623, 203] on input "First name*" at bounding box center [670, 207] width 222 height 33
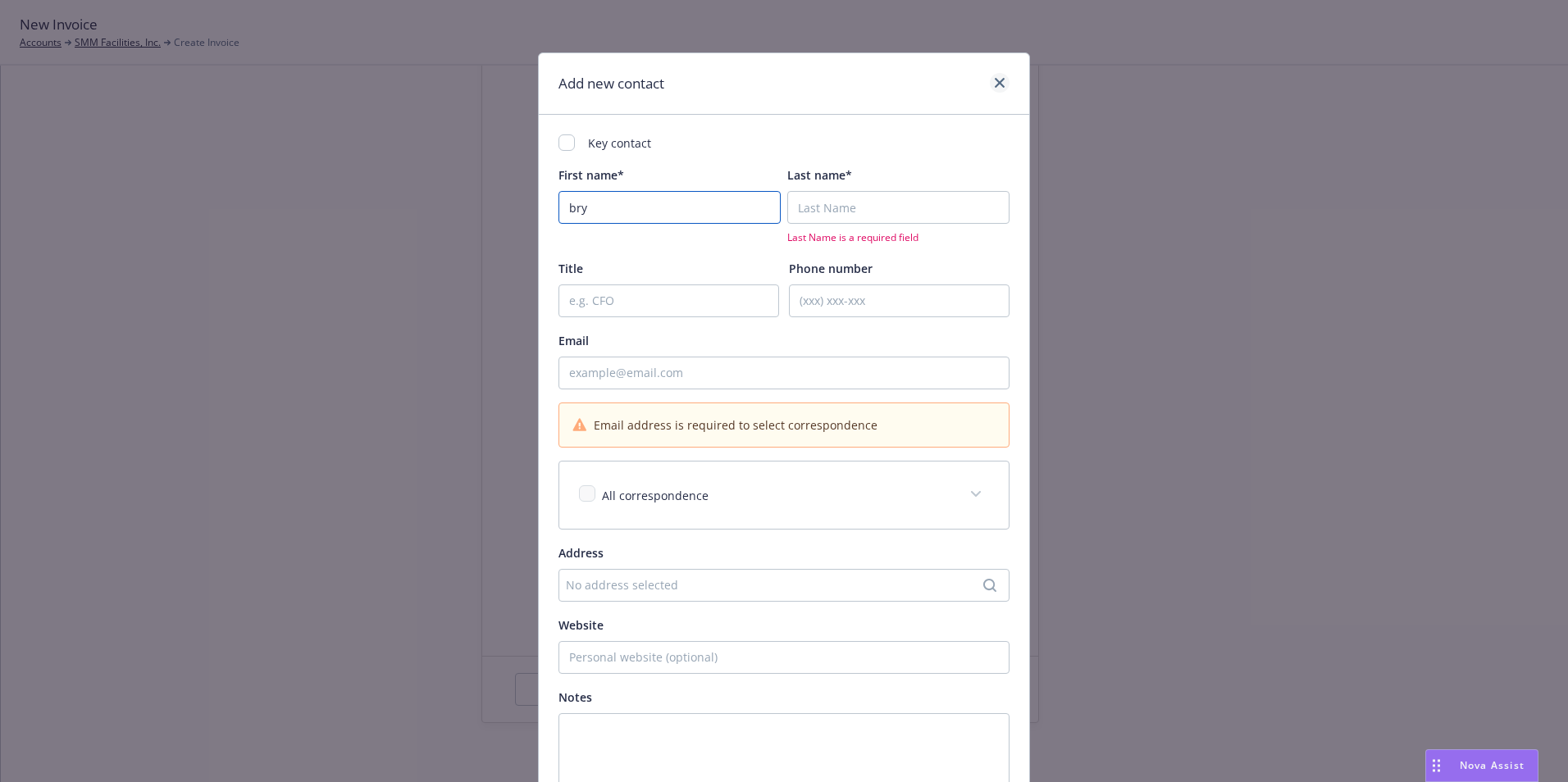
type input "bry"
click at [996, 82] on icon "close" at bounding box center [1000, 83] width 10 height 10
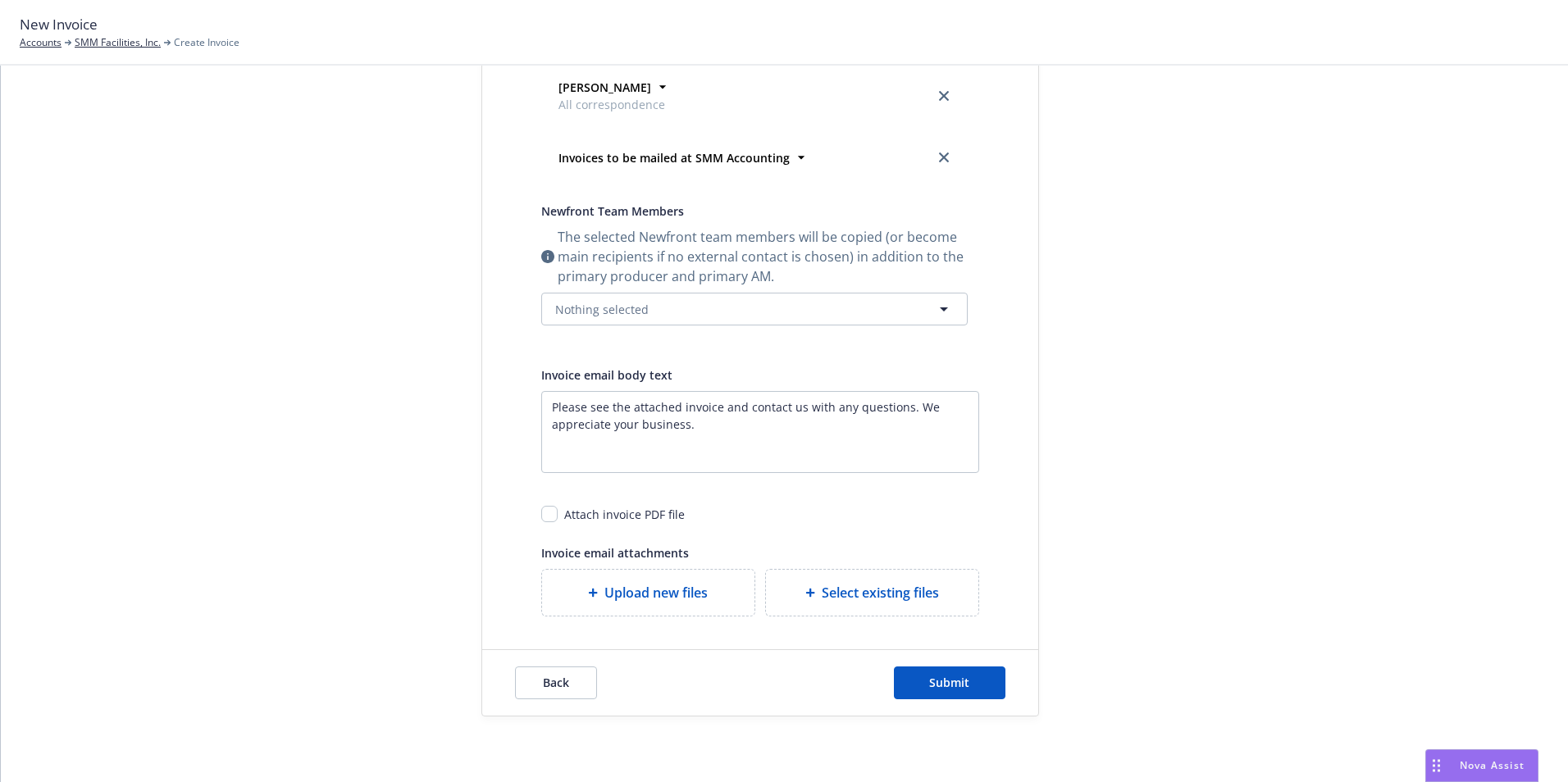
scroll to position [145, 0]
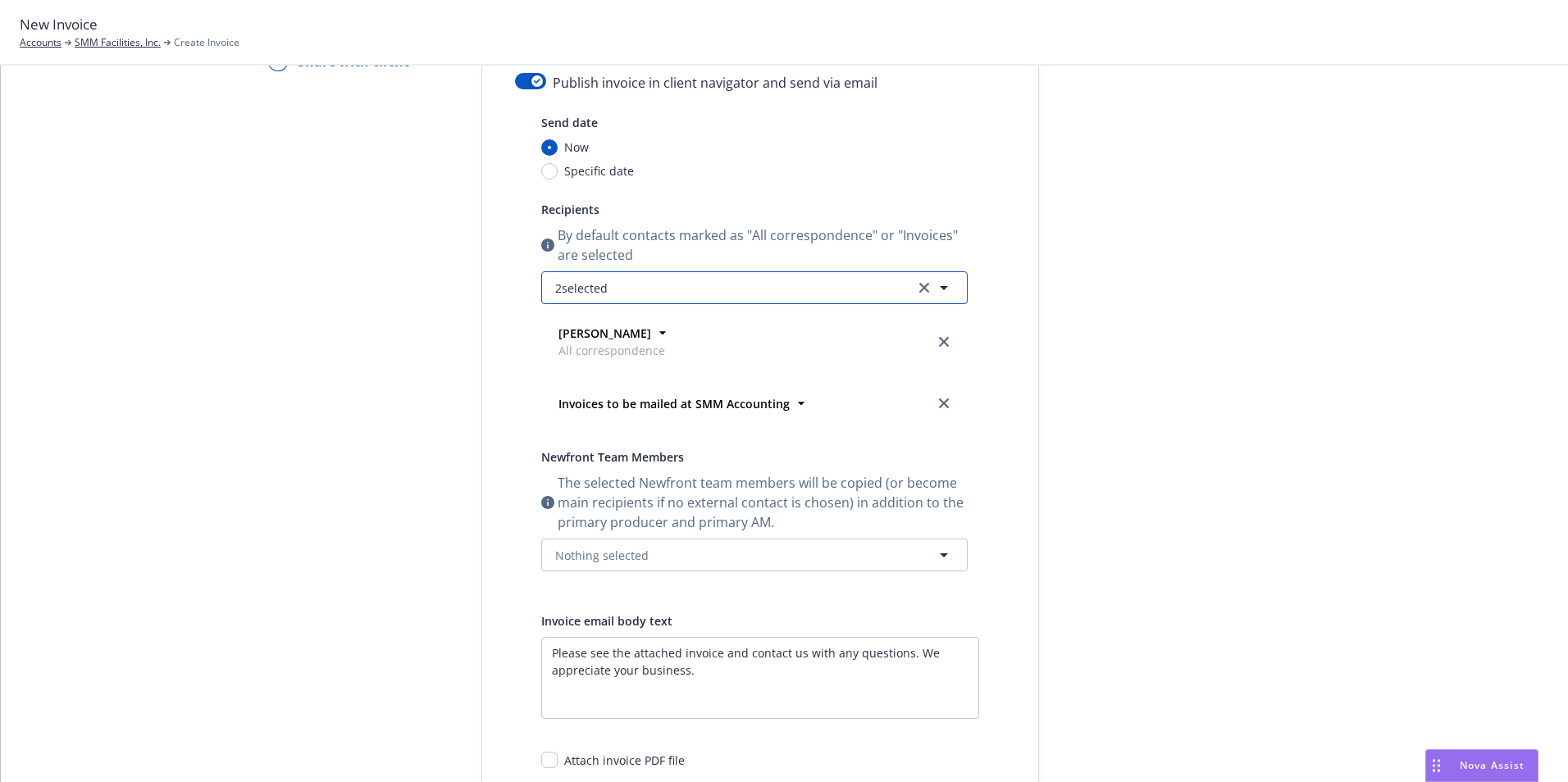
click at [940, 288] on icon "button" at bounding box center [943, 288] width 19 height 19
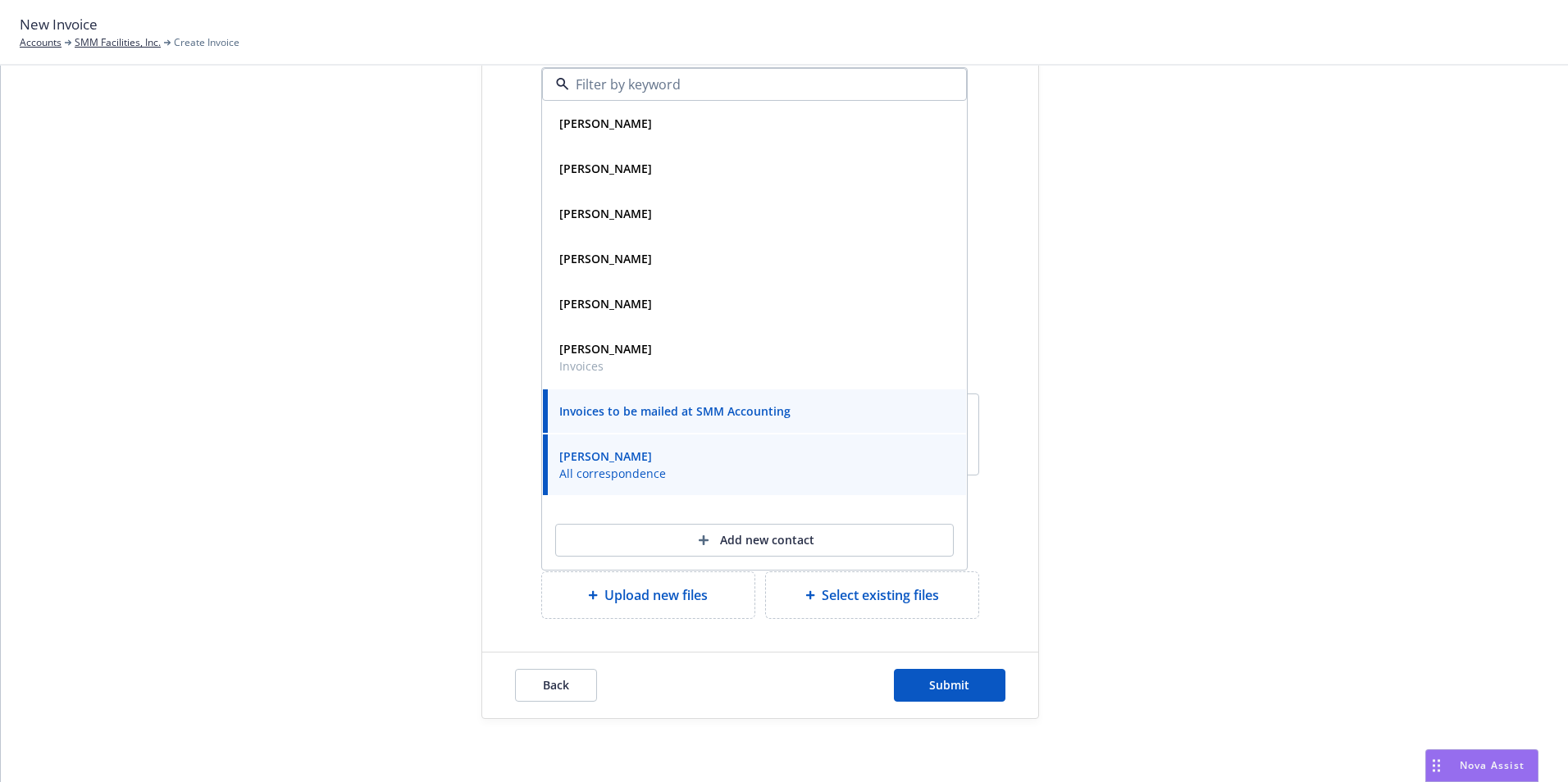
scroll to position [391, 0]
click at [547, 672] on button "Back" at bounding box center [555, 683] width 82 height 33
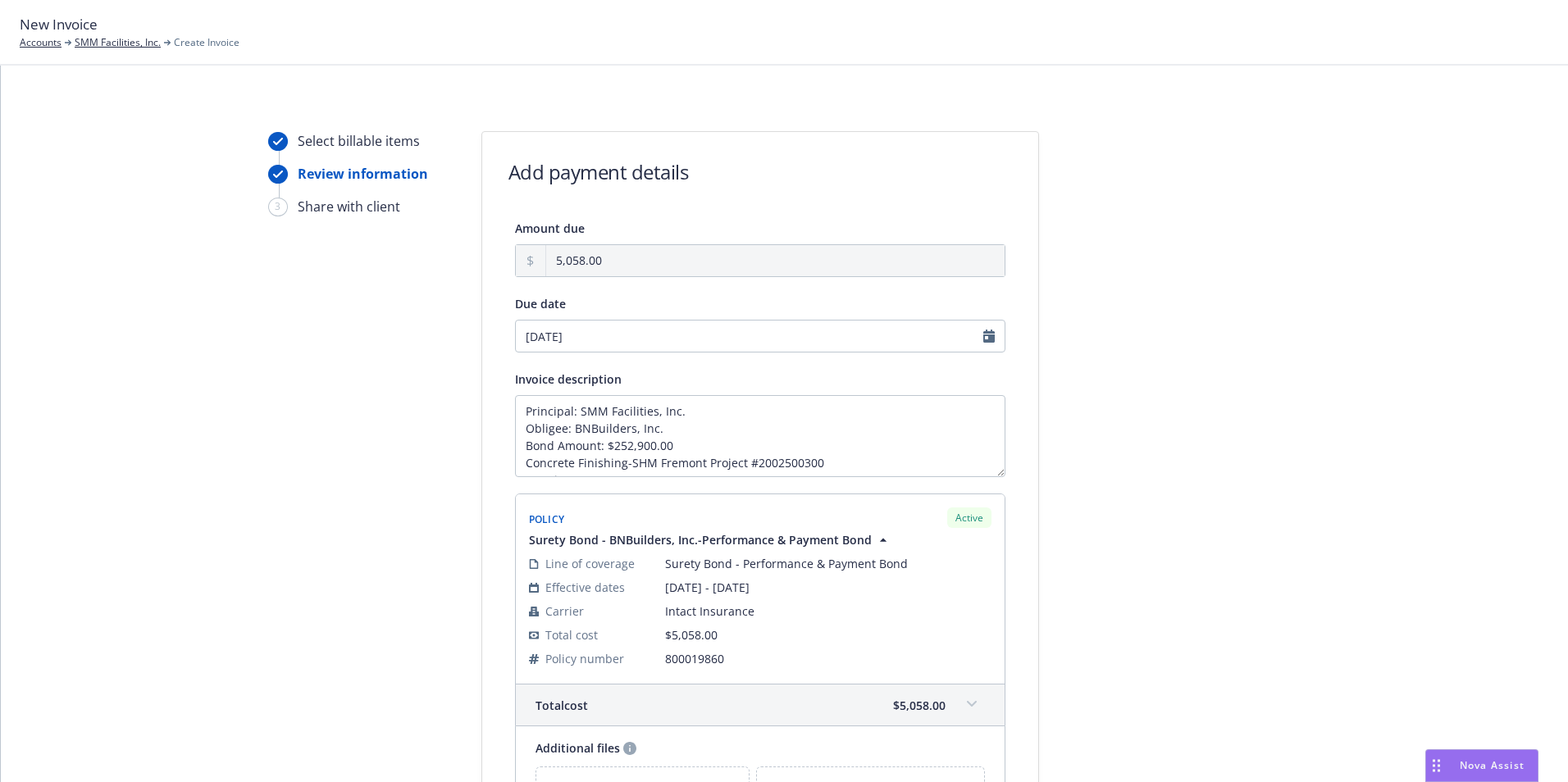
scroll to position [212, 0]
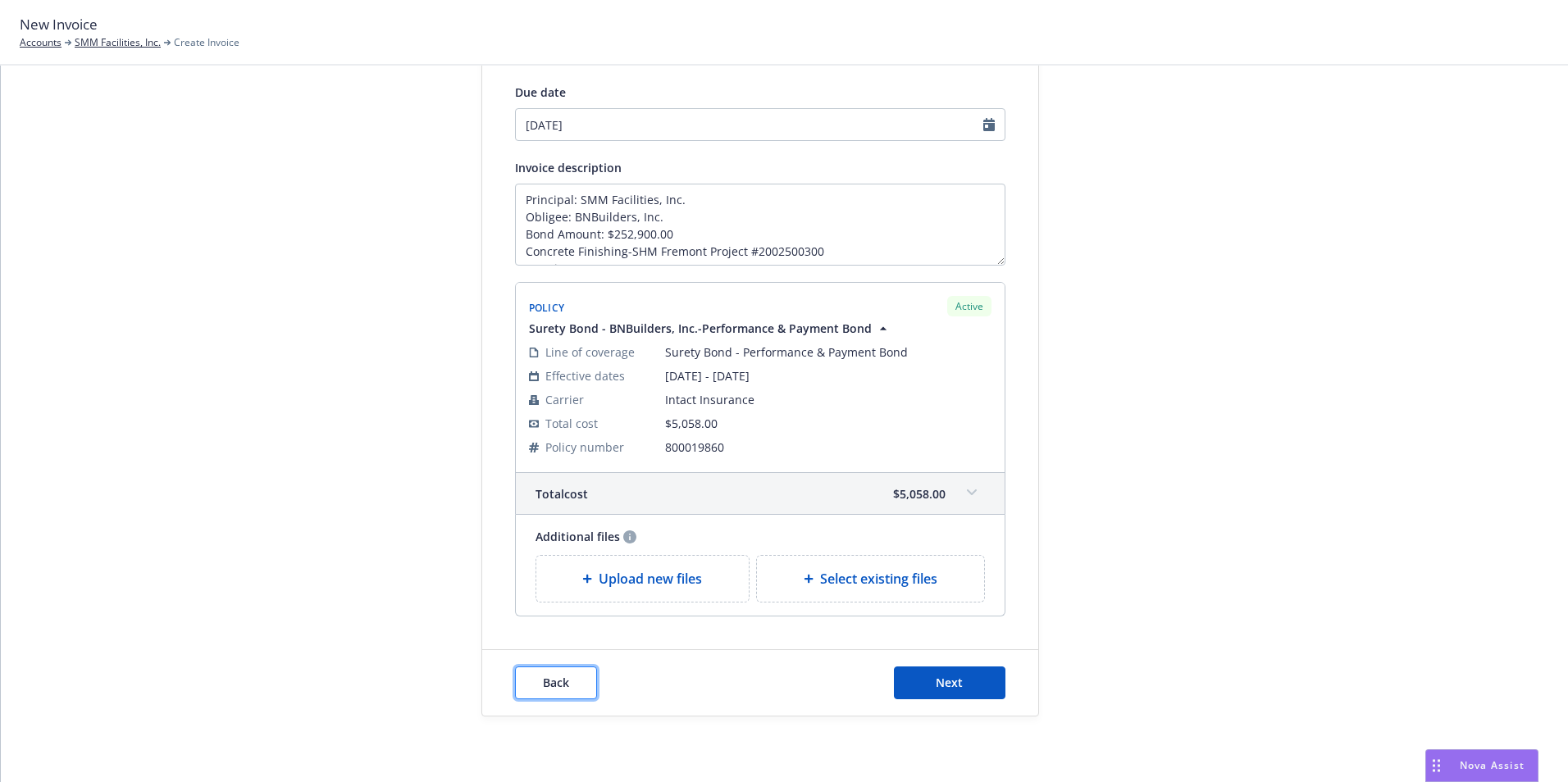
click at [554, 685] on span "Back" at bounding box center [555, 682] width 26 height 16
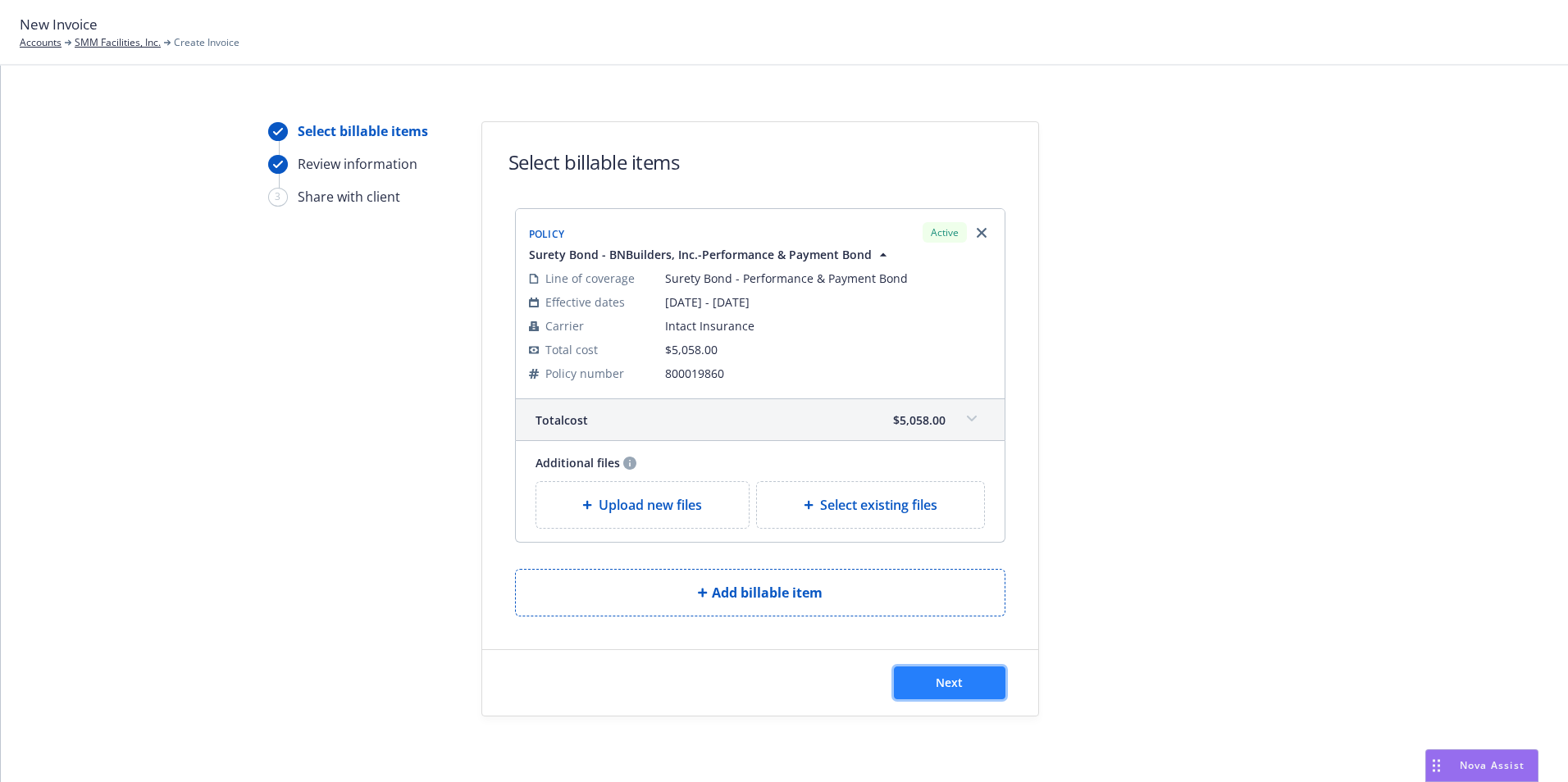
click at [939, 677] on span "Next" at bounding box center [949, 682] width 27 height 16
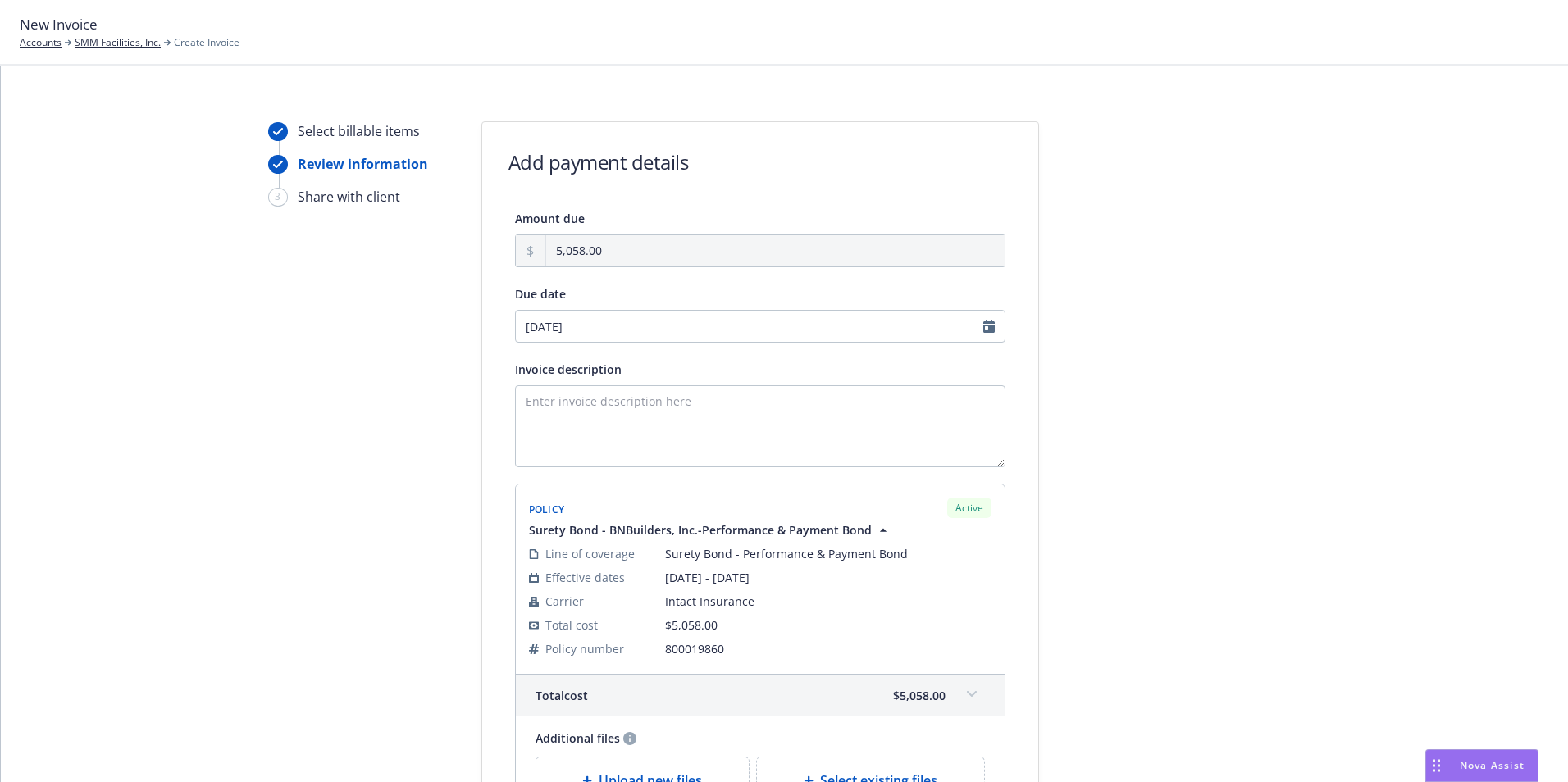
scroll to position [212, 0]
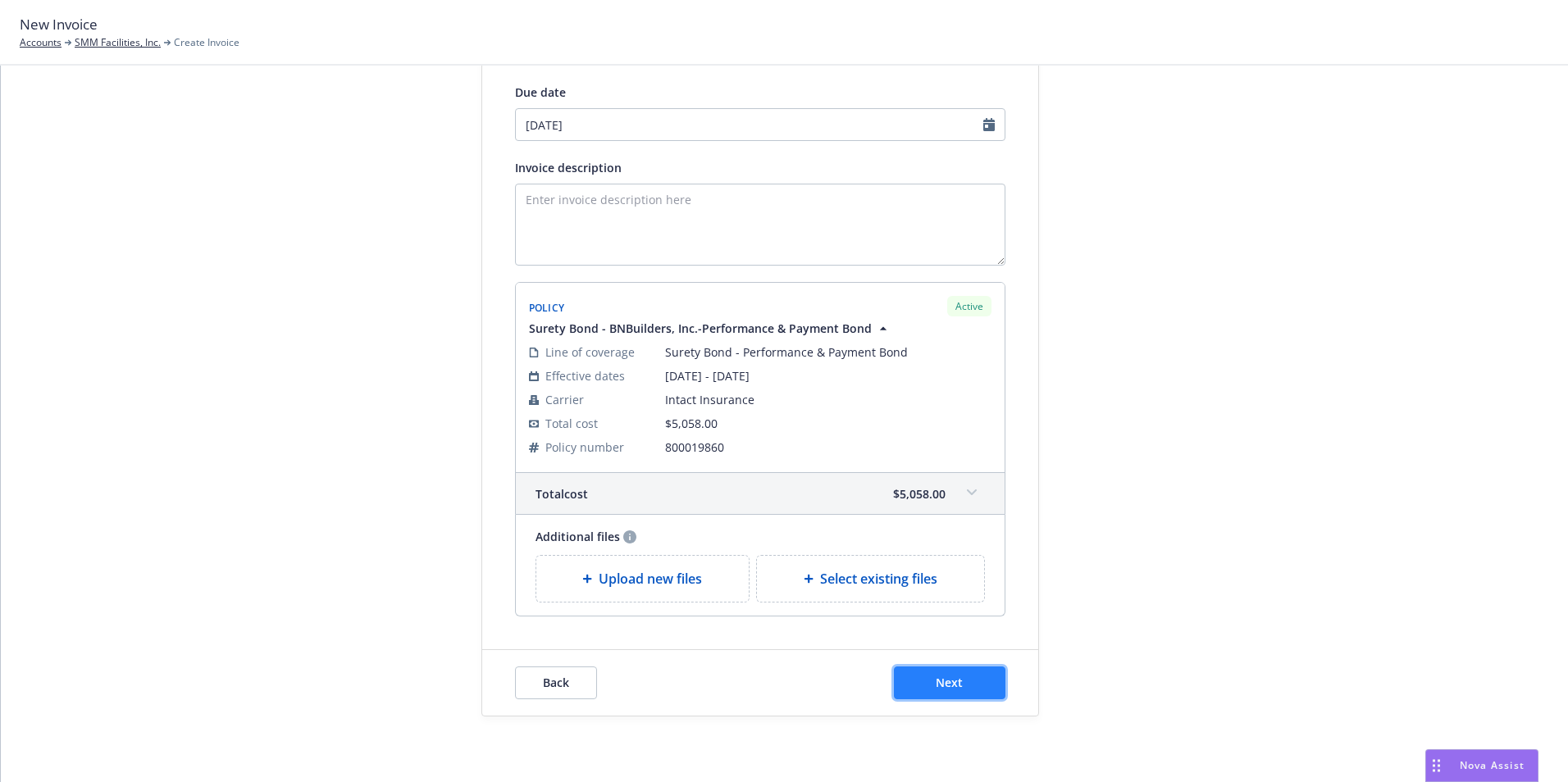
click at [935, 679] on span "Next" at bounding box center [949, 682] width 27 height 16
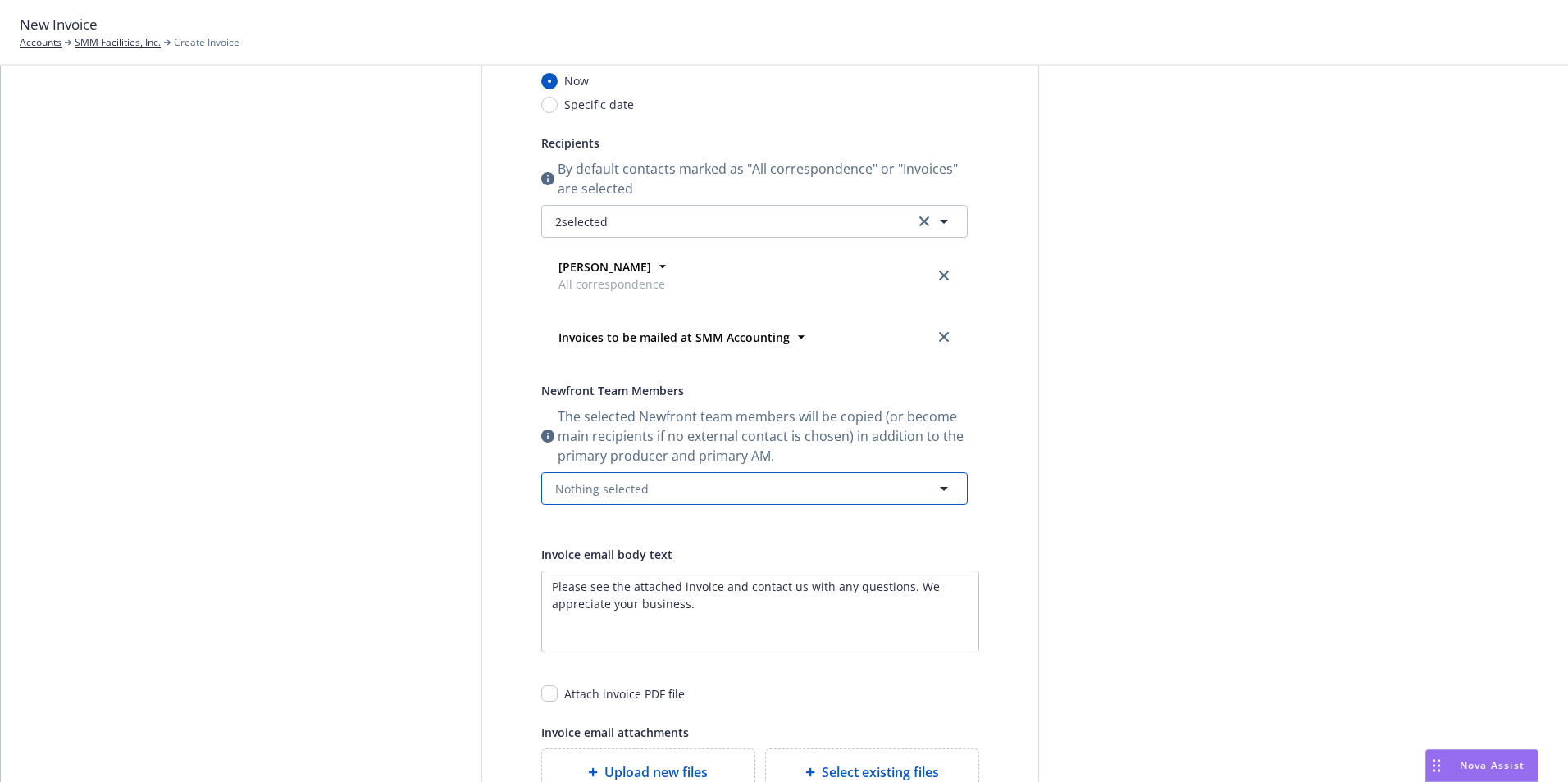
click at [584, 485] on span "Nothing selected" at bounding box center [601, 489] width 93 height 17
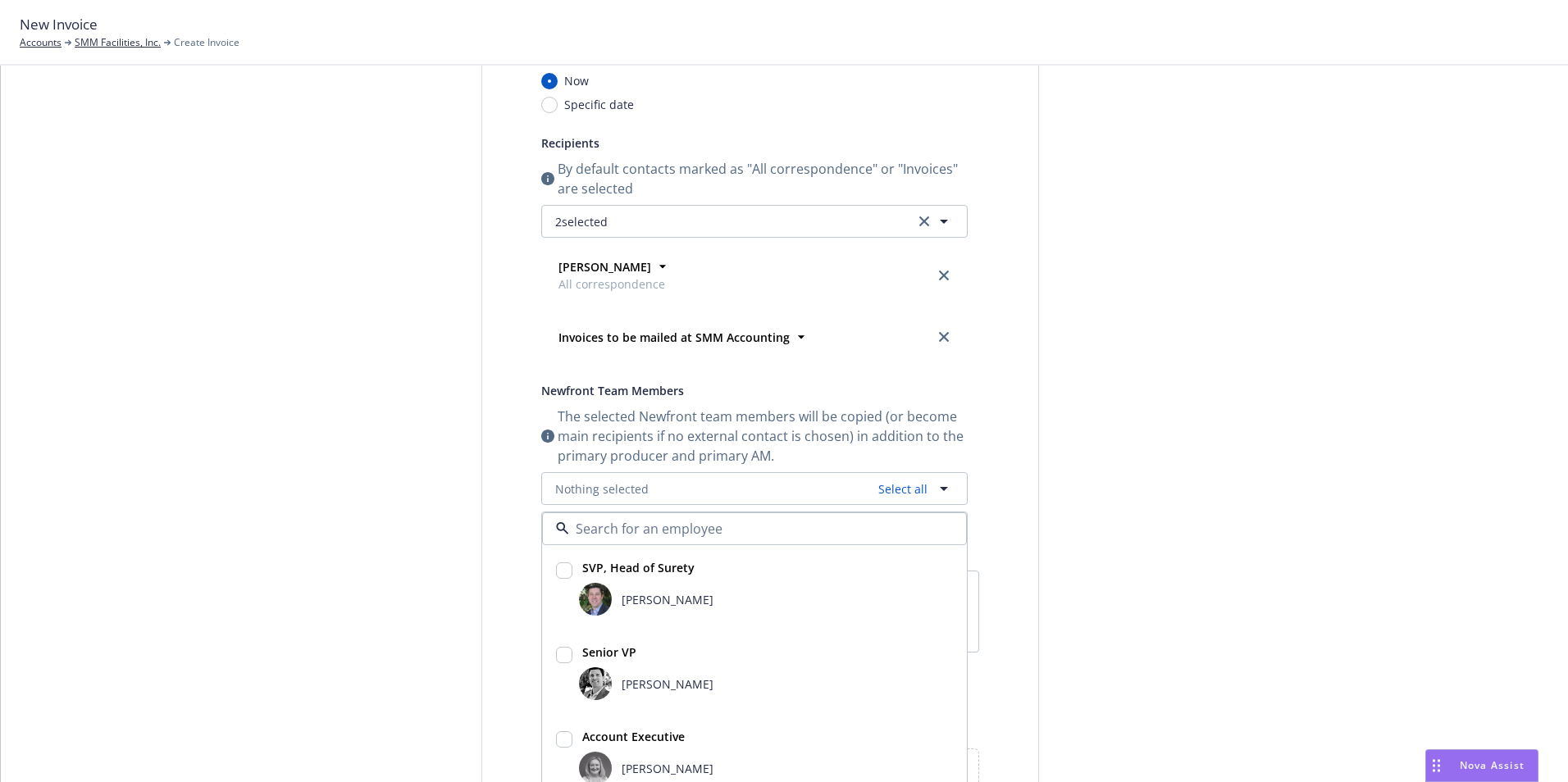
click at [559, 570] on input "checkbox" at bounding box center [564, 570] width 16 height 16
checkbox input "true"
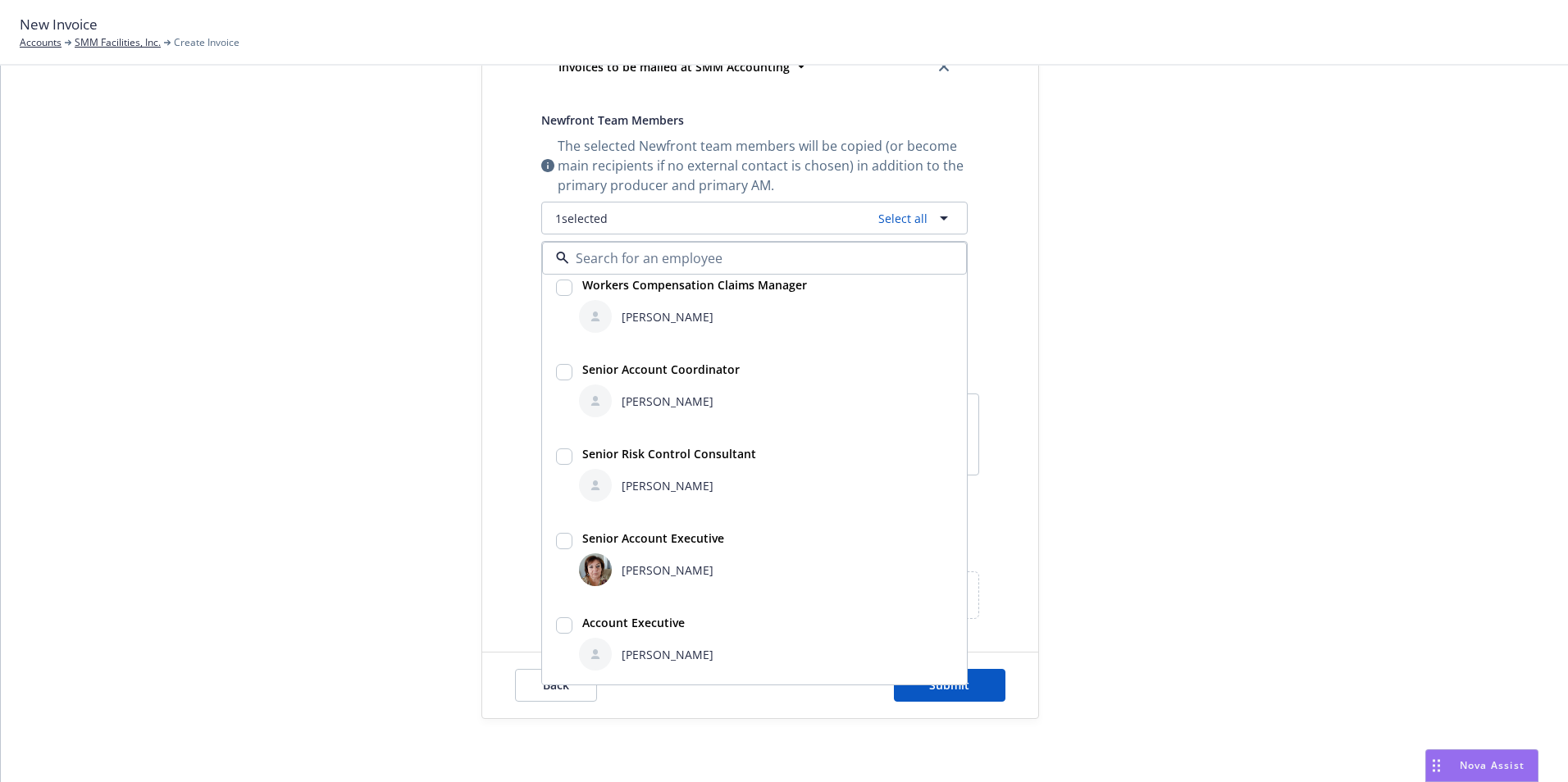
scroll to position [484, 0]
click at [556, 623] on input "checkbox" at bounding box center [564, 622] width 16 height 16
checkbox input "true"
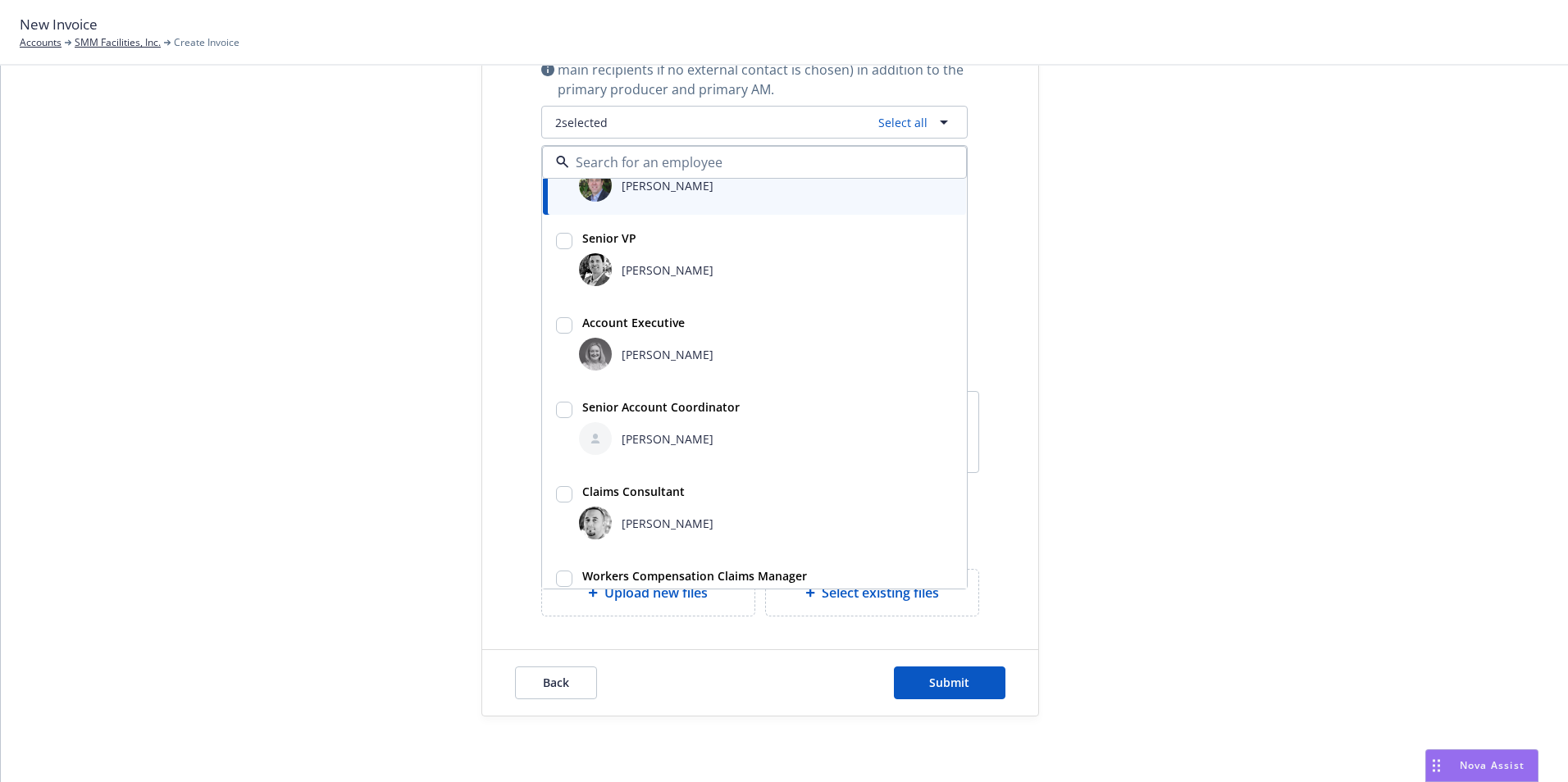
scroll to position [24, 0]
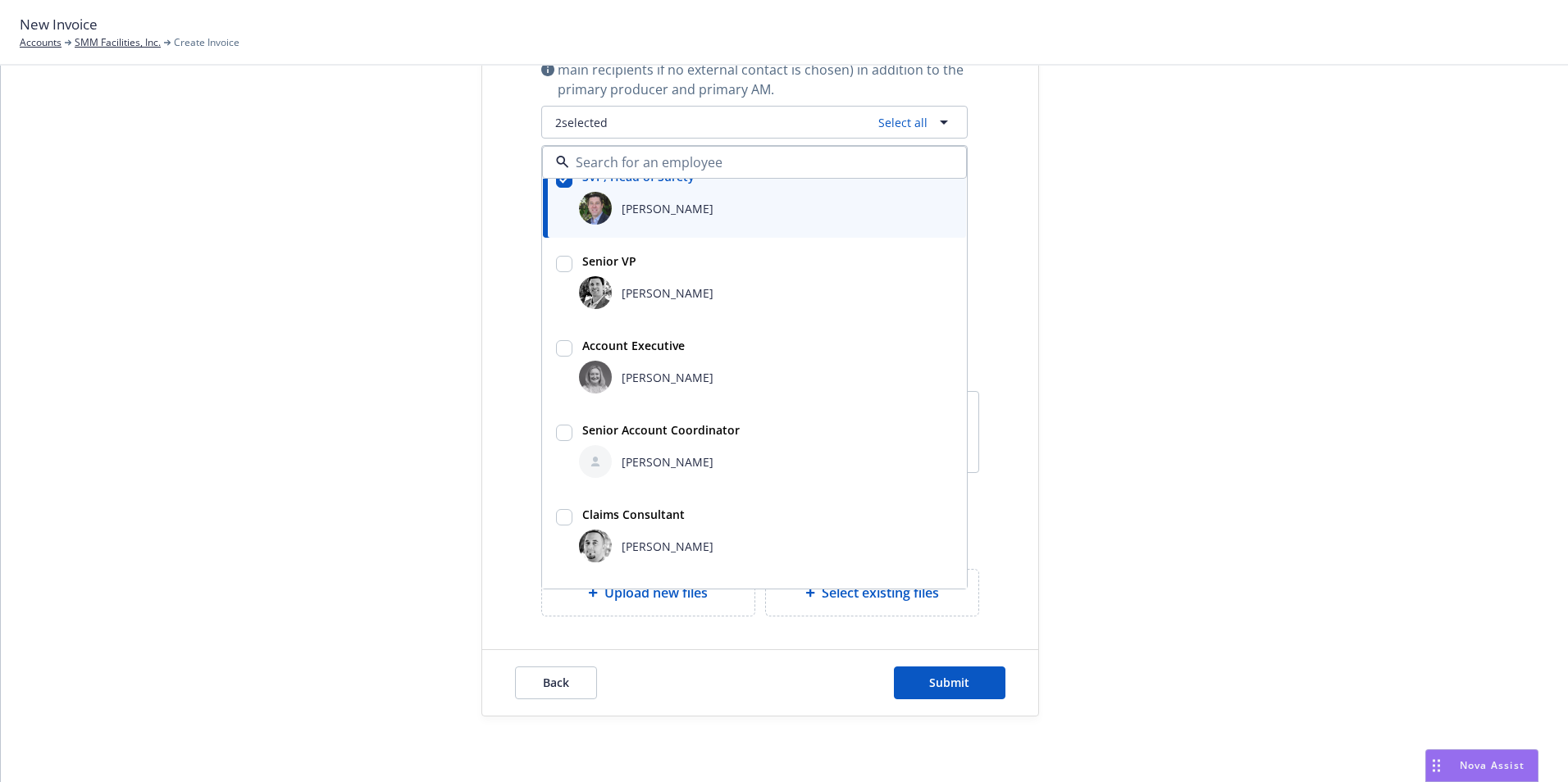
click at [564, 433] on input "checkbox" at bounding box center [564, 432] width 16 height 16
checkbox input "true"
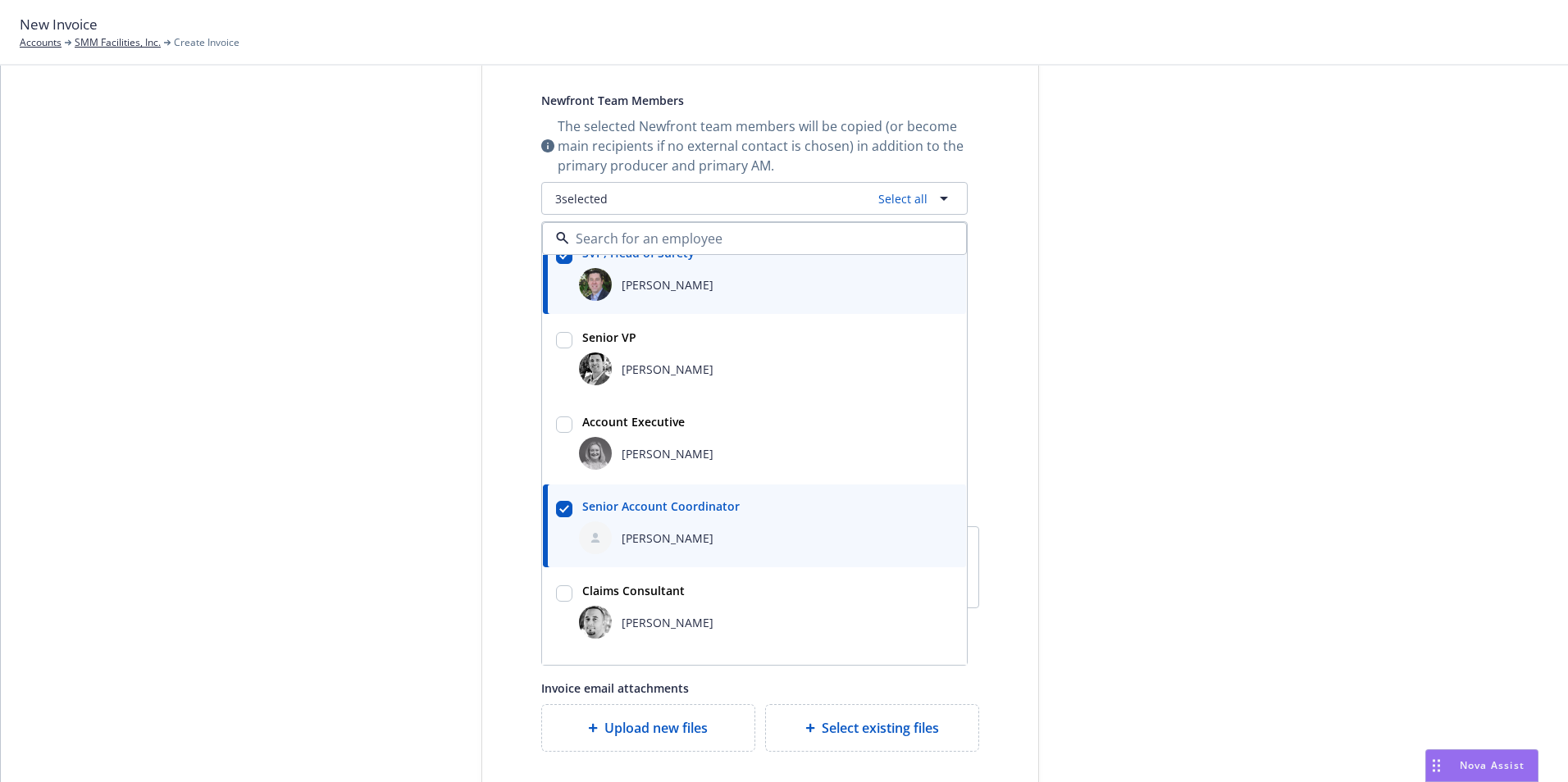
scroll to position [414, 0]
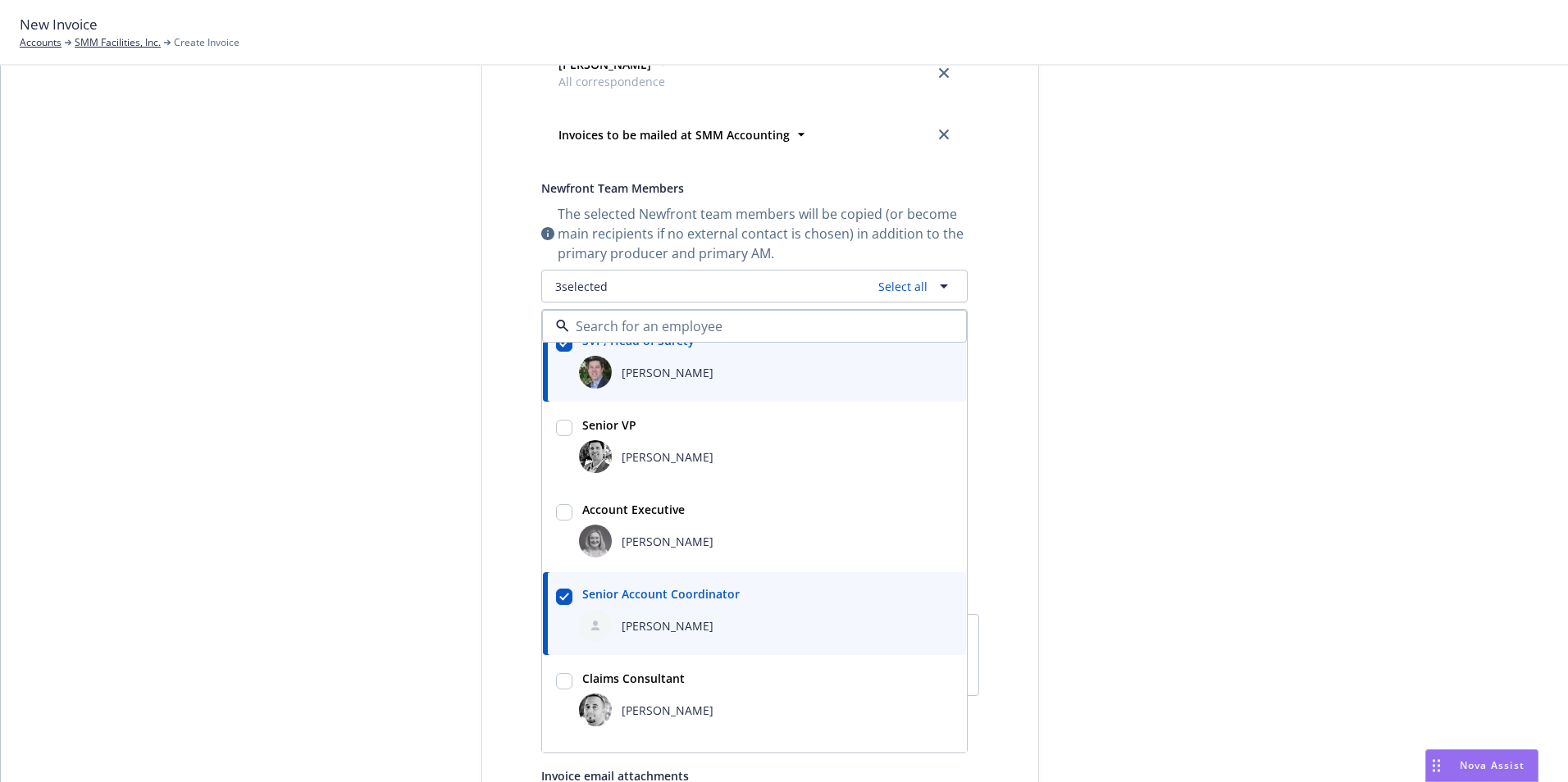
click at [999, 446] on div "Publish invoice in client navigator and send via email Send date Now Specific d…" at bounding box center [760, 321] width 556 height 1035
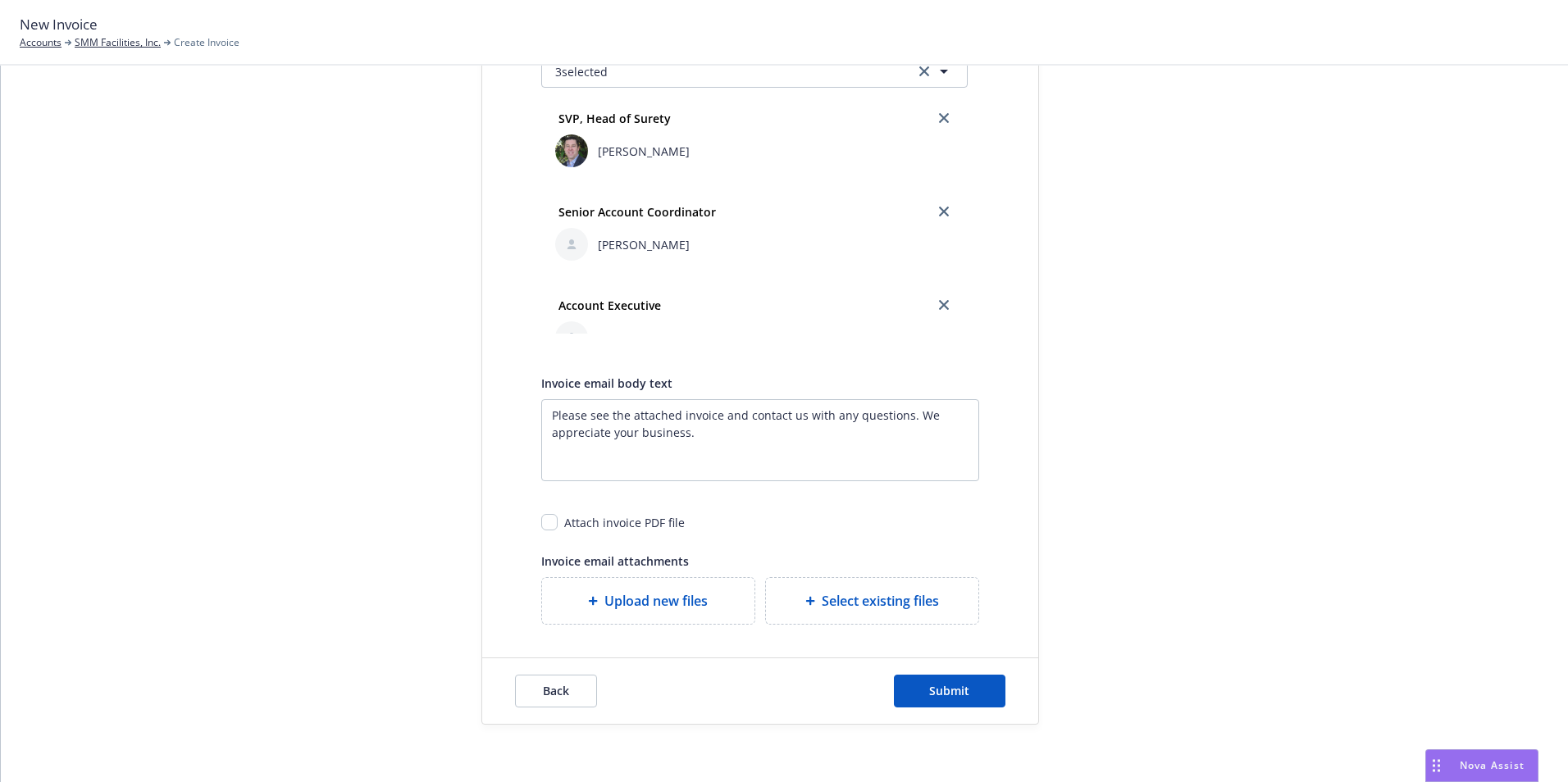
scroll to position [637, 0]
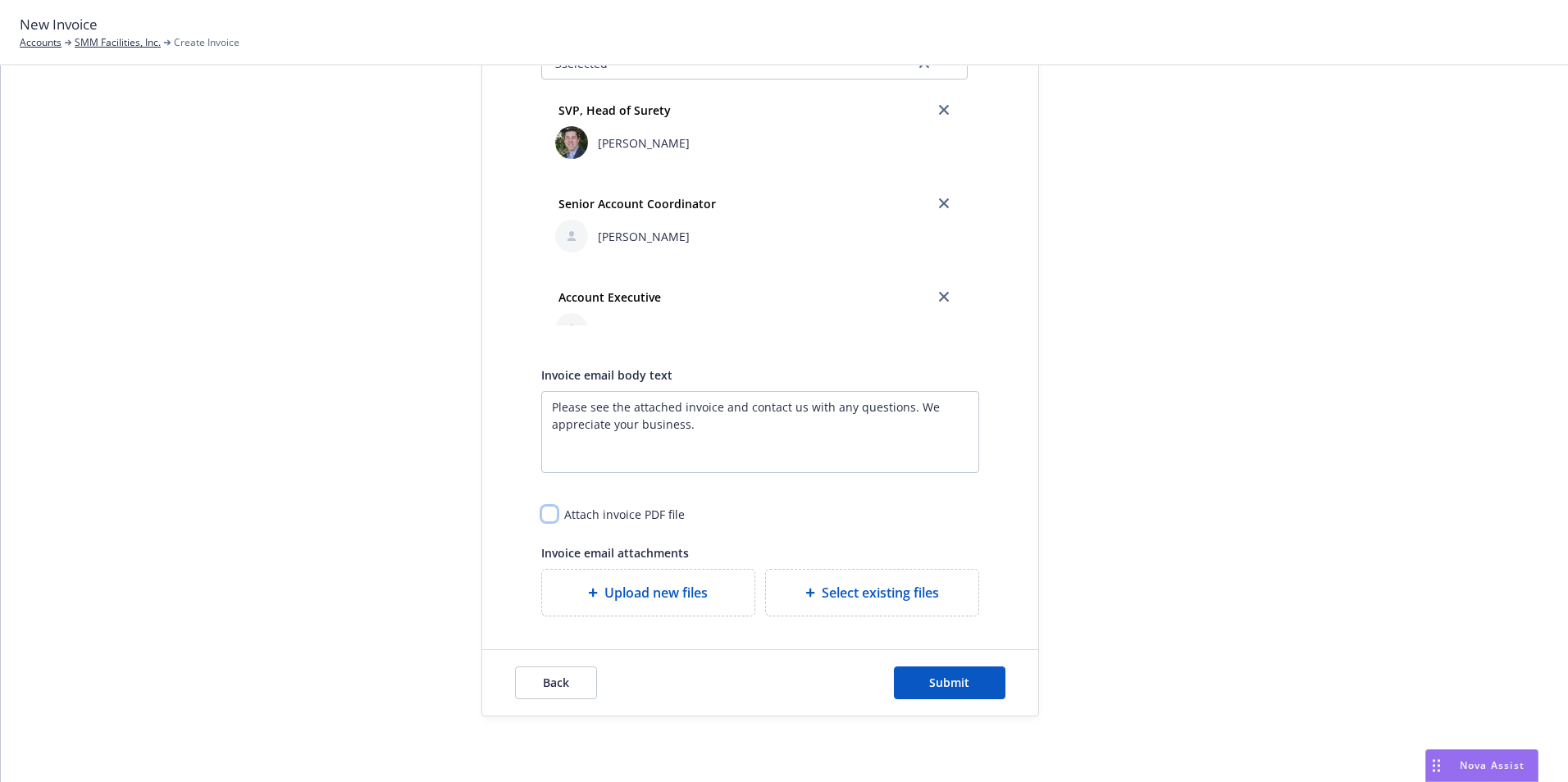
click at [541, 508] on input "checkbox" at bounding box center [548, 514] width 16 height 16
checkbox input "true"
click at [935, 679] on span "Submit" at bounding box center [950, 682] width 40 height 16
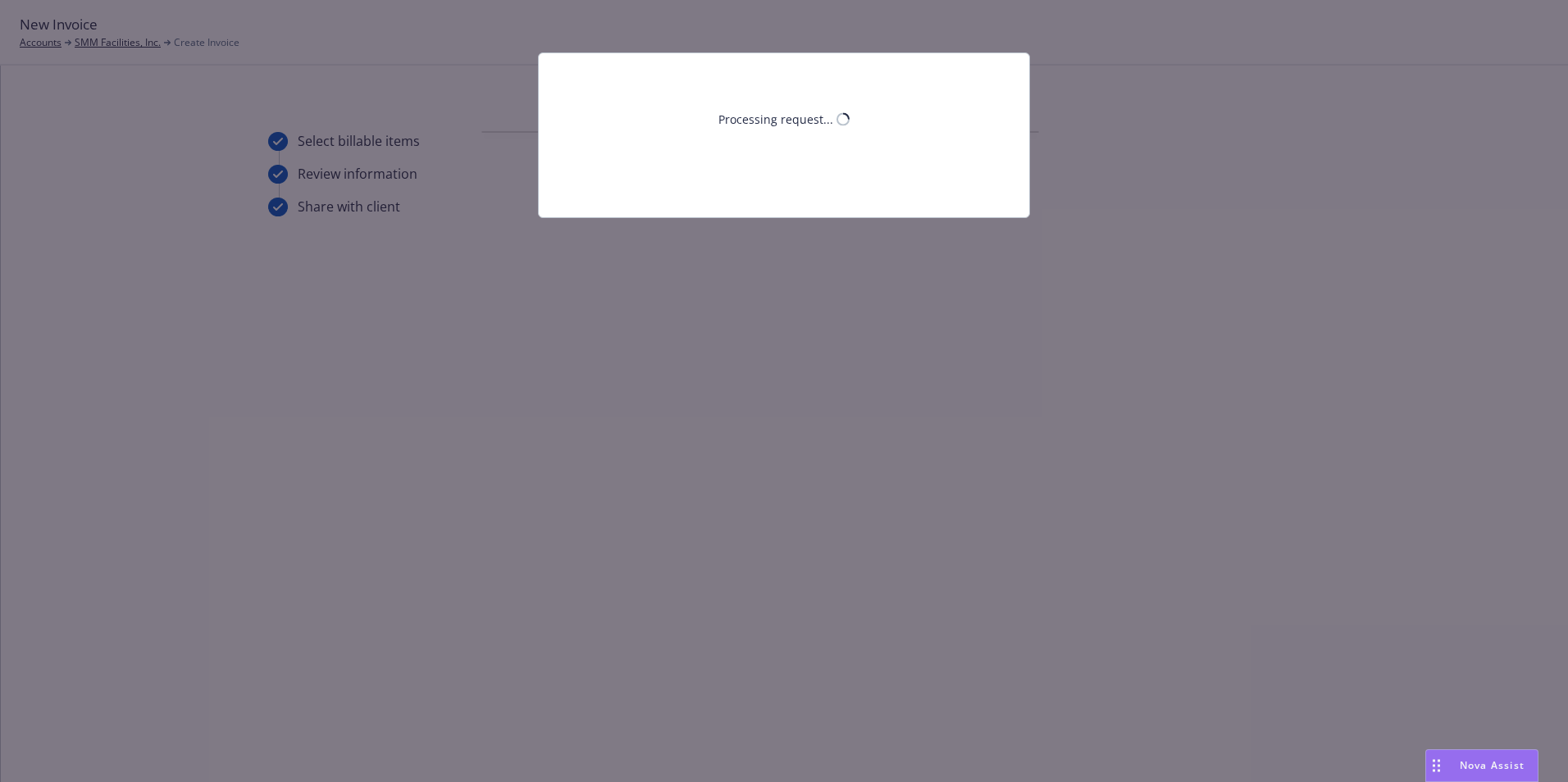
scroll to position [0, 0]
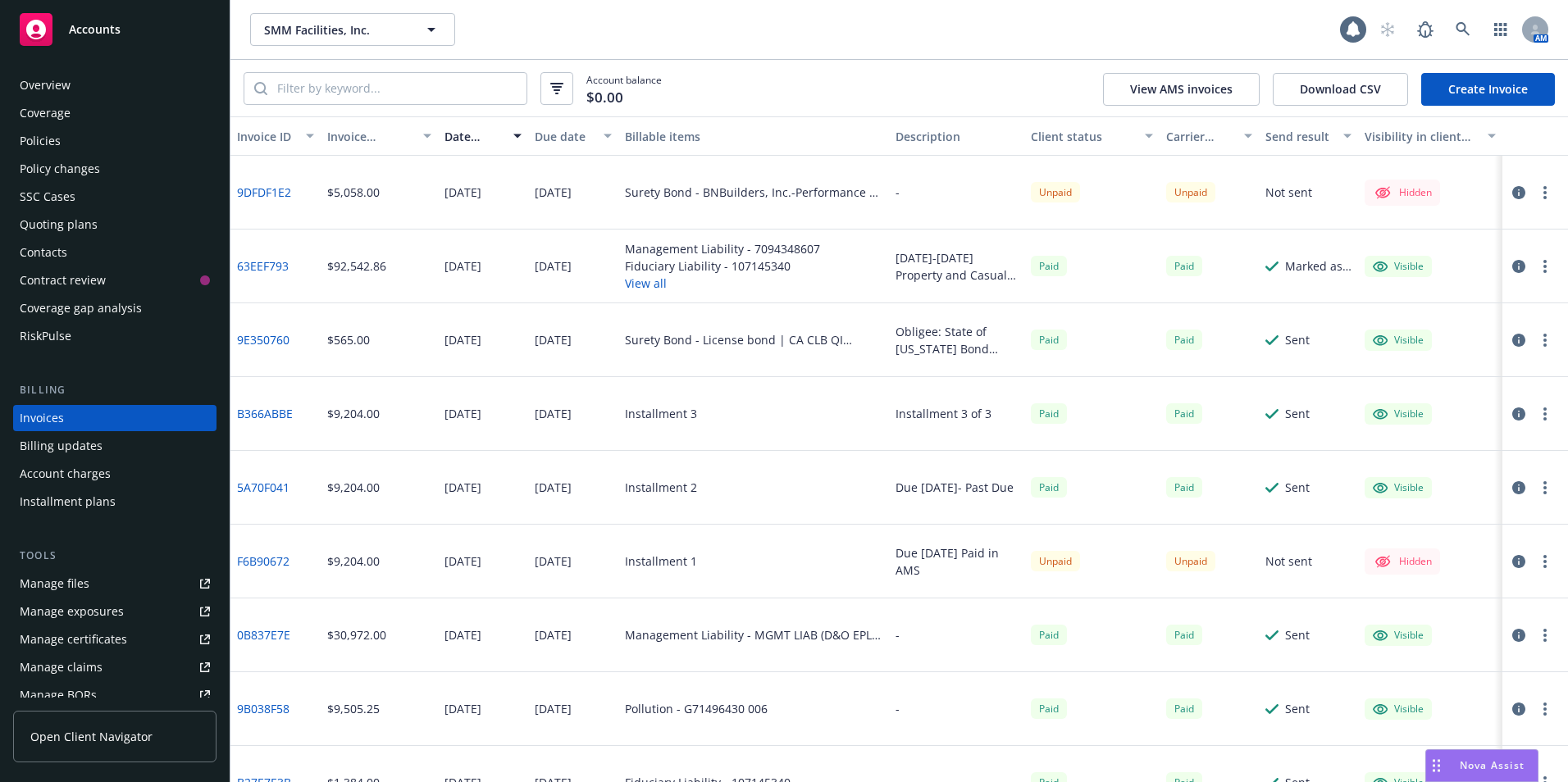
scroll to position [1, 0]
click at [1535, 193] on button "button" at bounding box center [1544, 192] width 19 height 19
click at [1422, 351] on link "Send invoice" at bounding box center [1437, 357] width 209 height 33
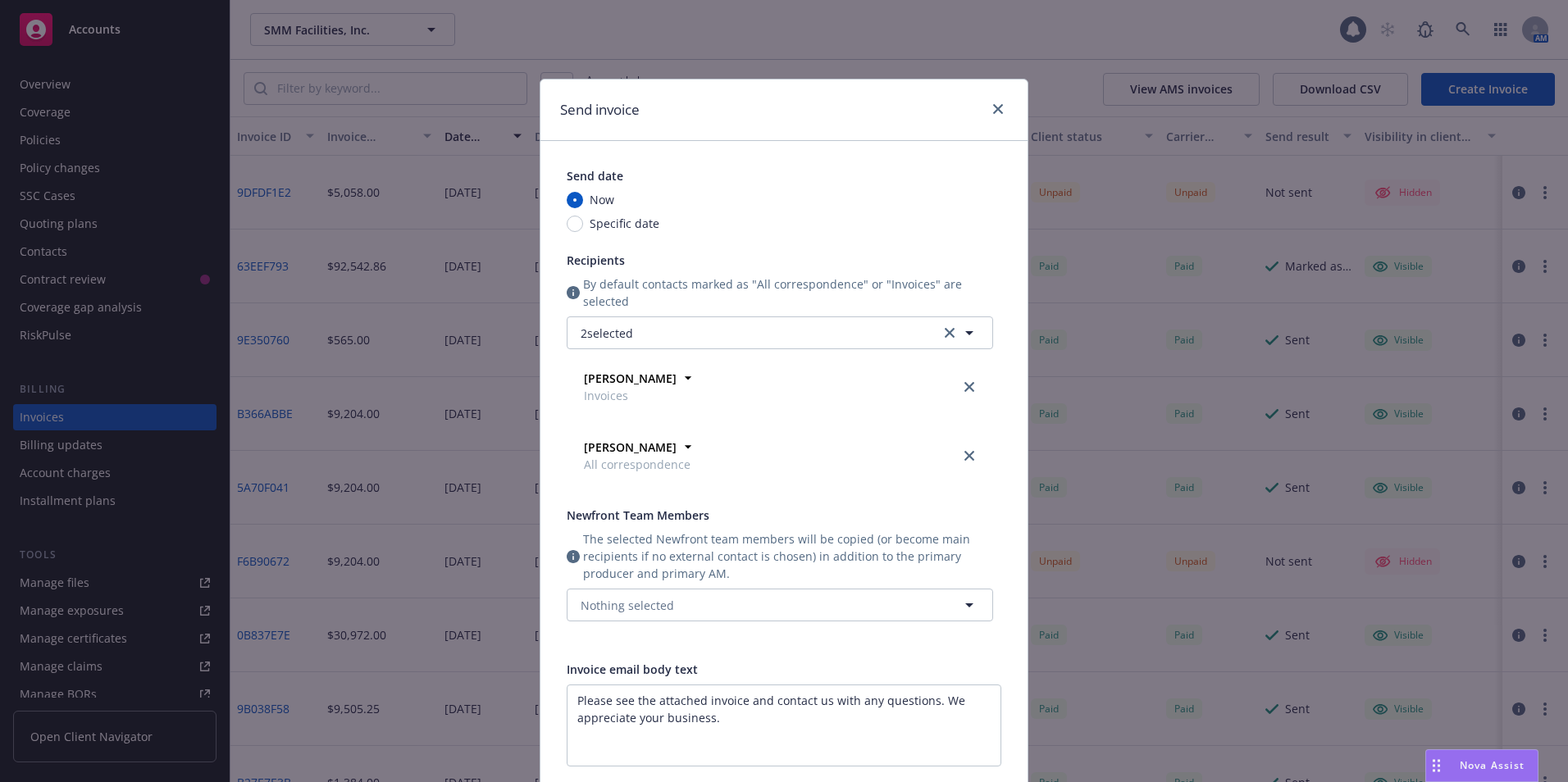
scroll to position [164, 0]
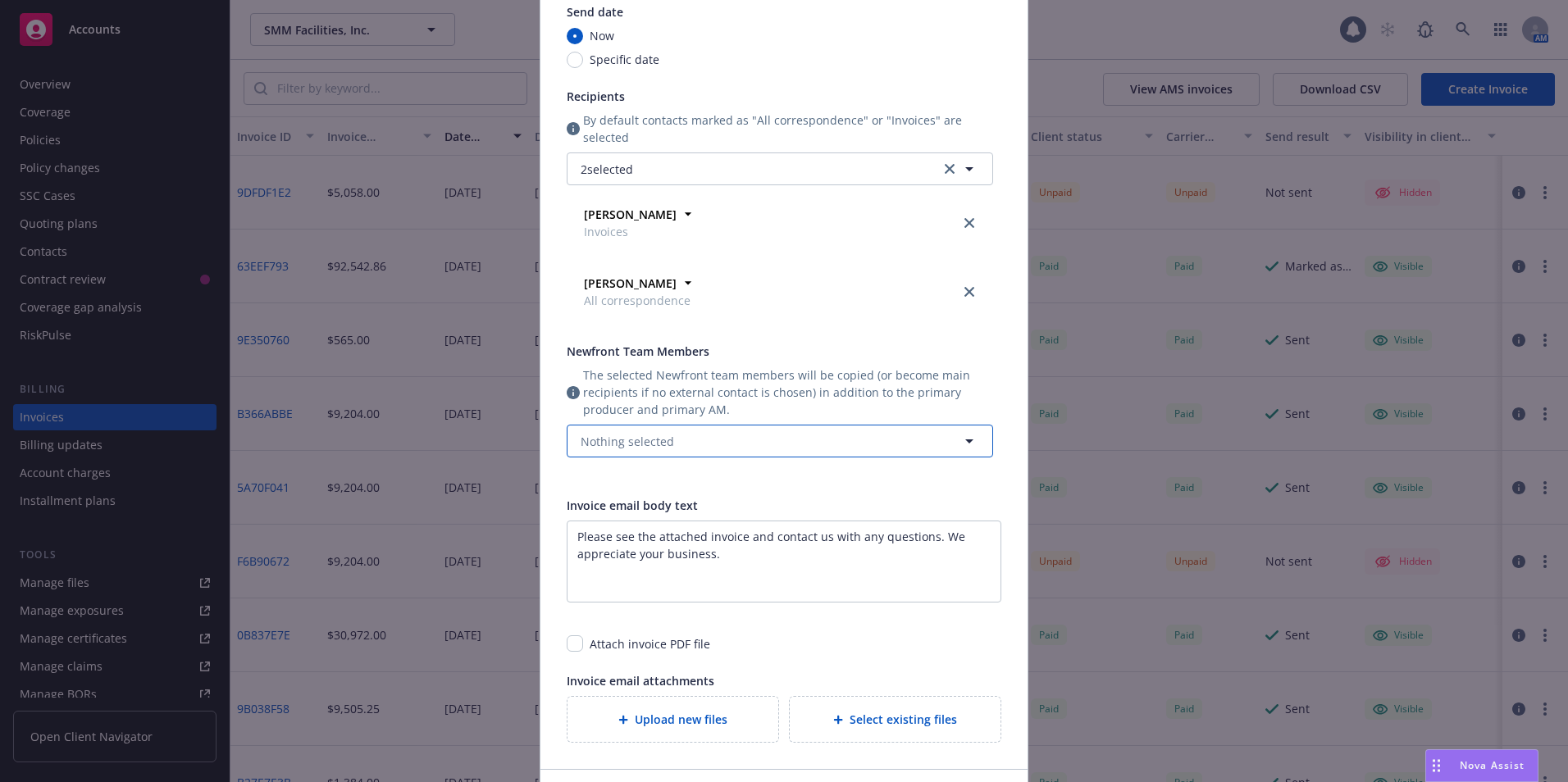
click at [665, 433] on span "Nothing selected" at bounding box center [627, 441] width 93 height 17
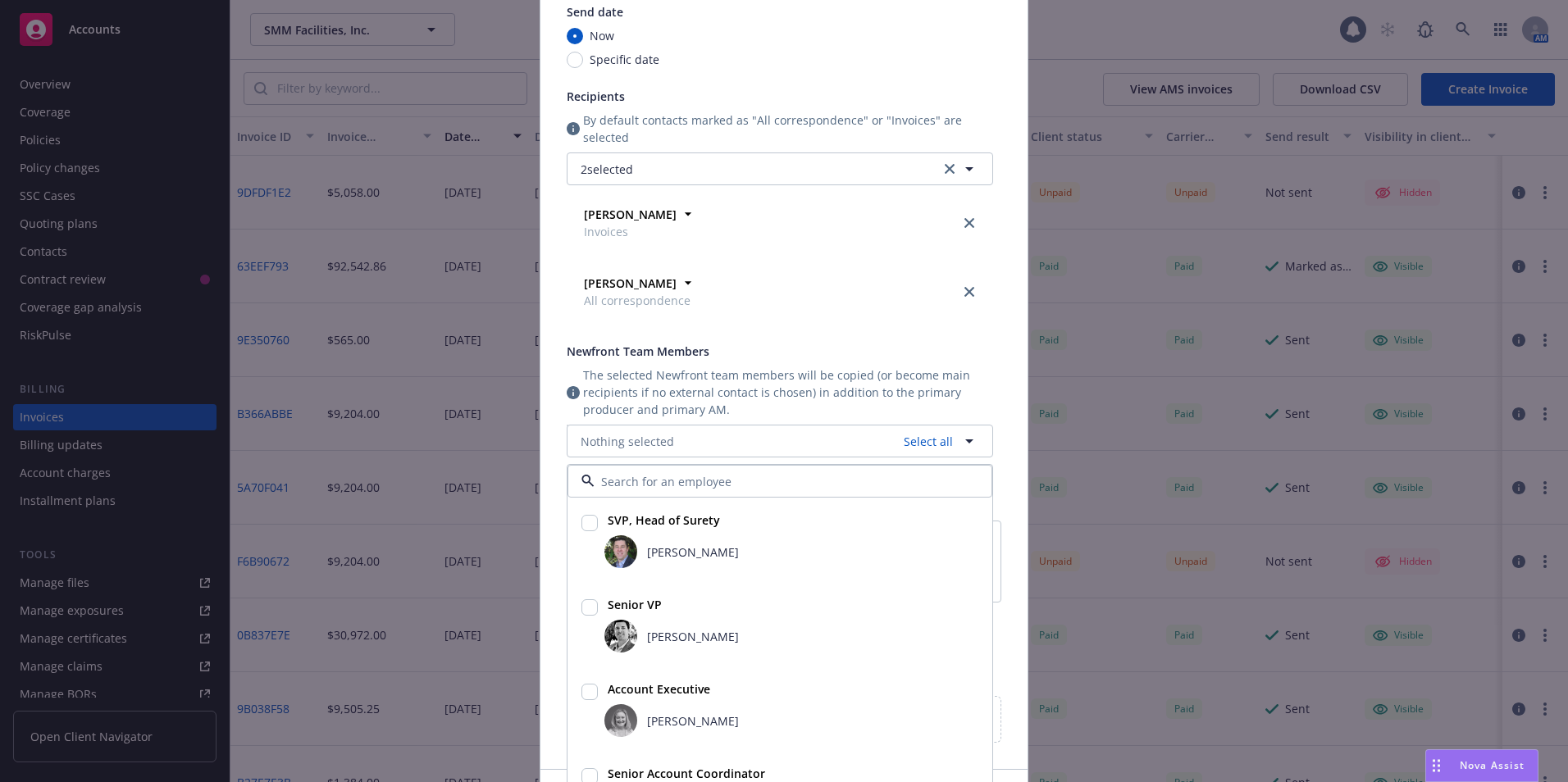
click at [581, 518] on input "checkbox" at bounding box center [589, 522] width 16 height 16
checkbox input "true"
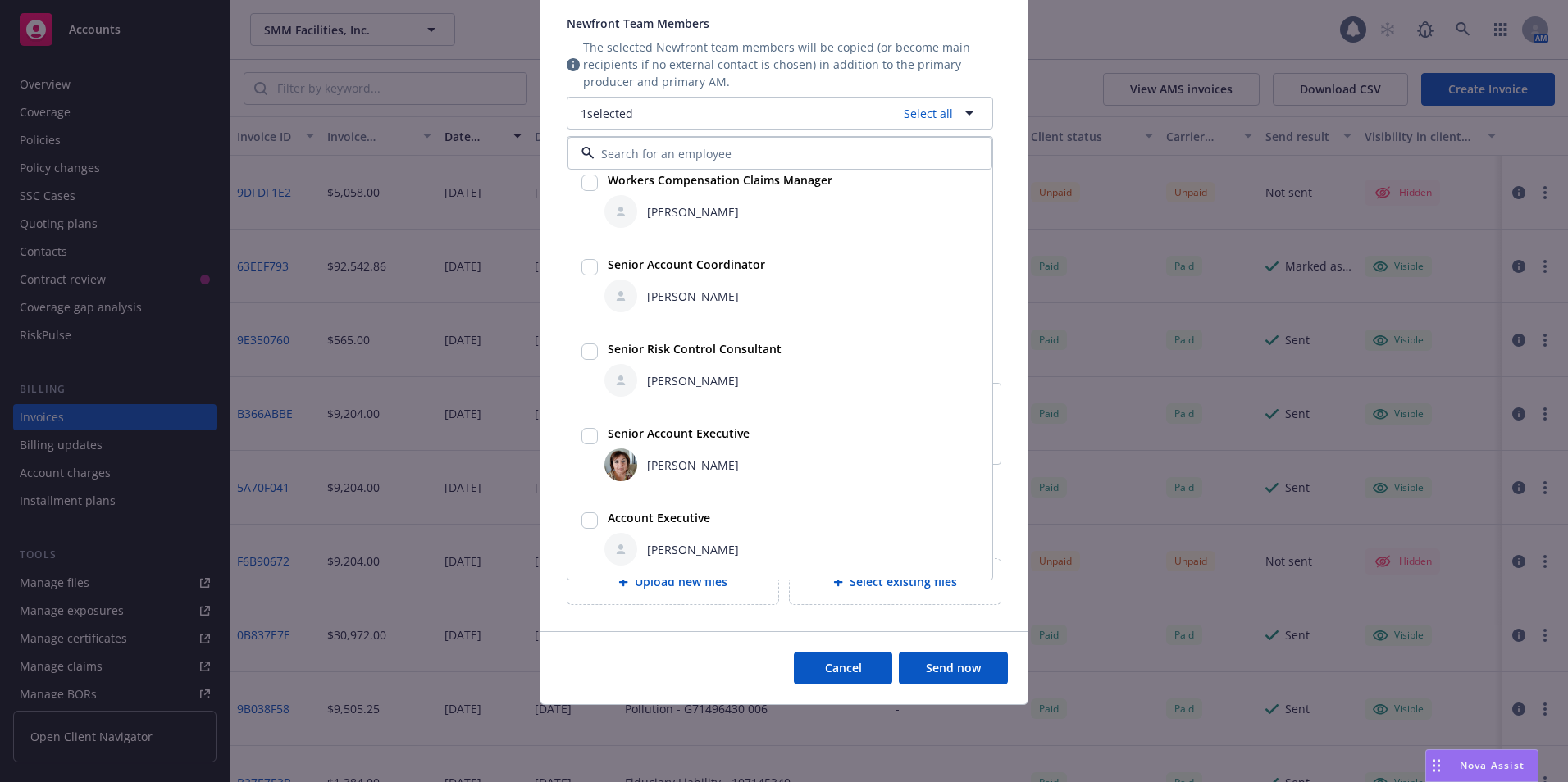
scroll to position [494, 0]
click at [578, 521] on div at bounding box center [589, 536] width 23 height 63
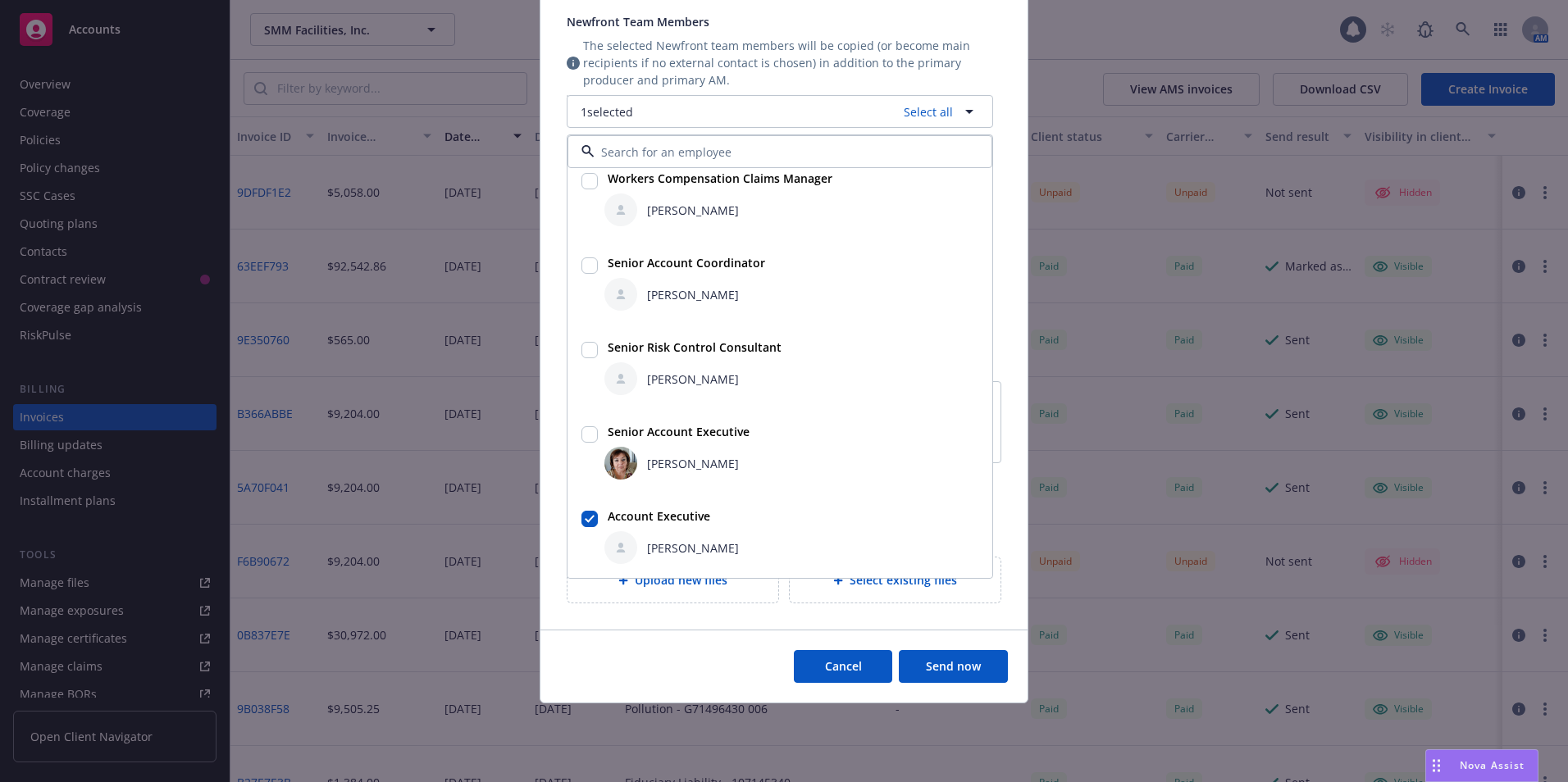
checkbox input "true"
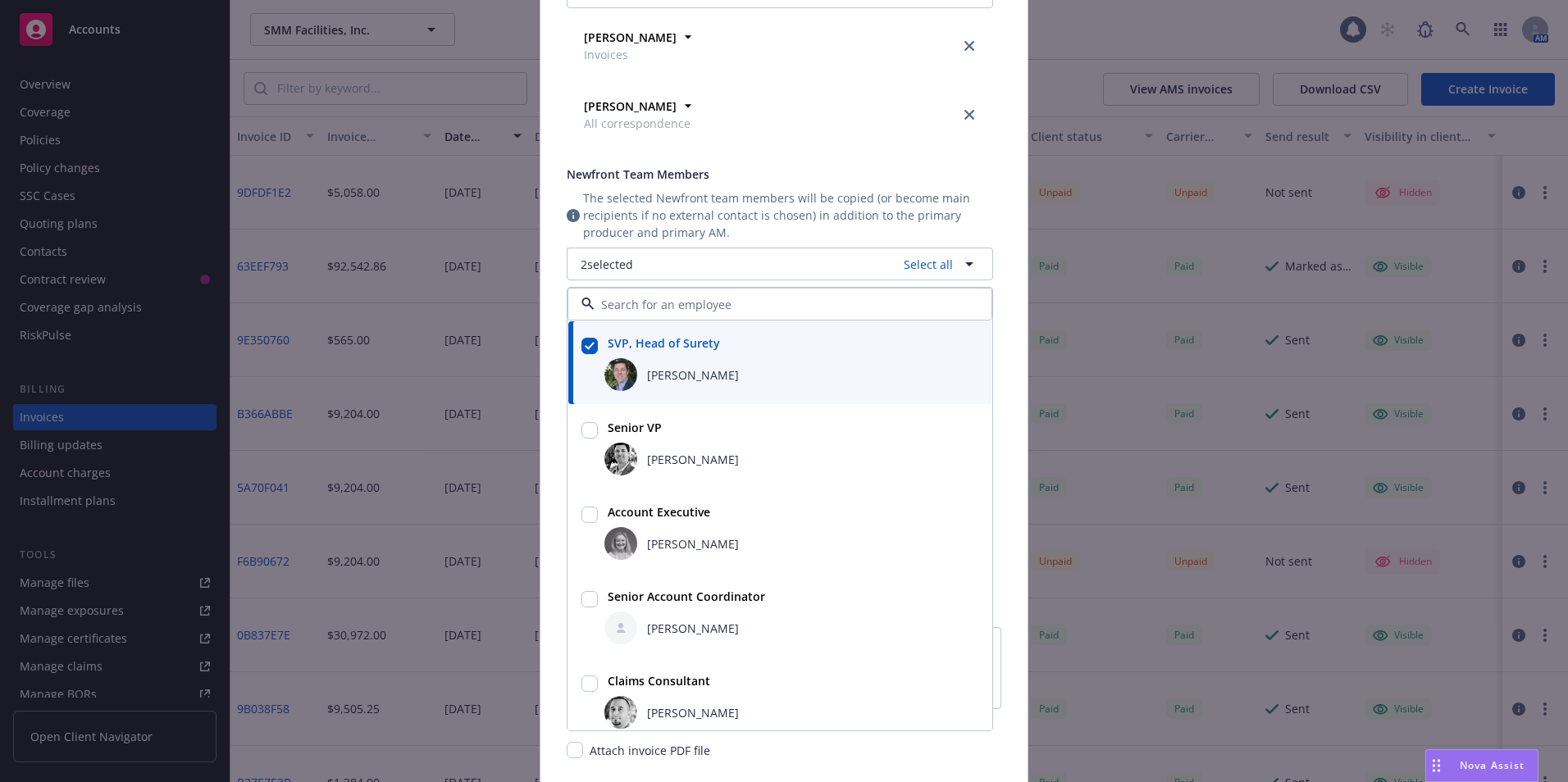
scroll to position [177, 0]
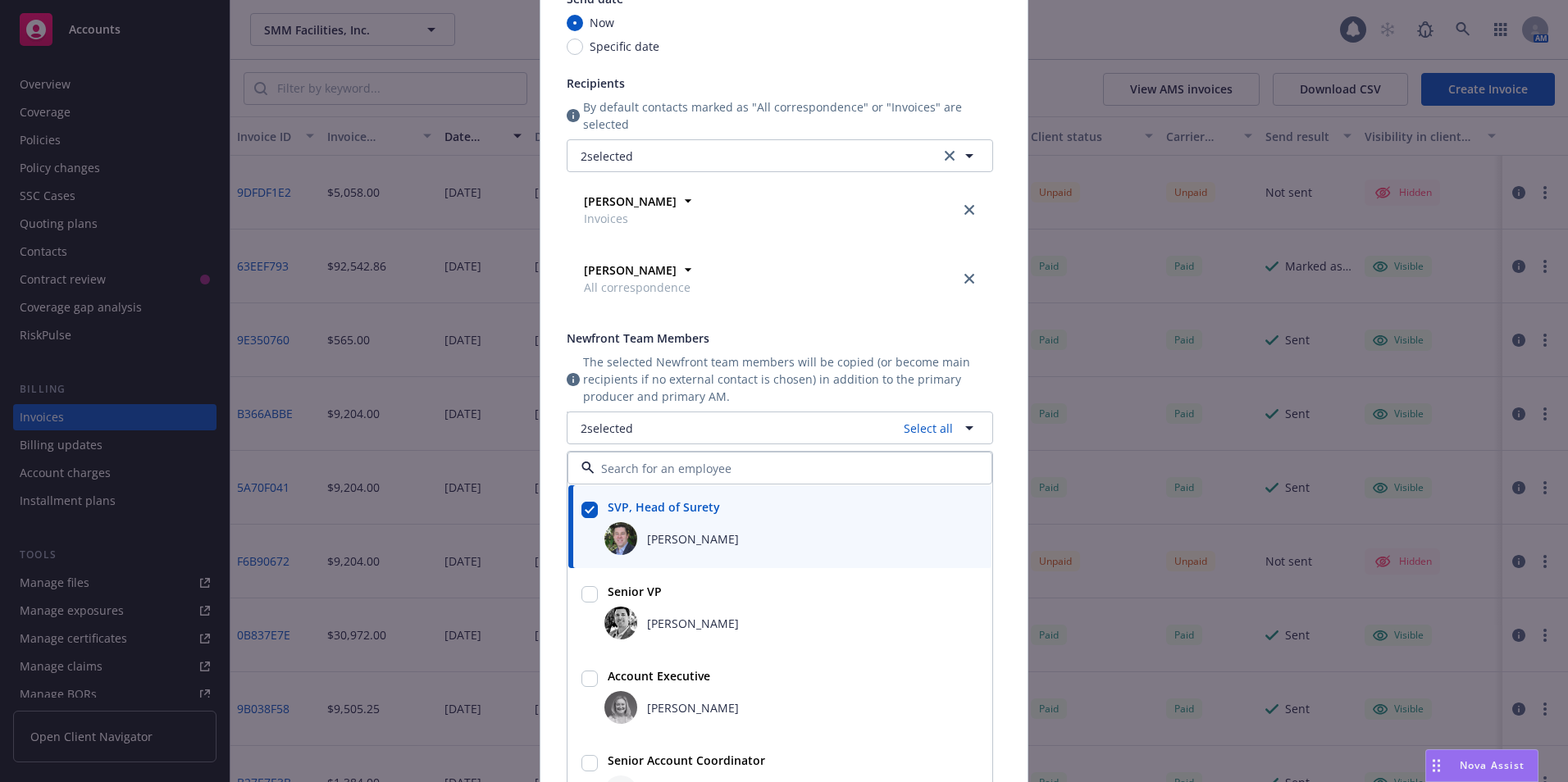
click at [856, 50] on div "Specific date" at bounding box center [780, 46] width 426 height 17
click at [583, 50] on input "Specific date" at bounding box center [575, 46] width 16 height 16
radio input "true"
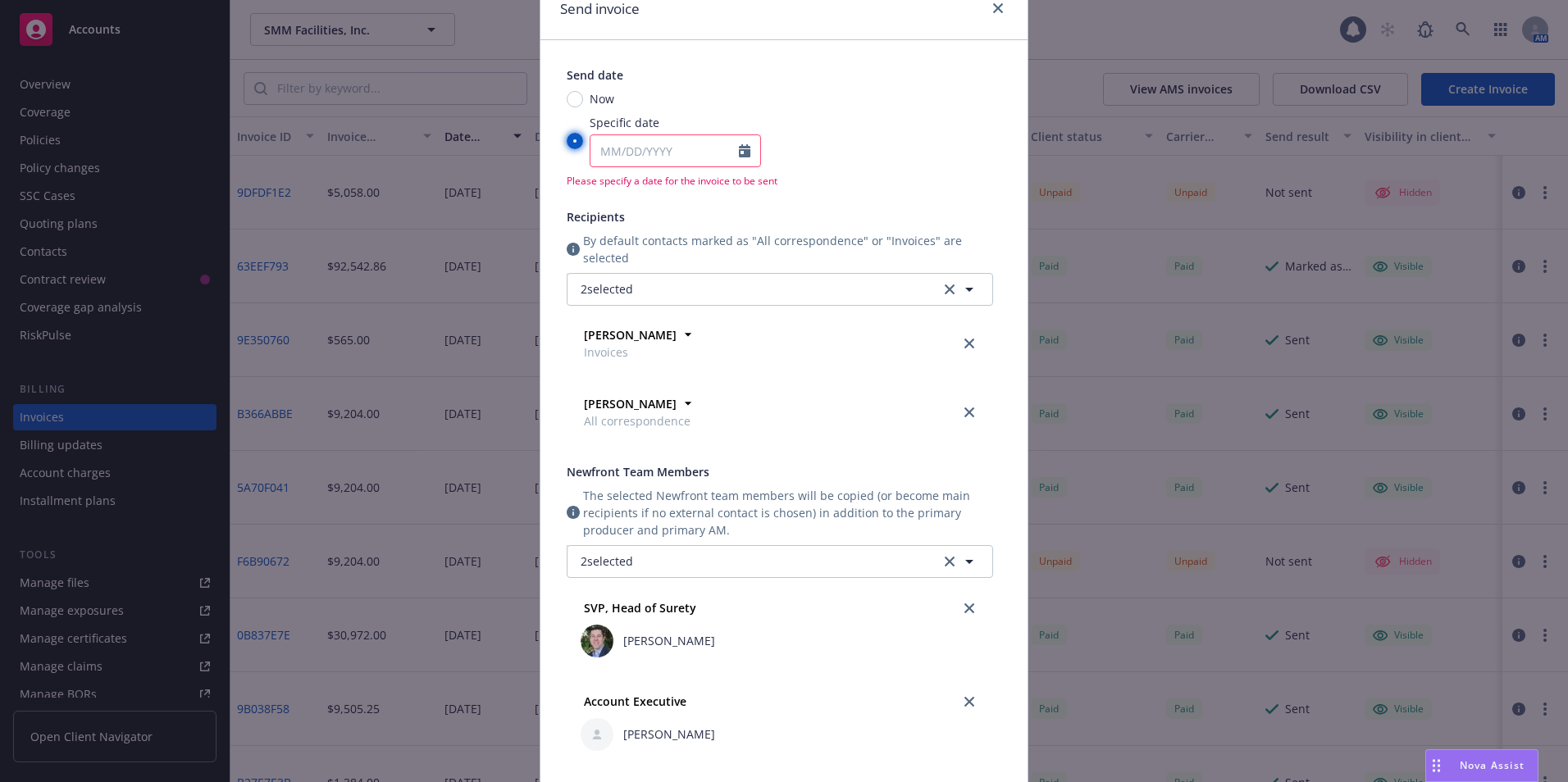
scroll to position [13, 0]
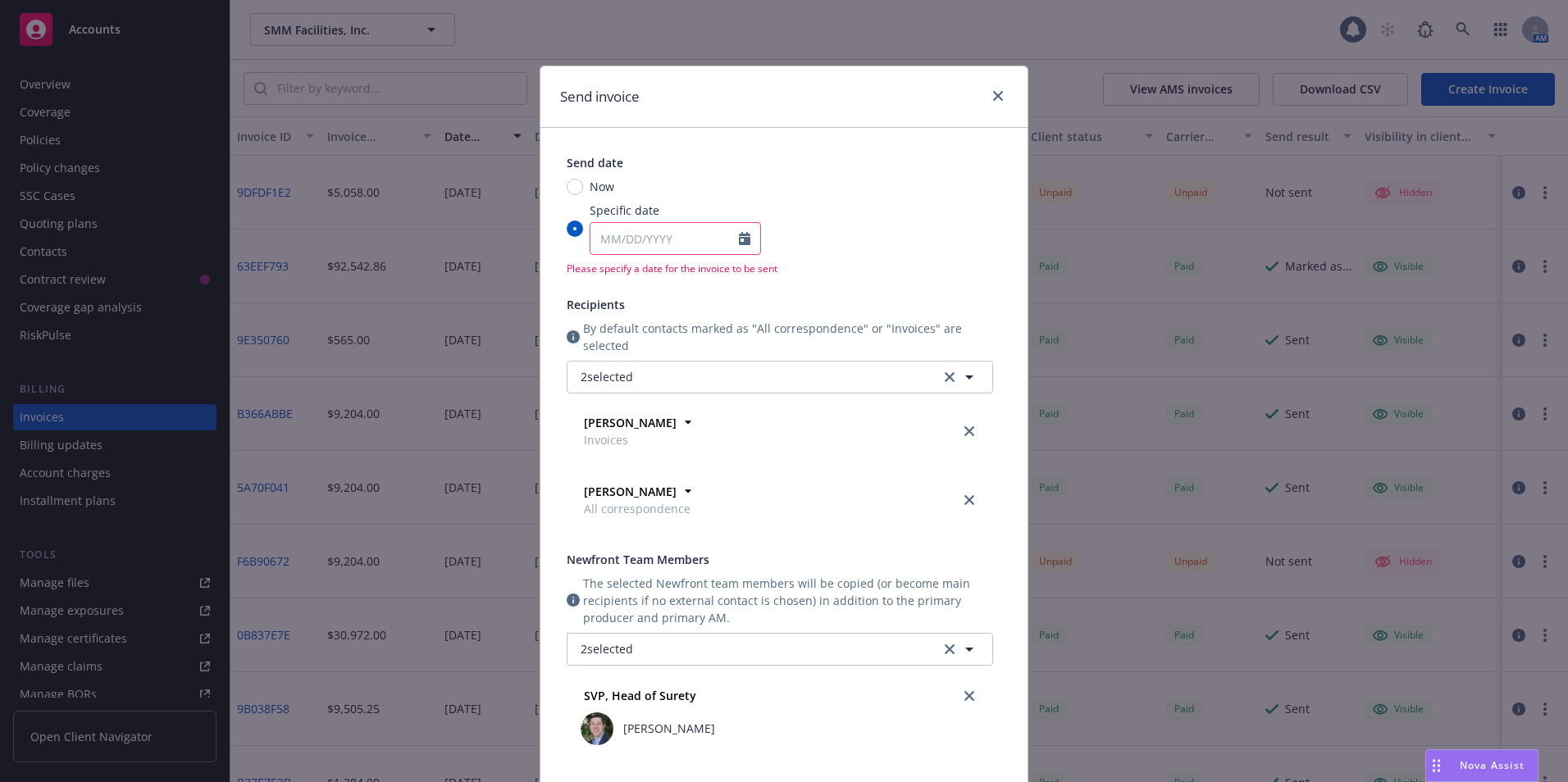
click at [567, 178] on div "Now" at bounding box center [780, 187] width 426 height 17
click at [567, 179] on input "Now" at bounding box center [575, 187] width 16 height 16
radio input "true"
radio input "false"
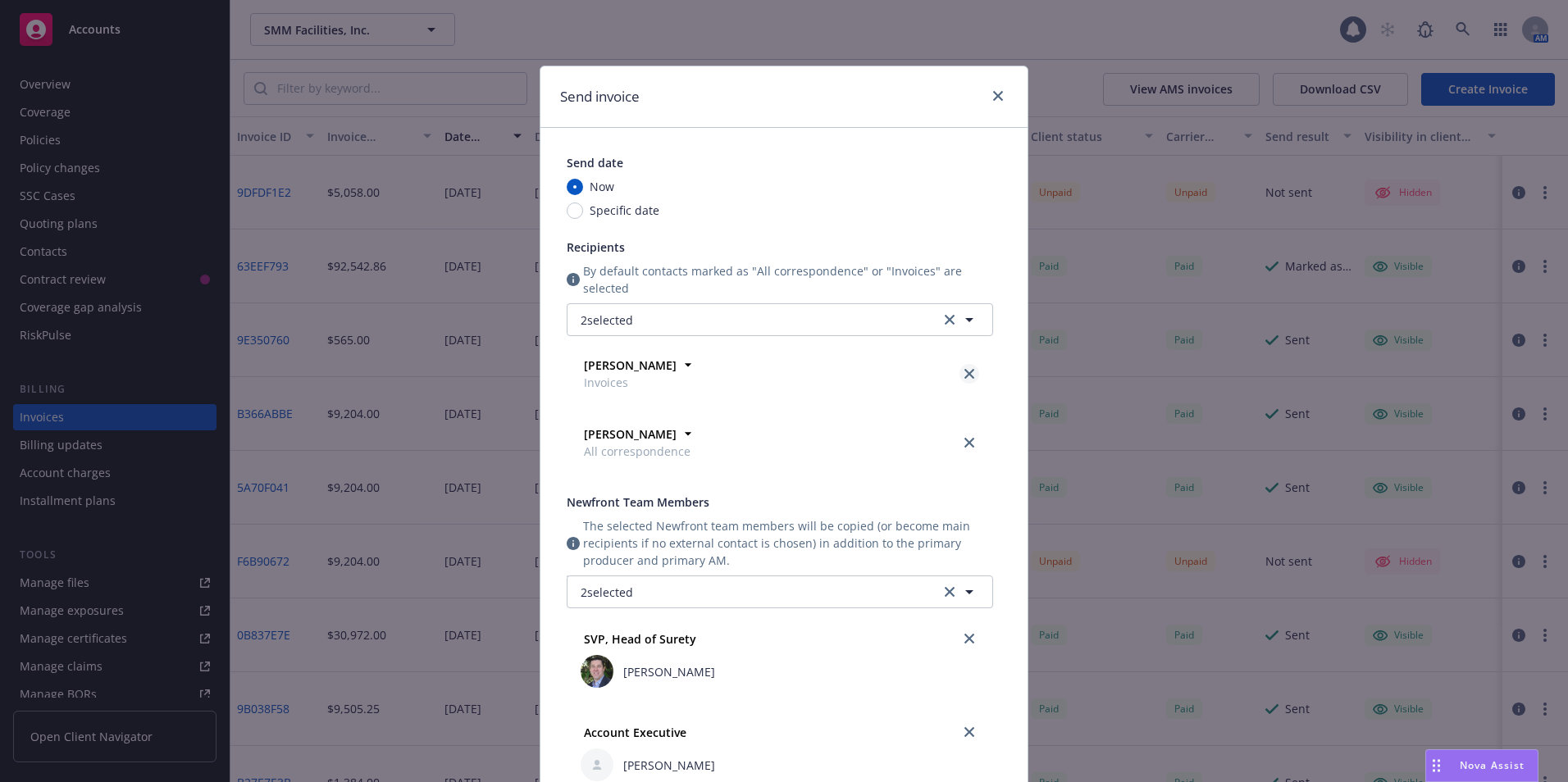
click at [965, 373] on icon "close" at bounding box center [970, 374] width 10 height 10
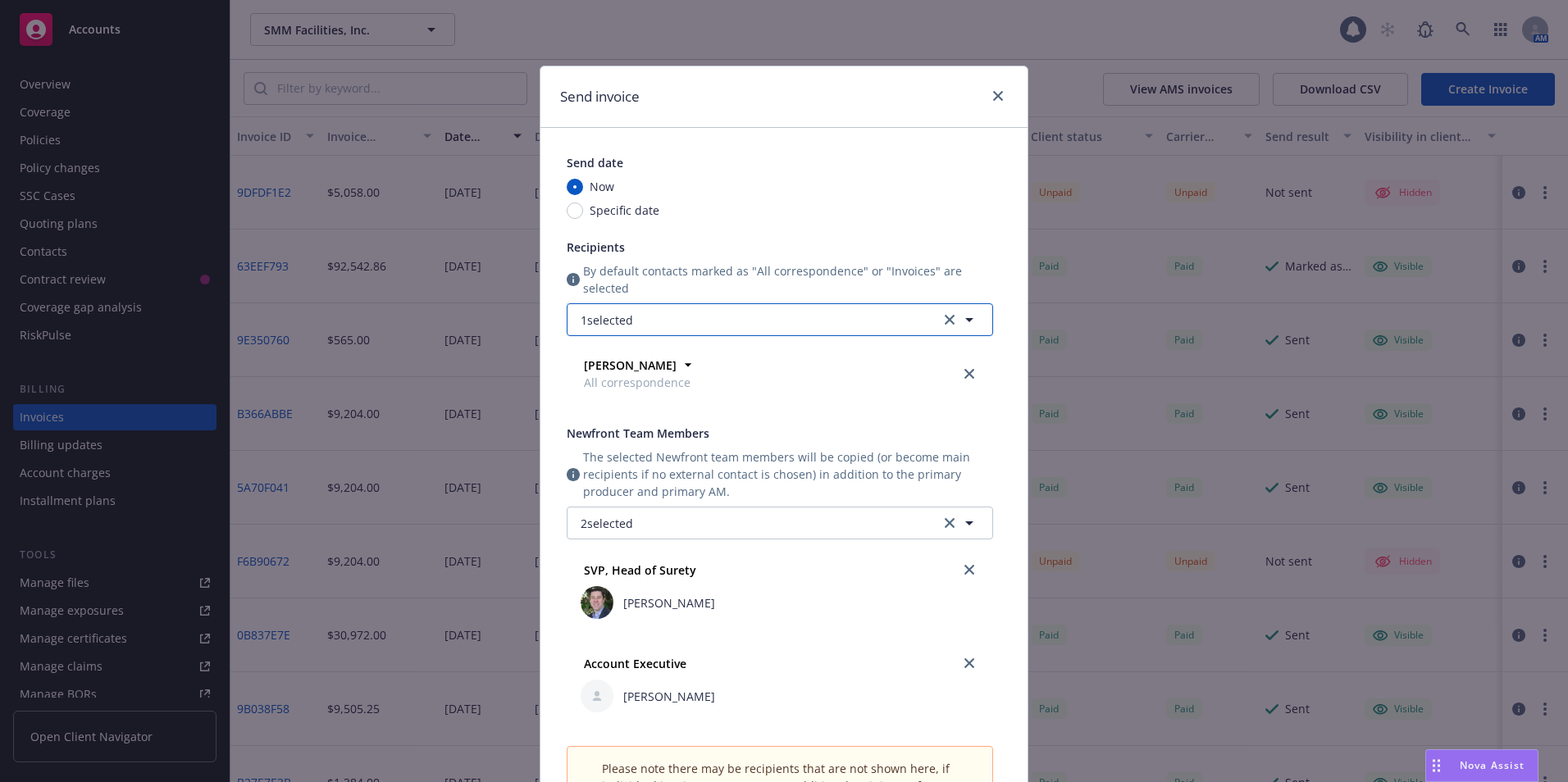
click at [676, 317] on button "1 selected" at bounding box center [780, 320] width 426 height 33
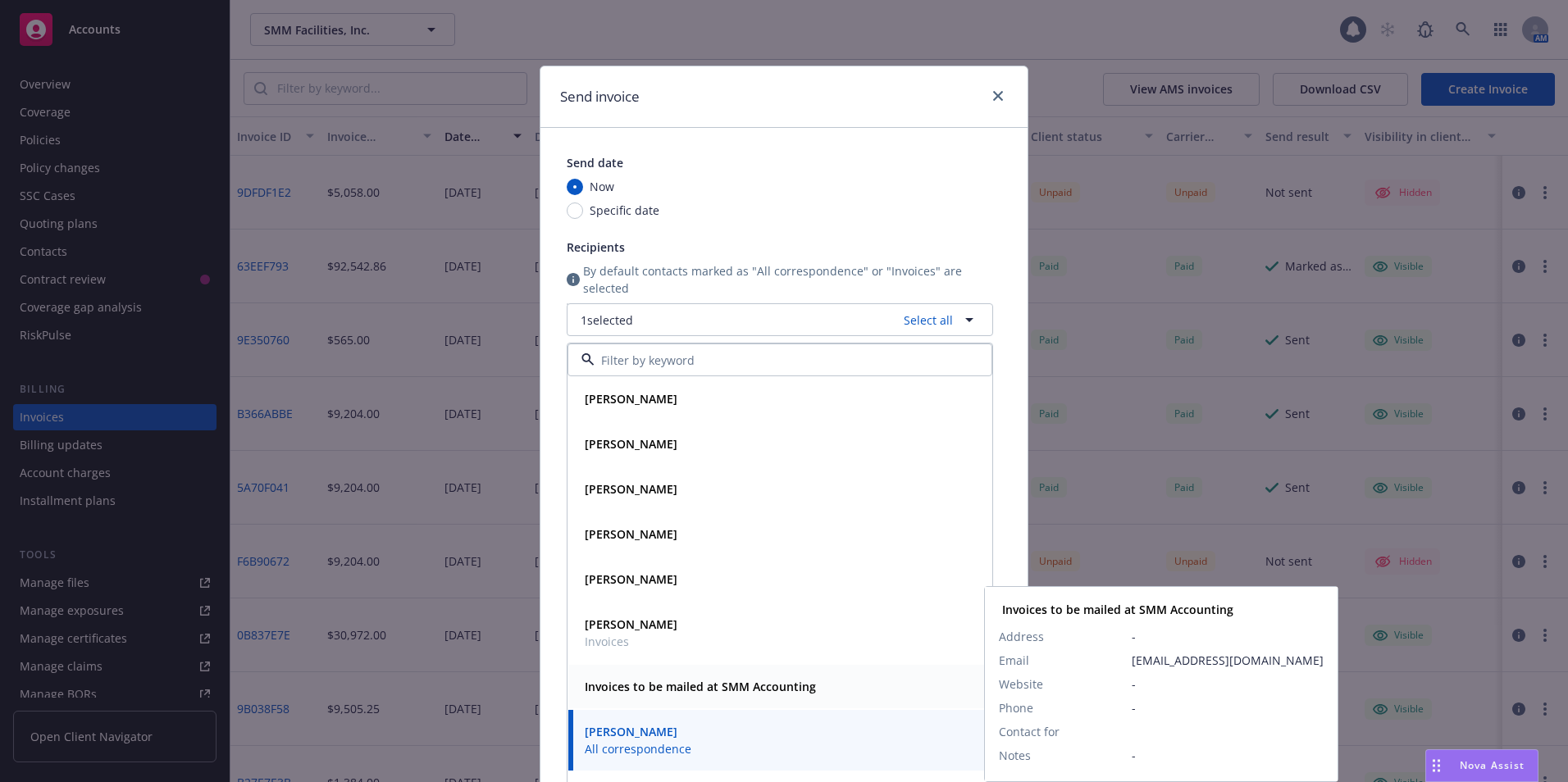
click at [649, 679] on strong "Invoices to be mailed at SMM Accounting" at bounding box center [700, 686] width 231 height 16
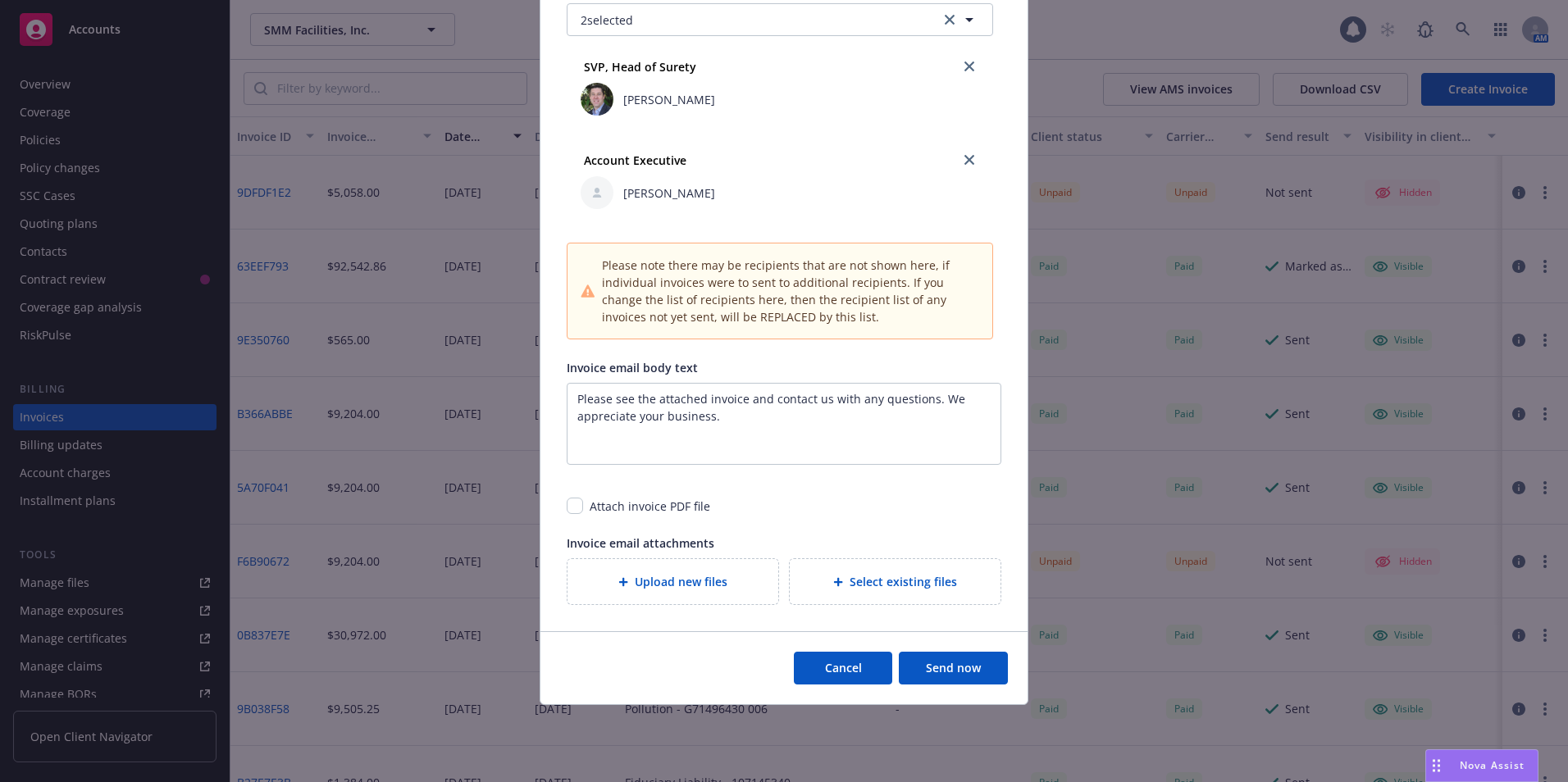
scroll to position [573, 0]
drag, startPoint x: 839, startPoint y: 663, endPoint x: 747, endPoint y: 766, distance: 138.1
click at [839, 663] on button "Cancel" at bounding box center [843, 666] width 98 height 33
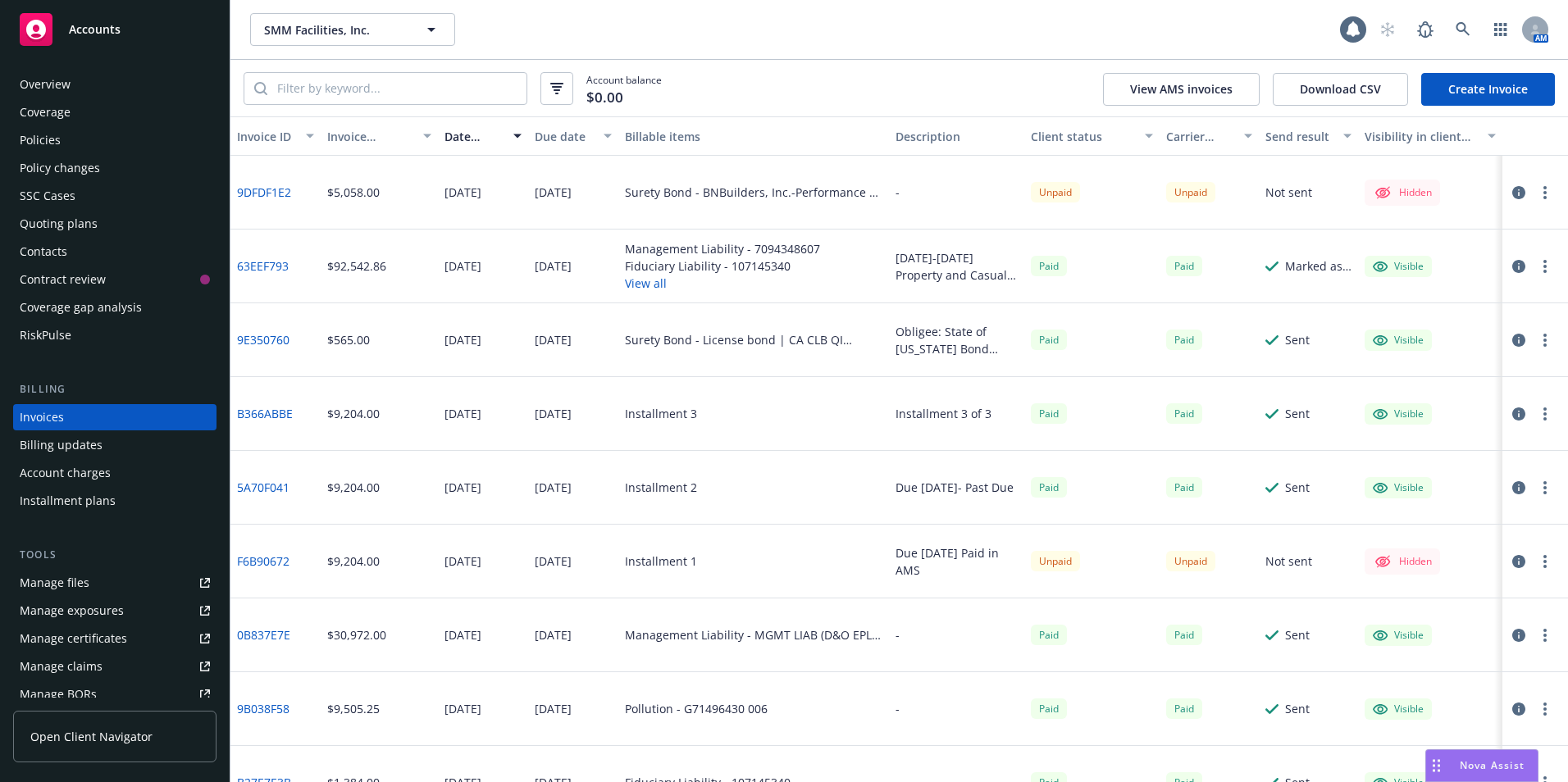
click at [1544, 194] on icon "button" at bounding box center [1545, 193] width 3 height 13
click at [1422, 320] on link "Make it visible in client dash" at bounding box center [1437, 325] width 209 height 33
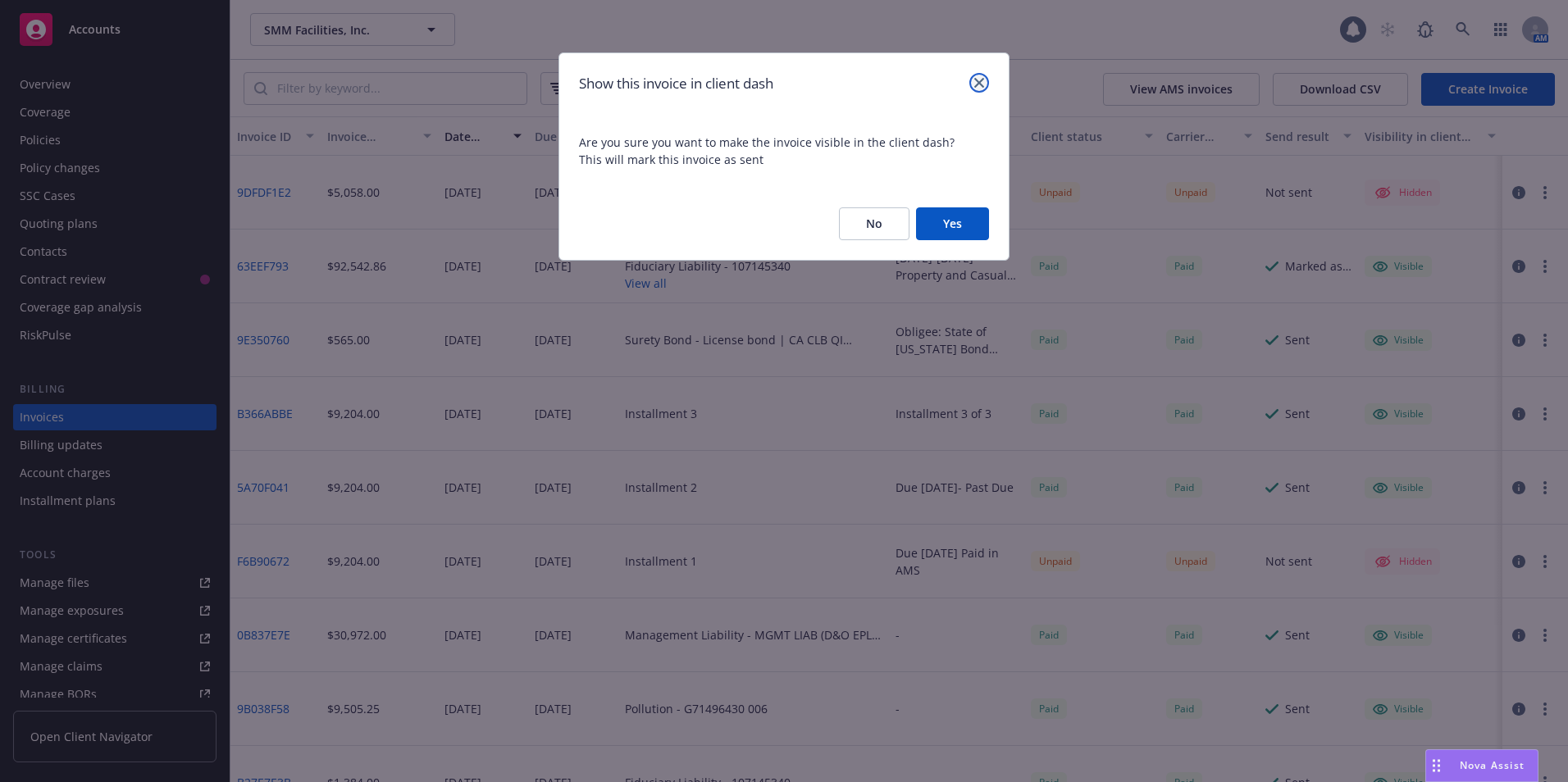
click at [980, 82] on icon "close" at bounding box center [979, 83] width 10 height 10
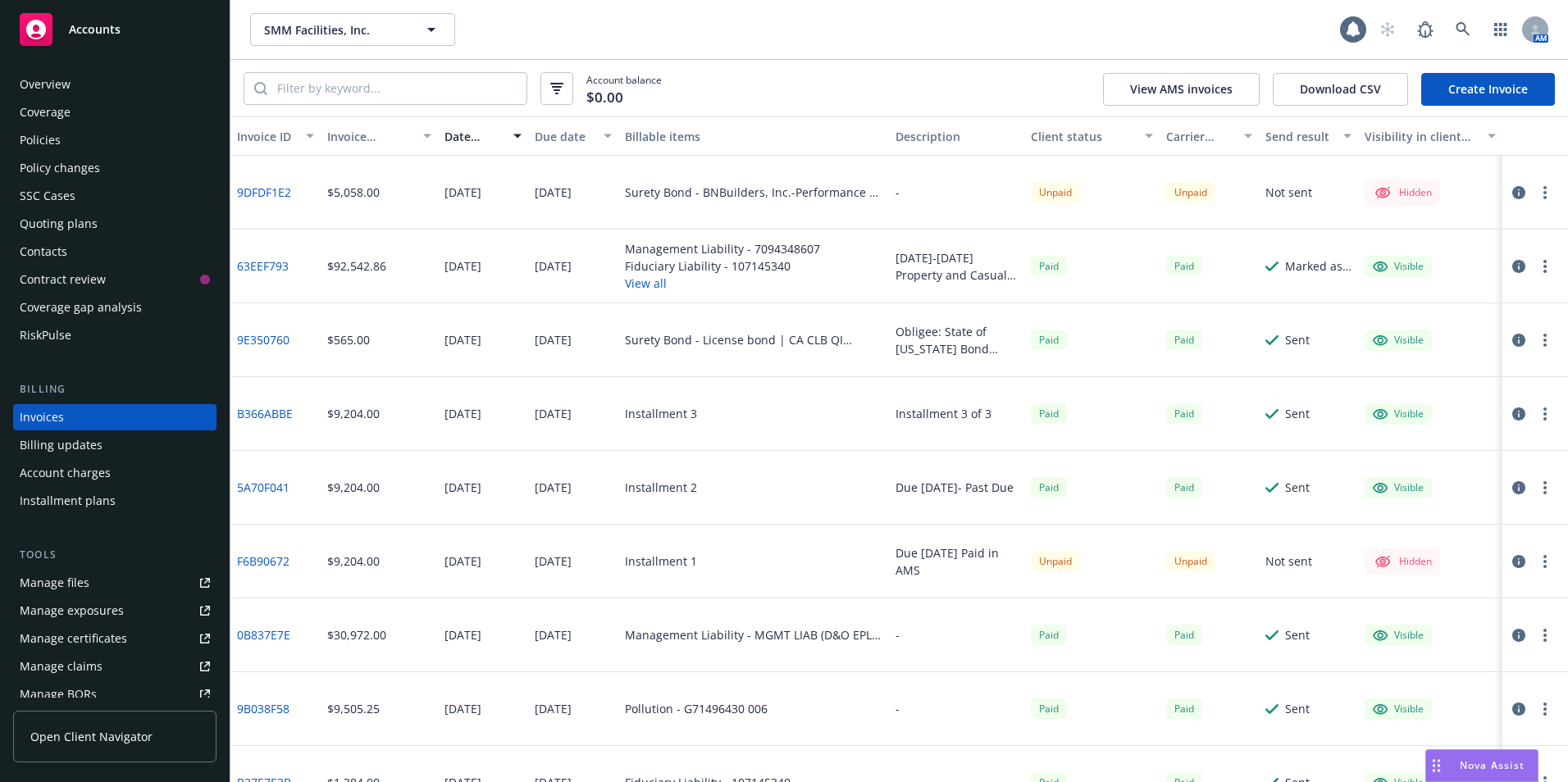
click at [1535, 190] on button "button" at bounding box center [1544, 192] width 19 height 19
click at [1386, 325] on link "Make it visible in client dash" at bounding box center [1437, 325] width 209 height 33
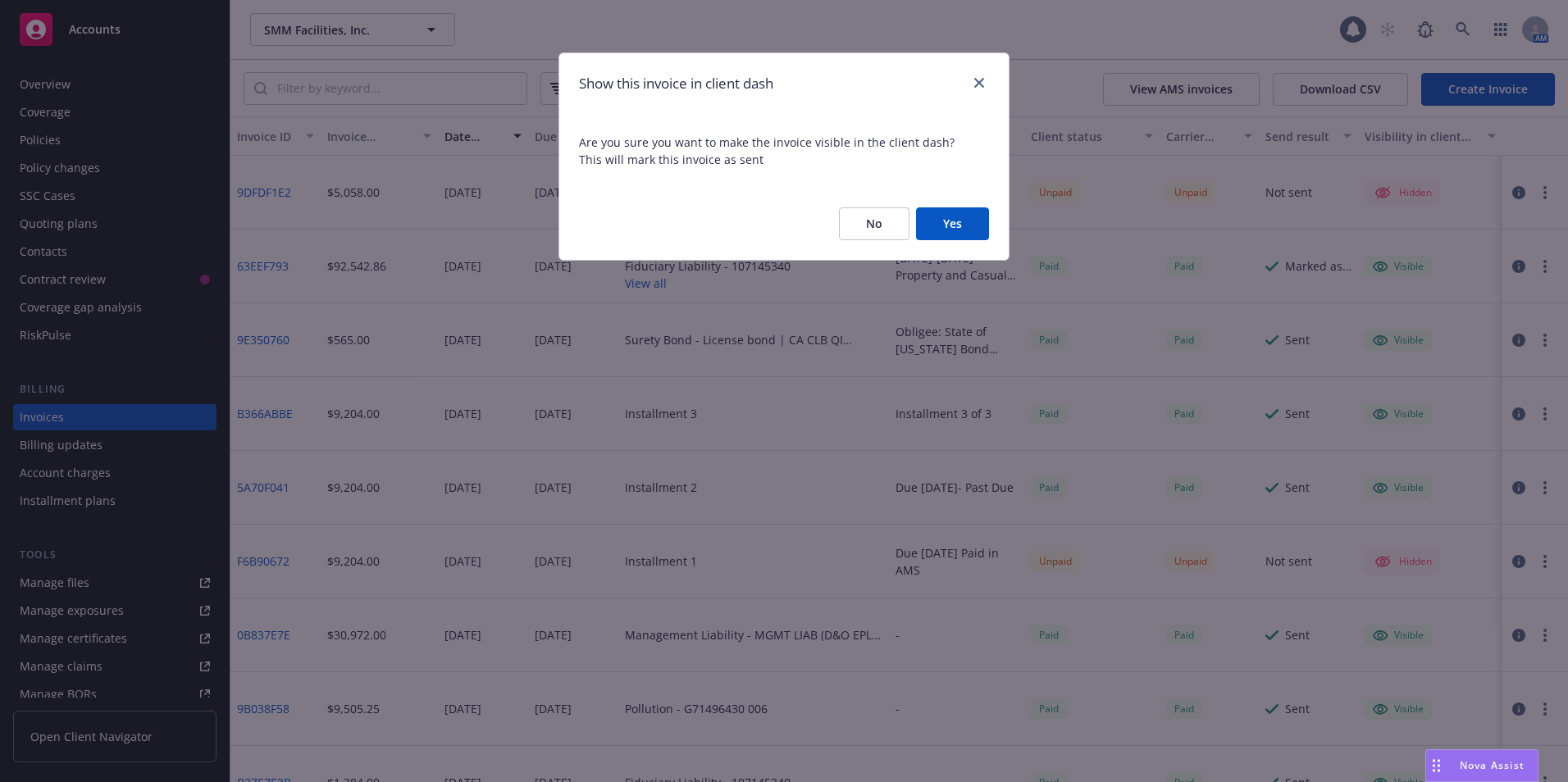
click at [952, 225] on button "Yes" at bounding box center [952, 224] width 73 height 33
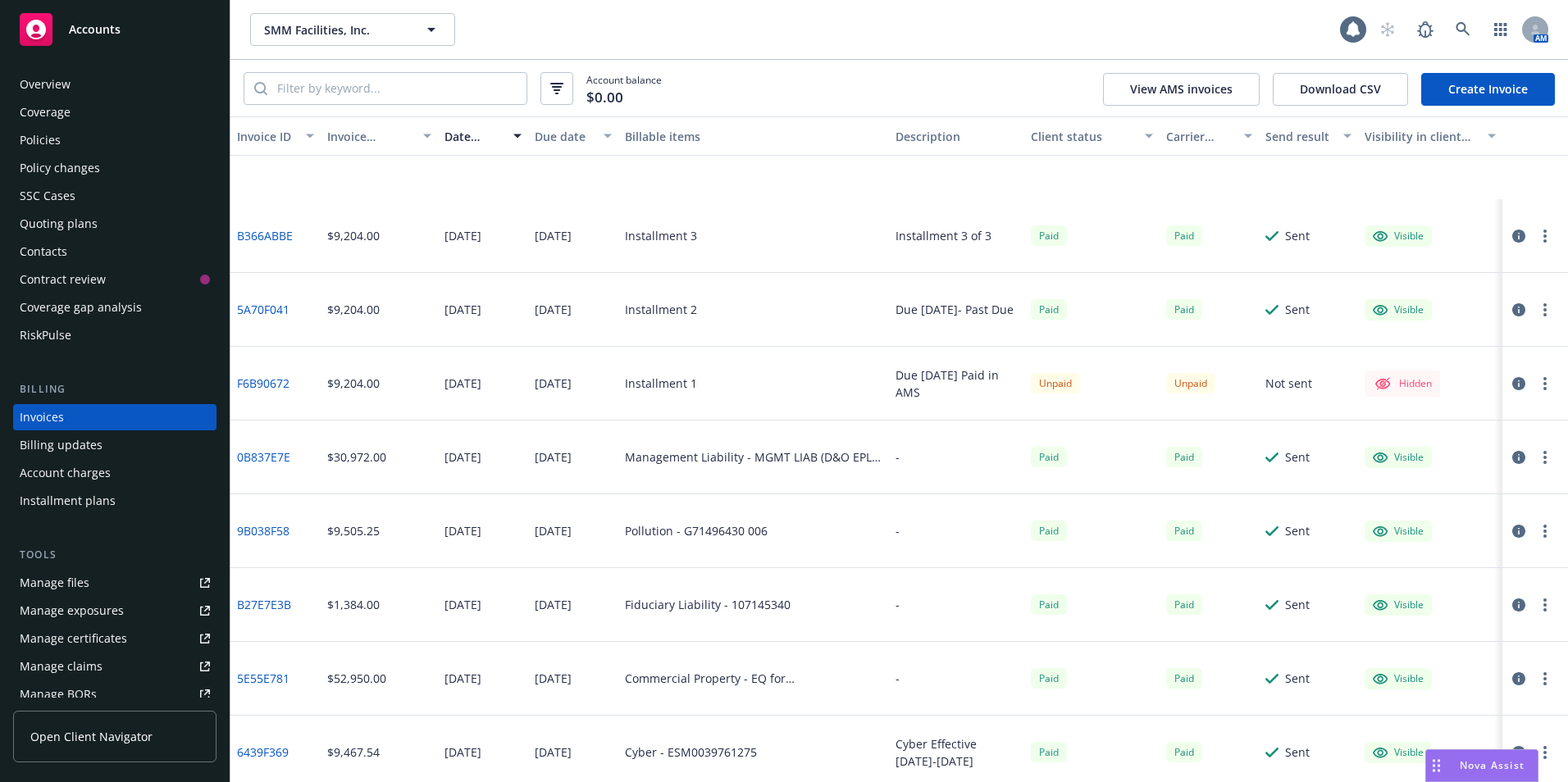
scroll to position [328, 0]
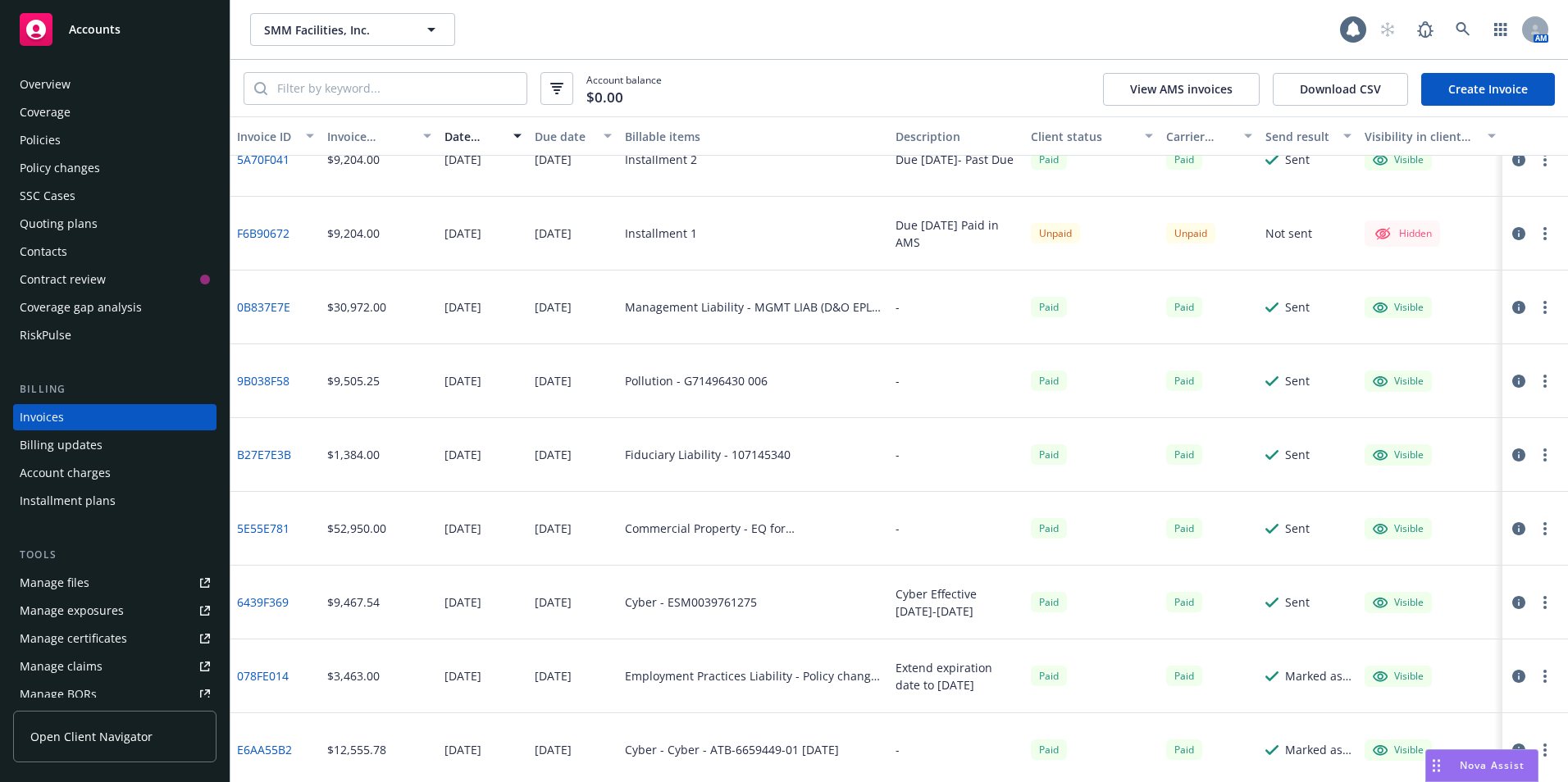
click at [42, 81] on div "Overview" at bounding box center [45, 84] width 50 height 26
